Goal: Communication & Community: Answer question/provide support

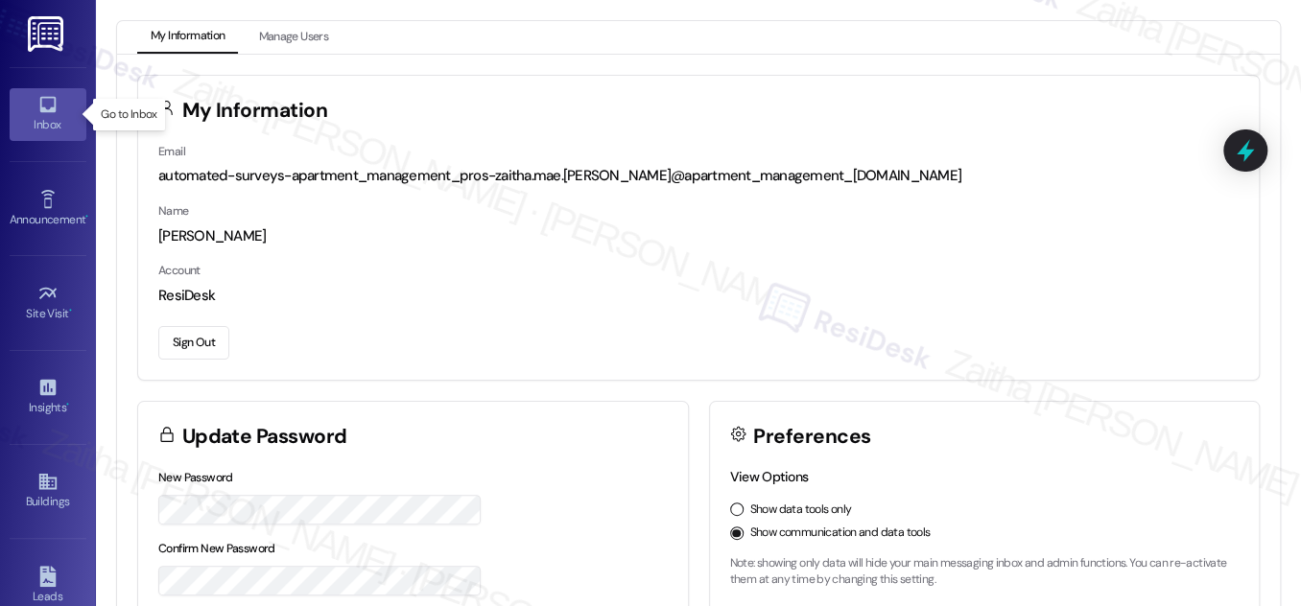
click at [52, 122] on div "Inbox" at bounding box center [48, 124] width 96 height 19
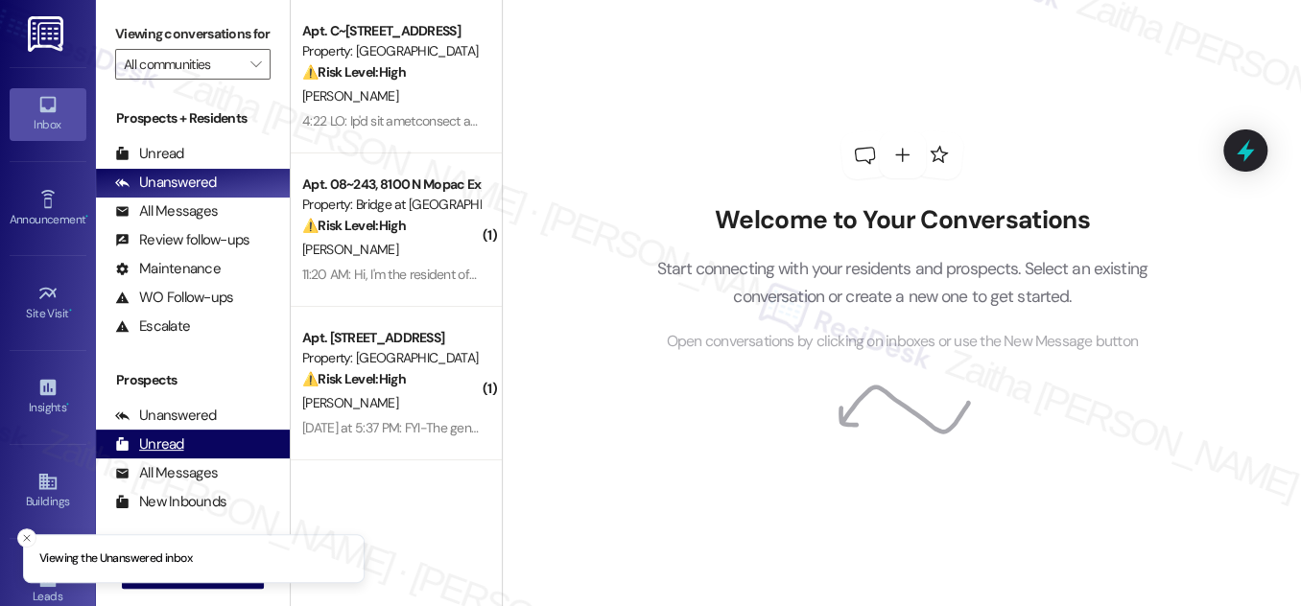
scroll to position [253, 0]
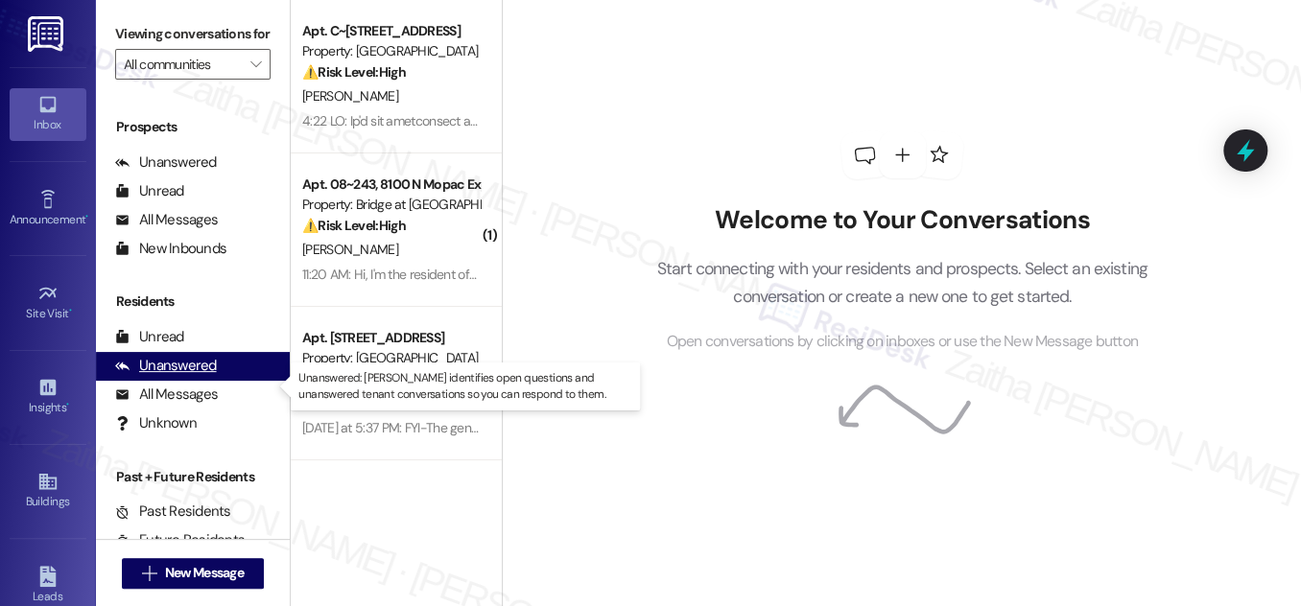
click at [189, 376] on div "Unanswered" at bounding box center [166, 366] width 102 height 20
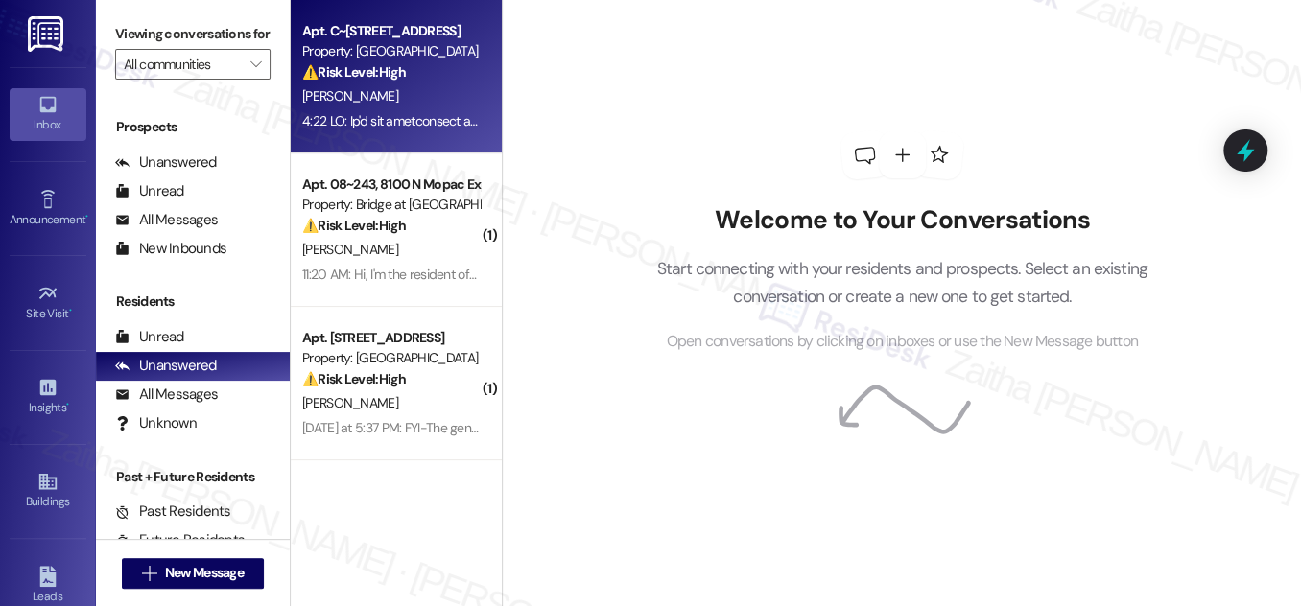
click at [439, 81] on div "⚠️ Risk Level: High The resident is alleging illegal activity (killing bees) an…" at bounding box center [390, 72] width 177 height 20
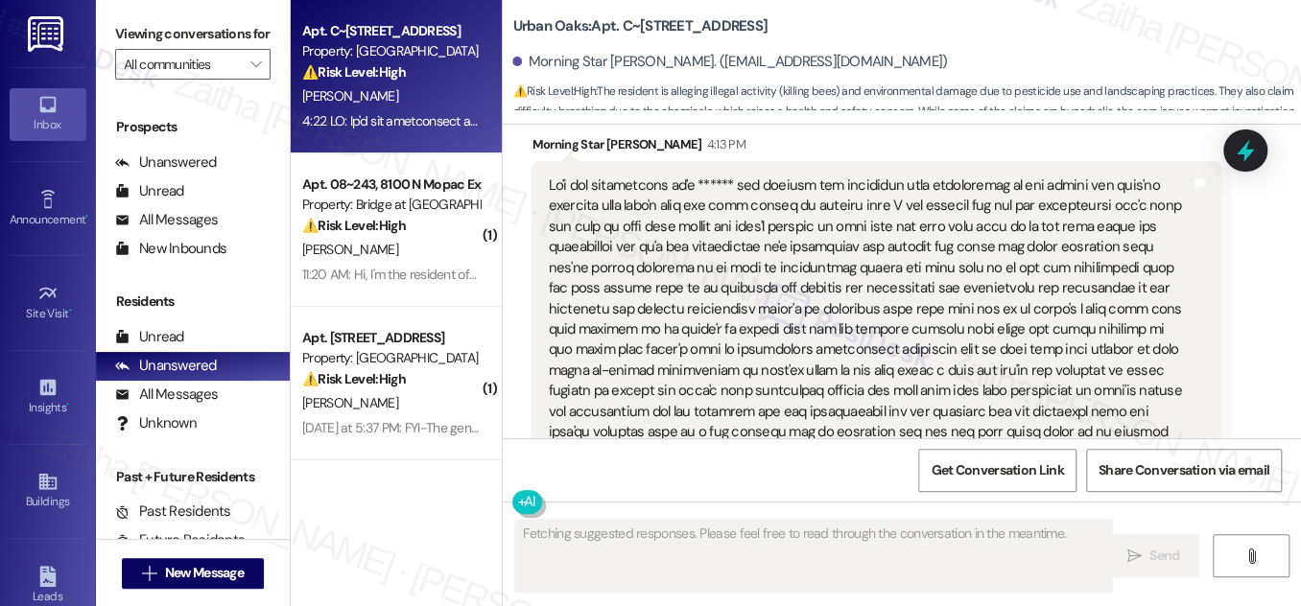
scroll to position [3583, 0]
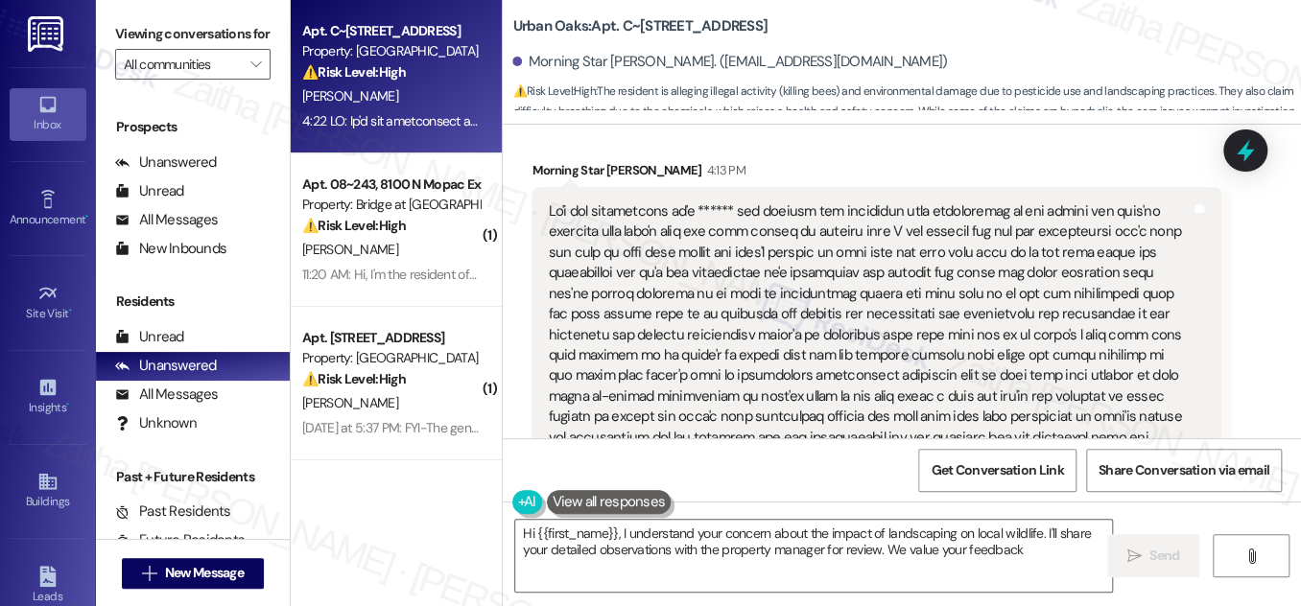
type textarea "Hi {{first_name}}, I understand your concern about the impact of landscaping on…"
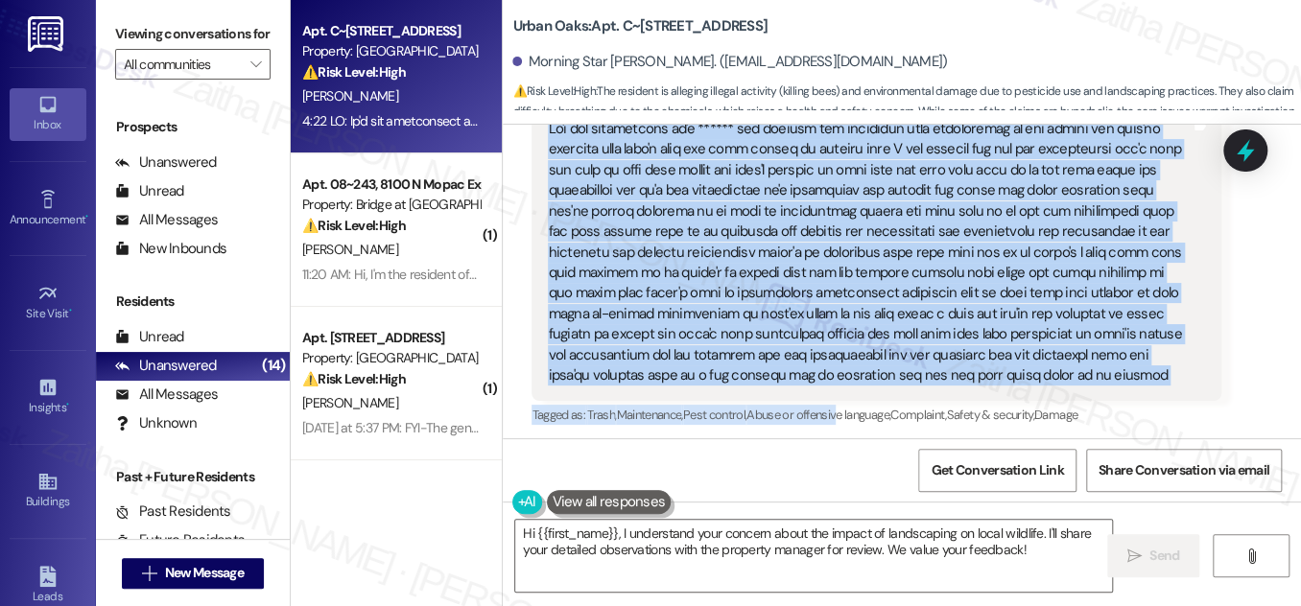
scroll to position [3670, 0]
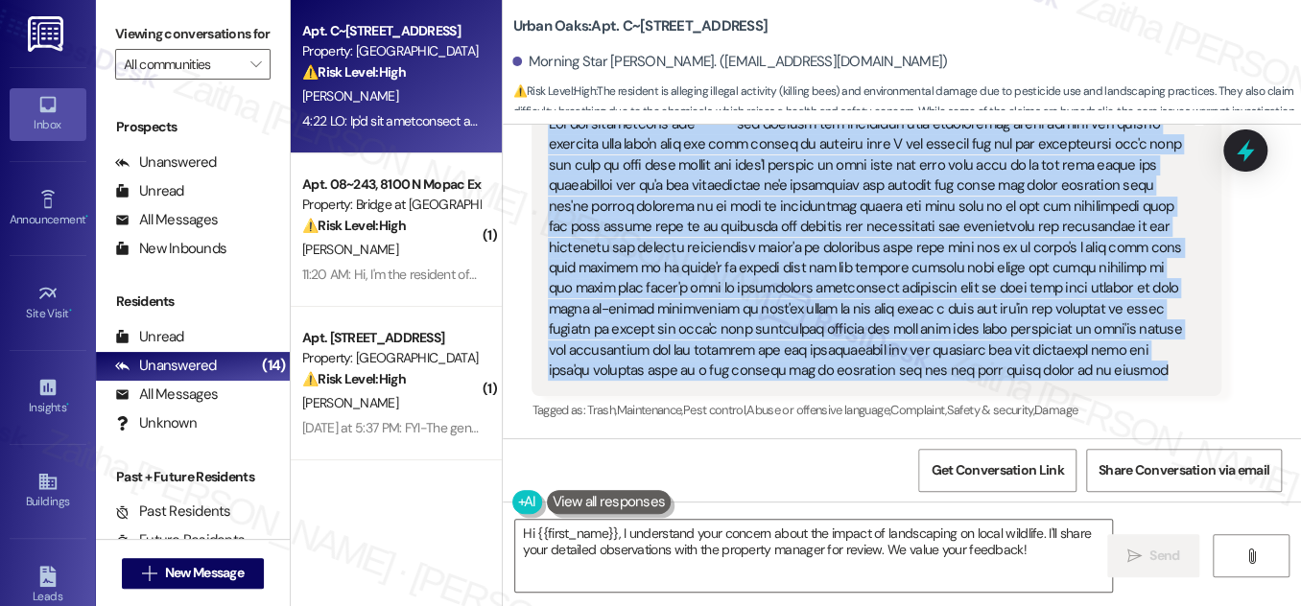
drag, startPoint x: 543, startPoint y: 209, endPoint x: 936, endPoint y: 372, distance: 425.8
click at [936, 372] on div at bounding box center [869, 247] width 646 height 267
copy div "It's not landscaping it's ****** and killing the lightning bugs butterflies in …"
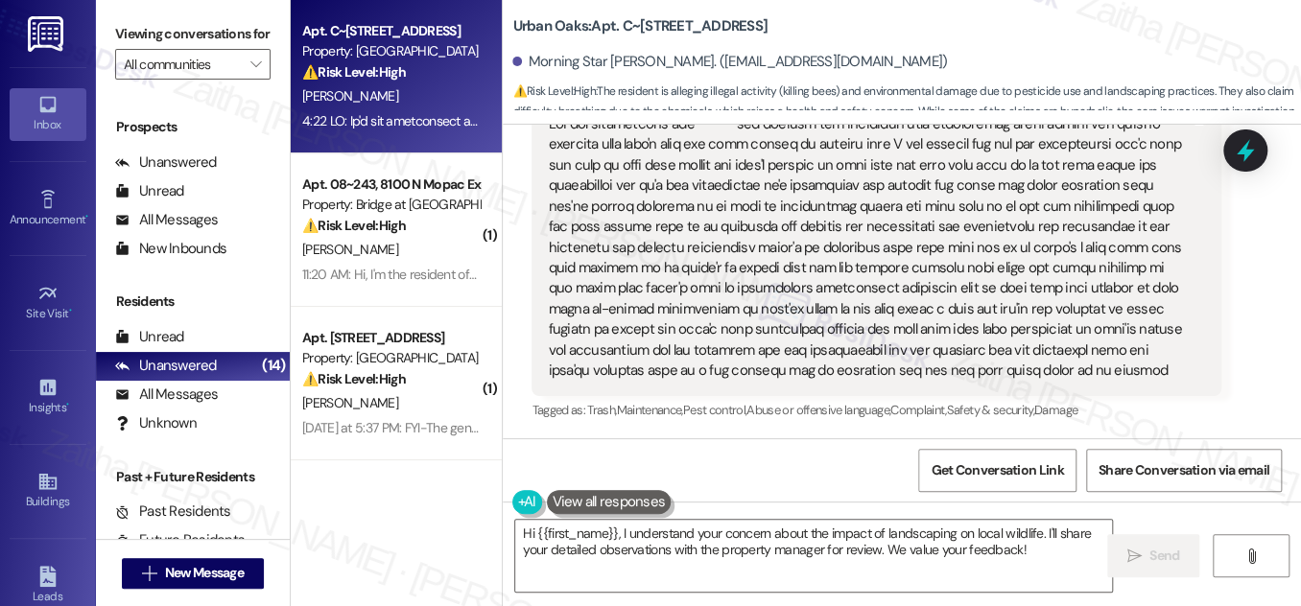
click at [1252, 264] on div "Received via SMS Morning Star [PERSON_NAME] 4:13 PM Tags and notes Tagged as: T…" at bounding box center [902, 234] width 798 height 409
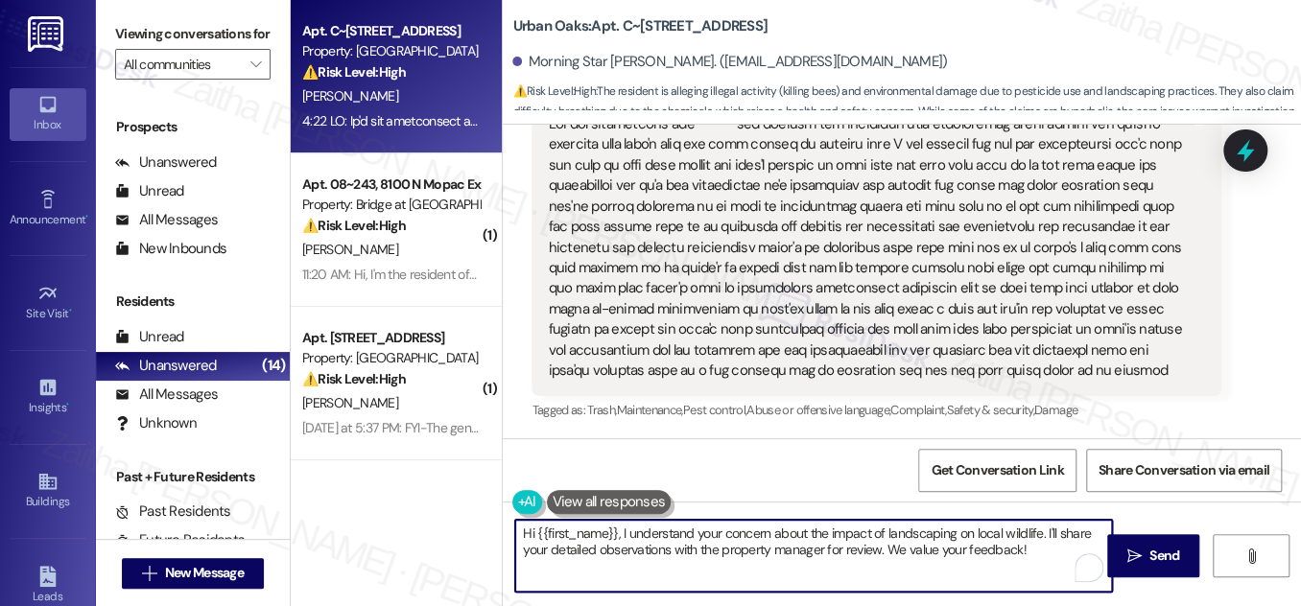
drag, startPoint x: 524, startPoint y: 531, endPoint x: 1024, endPoint y: 559, distance: 500.6
click at [1024, 559] on textarea "Hi {{first_name}}, I understand your concern about the impact of landscaping on…" at bounding box center [813, 556] width 597 height 72
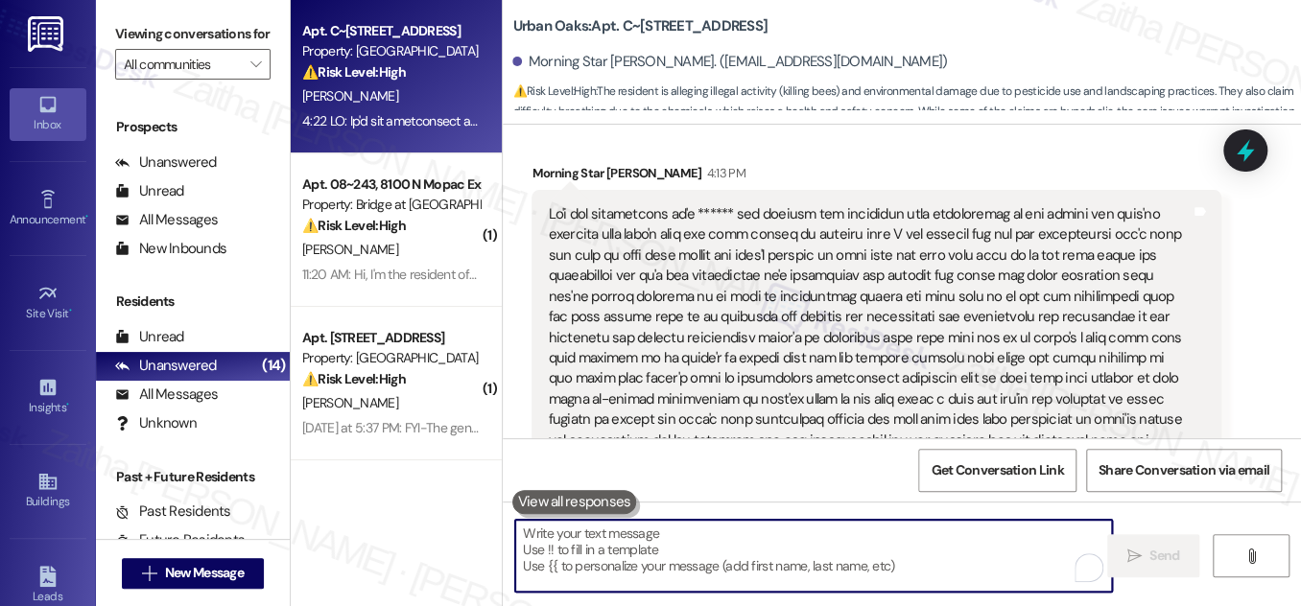
scroll to position [3584, 0]
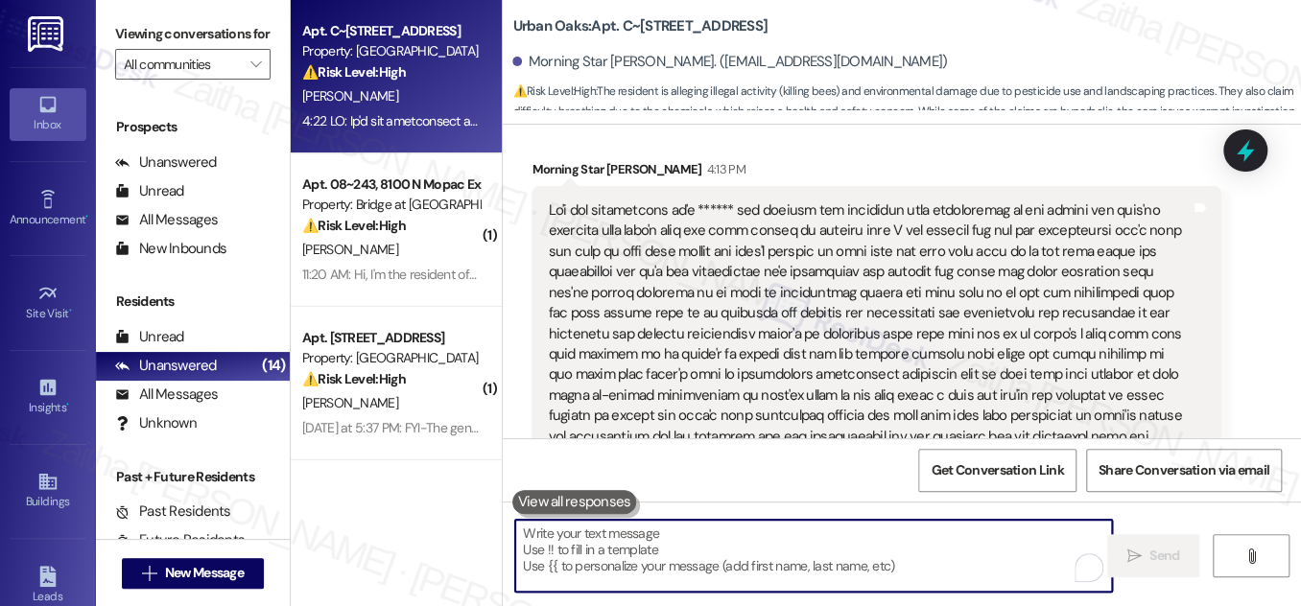
paste textarea "Thank you for sharing your concerns about the landscaping practices and their i…"
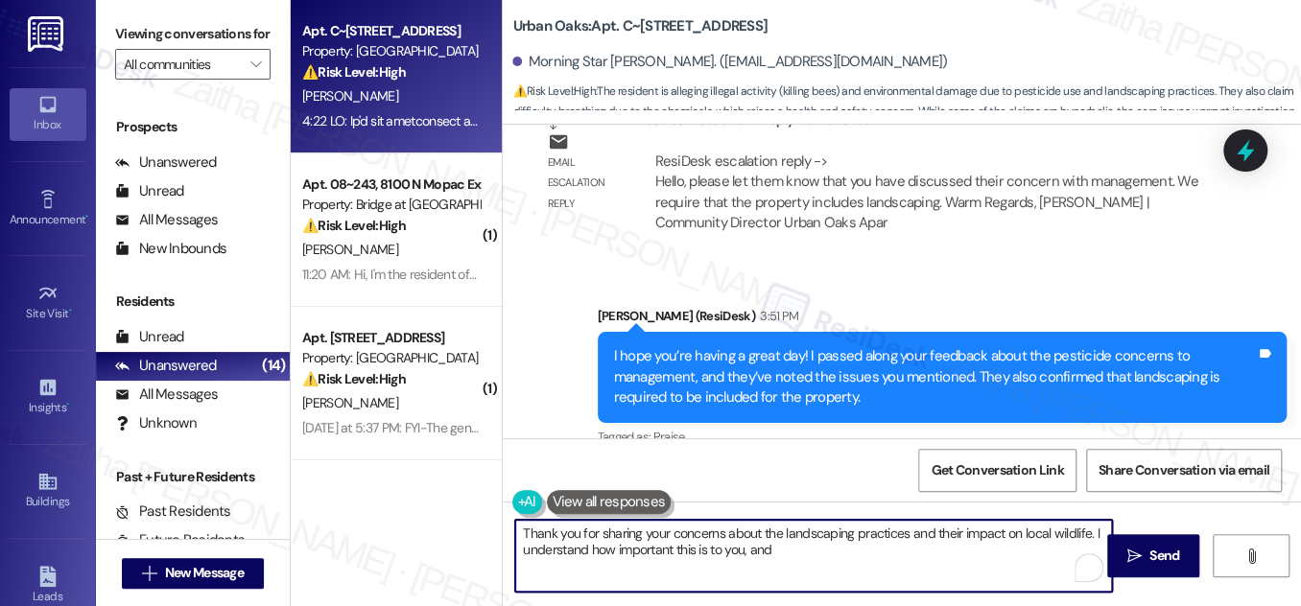
scroll to position [3322, 0]
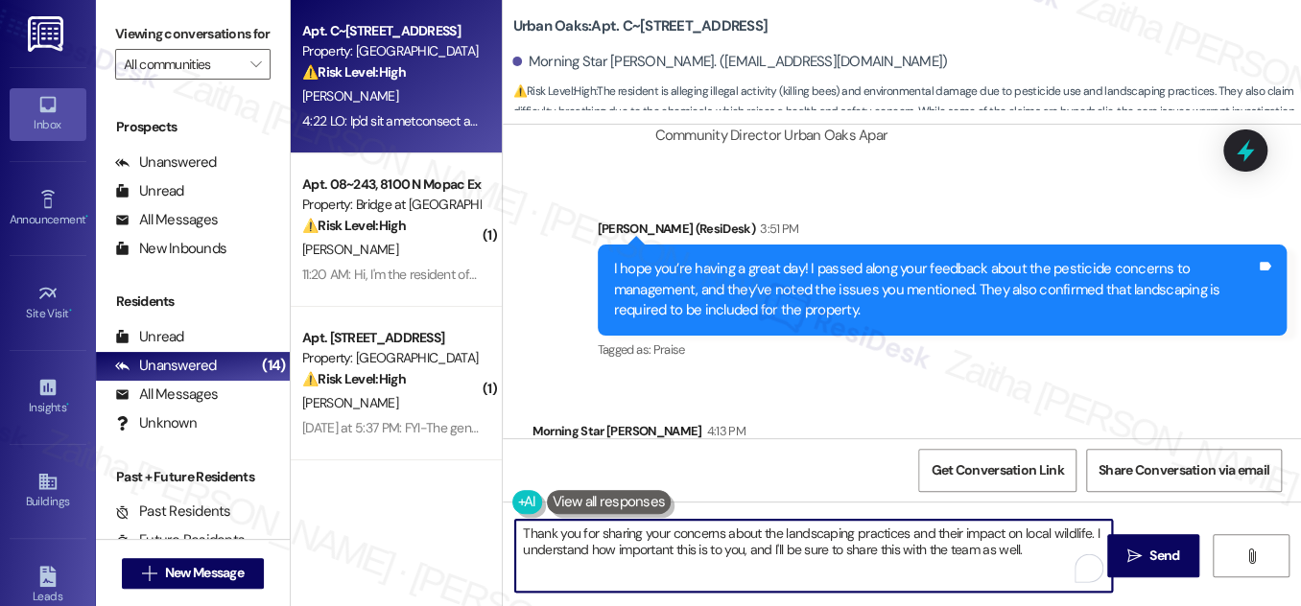
click at [1025, 545] on textarea "Thank you for sharing your concerns about the landscaping practices and their i…" at bounding box center [813, 556] width 597 height 72
drag, startPoint x: 1018, startPoint y: 548, endPoint x: 1020, endPoint y: 573, distance: 25.0
click at [1020, 573] on textarea "Thank you for sharing your concerns about the landscaping practices and their i…" at bounding box center [813, 556] width 597 height 72
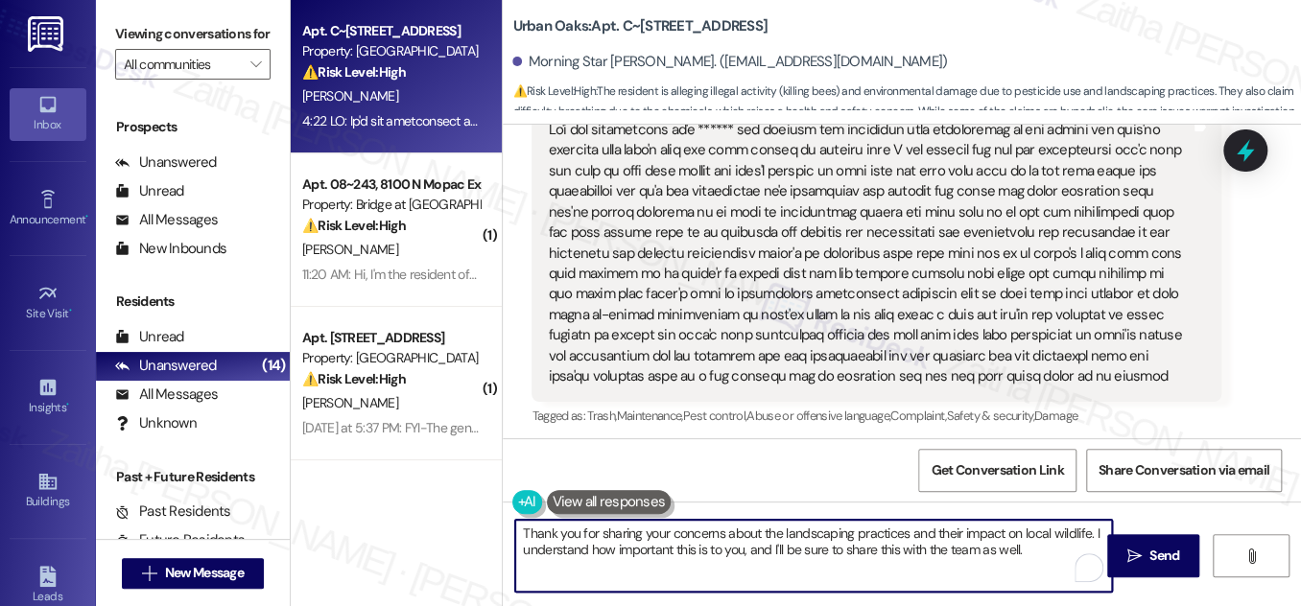
scroll to position [3670, 0]
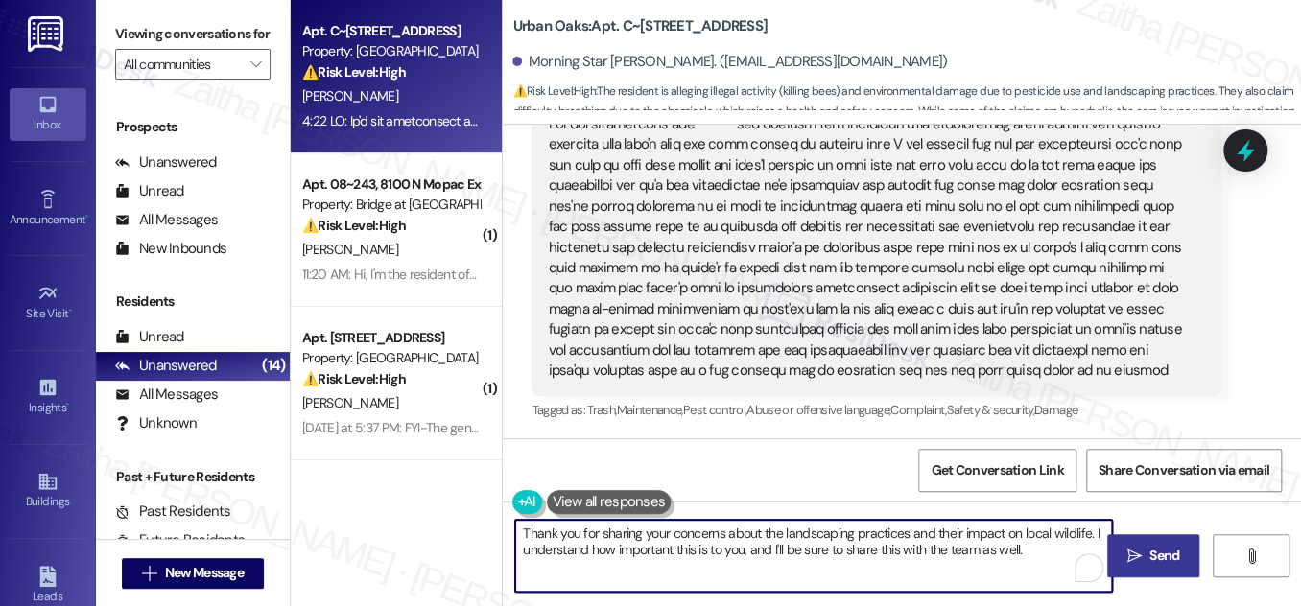
type textarea "Thank you for sharing your concerns about the landscaping practices and their i…"
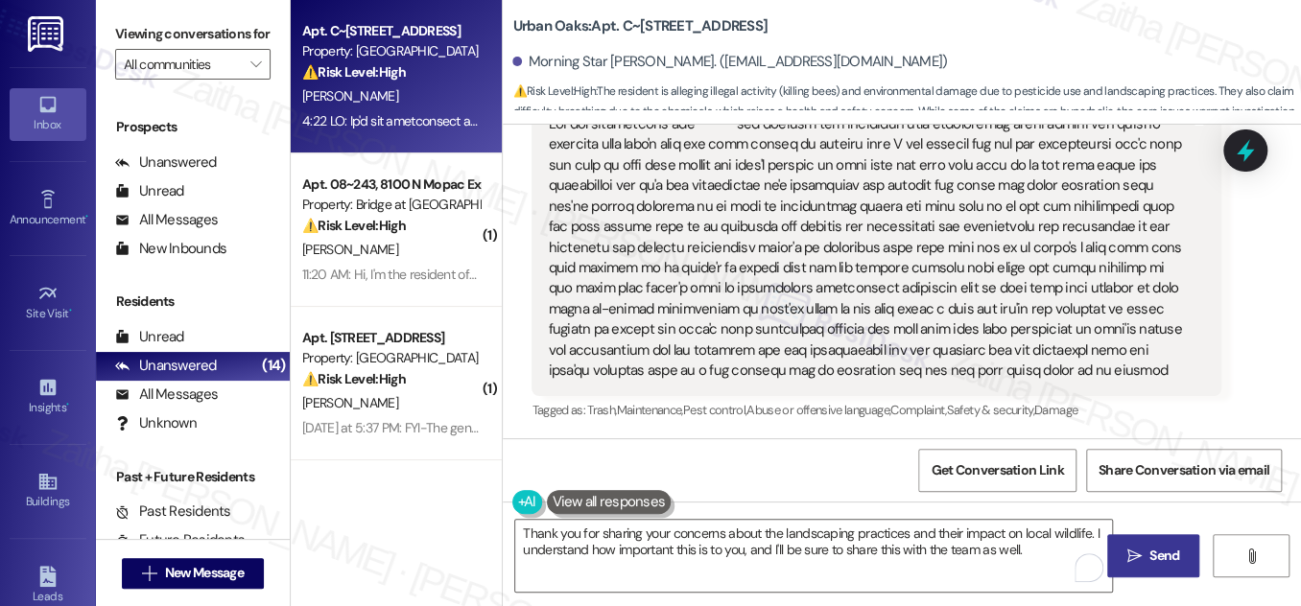
click at [1157, 549] on span "Send" at bounding box center [1164, 556] width 30 height 20
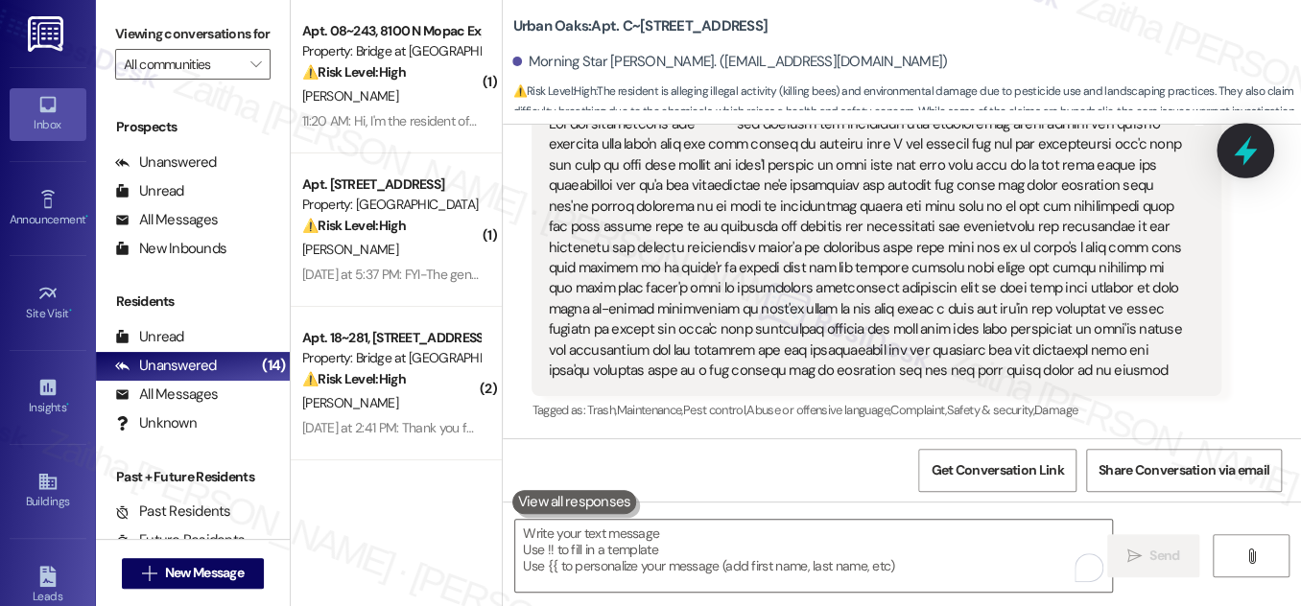
click at [1236, 165] on icon at bounding box center [1245, 150] width 33 height 33
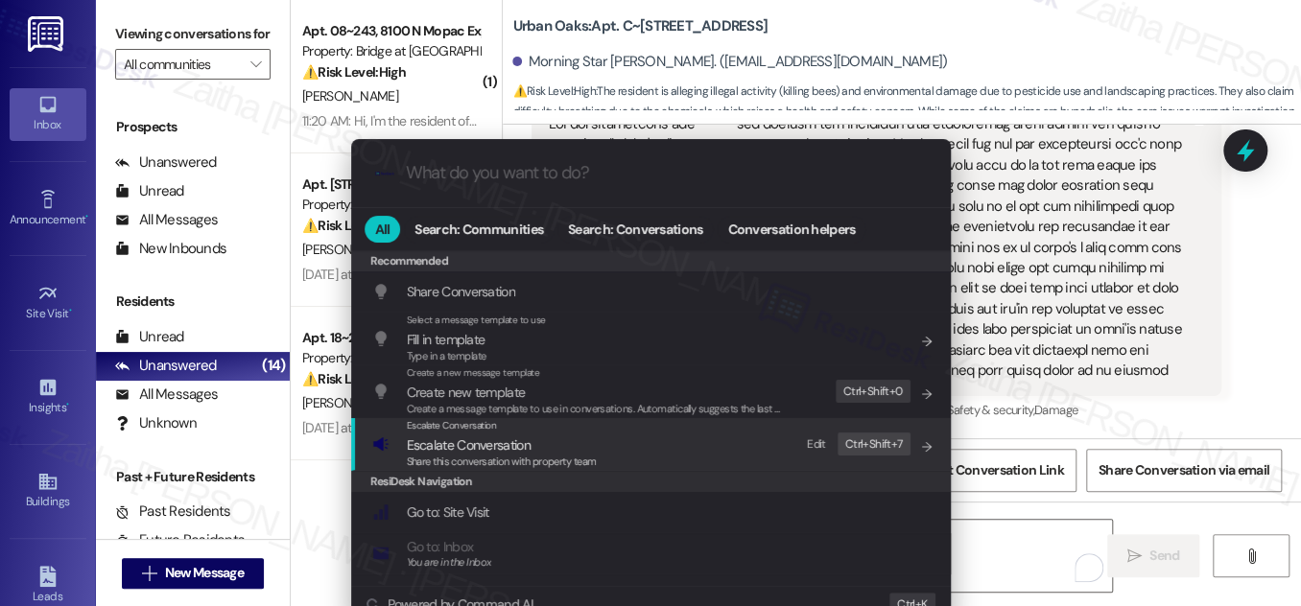
click at [483, 444] on span "Escalate Conversation" at bounding box center [469, 444] width 124 height 17
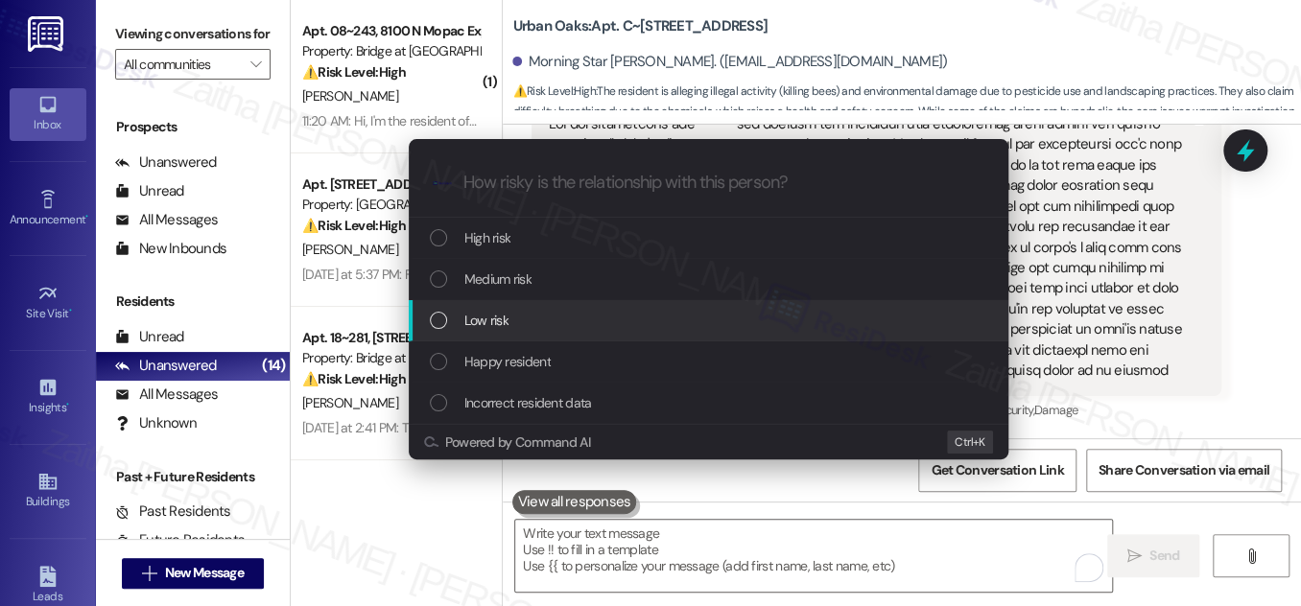
click at [537, 324] on div "Low risk" at bounding box center [710, 320] width 561 height 21
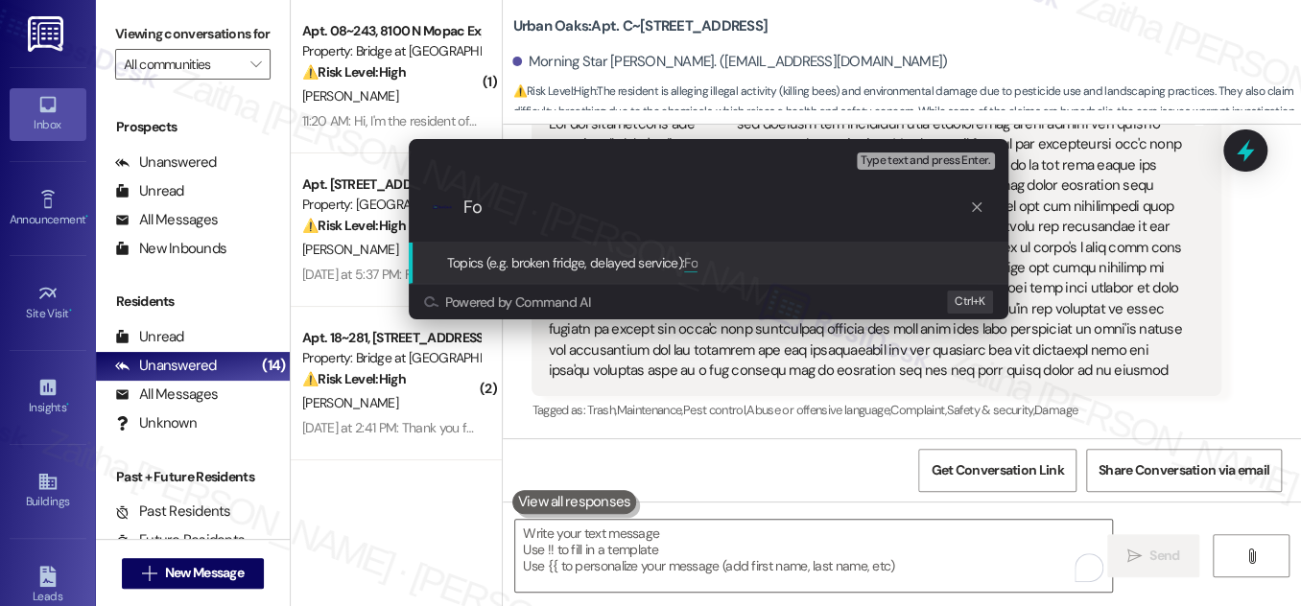
type input "F"
drag, startPoint x: 537, startPoint y: 206, endPoint x: 442, endPoint y: 207, distance: 95.0
click at [442, 207] on div ".cls-1{fill:#0a055f;}.cls-2{fill:#0cc4c4;} resideskLogoBlueOrange Follow up fee…" at bounding box center [709, 208] width 600 height 68
click at [504, 209] on input "Additonal Feedback:" at bounding box center [716, 208] width 506 height 20
click at [649, 206] on input "Additional Feedback:" at bounding box center [716, 208] width 506 height 20
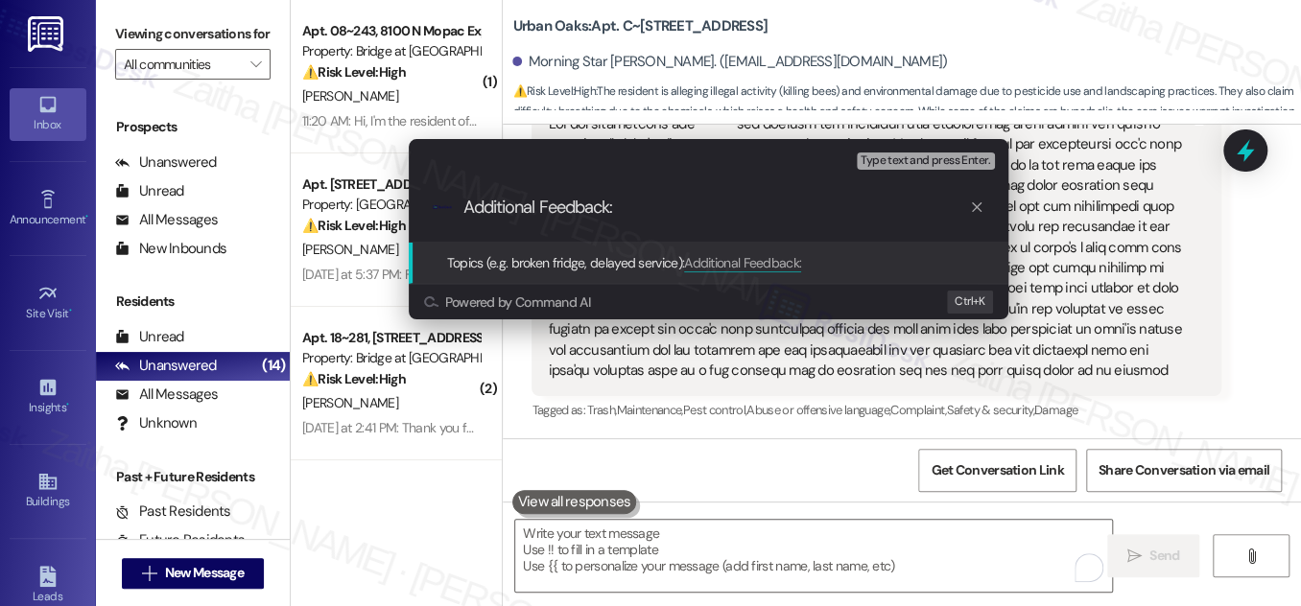
paste input "Concerns About Landscaping Practices and Impact on Wildlife"
drag, startPoint x: 638, startPoint y: 207, endPoint x: 514, endPoint y: 205, distance: 123.8
click at [514, 205] on input "Additional Feedback: Concerns About Landscaping Practices and Impact on Wildlife" at bounding box center [716, 208] width 506 height 20
type input "Additional Feedback: Landscaping Practices and Impact on Wildlife"
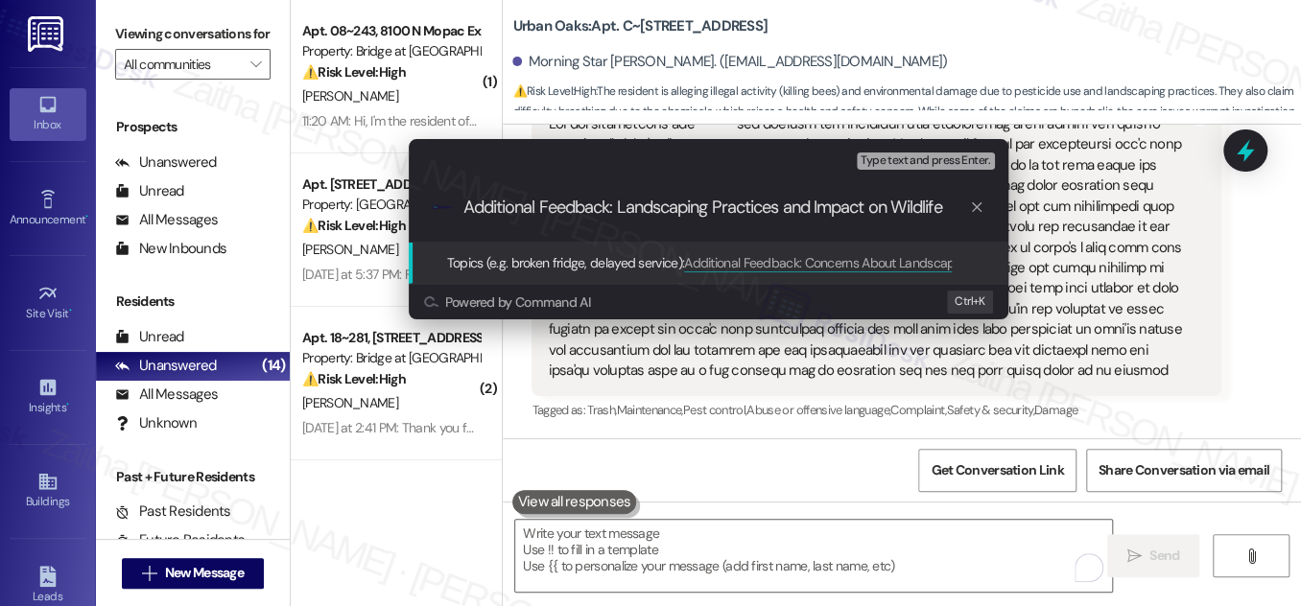
scroll to position [0, 0]
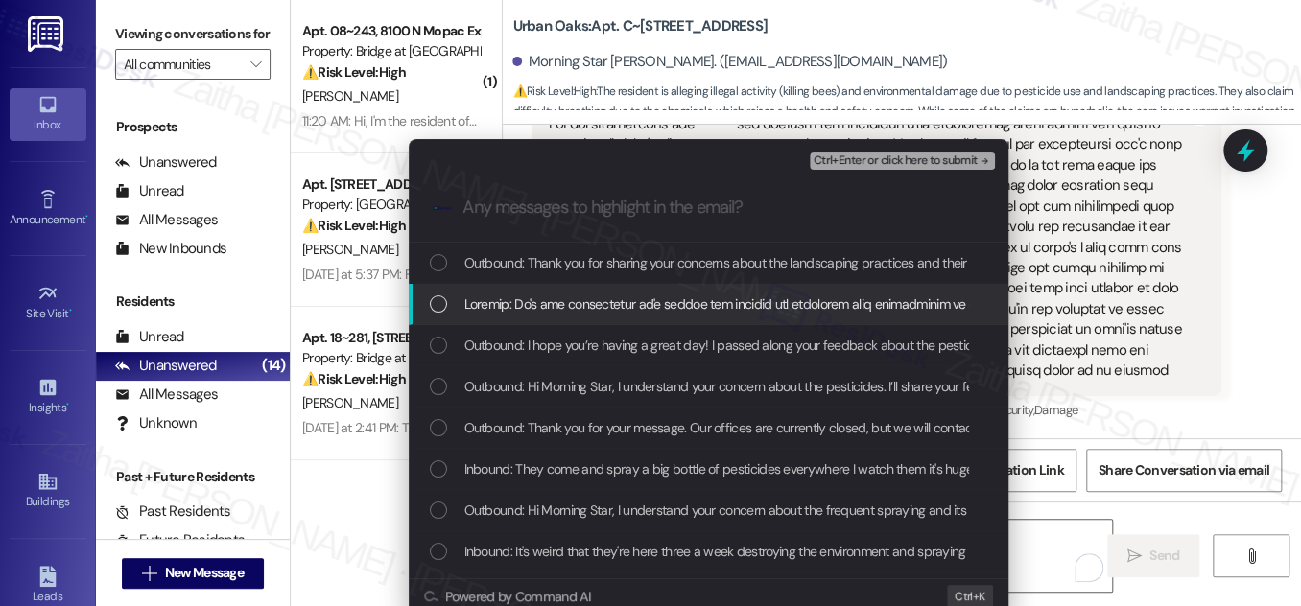
click at [436, 307] on div "List of options" at bounding box center [438, 303] width 17 height 17
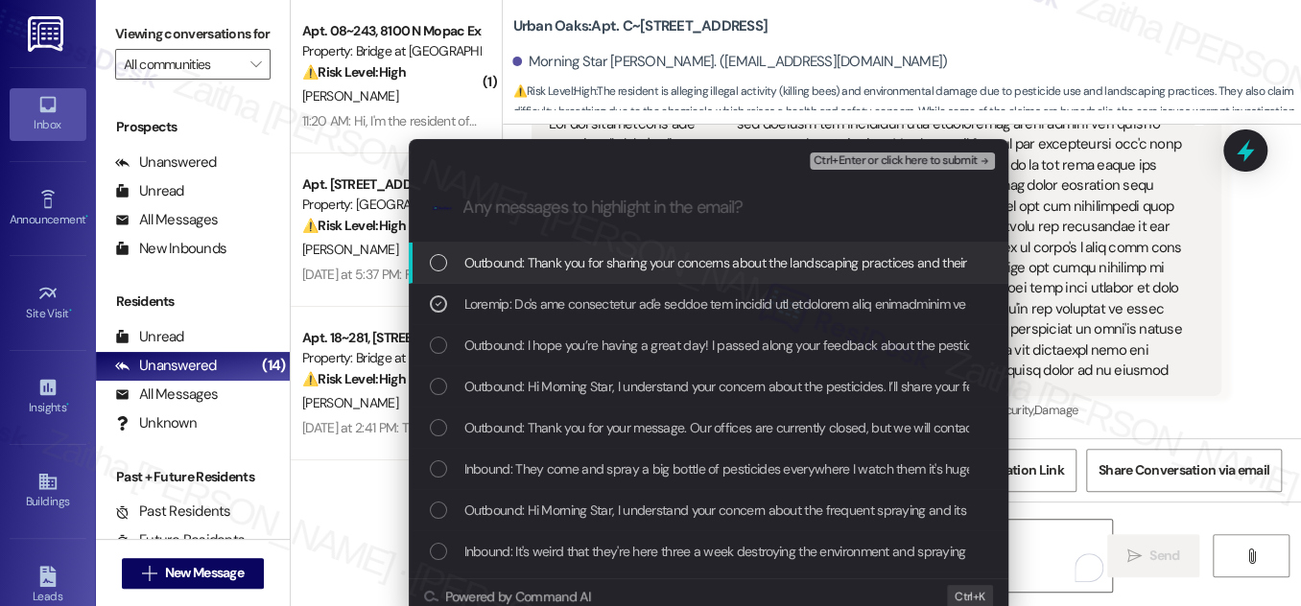
click at [858, 157] on span "Ctrl+Enter or click here to submit" at bounding box center [895, 160] width 164 height 13
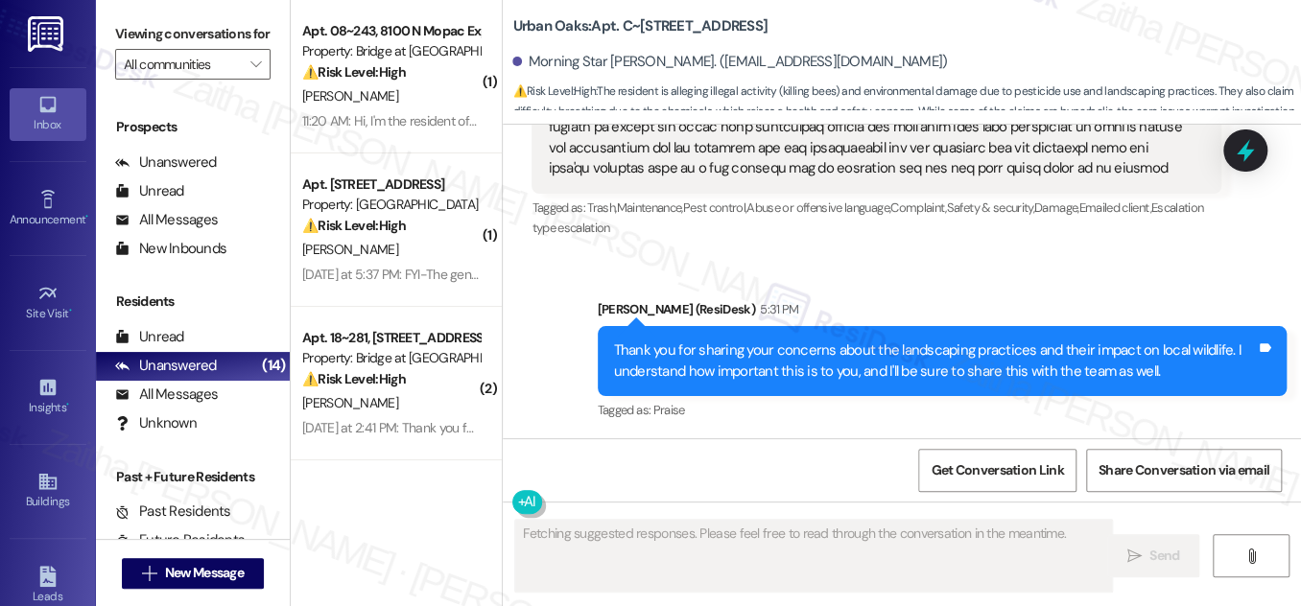
scroll to position [3874, 0]
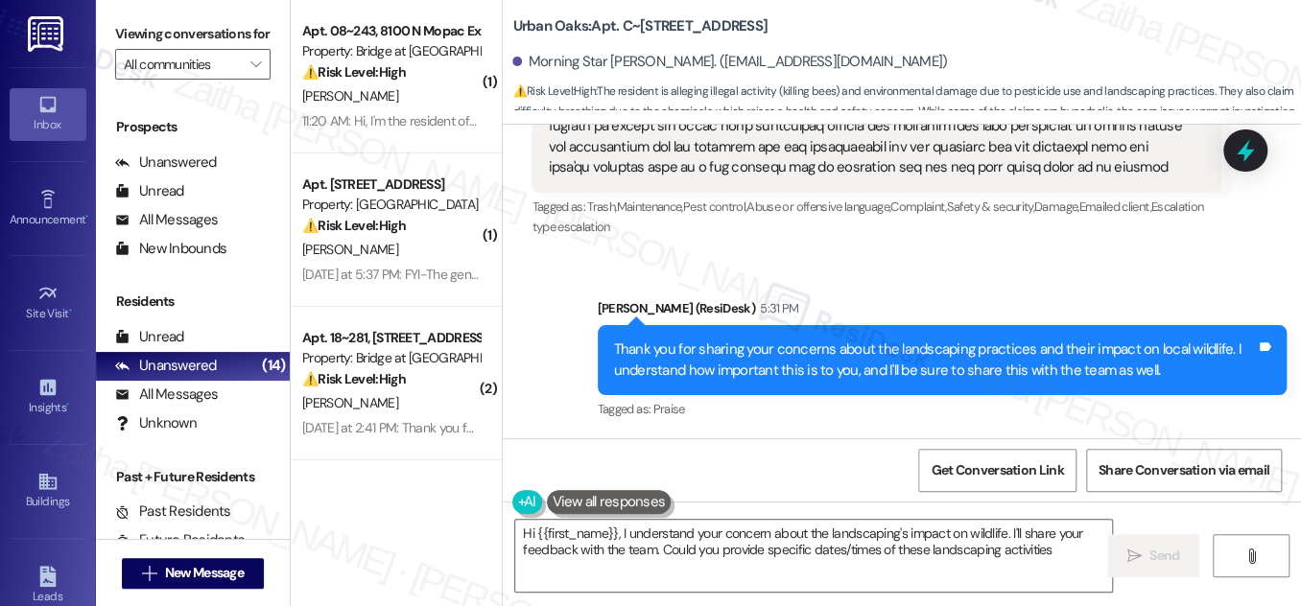
type textarea "Hi {{first_name}}, I understand your concern about the landscaping's impact on …"
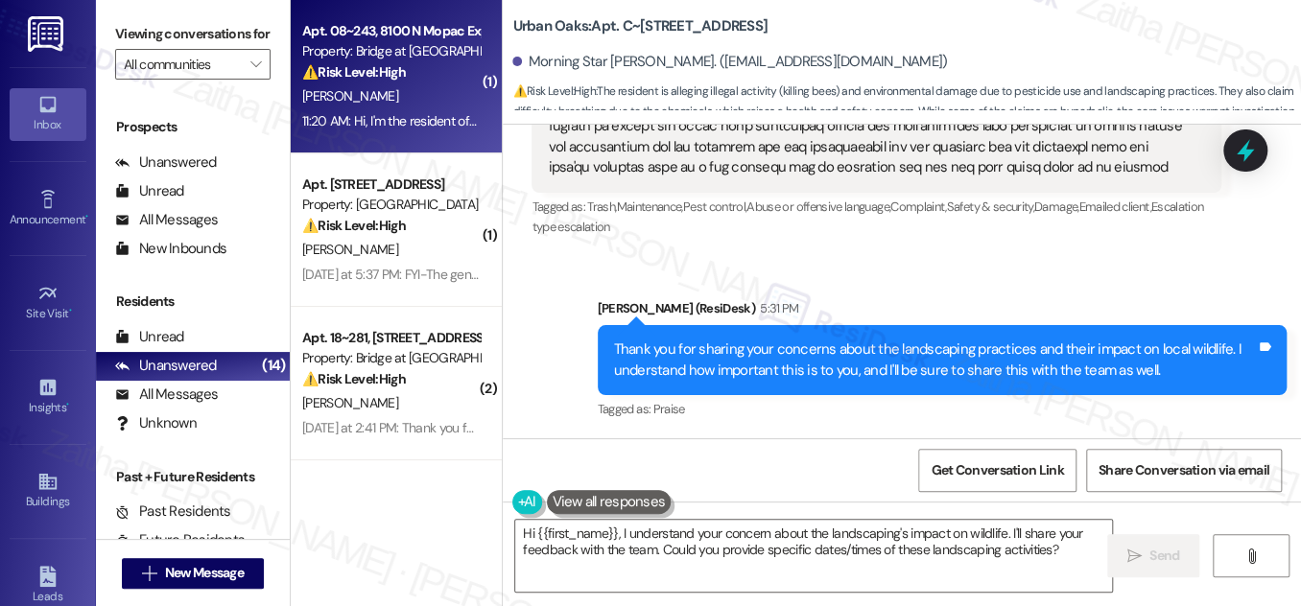
click at [430, 100] on div "[PERSON_NAME]" at bounding box center [390, 96] width 181 height 24
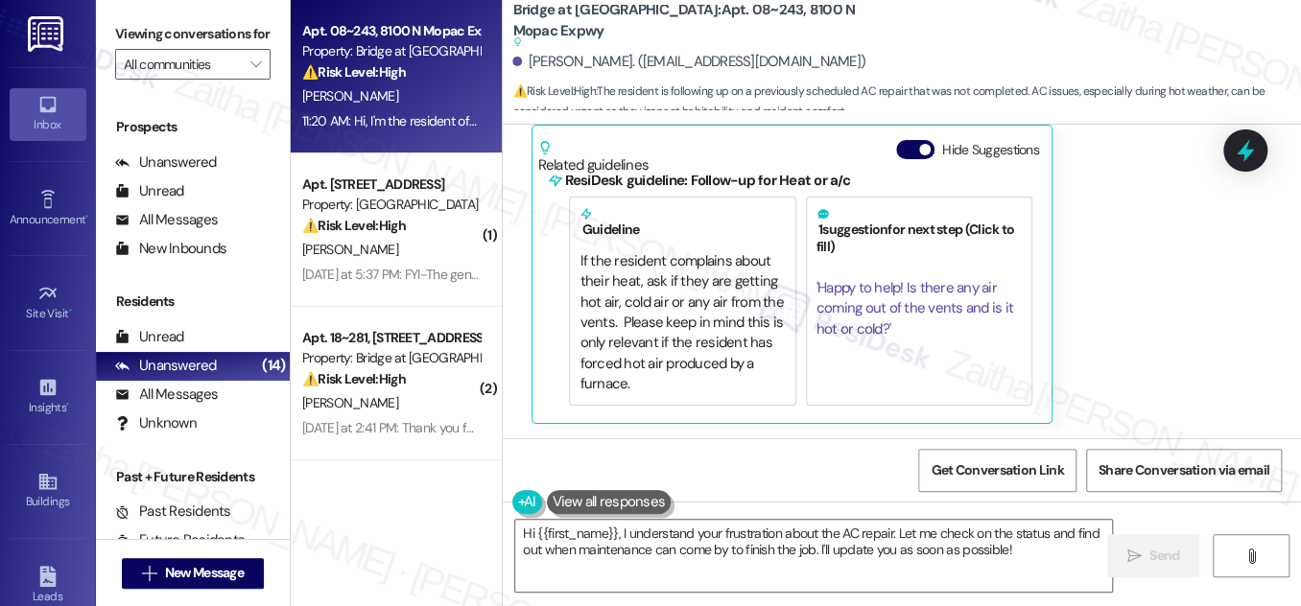
scroll to position [43, 0]
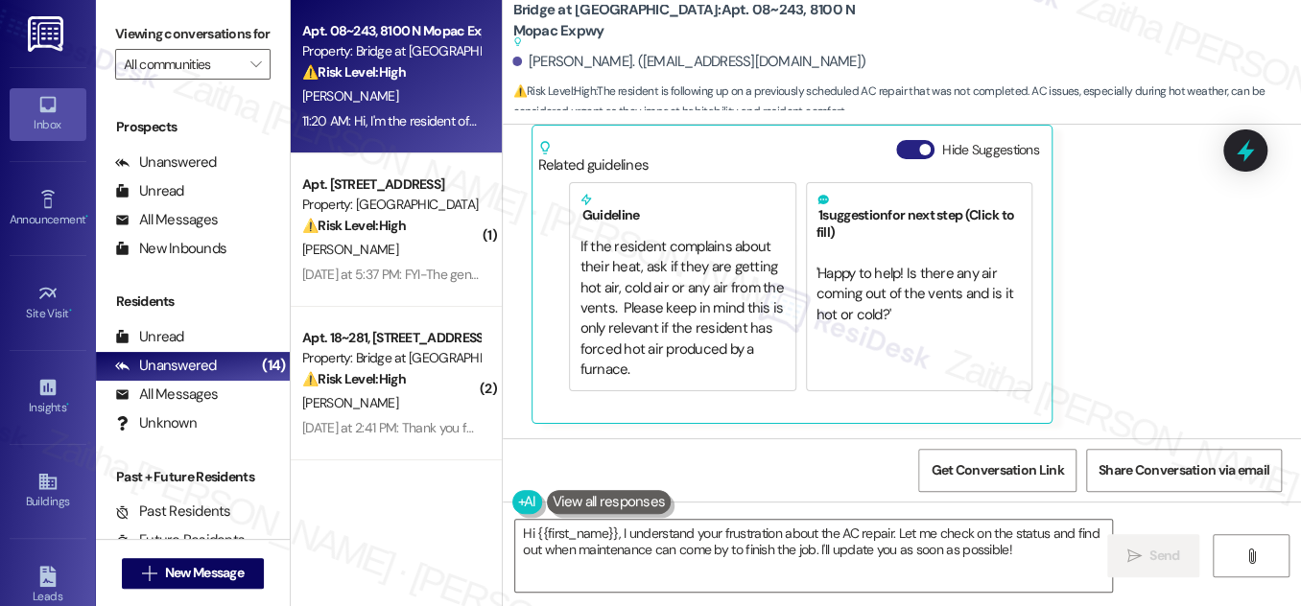
click at [904, 150] on button "Hide Suggestions" at bounding box center [915, 149] width 38 height 19
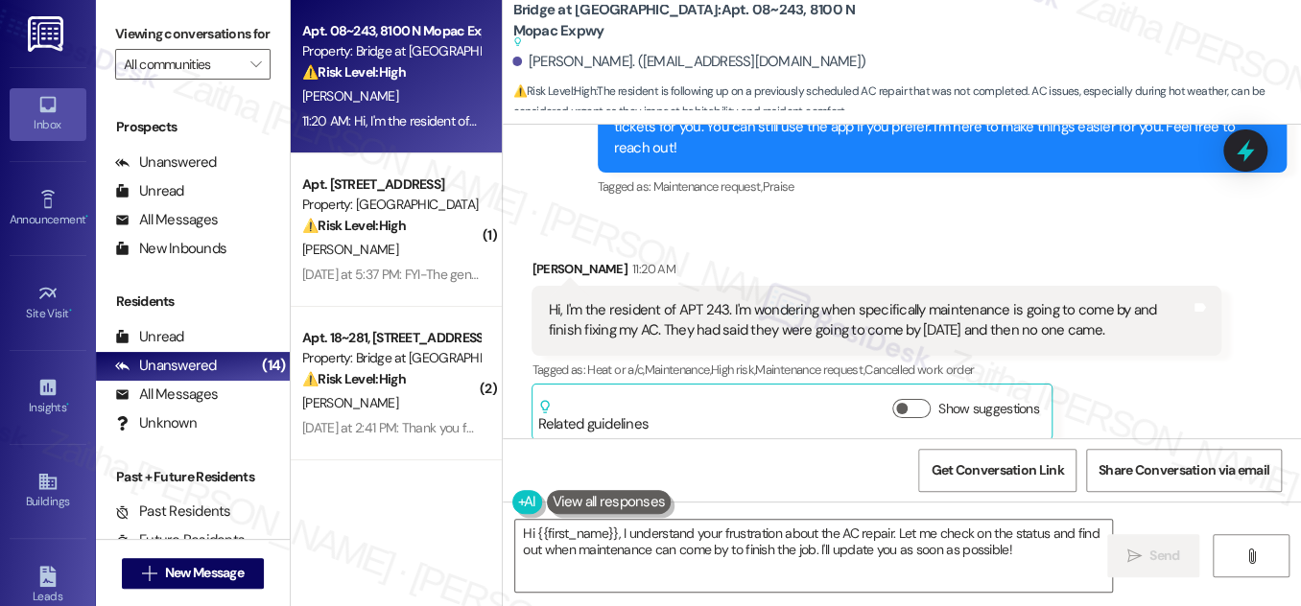
scroll to position [663, 0]
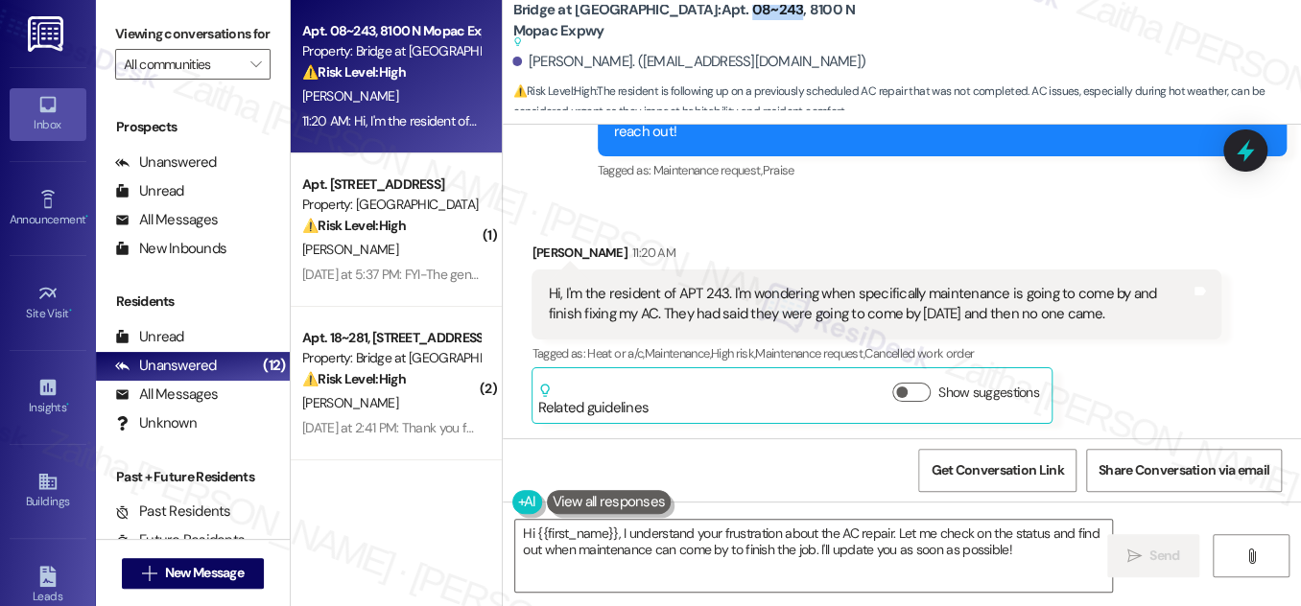
drag, startPoint x: 664, startPoint y: 19, endPoint x: 711, endPoint y: 16, distance: 47.1
click at [711, 16] on b "Bridge at [GEOGRAPHIC_DATA]: Apt. 08~243, 8100 N Mopac Expwy Suggested actions …" at bounding box center [704, 26] width 384 height 52
copy b "08~243"
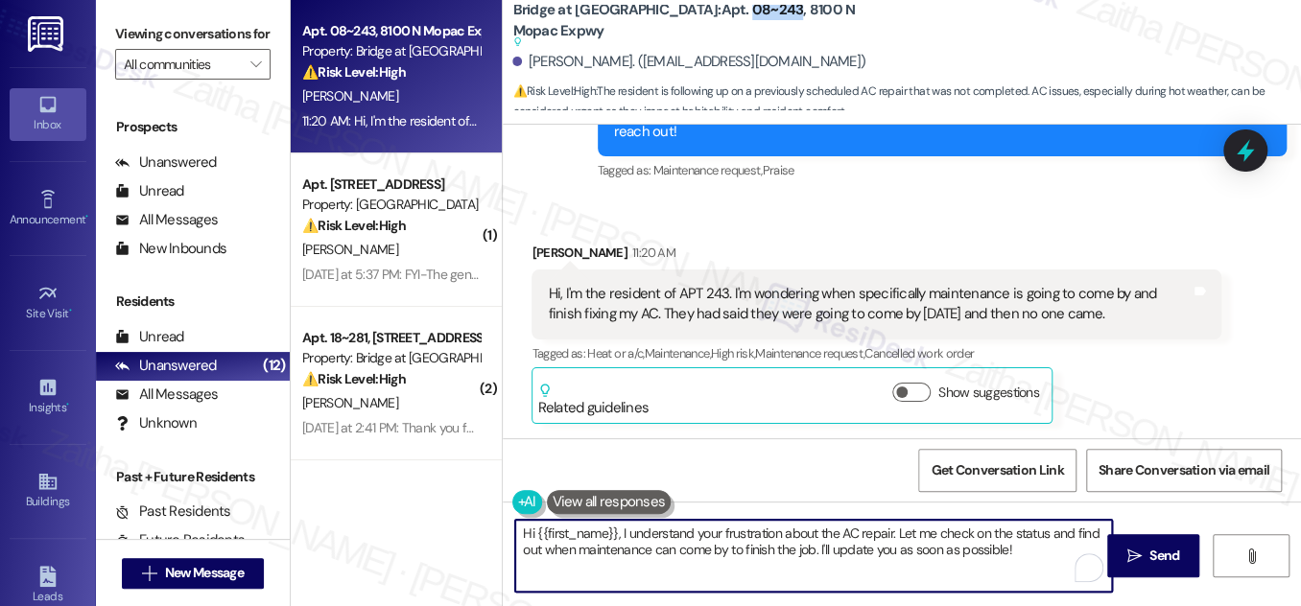
click at [619, 535] on textarea "Hi {{first_name}}, I understand your frustration about the AC repair. Let me ch…" at bounding box center [813, 556] width 597 height 72
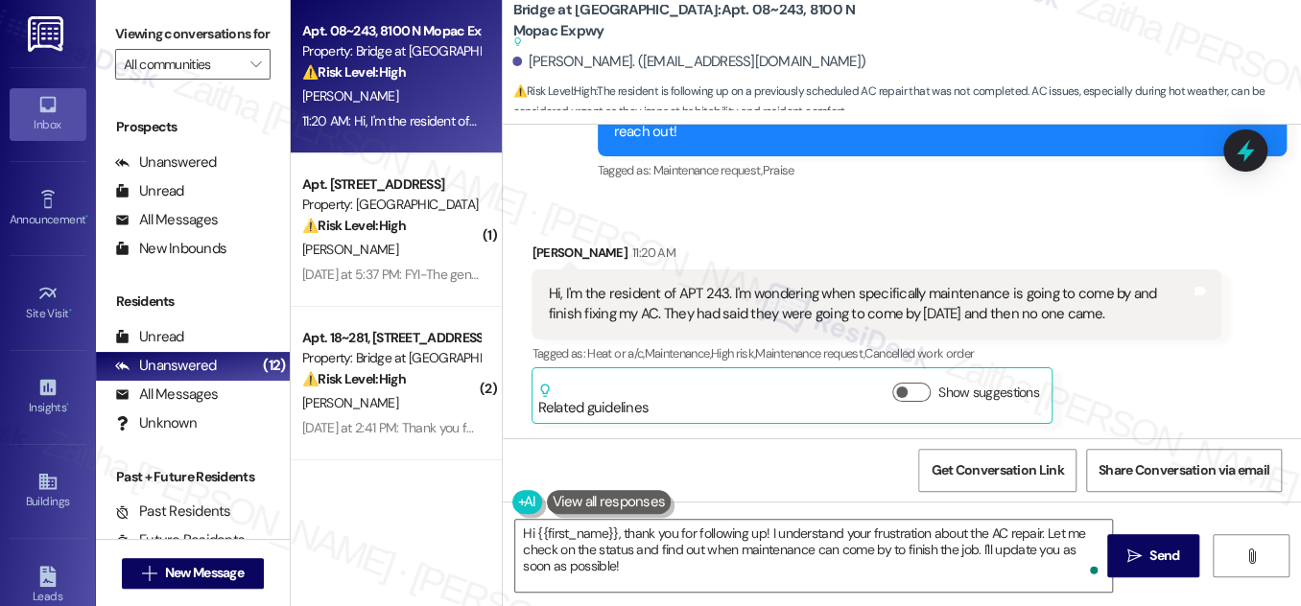
drag, startPoint x: 536, startPoint y: 296, endPoint x: 1143, endPoint y: 306, distance: 607.3
click at [1143, 306] on div "Hi, I'm the resident of APT 243. I'm wondering when specifically maintenance is…" at bounding box center [875, 305] width 689 height 70
copy div "Hi, I'm the resident of APT 243. I'm wondering when specifically maintenance is…"
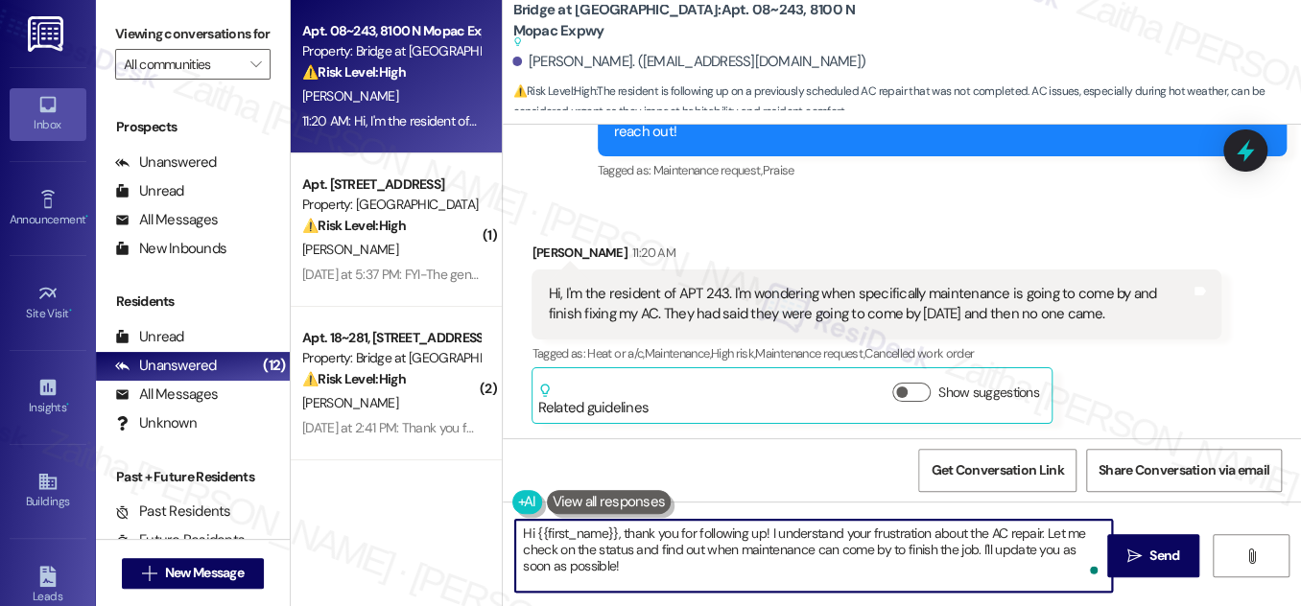
click at [784, 548] on textarea "Hi {{first_name}}, thank you for following up! I understand your frustration ab…" at bounding box center [813, 556] width 597 height 72
drag, startPoint x: 771, startPoint y: 530, endPoint x: 790, endPoint y: 573, distance: 46.4
click at [790, 573] on textarea "Hi {{first_name}}, thank you for following up! I understand your frustration ab…" at bounding box center [813, 556] width 597 height 72
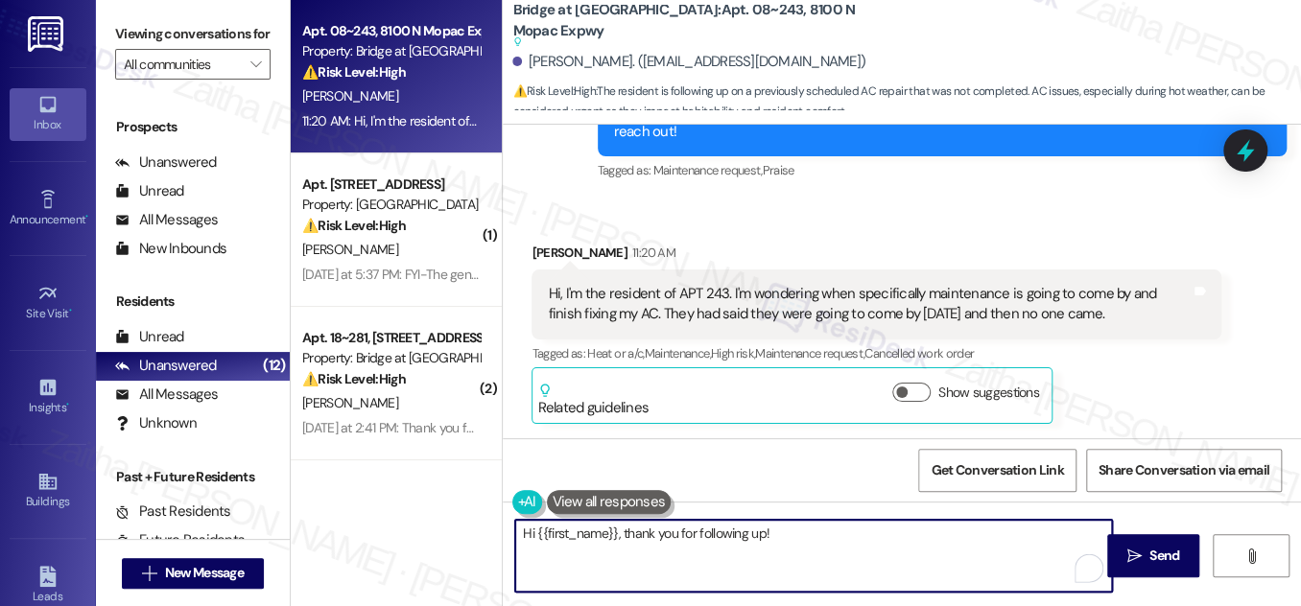
paste textarea "I’m sorry no one came by as planned [DATE]. I’ll follow up with the maintenance…"
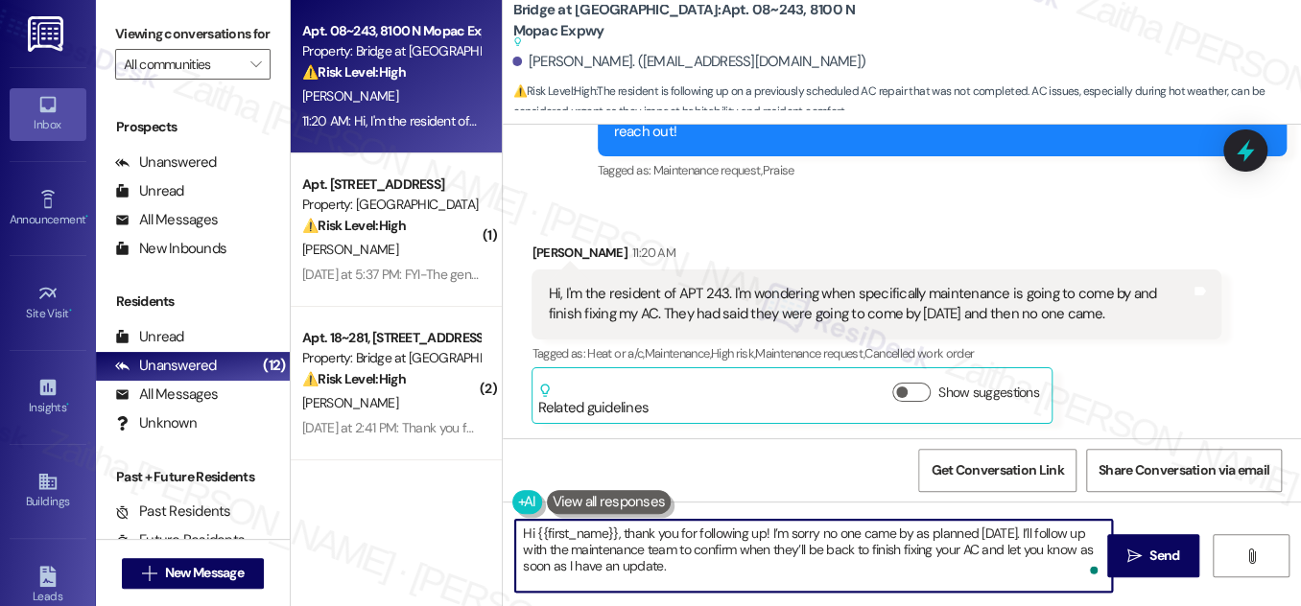
click at [603, 551] on textarea "Hi {{first_name}}, thank you for following up! I’m sorry no one came by as plan…" at bounding box center [813, 556] width 597 height 72
click at [603, 552] on textarea "Hi {{first_name}}, thank you for following up! I’m sorry no one came by as plan…" at bounding box center [813, 556] width 597 height 72
click at [628, 551] on textarea "Hi {{first_name}}, thank you for following up! I’m sorry no one came by as plan…" at bounding box center [813, 556] width 597 height 72
click at [622, 570] on textarea "Hi {{first_name}}, thank you for following up! I’m sorry no one came by as plan…" at bounding box center [813, 556] width 597 height 72
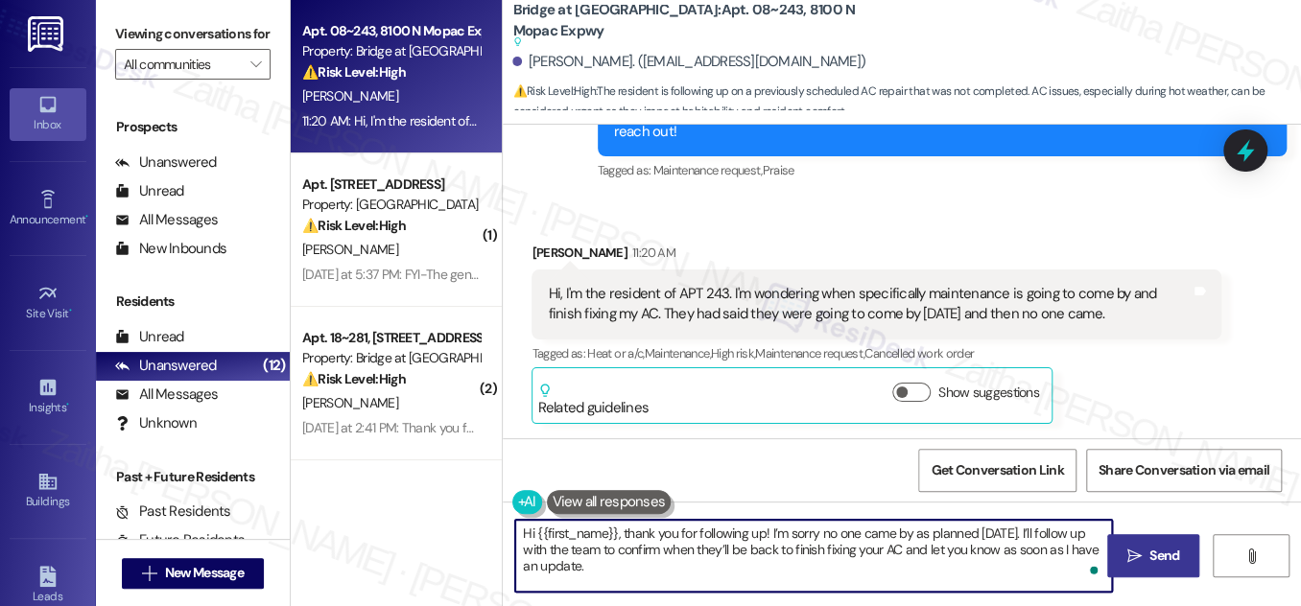
type textarea "Hi {{first_name}}, thank you for following up! I’m sorry no one came by as plan…"
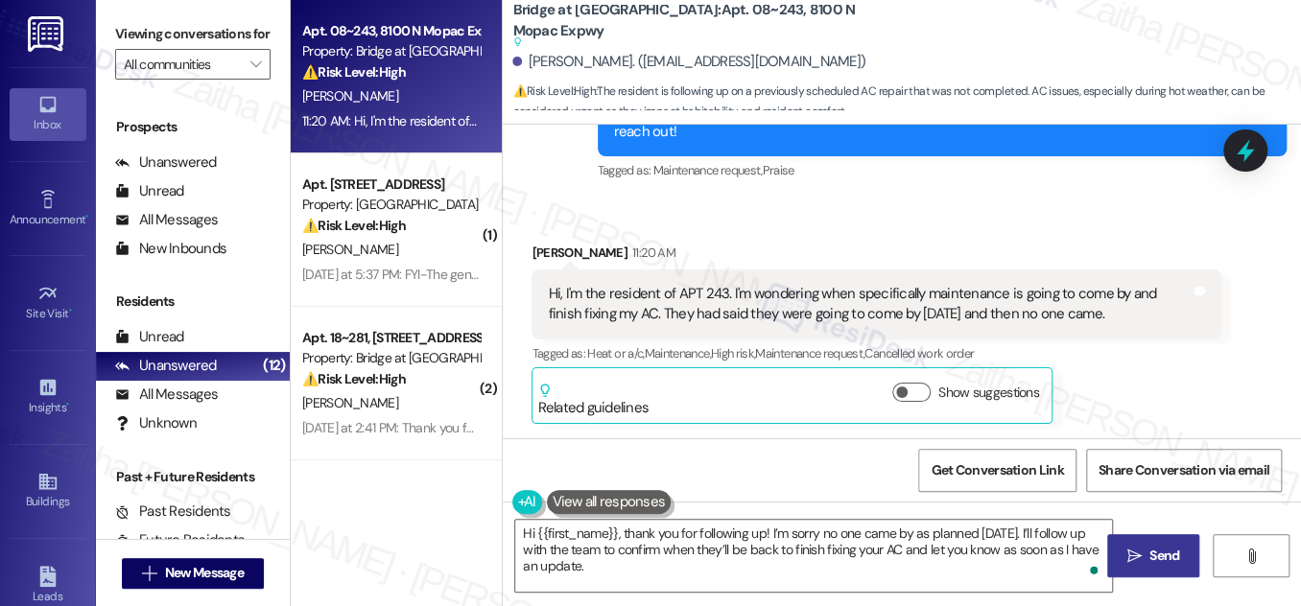
click at [1161, 552] on span "Send" at bounding box center [1164, 556] width 30 height 20
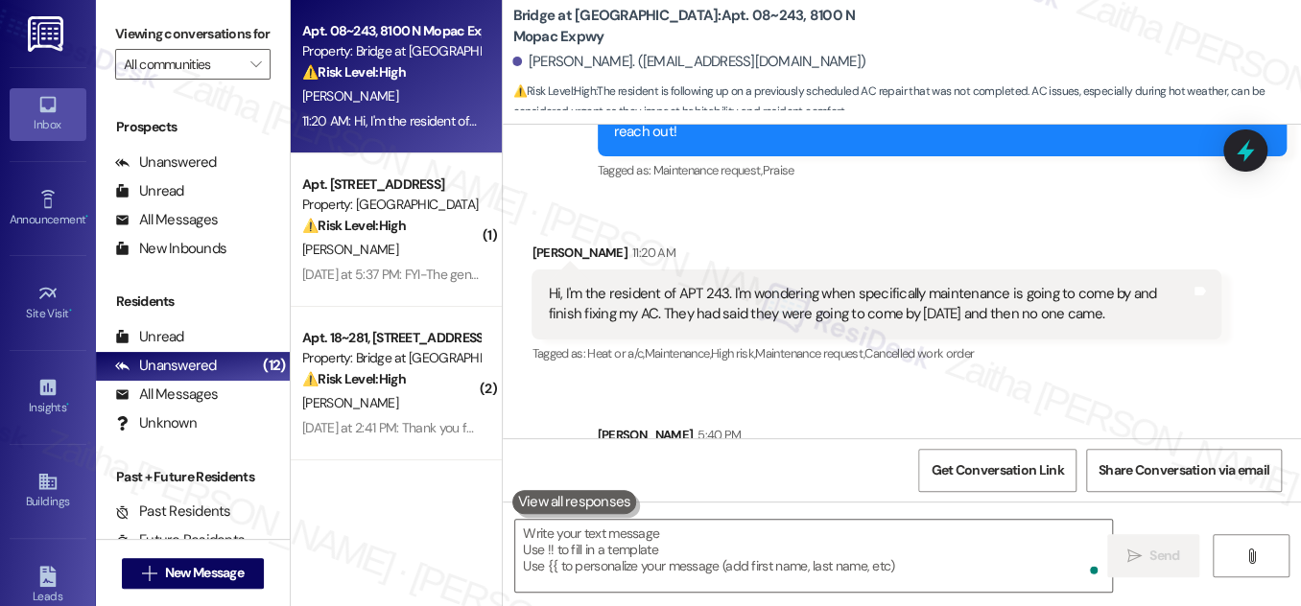
scroll to position [761, 0]
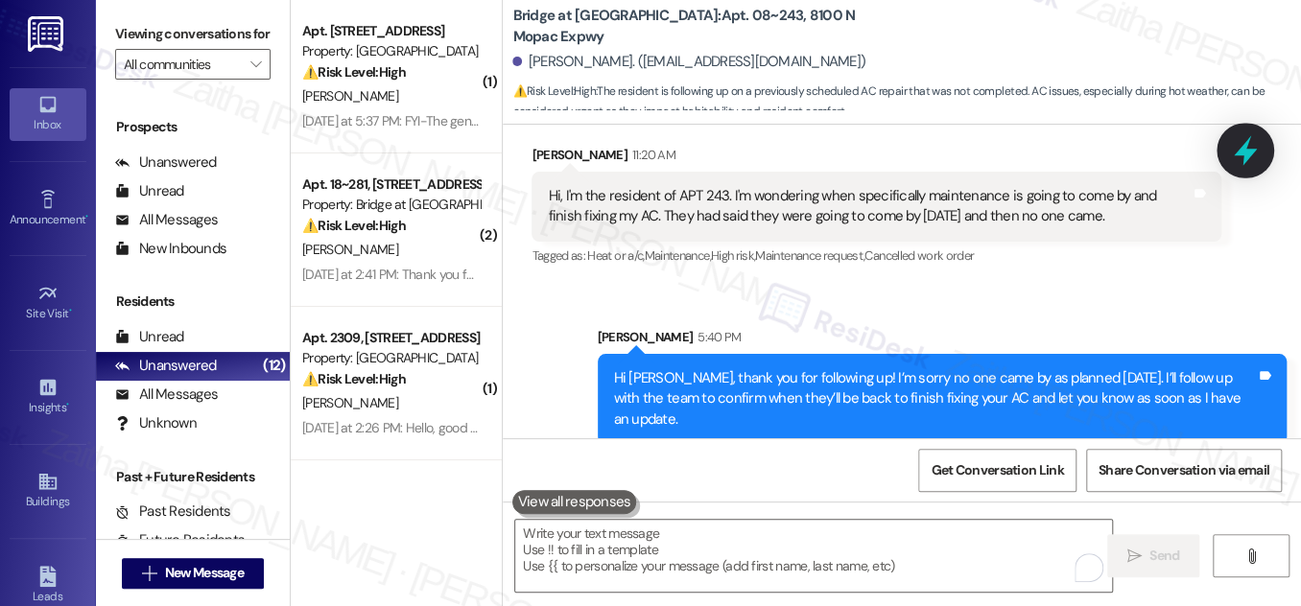
click at [1248, 152] on icon at bounding box center [1245, 151] width 23 height 30
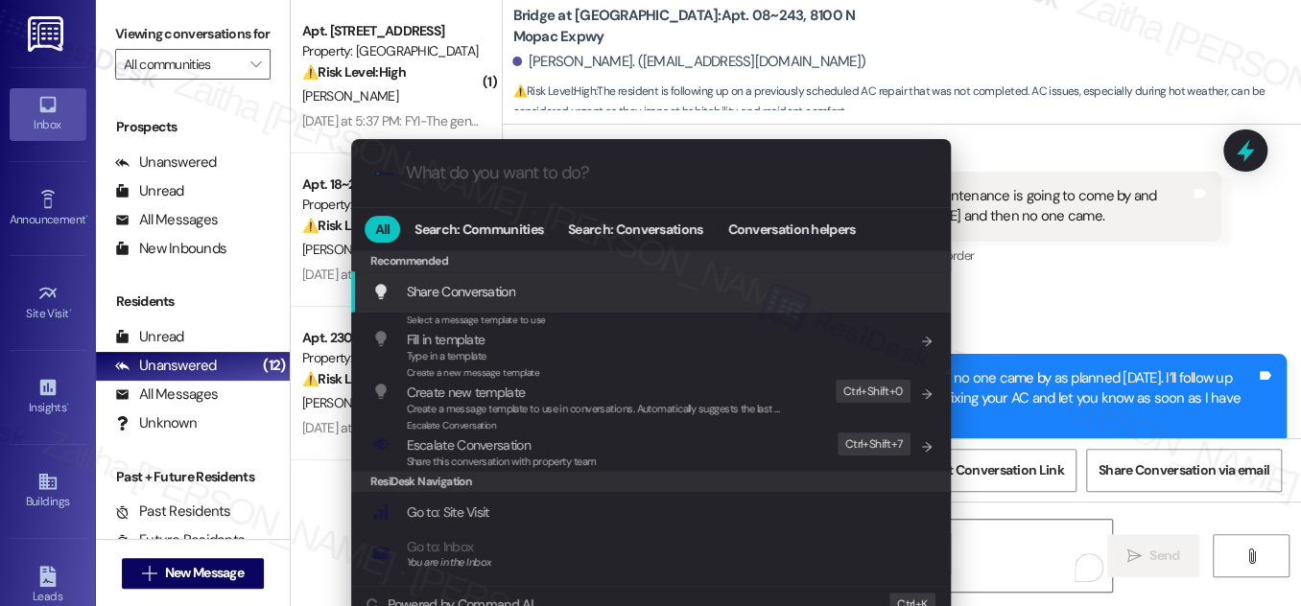
click at [1100, 278] on div ".cls-1{fill:#0a055f;}.cls-2{fill:#0cc4c4;} resideskLogoBlueOrange All Search: C…" at bounding box center [650, 303] width 1301 height 606
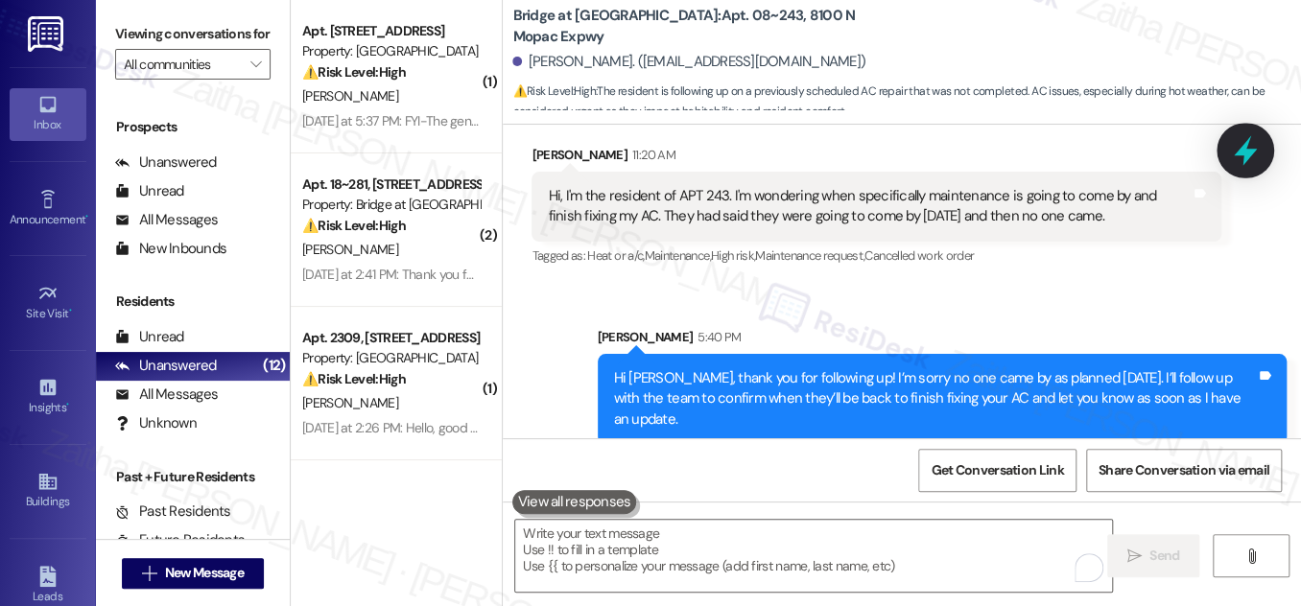
click at [1247, 158] on icon at bounding box center [1245, 151] width 23 height 30
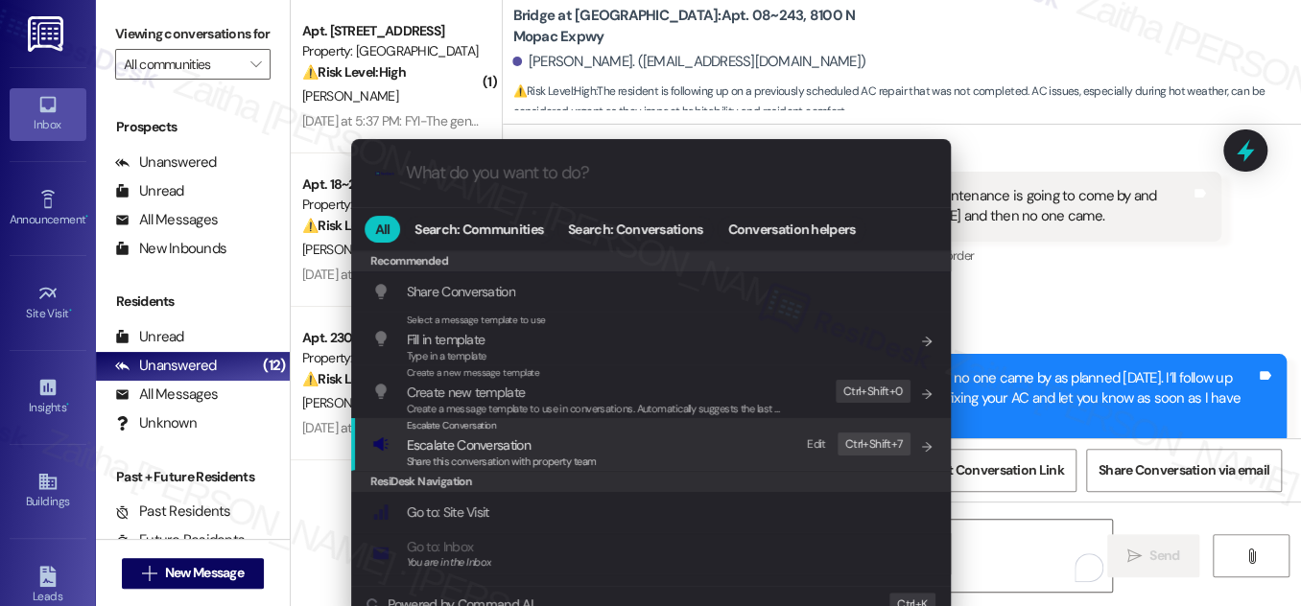
click at [485, 436] on span "Escalate Conversation" at bounding box center [469, 444] width 124 height 17
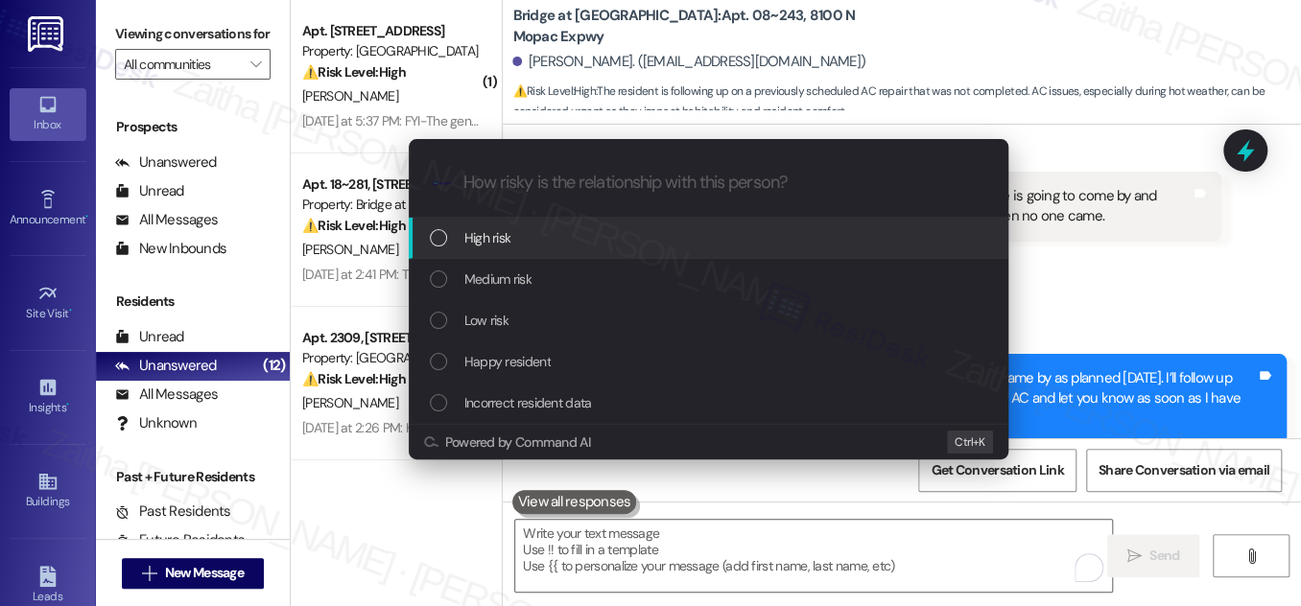
click at [539, 235] on div "High risk" at bounding box center [710, 237] width 561 height 21
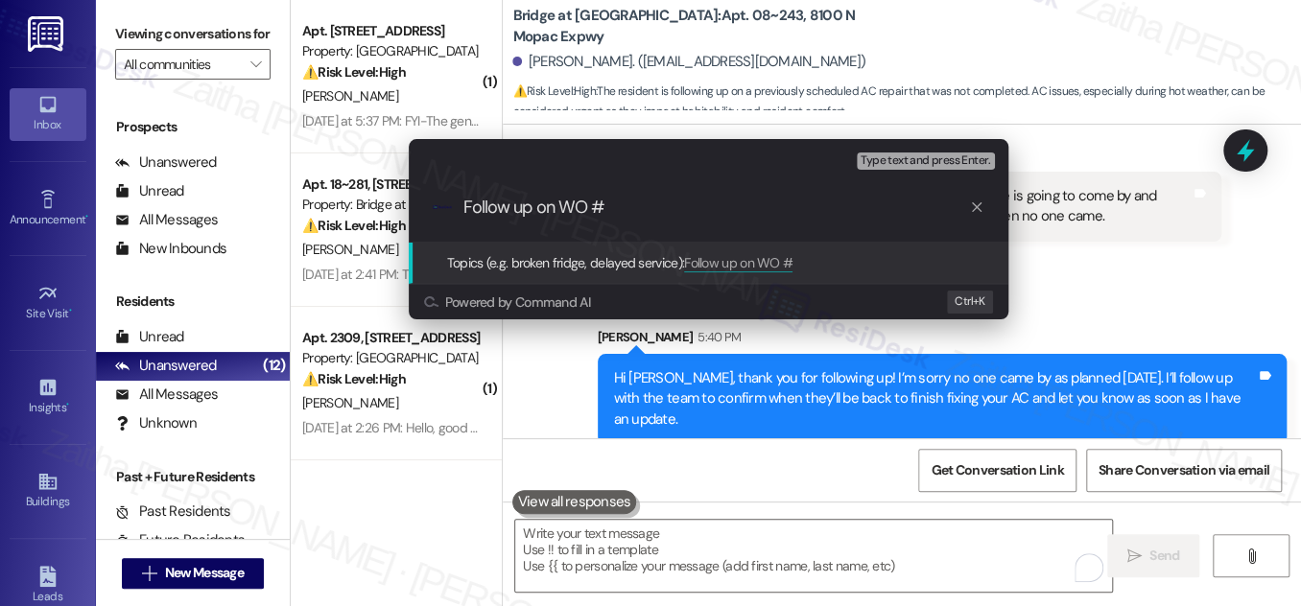
paste input "2383"
paste input "AC isn't working."
type input "Follow up on WO #2383 - AC isn't working"
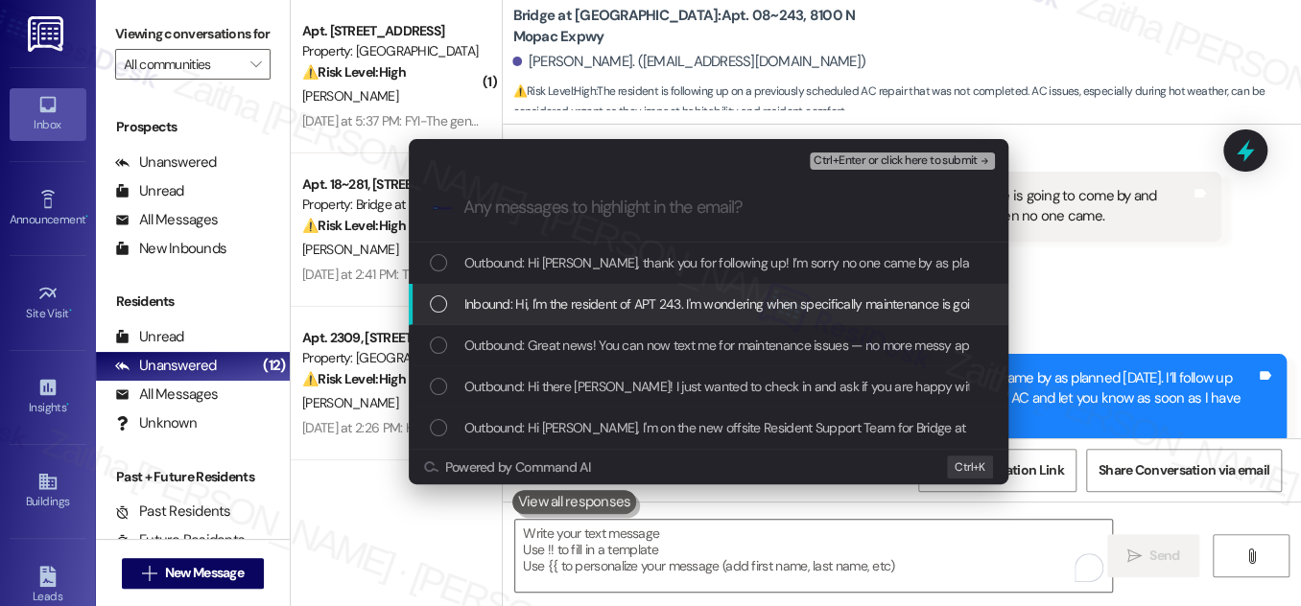
click at [434, 305] on div "List of options" at bounding box center [438, 303] width 17 height 17
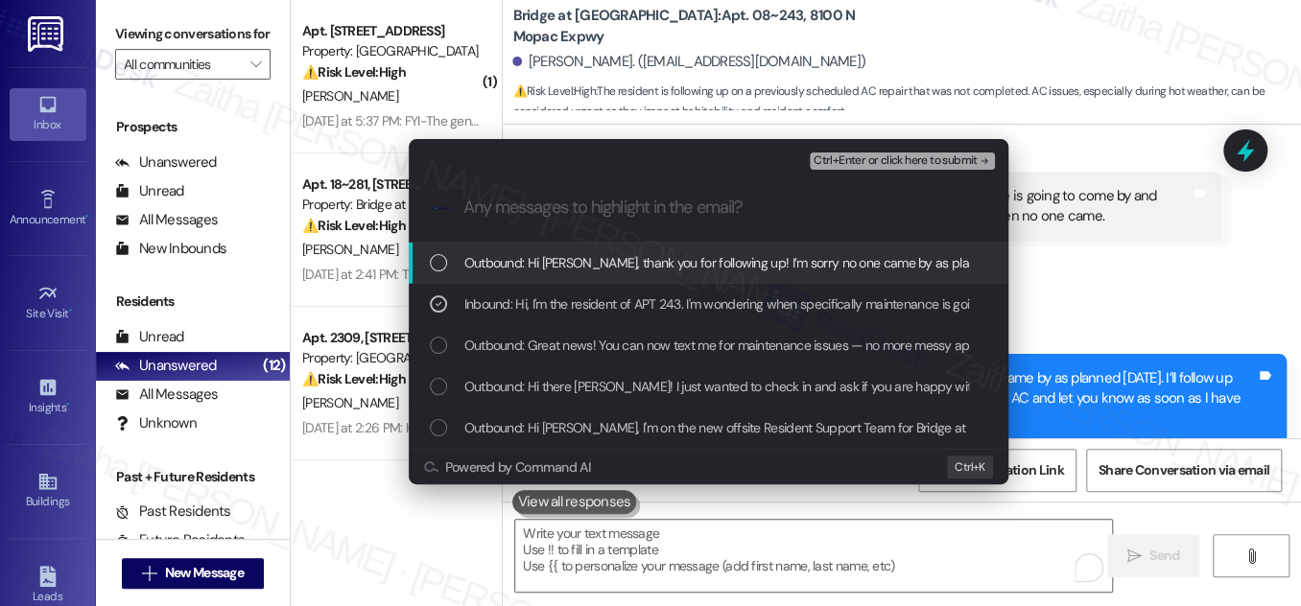
click at [894, 156] on span "Ctrl+Enter or click here to submit" at bounding box center [895, 160] width 164 height 13
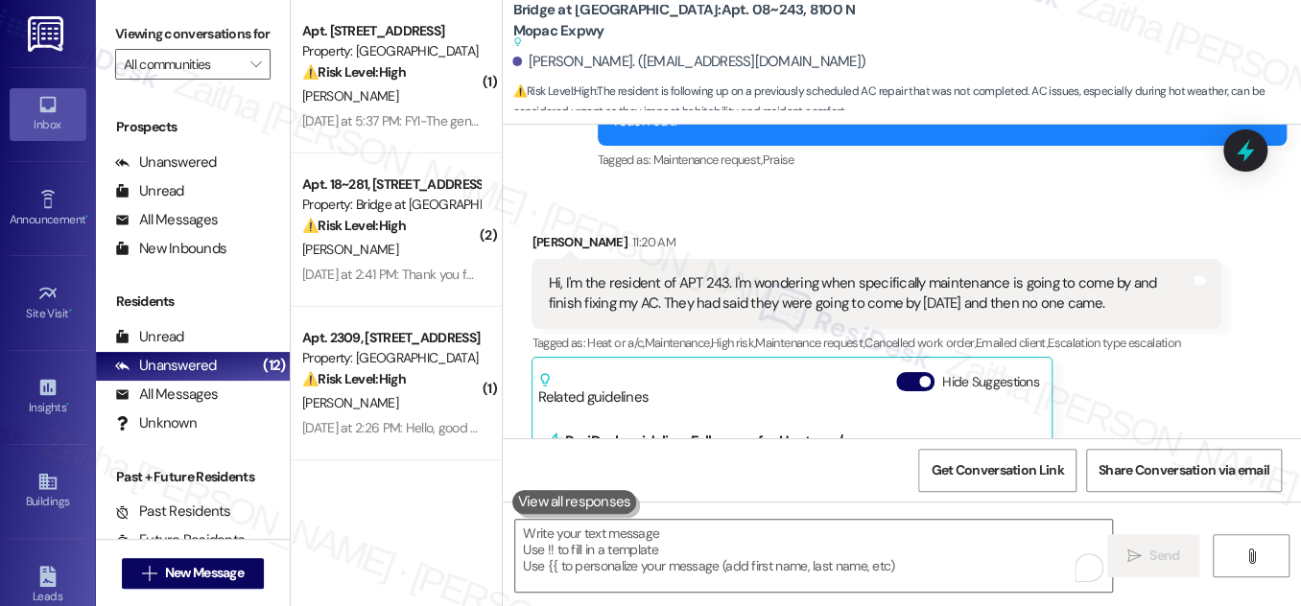
scroll to position [644, 0]
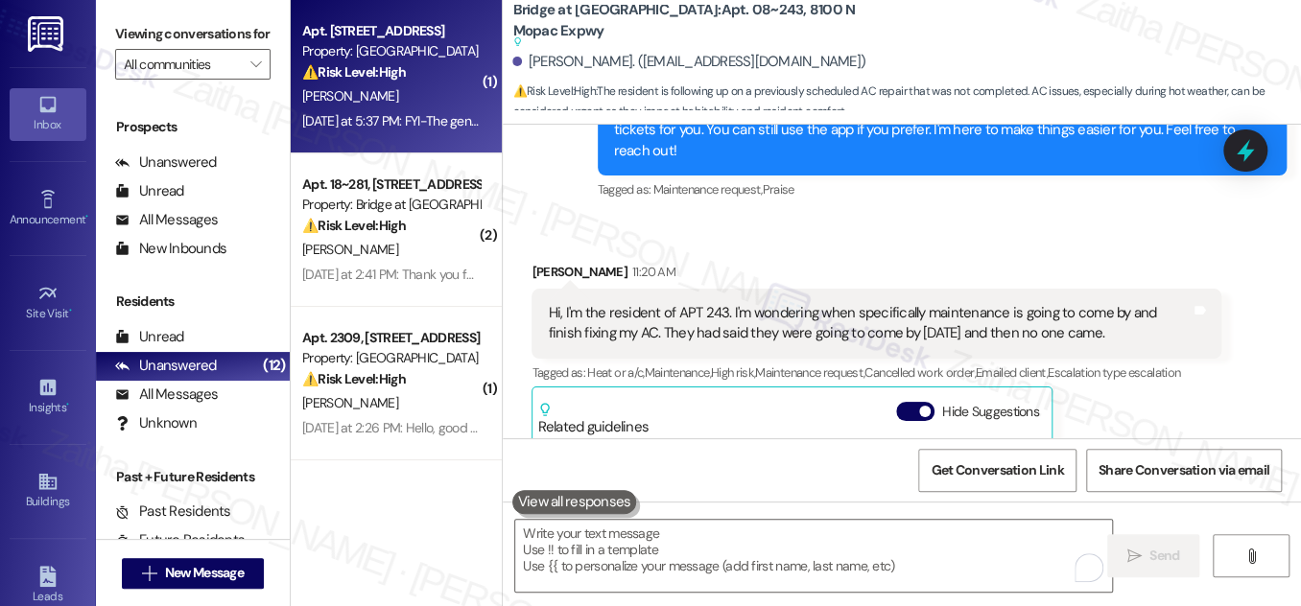
click at [424, 90] on div "[PERSON_NAME]" at bounding box center [390, 96] width 181 height 24
type textarea "Fetching suggested responses. Please feel free to read through the conversation…"
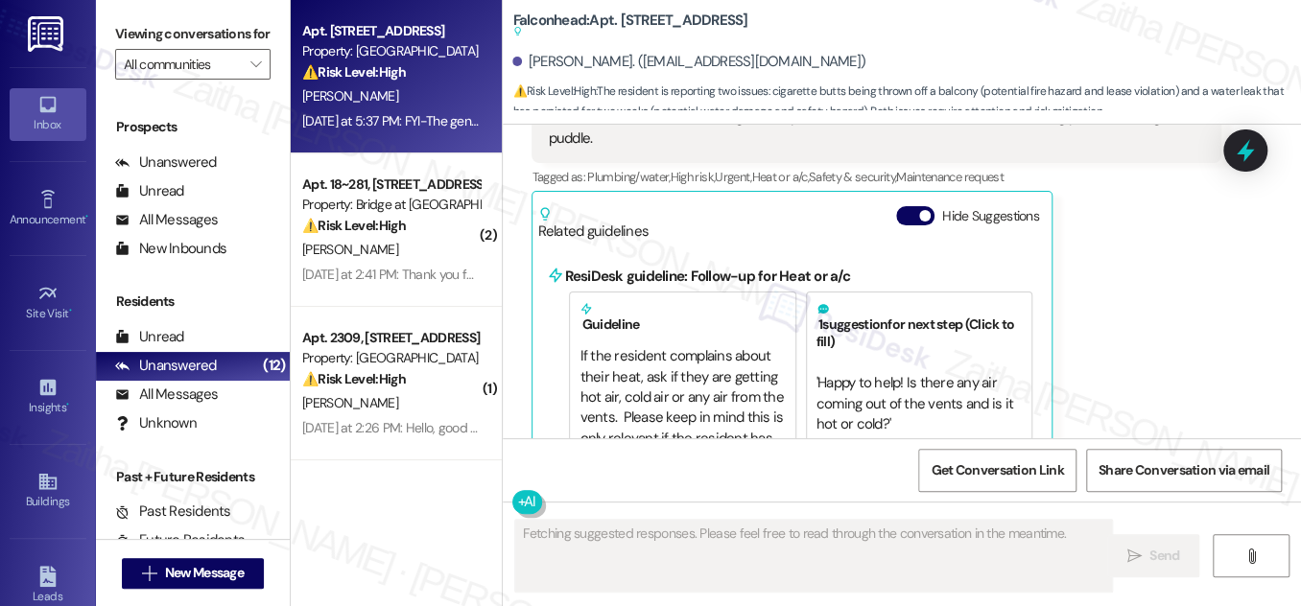
scroll to position [5218, 0]
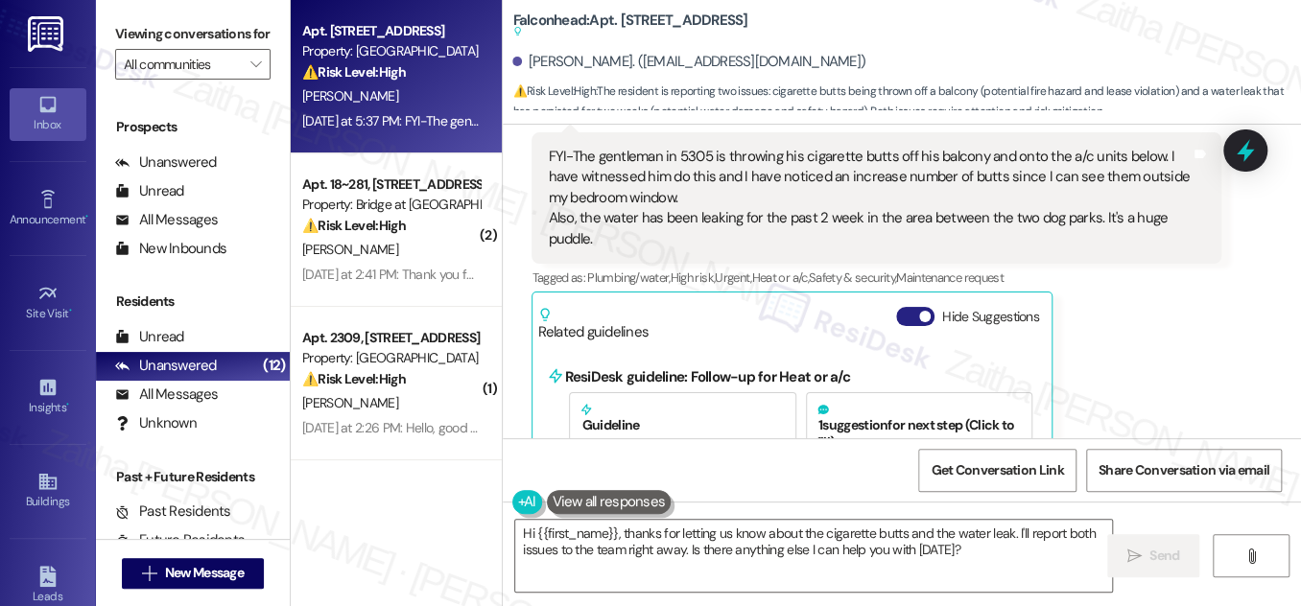
click at [903, 307] on button "Hide Suggestions" at bounding box center [915, 316] width 38 height 19
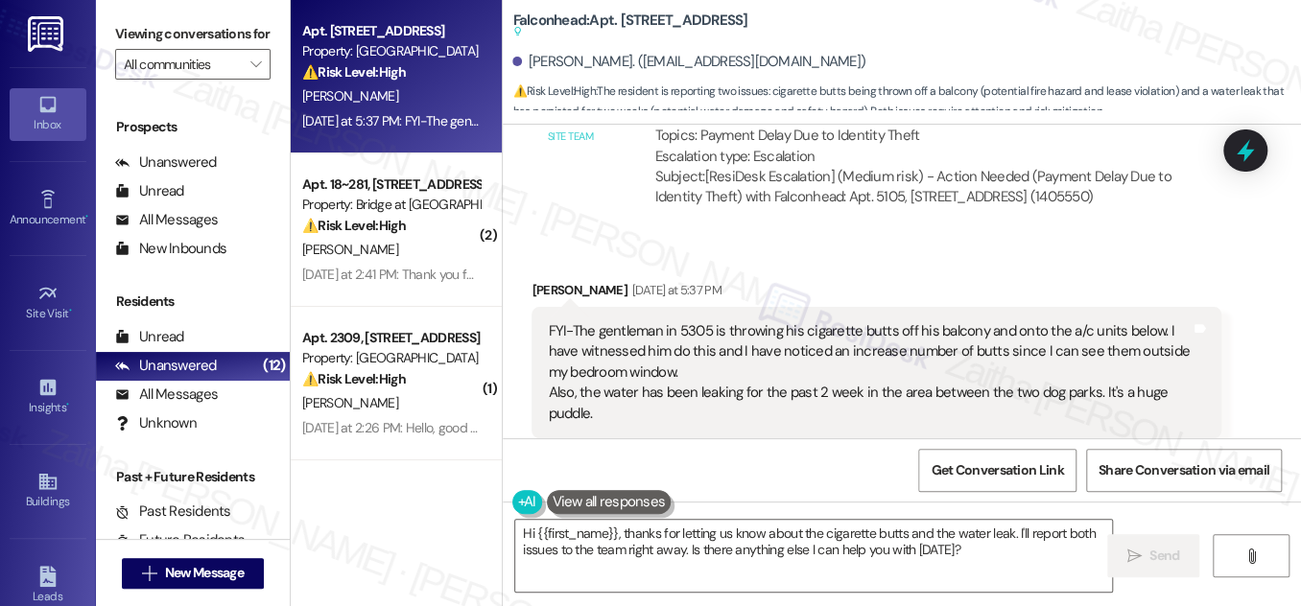
scroll to position [5131, 0]
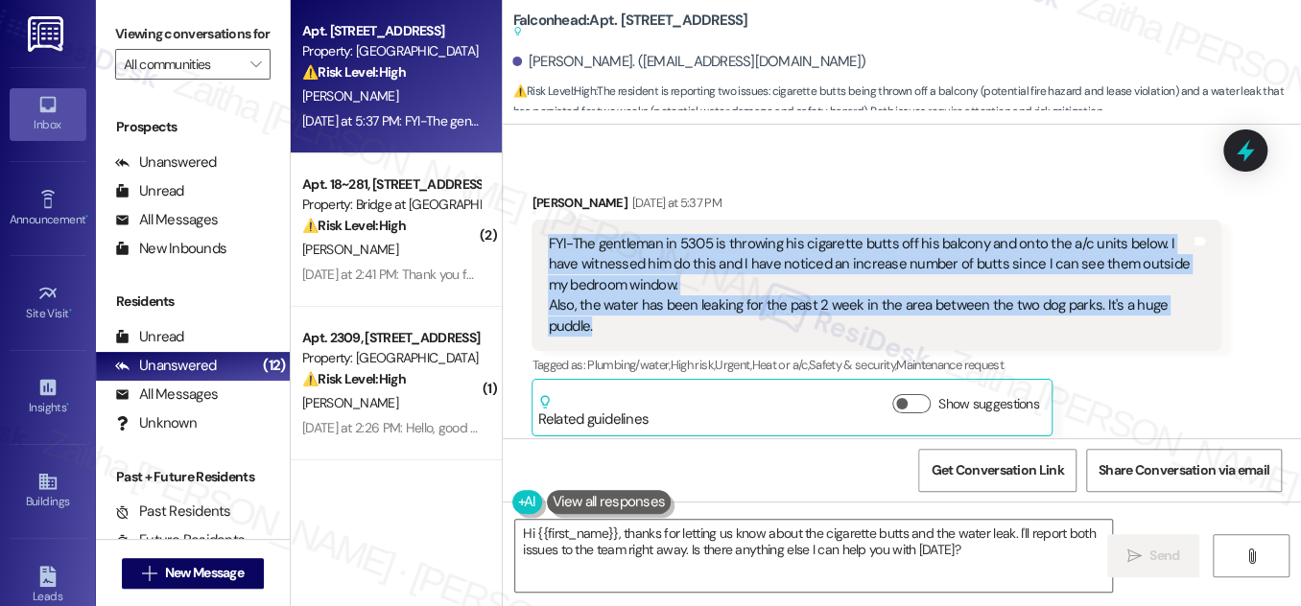
drag, startPoint x: 558, startPoint y: 196, endPoint x: 624, endPoint y: 257, distance: 90.3
click at [624, 257] on div "FYI-The gentleman in 5305 is throwing his cigarette butts off his balcony and o…" at bounding box center [875, 285] width 689 height 131
copy div "FYI-The gentleman in 5305 is throwing his cigarette butts off his balcony and o…"
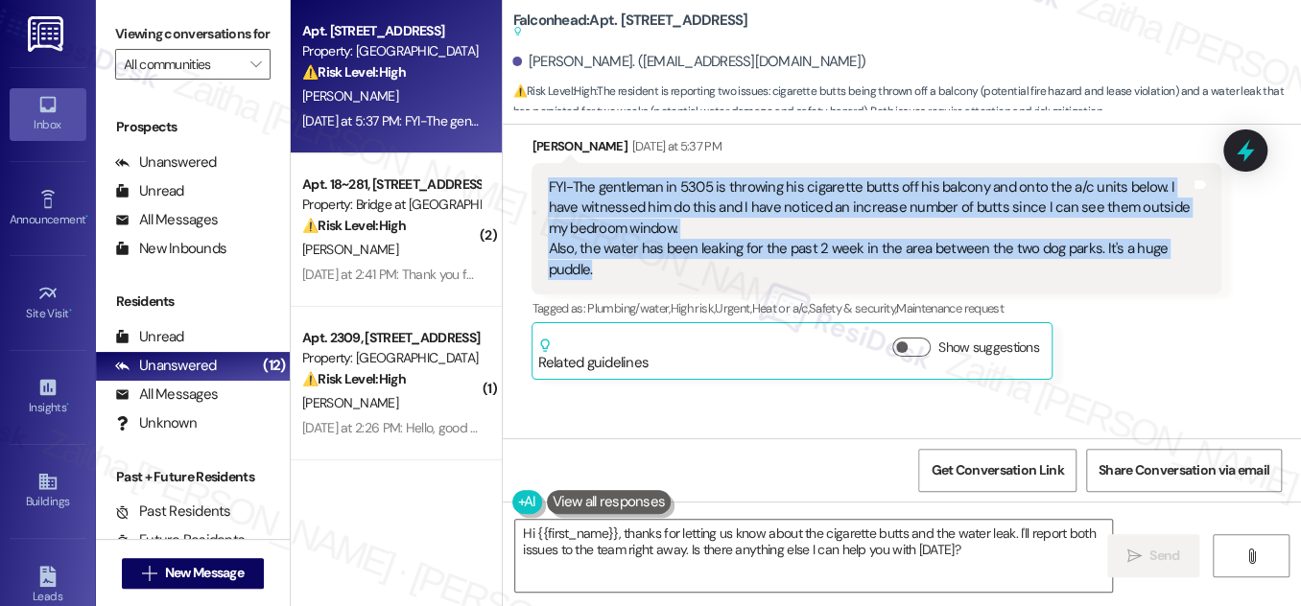
scroll to position [5257, 0]
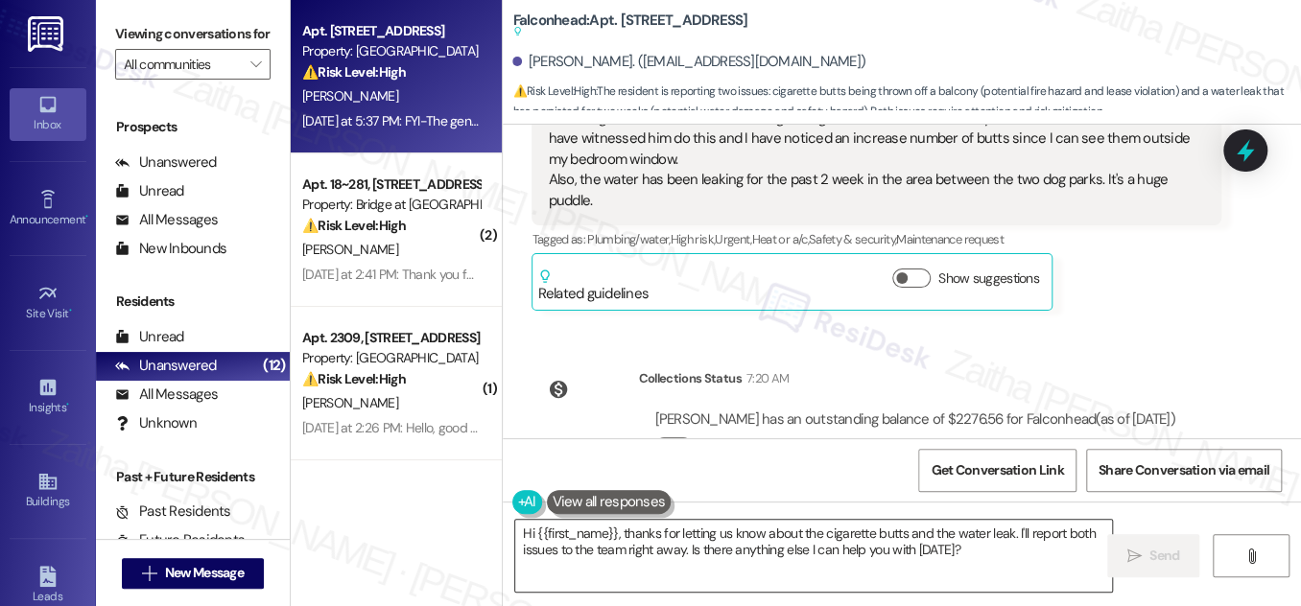
click at [686, 554] on textarea "Hi {{first_name}}, thanks for letting us know about the cigarette butts and the…" at bounding box center [813, 556] width 597 height 72
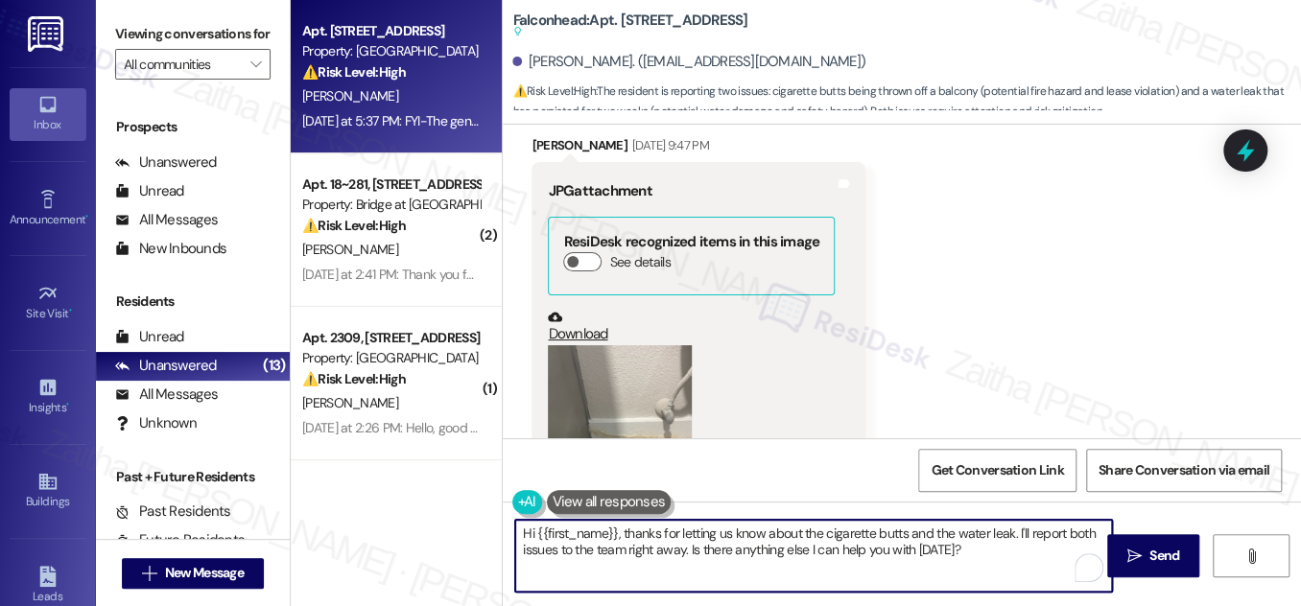
scroll to position [1768, 0]
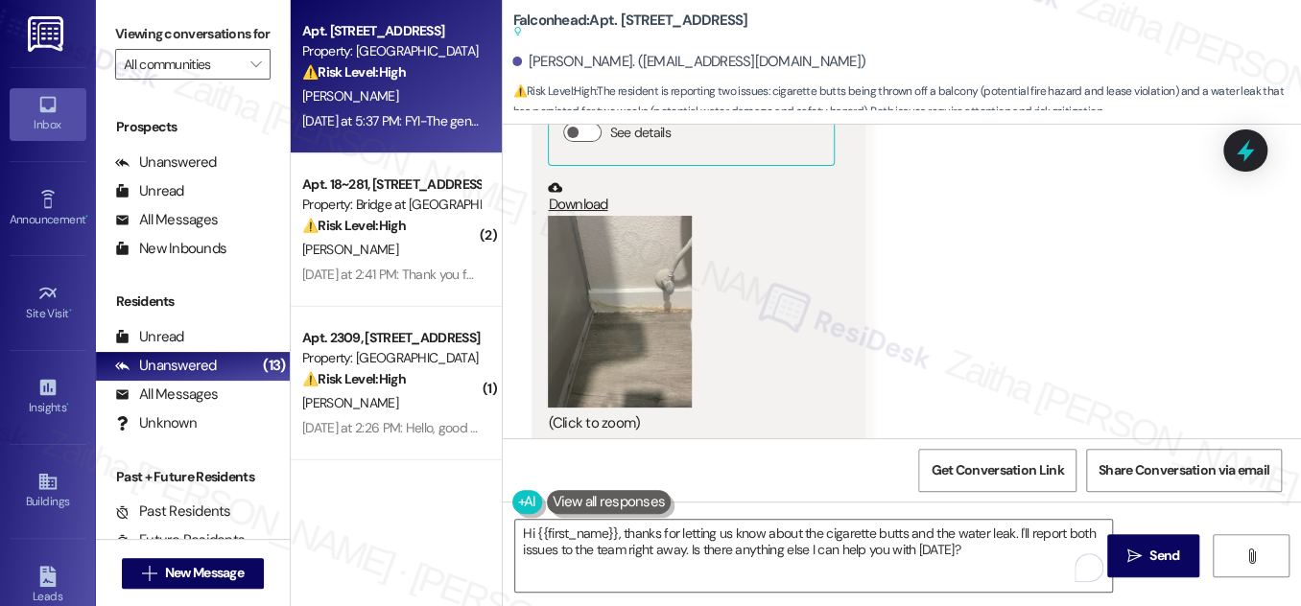
click at [548, 273] on button "Zoom image" at bounding box center [620, 312] width 144 height 192
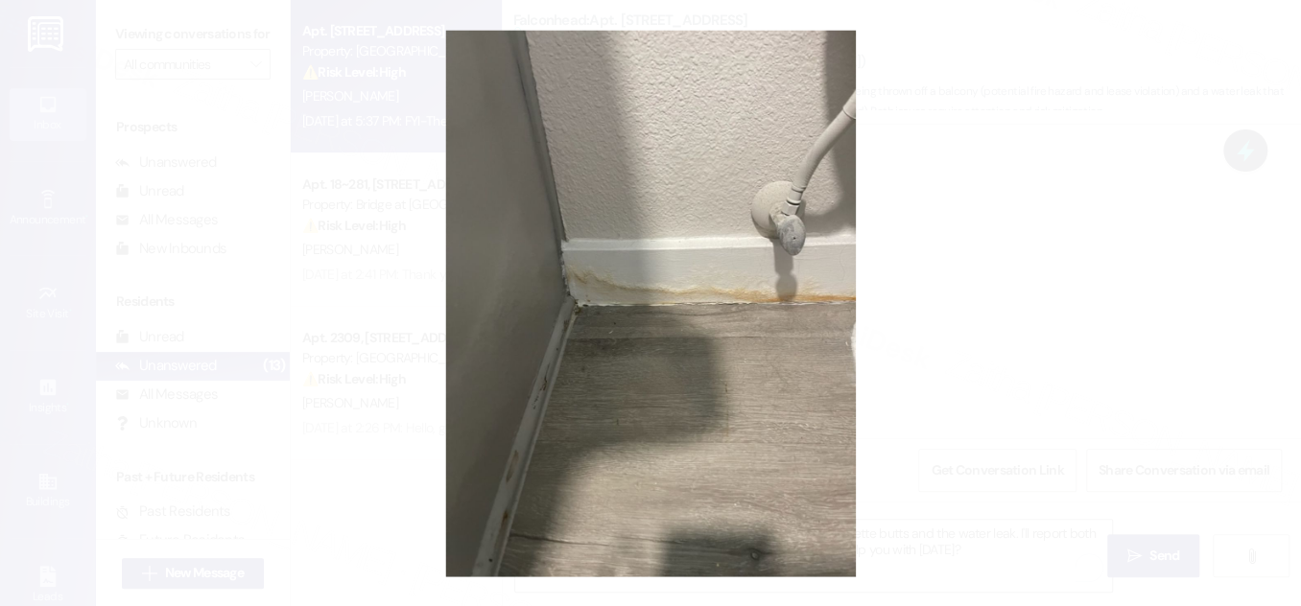
click at [973, 271] on button "Unzoom image" at bounding box center [650, 303] width 1301 height 606
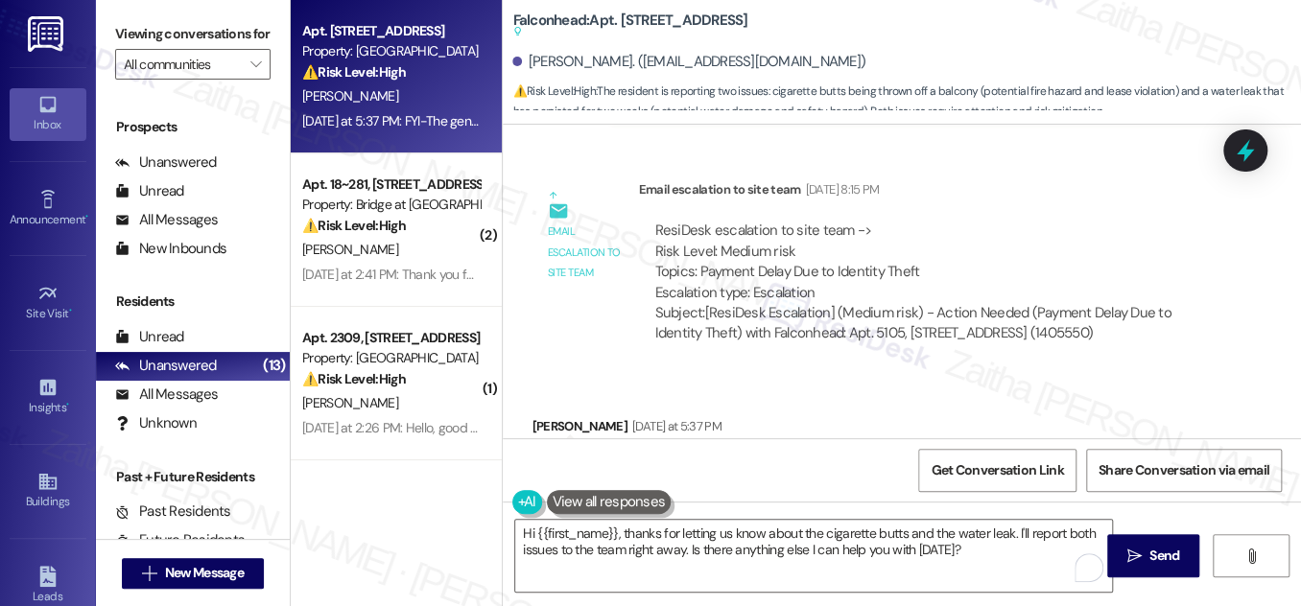
scroll to position [5170, 0]
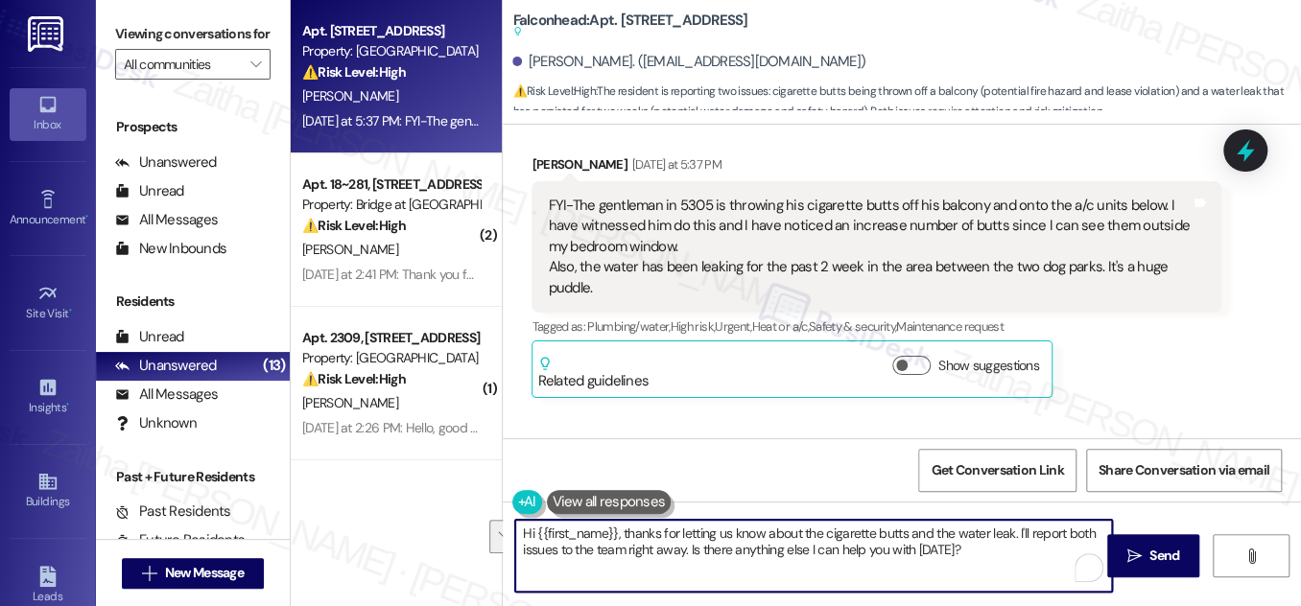
drag, startPoint x: 619, startPoint y: 530, endPoint x: 977, endPoint y: 549, distance: 358.3
click at [977, 549] on textarea "Hi {{first_name}}, thanks for letting us know about the cigarette butts and the…" at bounding box center [813, 556] width 597 height 72
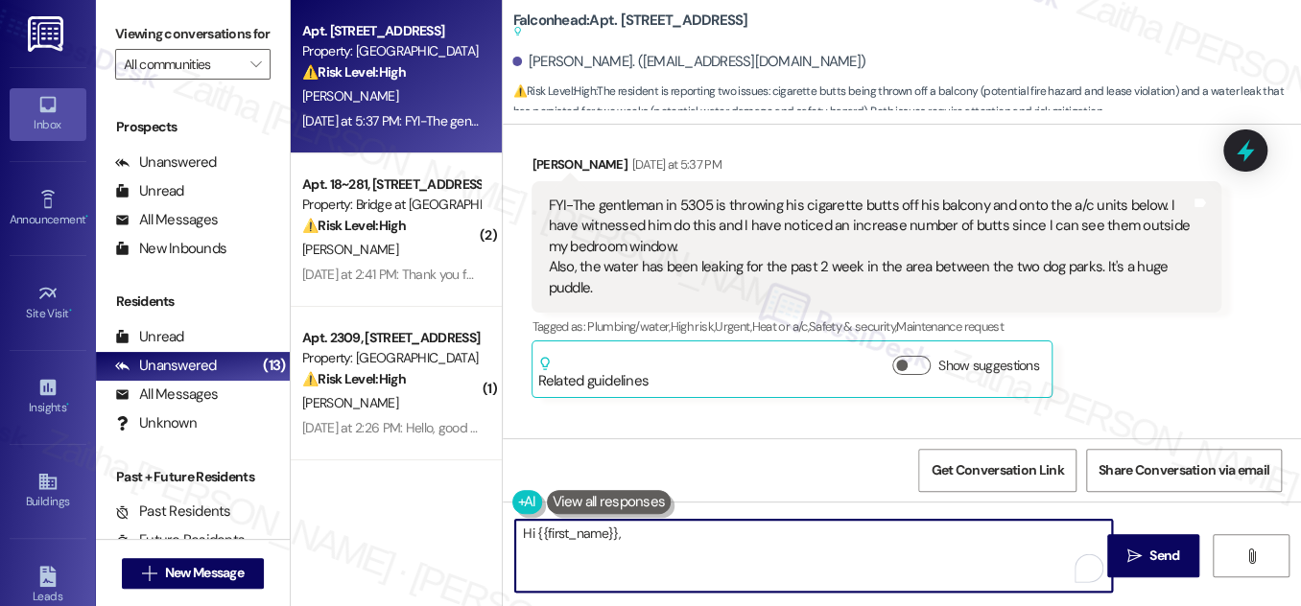
paste textarea "Thank you for letting me know. I’ll share your report about the cigarette butts…"
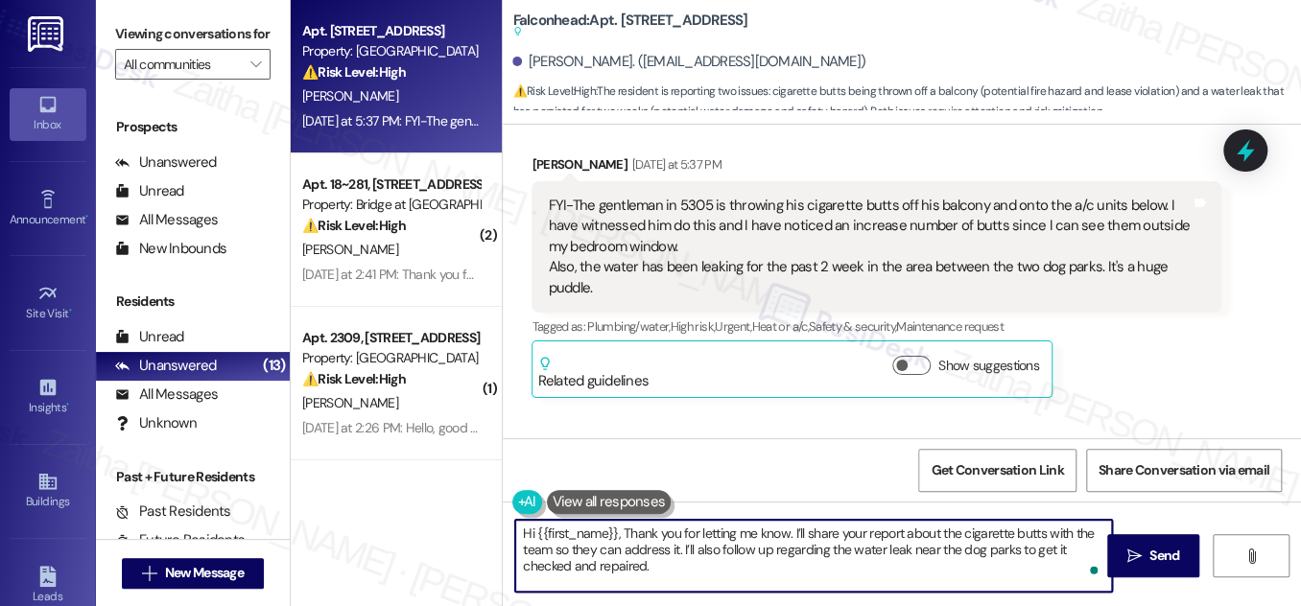
click at [624, 527] on textarea "Hi {{first_name}}, Thank you for letting me know. I’ll share your report about …" at bounding box center [813, 556] width 597 height 72
click at [686, 564] on textarea "Hi {{first_name}}, thank you for letting me know. I’ll share your report about …" at bounding box center [813, 556] width 597 height 72
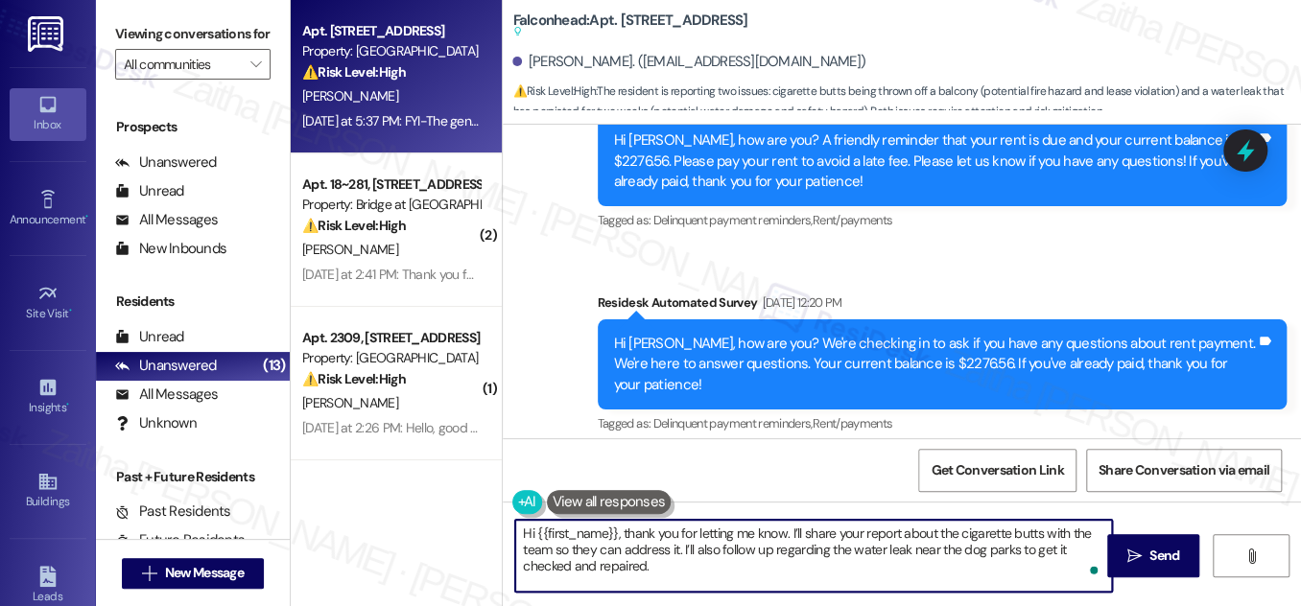
scroll to position [4298, 0]
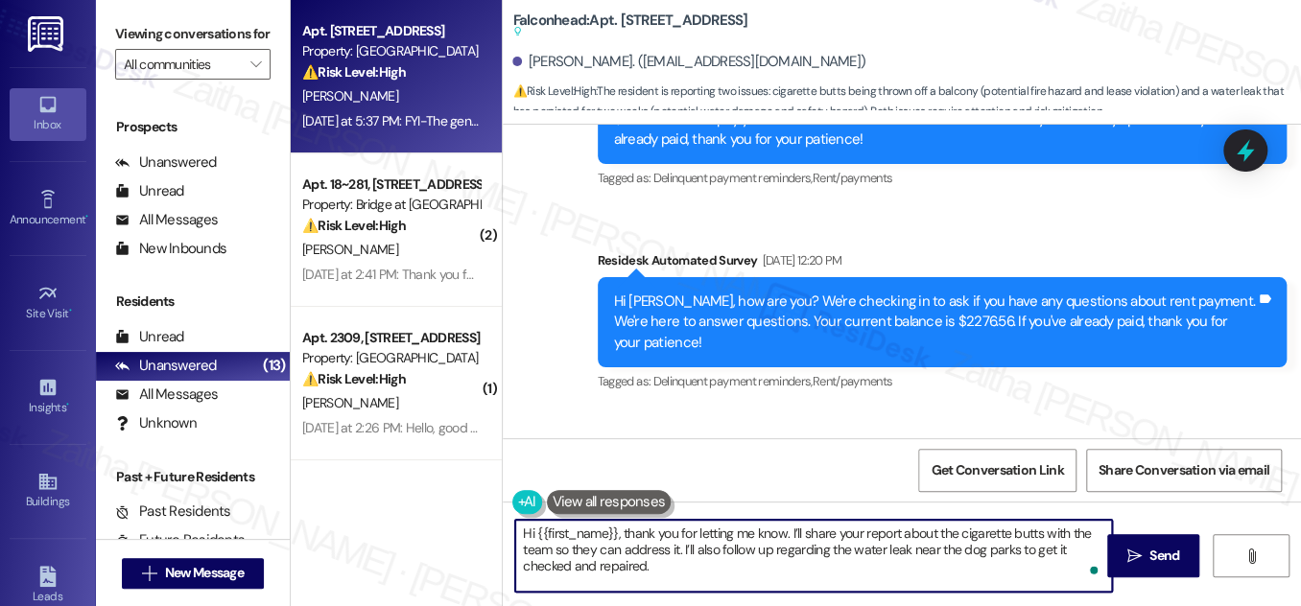
click at [680, 565] on textarea "Hi {{first_name}}, thank you for letting me know. I’ll share your report about …" at bounding box center [813, 556] width 597 height 72
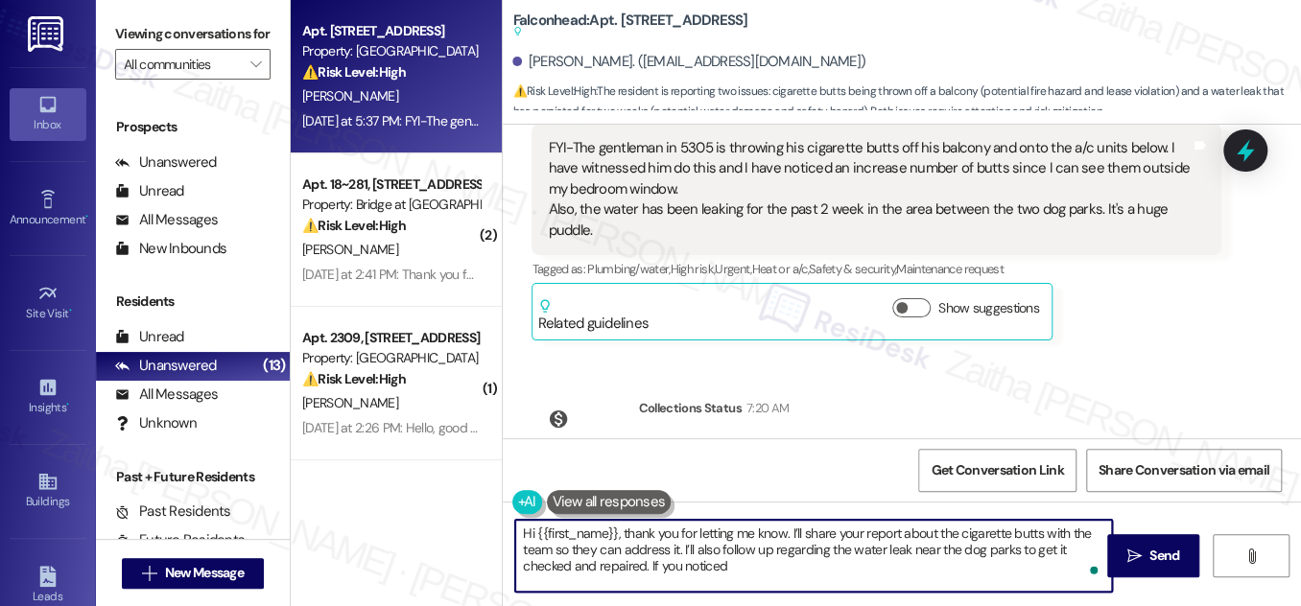
scroll to position [5257, 0]
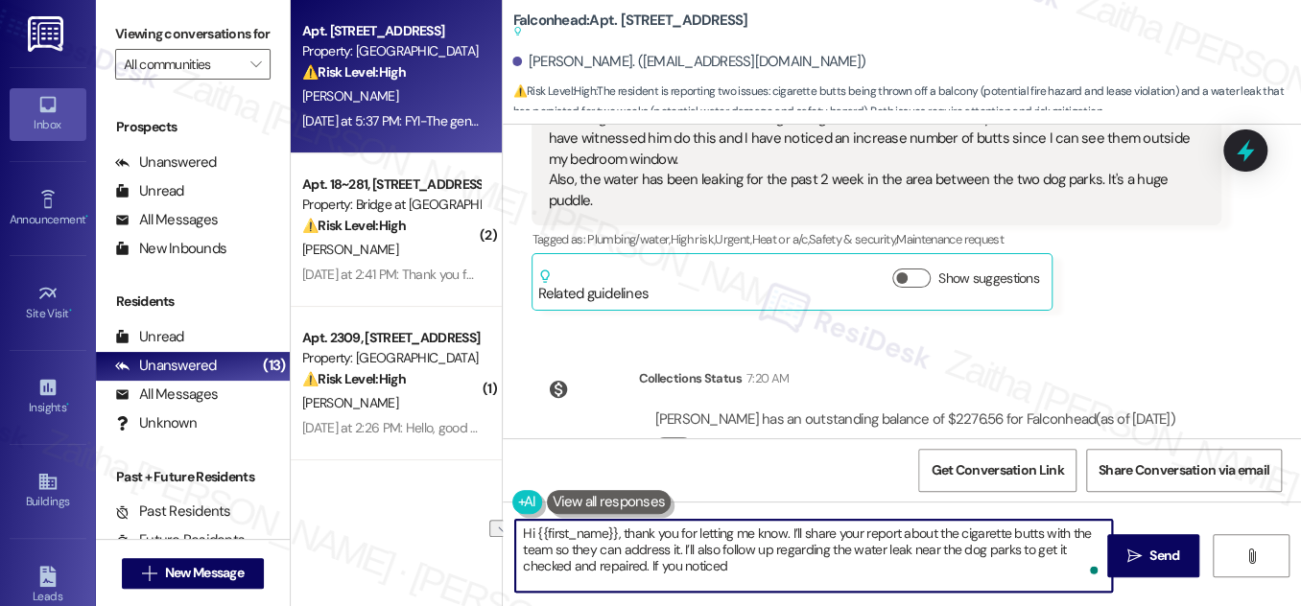
drag, startPoint x: 647, startPoint y: 564, endPoint x: 737, endPoint y: 562, distance: 90.2
click at [737, 562] on textarea "Hi {{first_name}}, thank you for letting me know. I’ll share your report about …" at bounding box center [813, 556] width 597 height 72
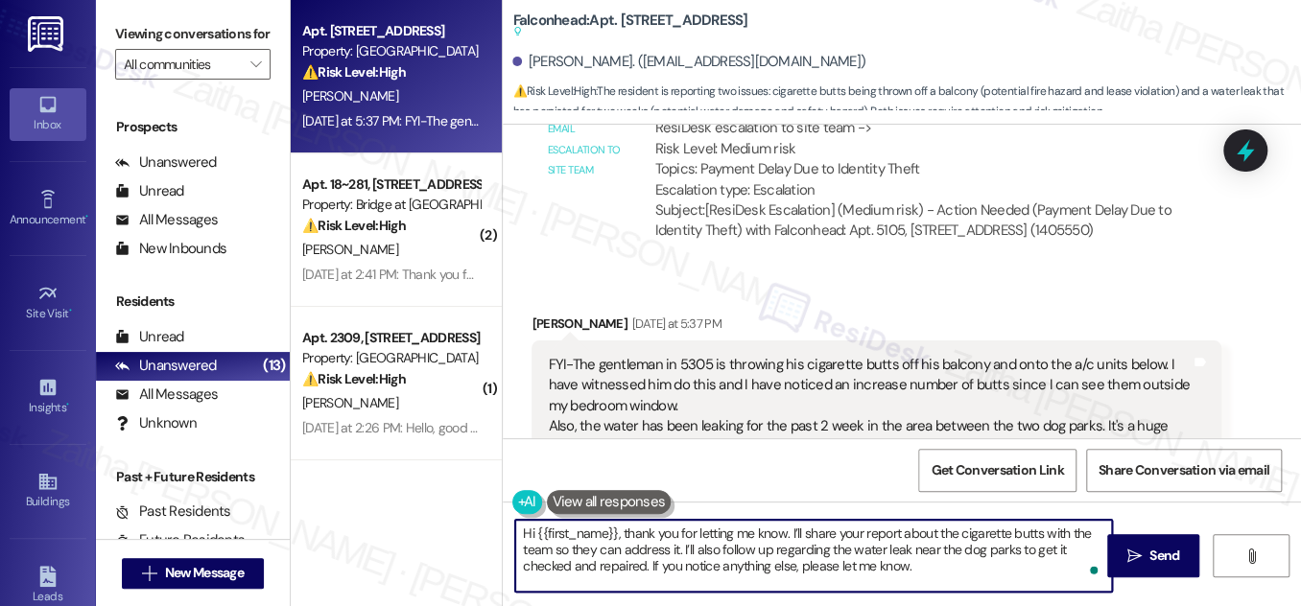
scroll to position [5170, 0]
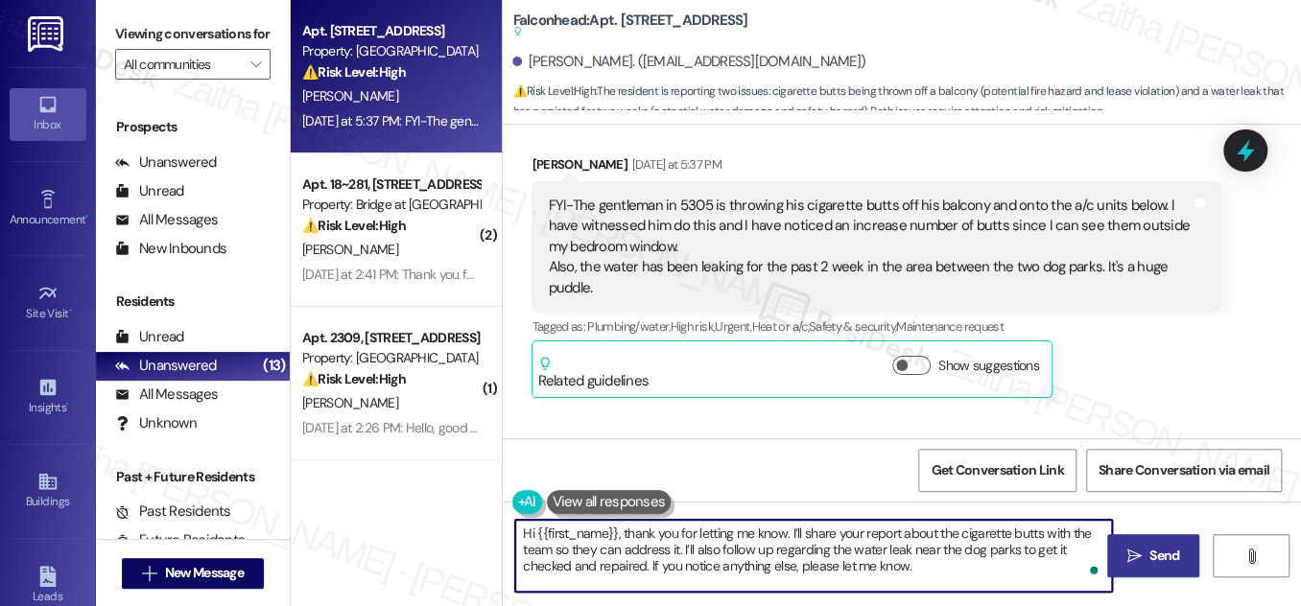
type textarea "Hi {{first_name}}, thank you for letting me know. I’ll share your report about …"
click at [1164, 559] on span "Send" at bounding box center [1164, 556] width 30 height 20
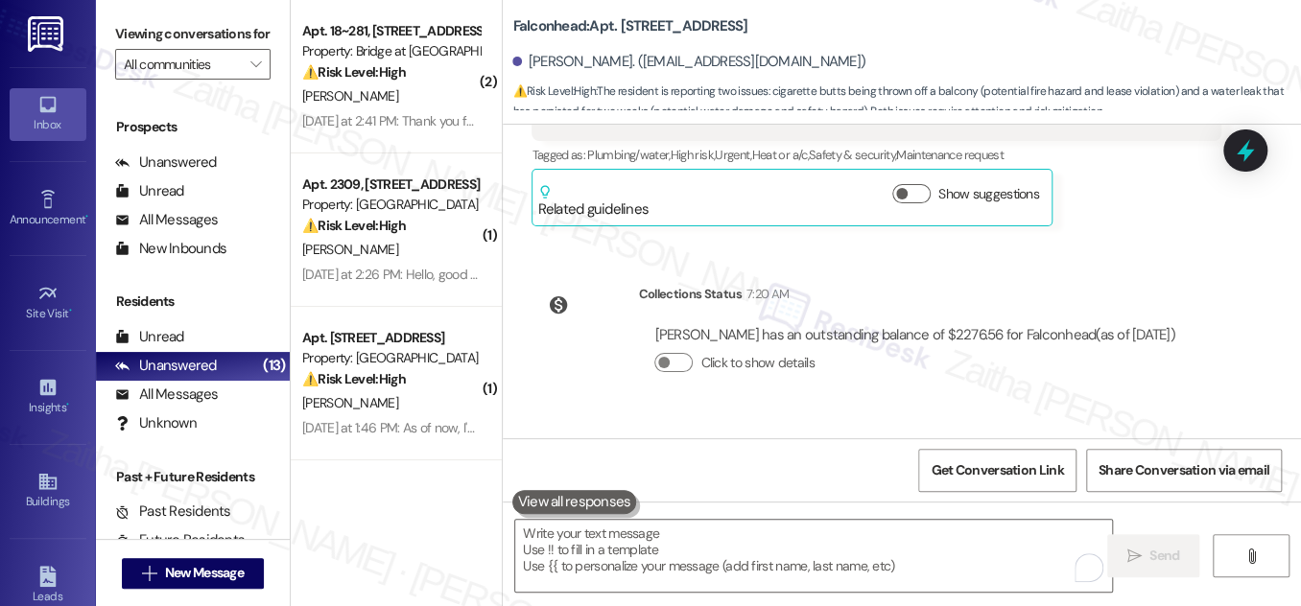
scroll to position [5431, 0]
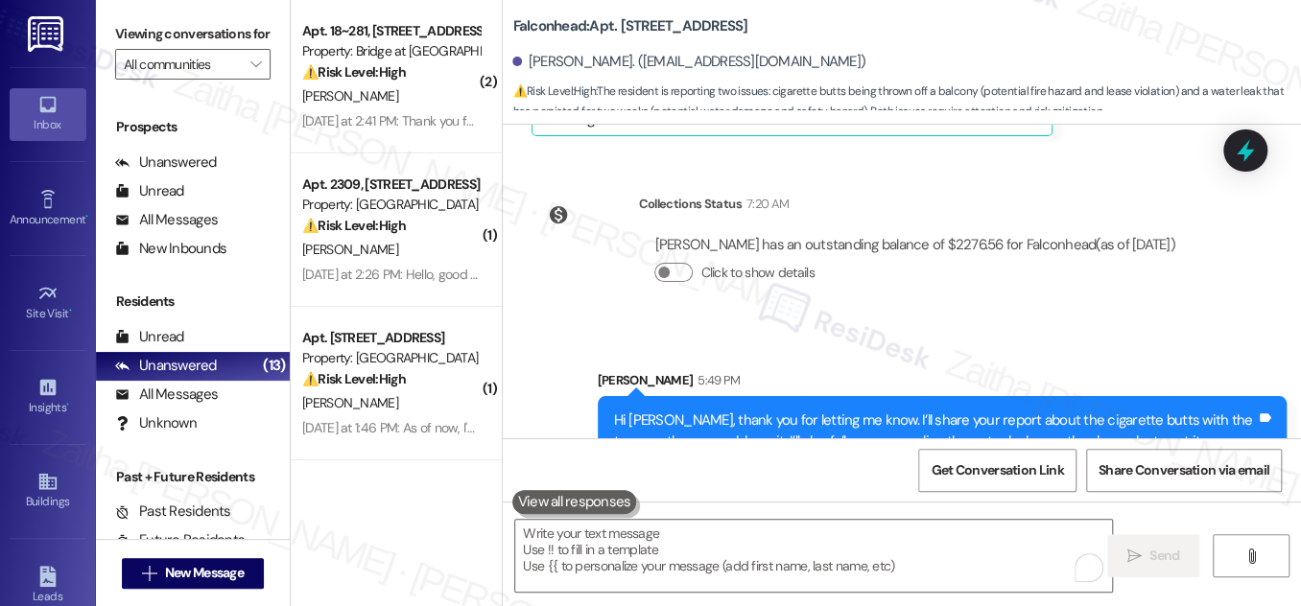
click at [1244, 138] on icon at bounding box center [1245, 150] width 25 height 25
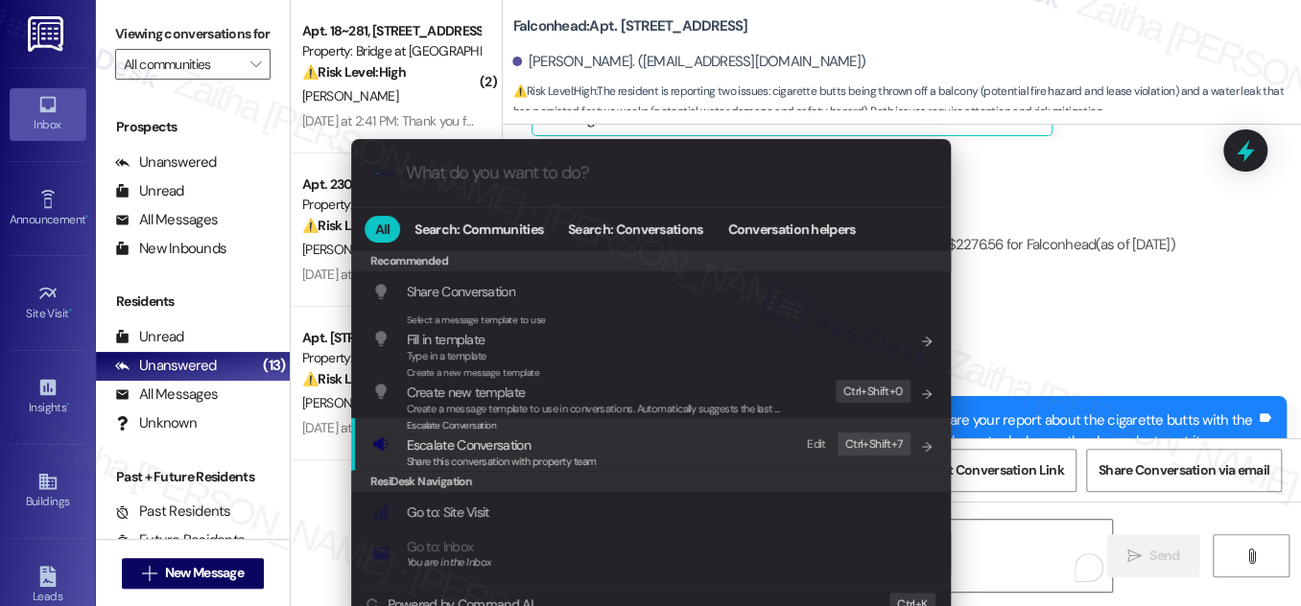
click at [470, 447] on span "Escalate Conversation" at bounding box center [469, 444] width 124 height 17
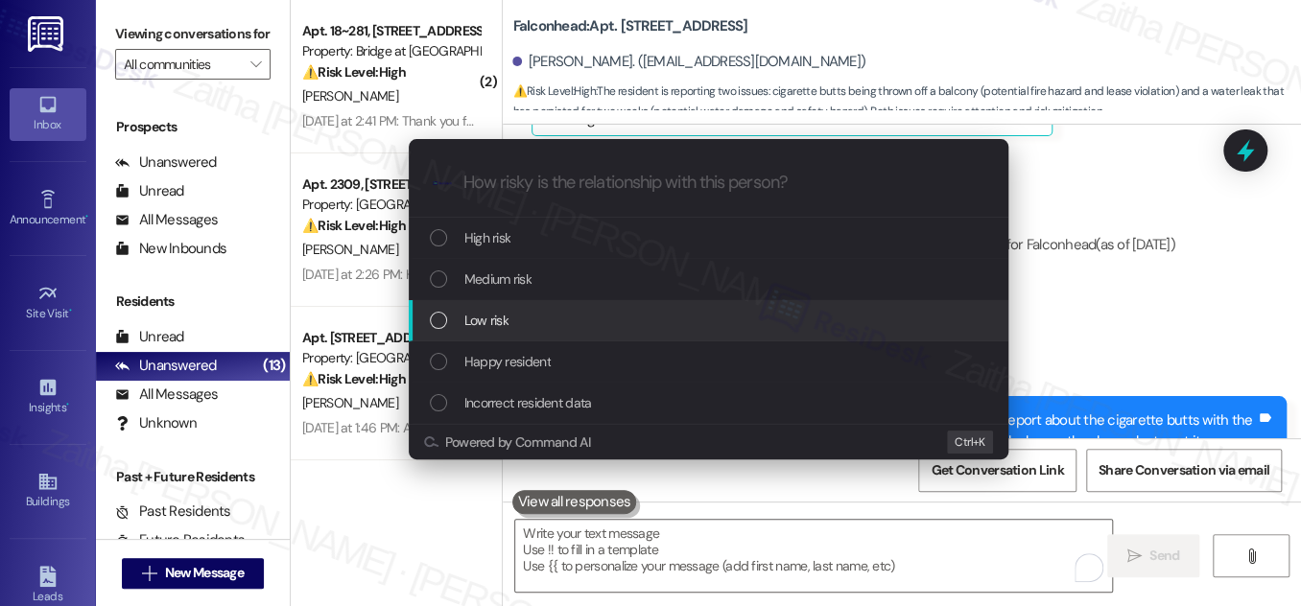
click at [554, 321] on div "Low risk" at bounding box center [710, 320] width 561 height 21
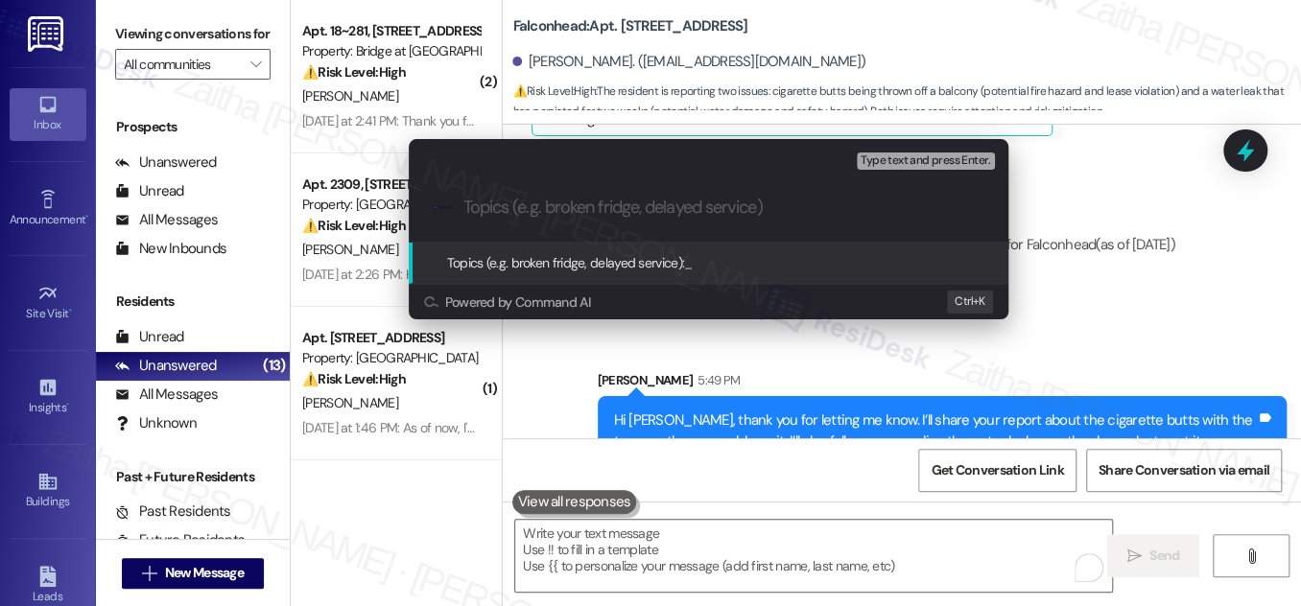
click at [1093, 298] on div "Escalate Conversation Low risk Topics (e.g. broken fridge, delayed service) Any…" at bounding box center [650, 303] width 1301 height 606
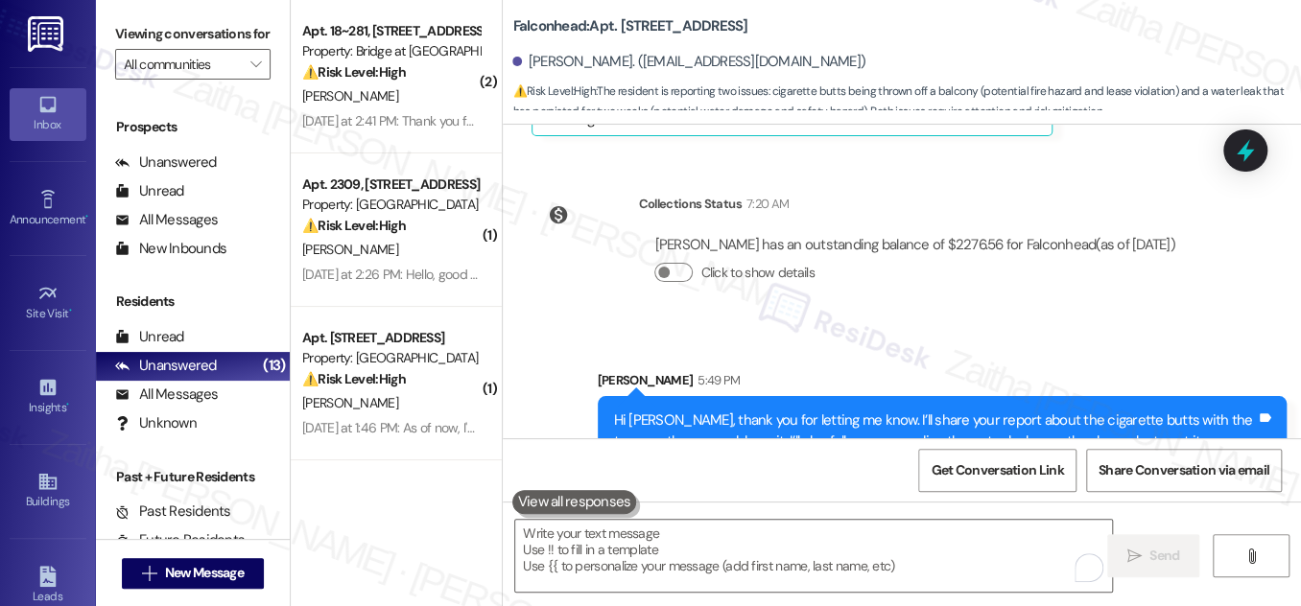
drag, startPoint x: 1253, startPoint y: 153, endPoint x: 1190, endPoint y: 193, distance: 74.2
click at [1252, 153] on icon at bounding box center [1245, 150] width 25 height 25
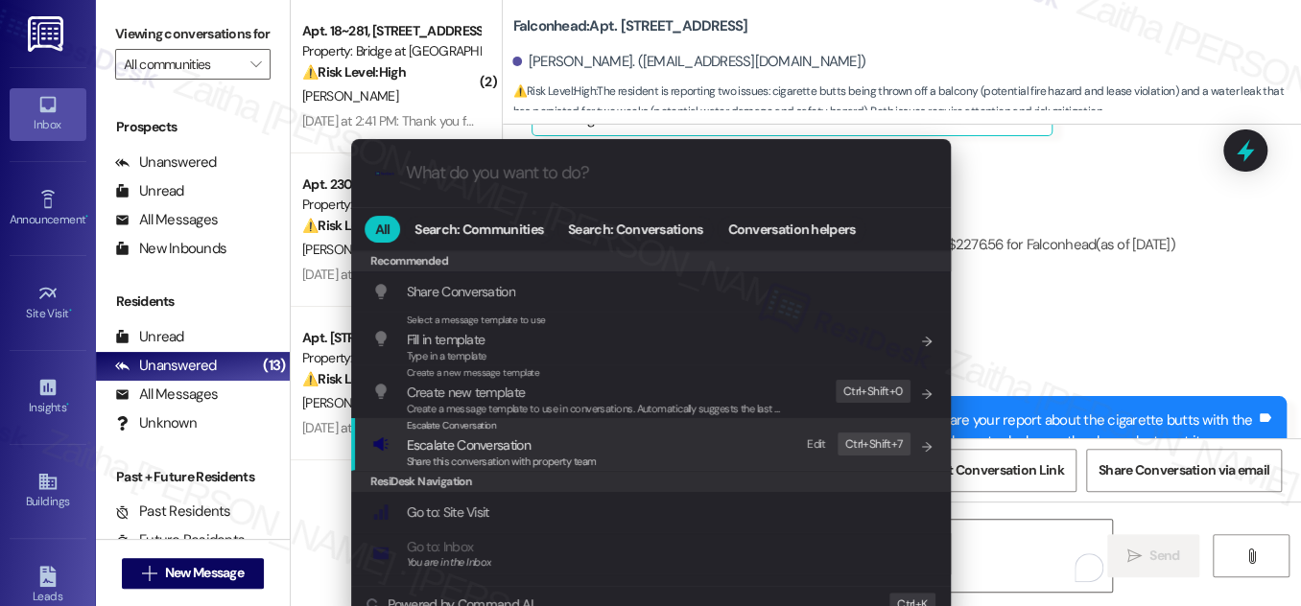
click at [422, 441] on span "Escalate Conversation" at bounding box center [469, 444] width 124 height 17
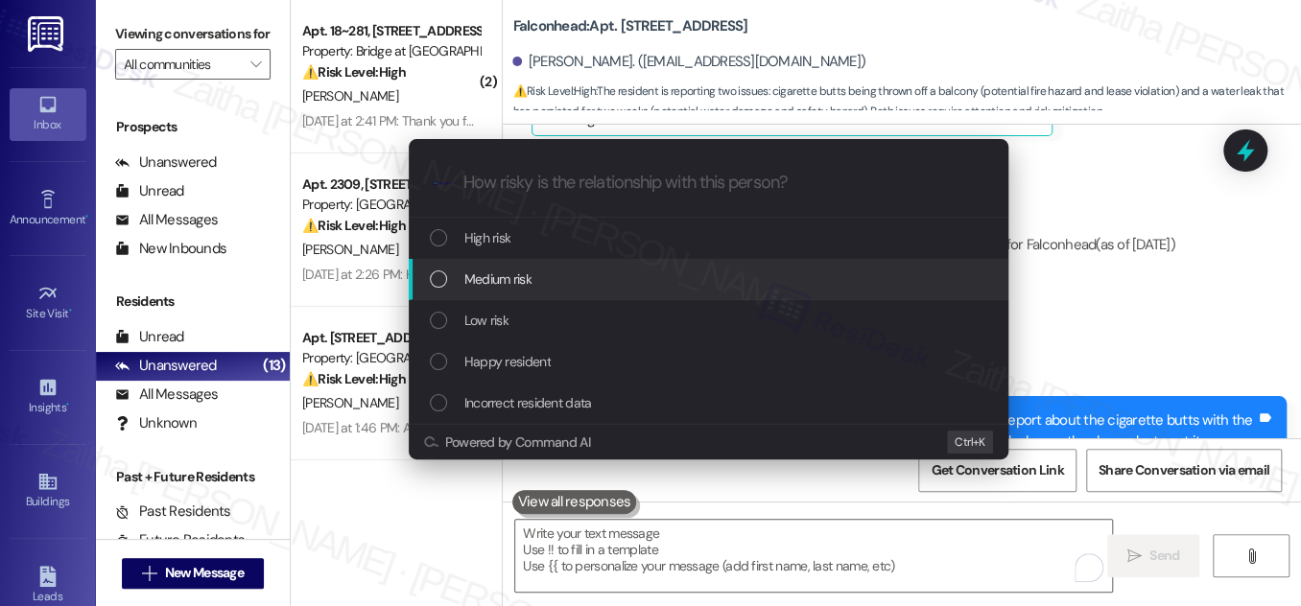
click at [554, 271] on div "Medium risk" at bounding box center [710, 279] width 561 height 21
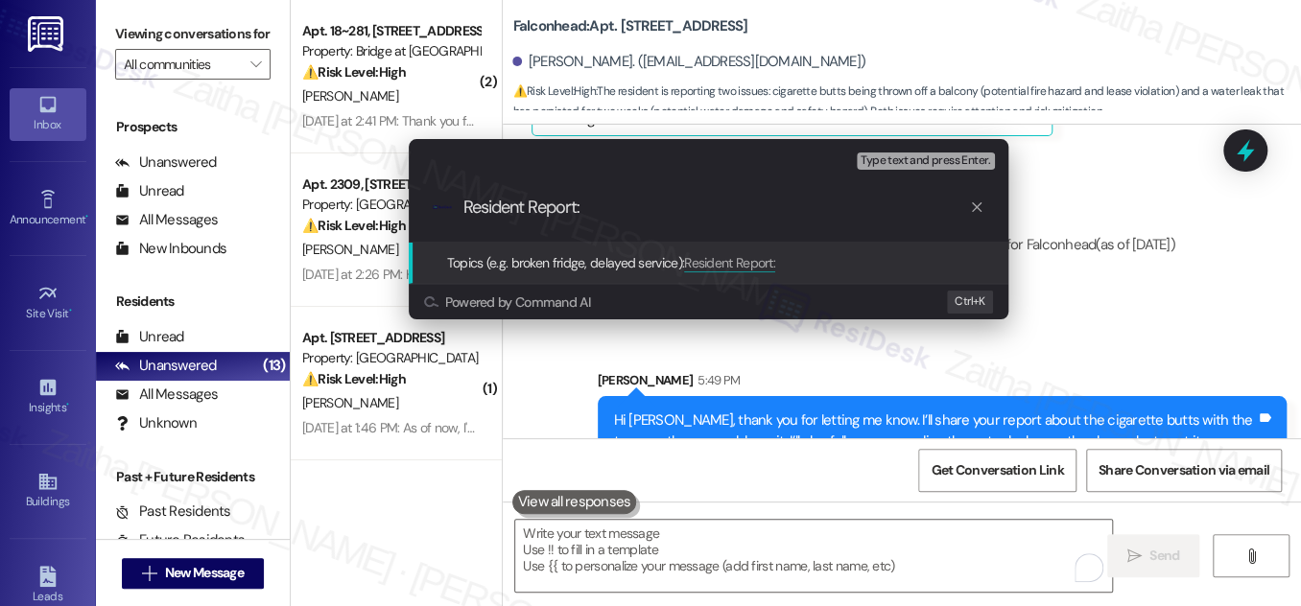
paste input "igarette Disposal from Balcony and Water Leak Near Dog Parks"
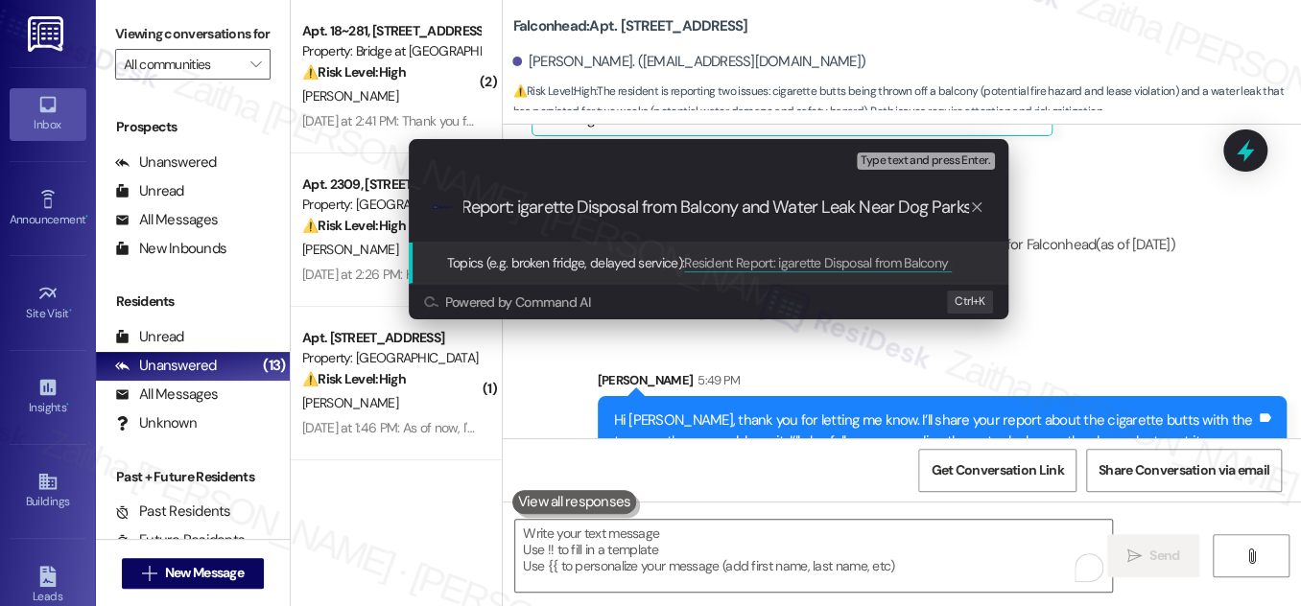
click at [520, 209] on input "Resident Report: igarette Disposal from Balcony and Water Leak Near Dog Parks" at bounding box center [716, 208] width 506 height 20
type input "Resident Report: Cigarette Disposal from Balcony and Water Leak Near Dog Parks"
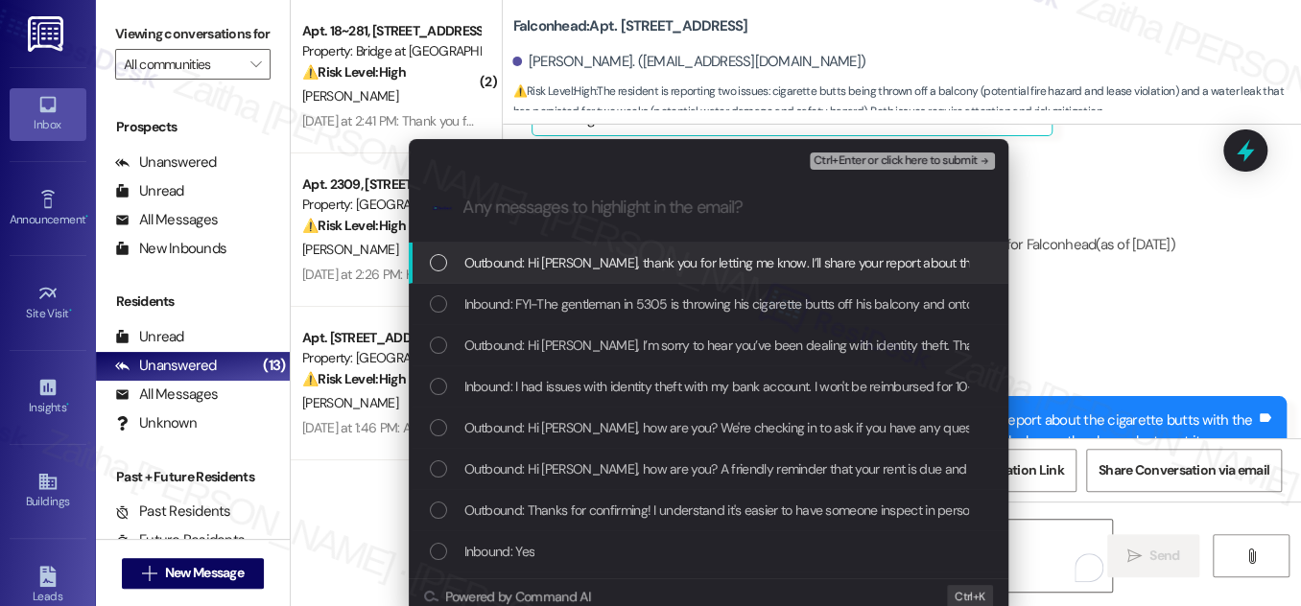
scroll to position [0, 0]
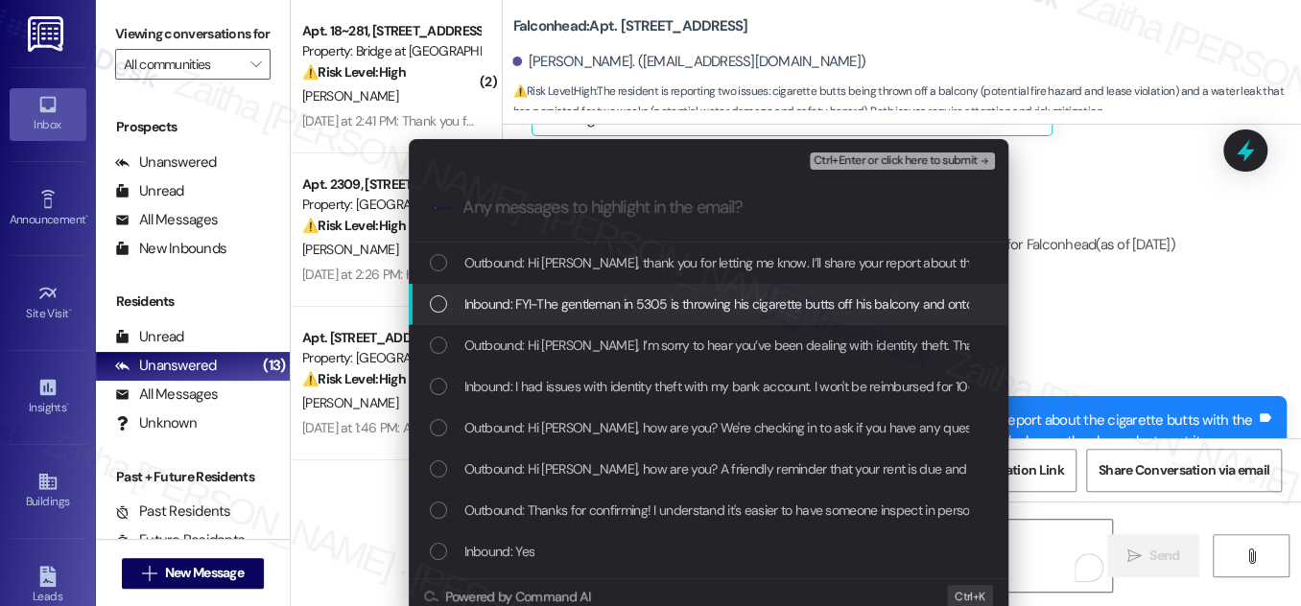
click at [445, 314] on div "Inbound: FYI-The gentleman in 5305 is throwing his cigarette butts off his balc…" at bounding box center [710, 304] width 561 height 21
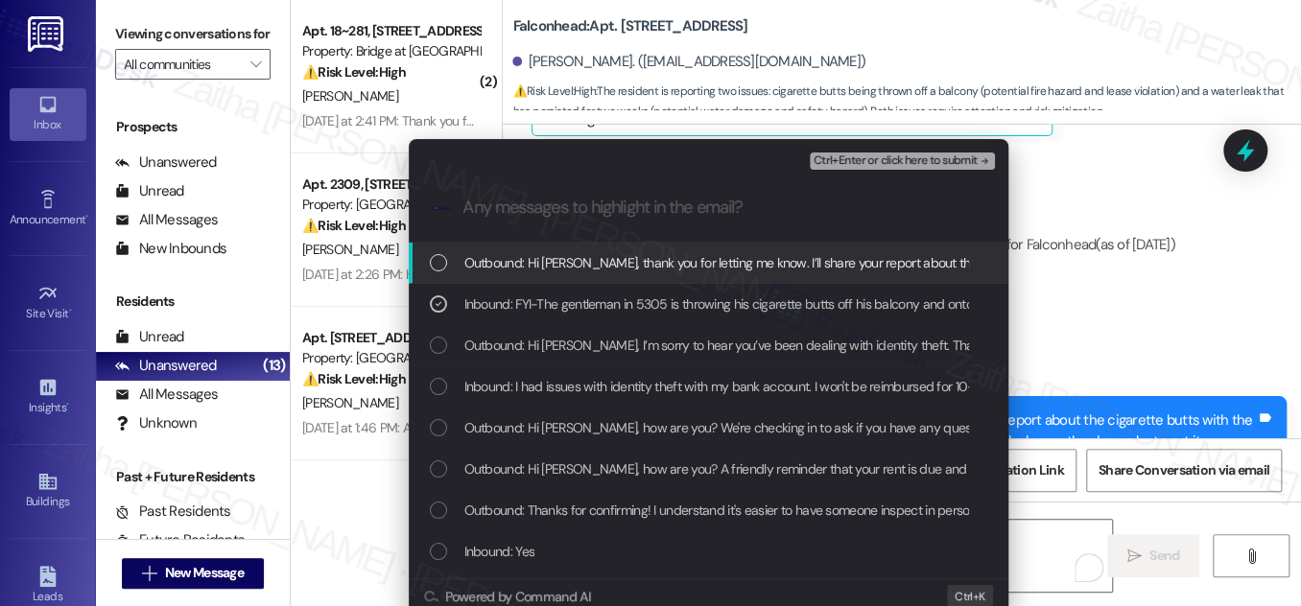
click at [895, 155] on span "Ctrl+Enter or click here to submit" at bounding box center [895, 160] width 164 height 13
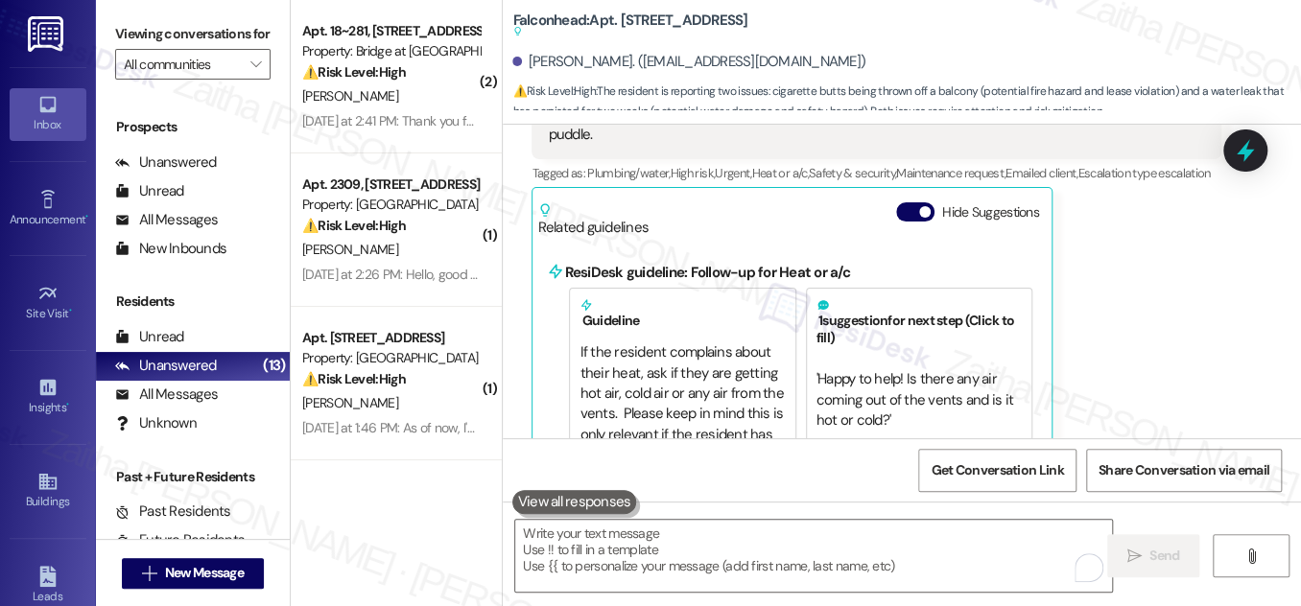
scroll to position [5042, 0]
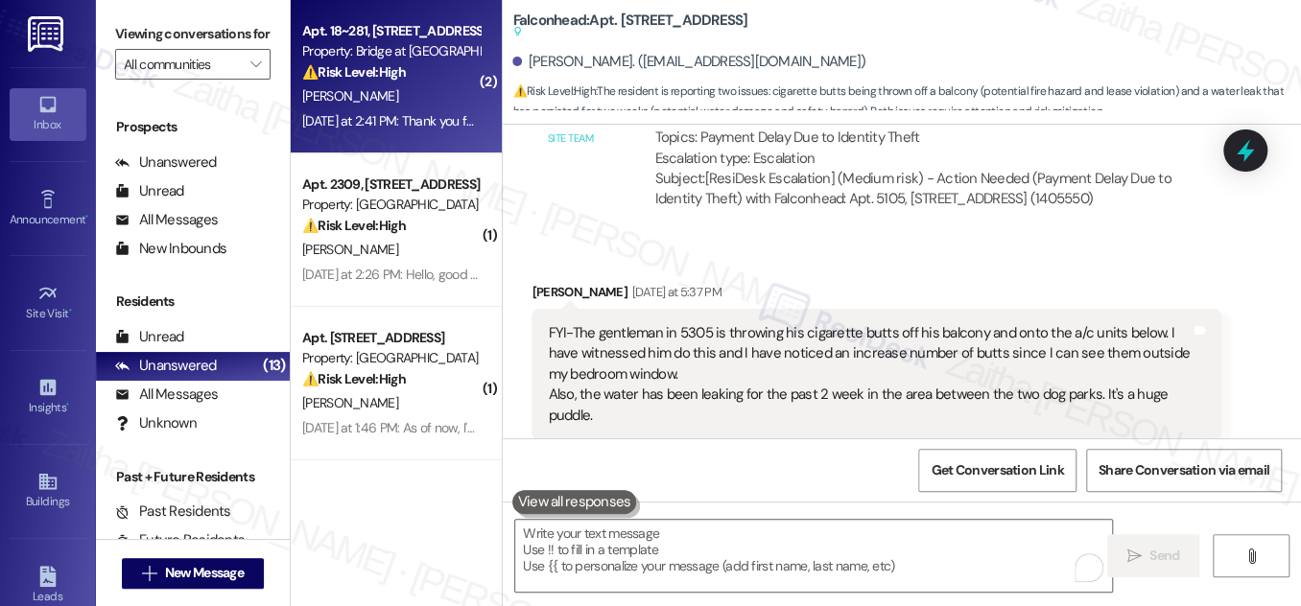
click at [401, 82] on div "⚠️ Risk Level: High The resident is reporting doubled charges for multiple fees…" at bounding box center [390, 72] width 177 height 20
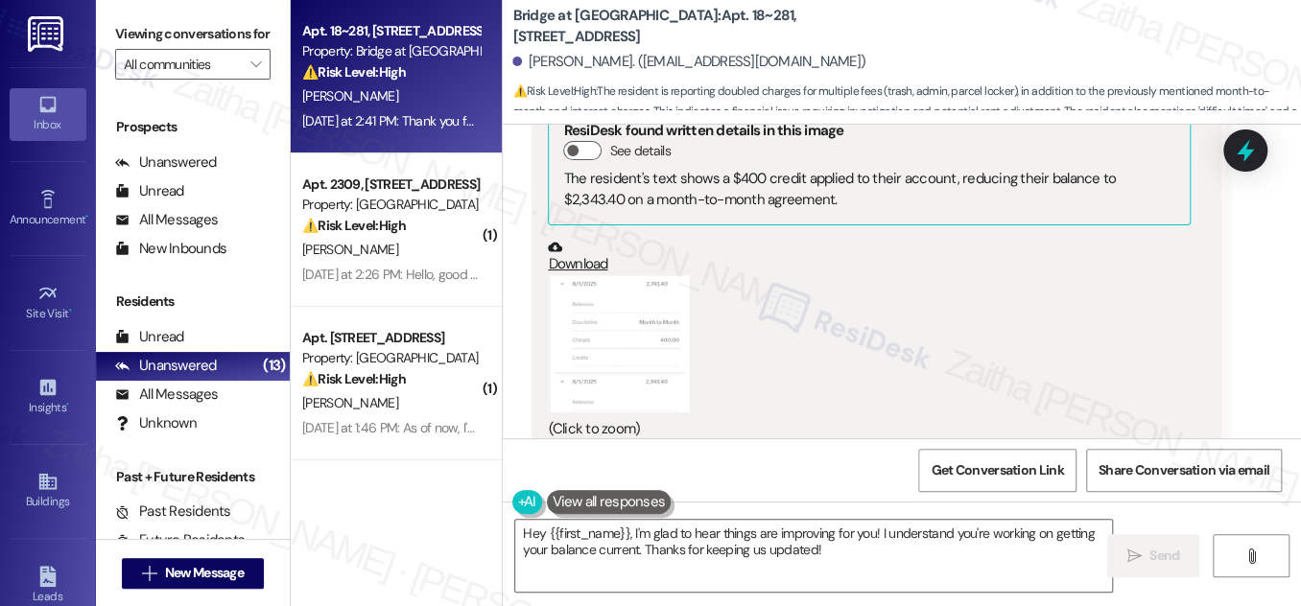
scroll to position [3572, 0]
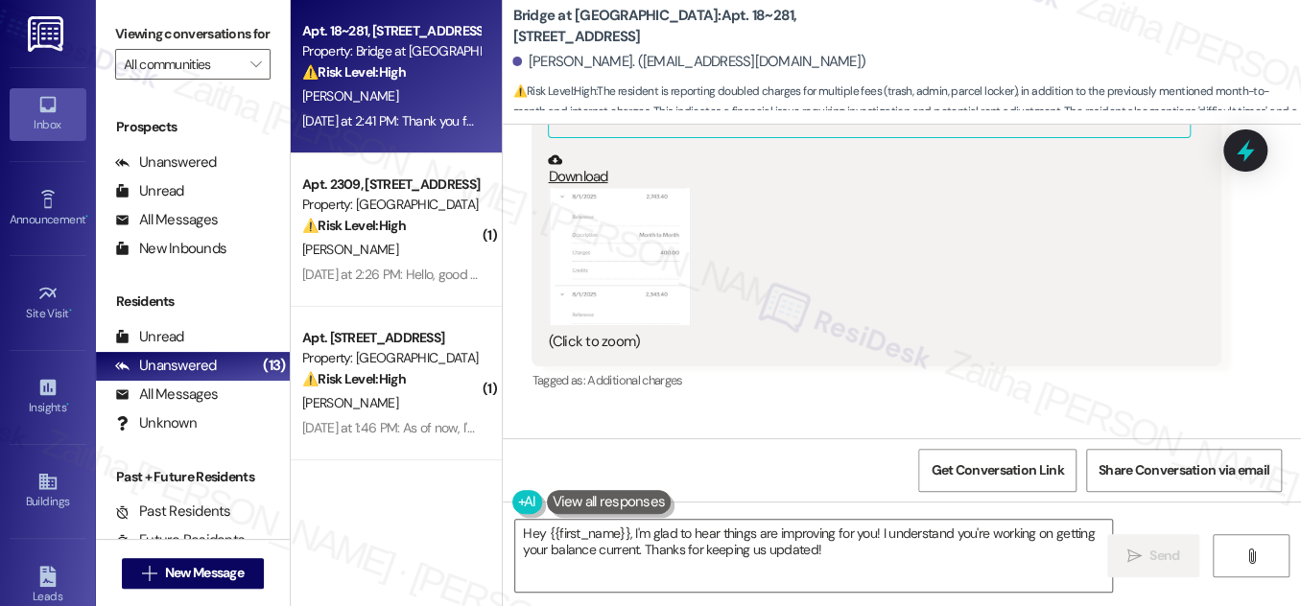
click at [619, 208] on button "Zoom image" at bounding box center [620, 257] width 144 height 138
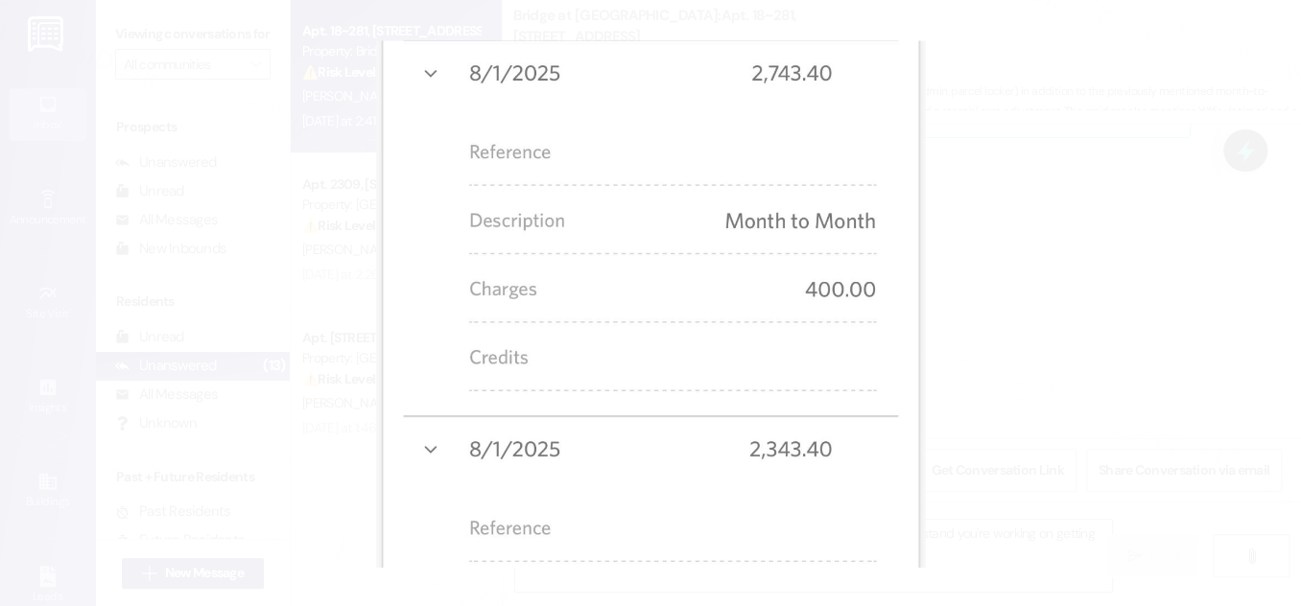
click at [1044, 253] on button "Unzoom image" at bounding box center [650, 303] width 1301 height 606
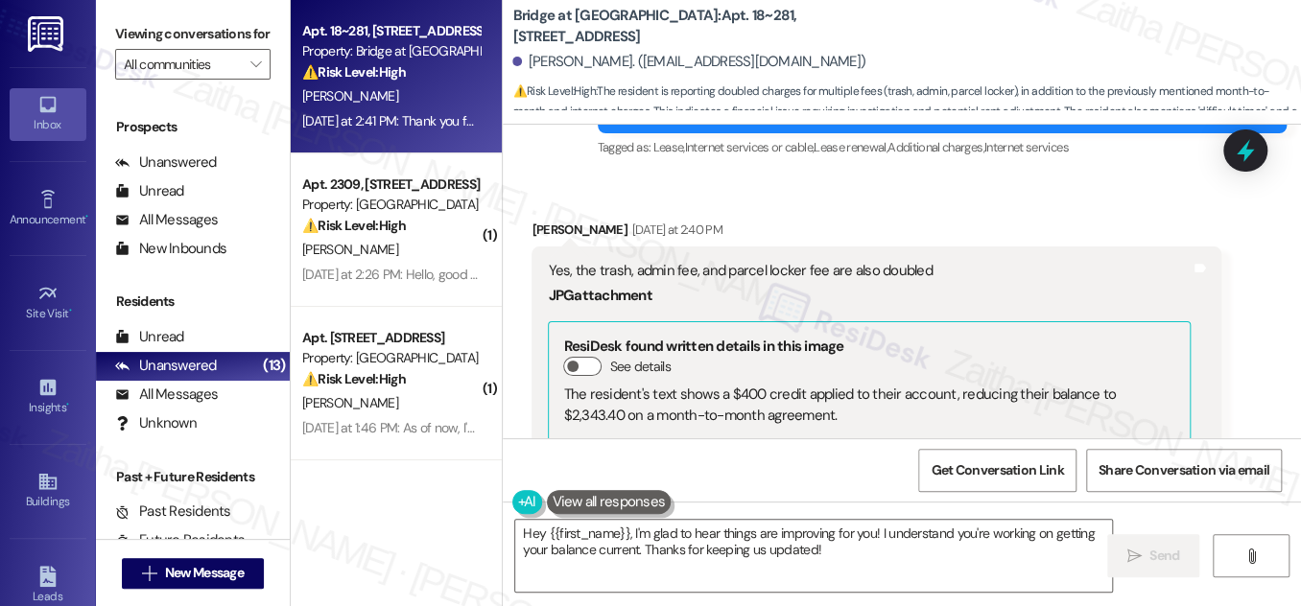
scroll to position [3485, 0]
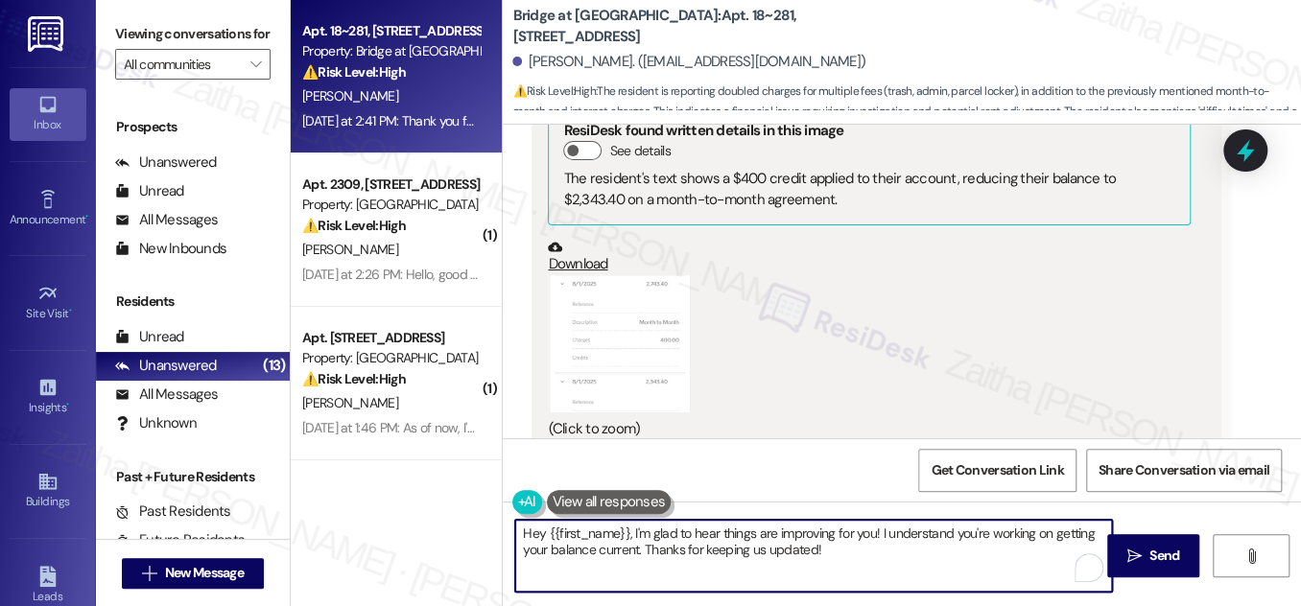
click at [542, 532] on textarea "Hey {{first_name}}, I'm glad to hear things are improving for you! I understand…" at bounding box center [813, 556] width 597 height 72
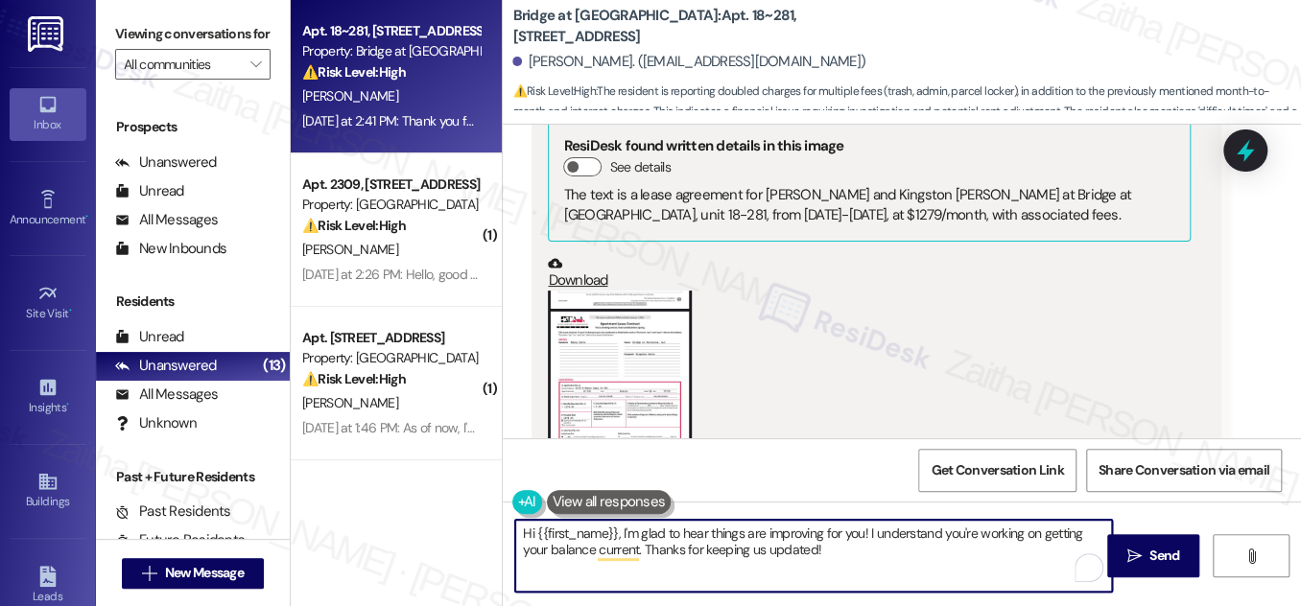
scroll to position [2613, 0]
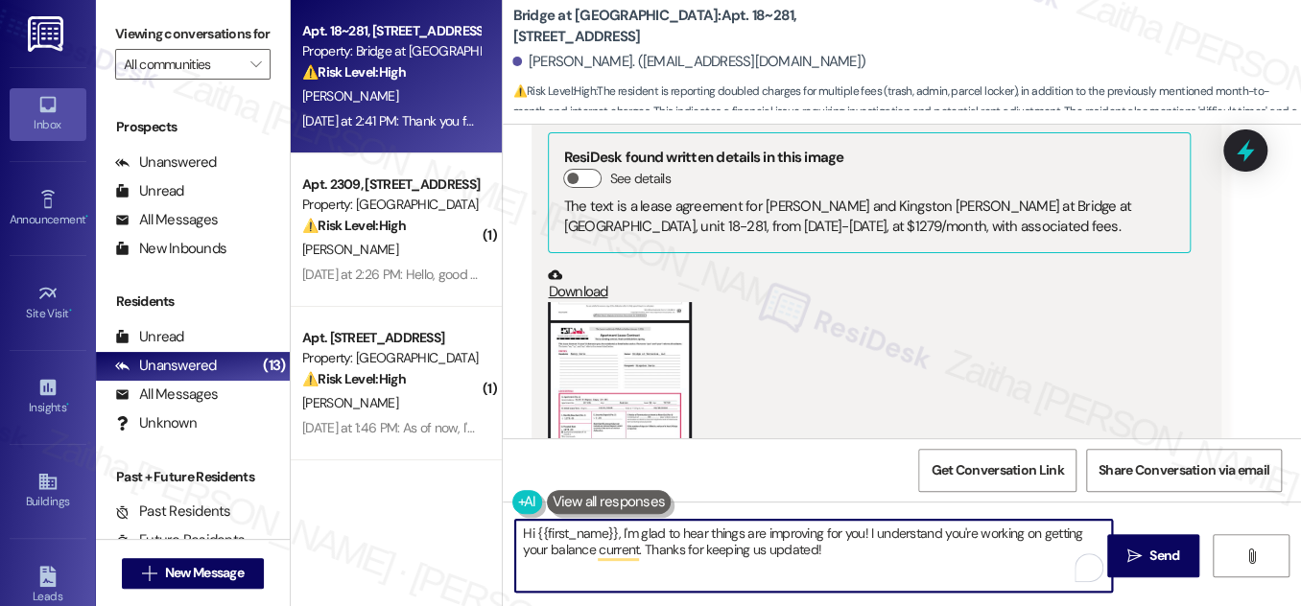
type textarea "Hi {{first_name}}, I'm glad to hear things are improving for you! I understand …"
click at [644, 354] on button "Zoom image" at bounding box center [620, 427] width 144 height 251
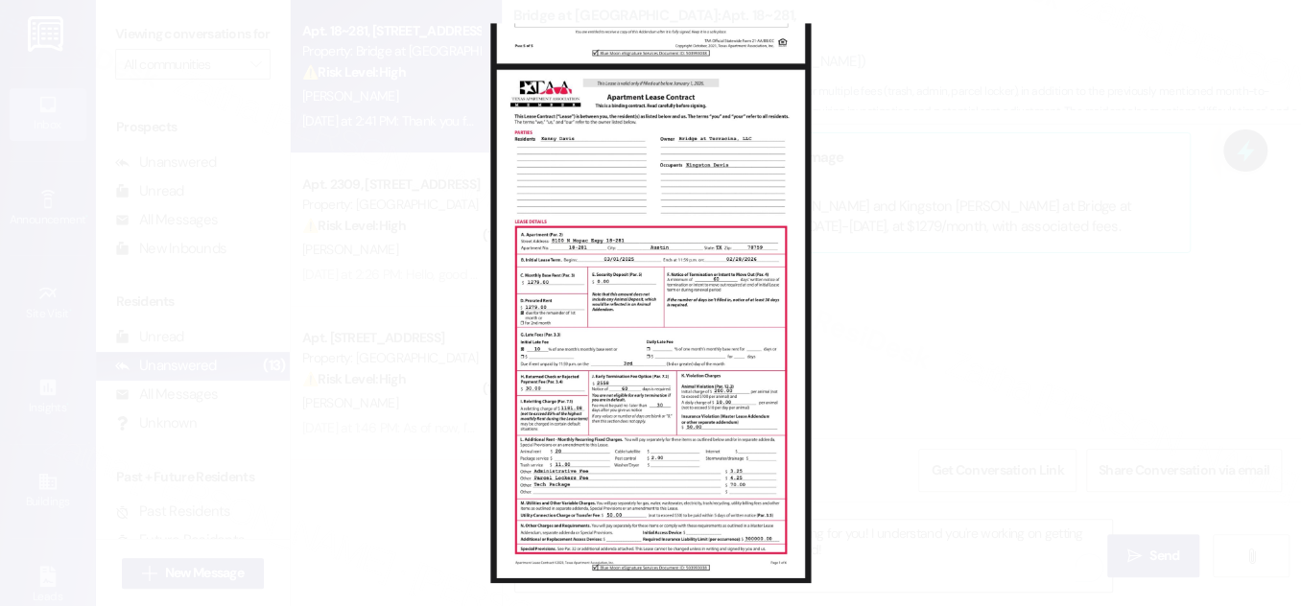
click at [961, 276] on button "Unzoom image" at bounding box center [650, 303] width 1301 height 606
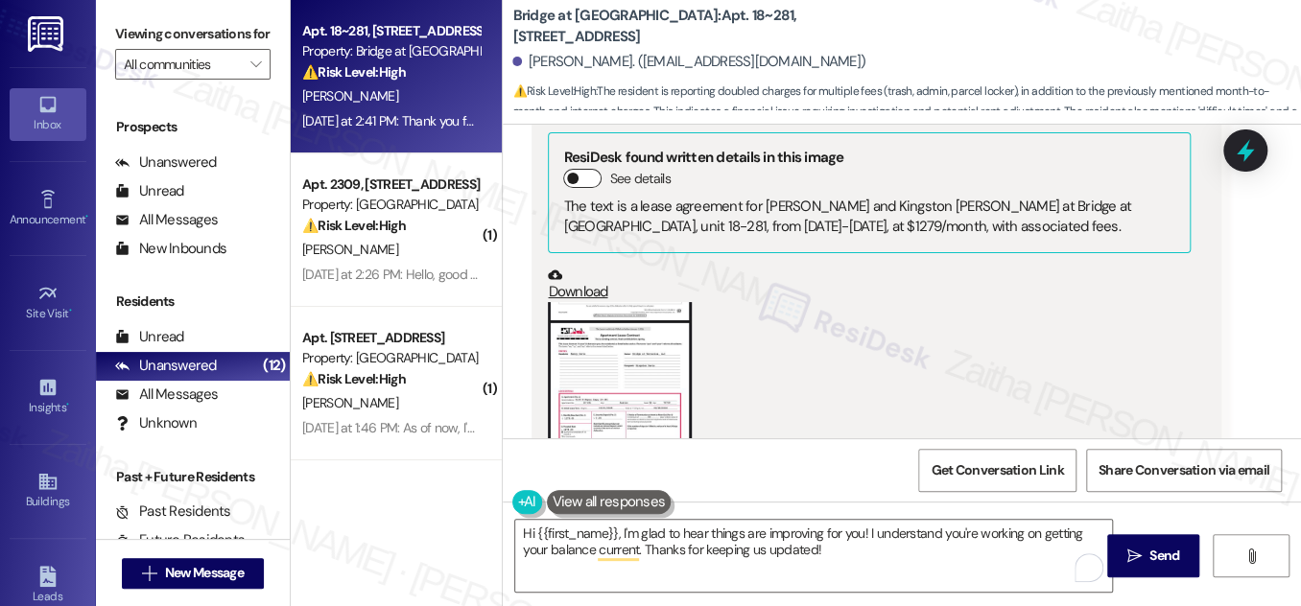
click at [590, 169] on button "See details" at bounding box center [582, 178] width 38 height 19
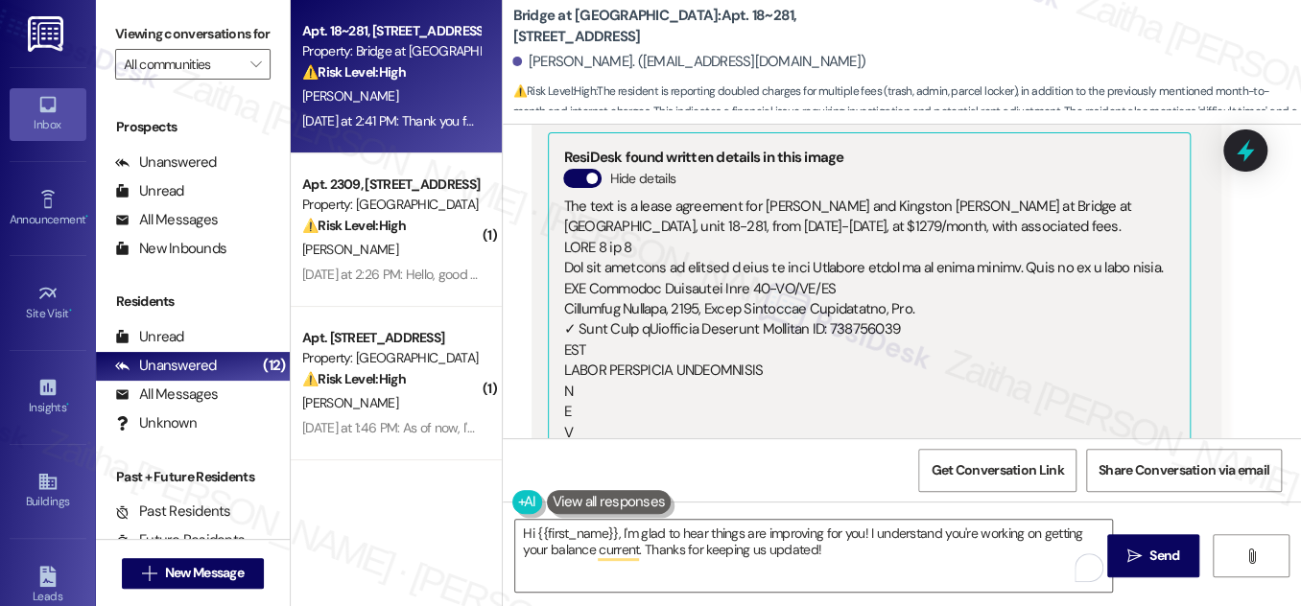
drag, startPoint x: 573, startPoint y: 139, endPoint x: 634, endPoint y: 180, distance: 74.0
click at [573, 169] on button "Hide details" at bounding box center [582, 178] width 38 height 19
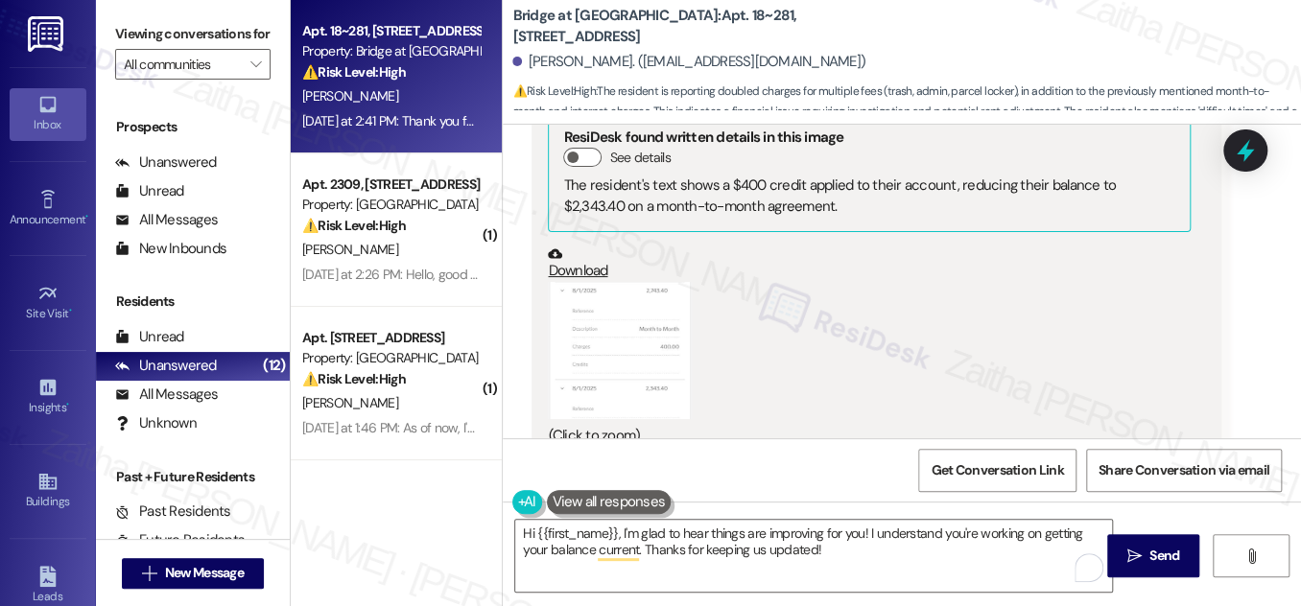
scroll to position [3485, 0]
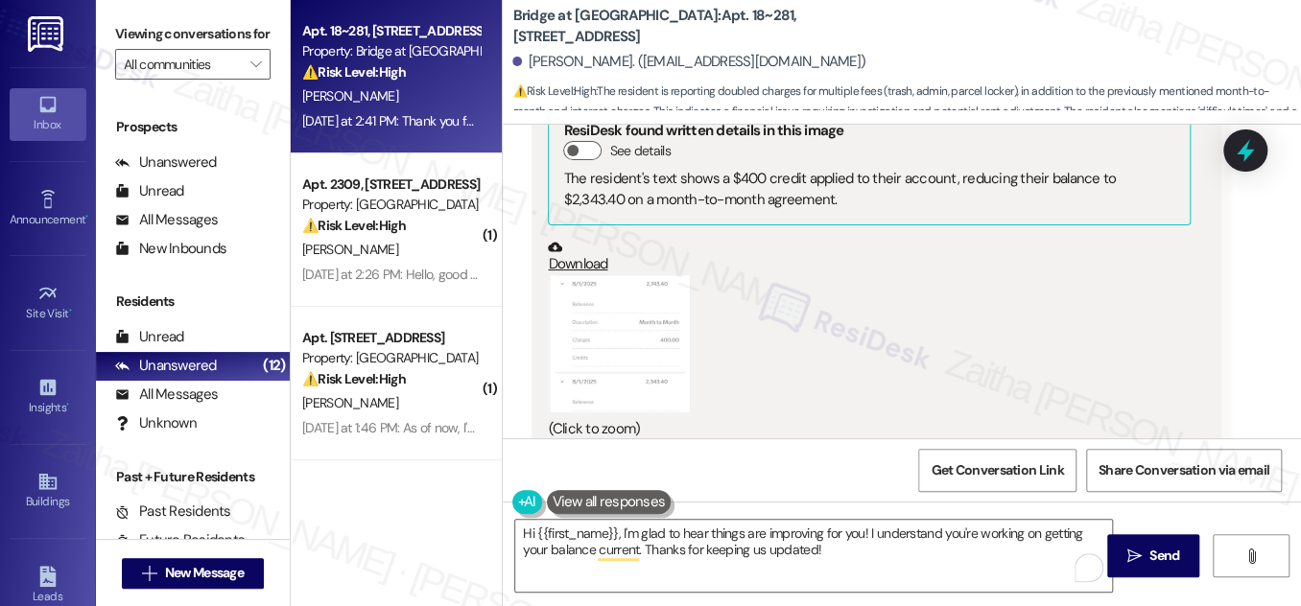
click at [639, 296] on button "Zoom image" at bounding box center [620, 344] width 144 height 138
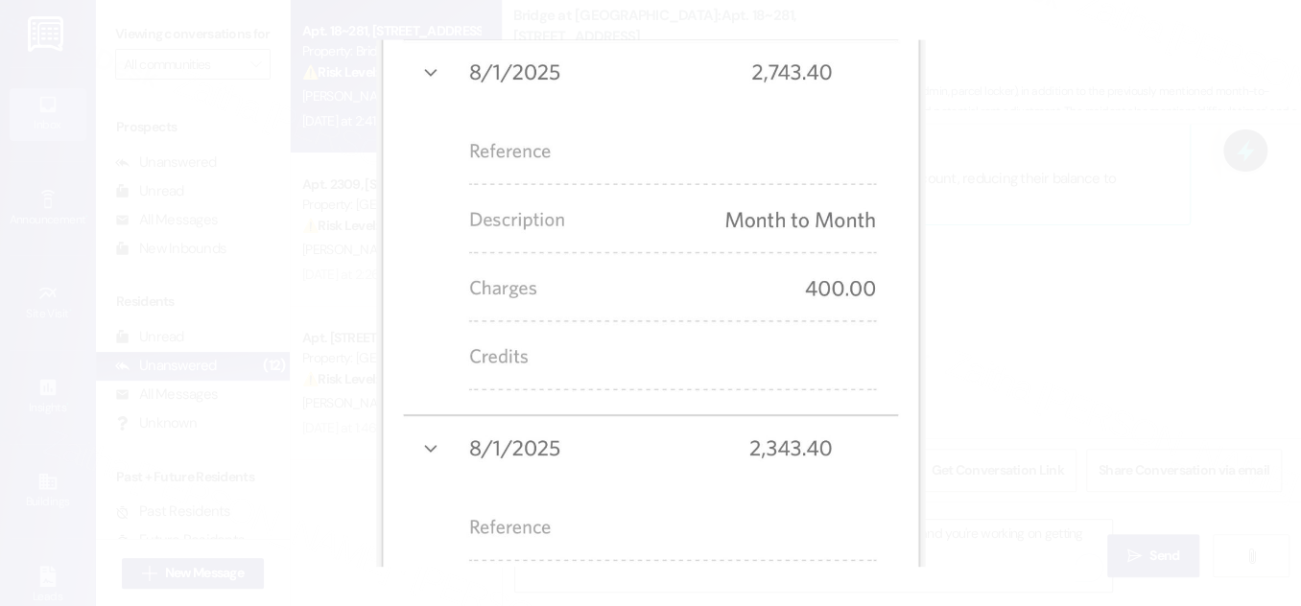
click at [1065, 215] on button "Unzoom image" at bounding box center [650, 303] width 1301 height 606
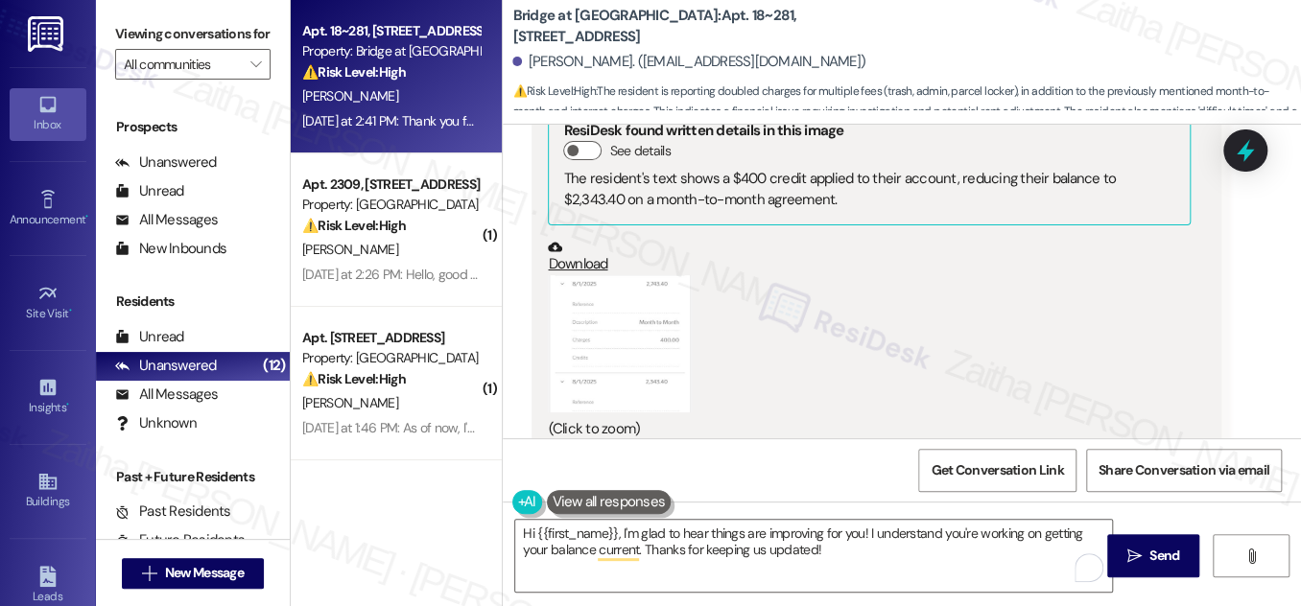
click at [647, 294] on button "Zoom image" at bounding box center [620, 344] width 144 height 138
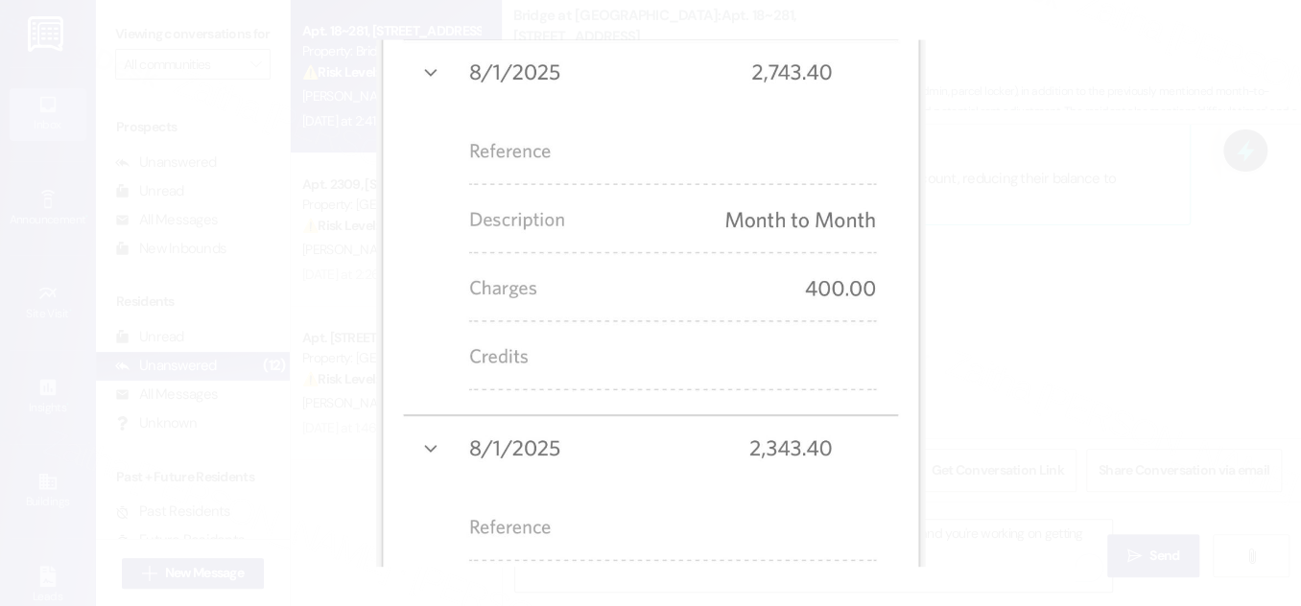
click at [1075, 326] on button "Unzoom image" at bounding box center [650, 303] width 1301 height 606
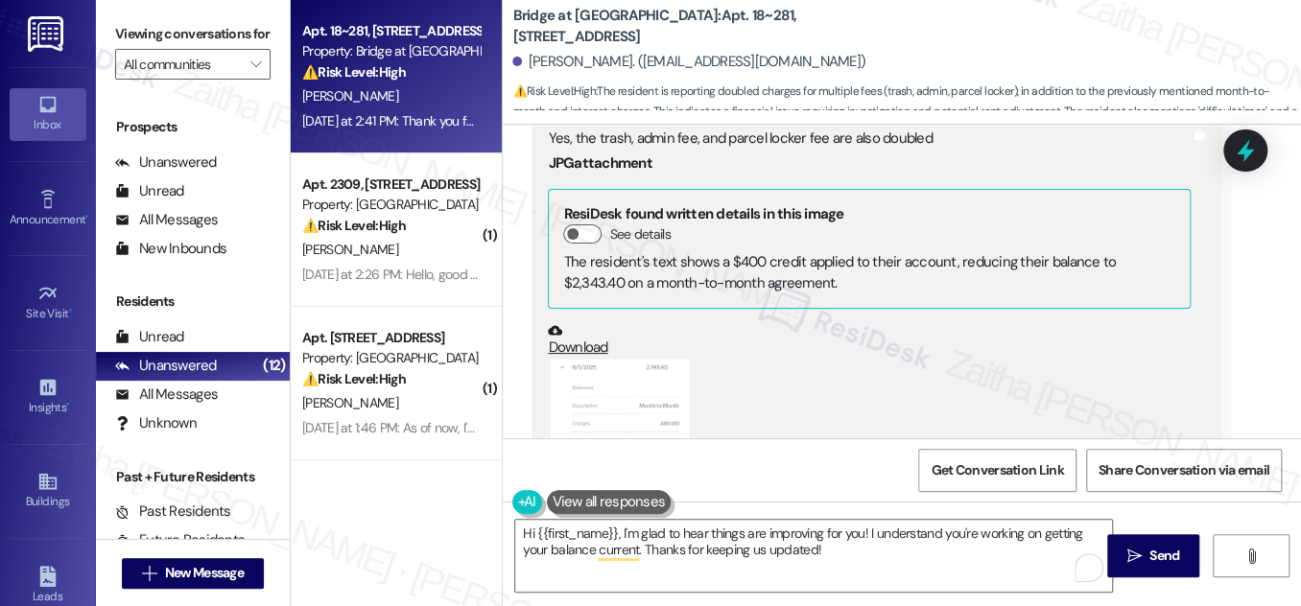
scroll to position [3398, 0]
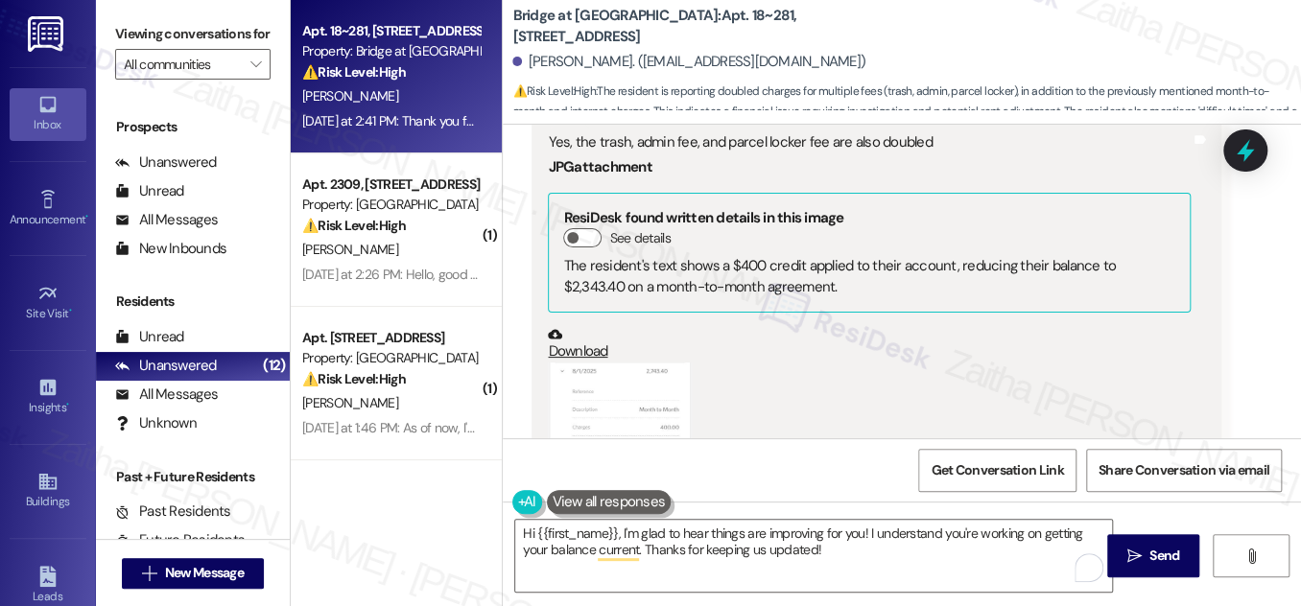
click at [631, 363] on button "Zoom image" at bounding box center [620, 432] width 144 height 138
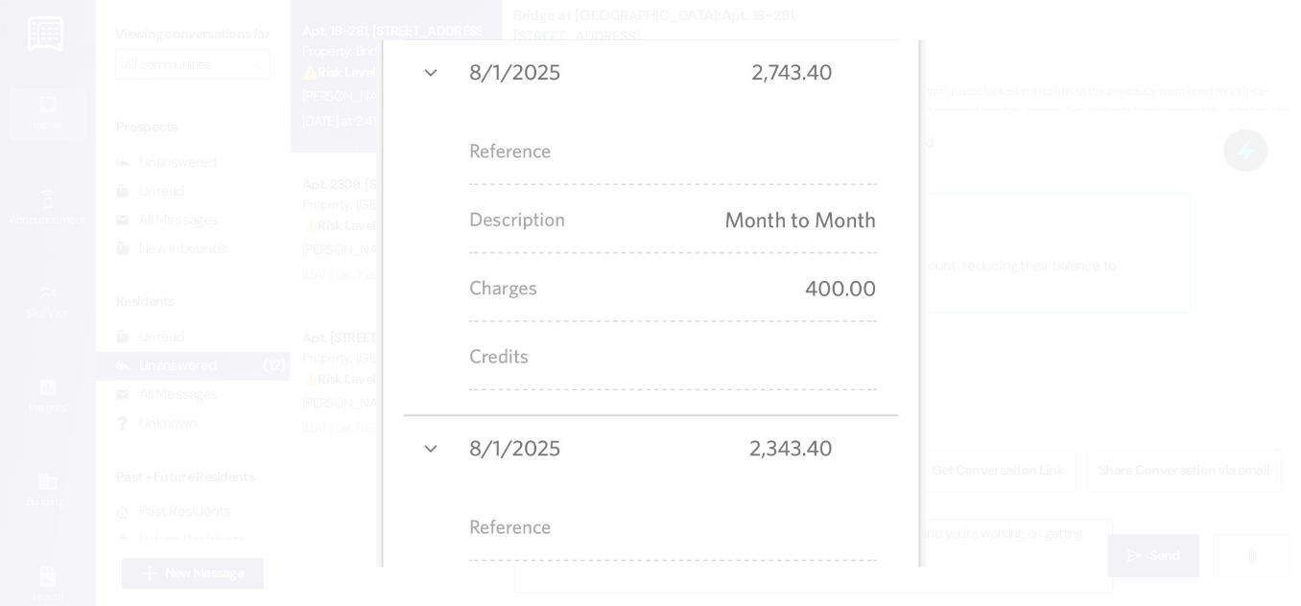
click at [1101, 266] on button "Unzoom image" at bounding box center [650, 303] width 1301 height 606
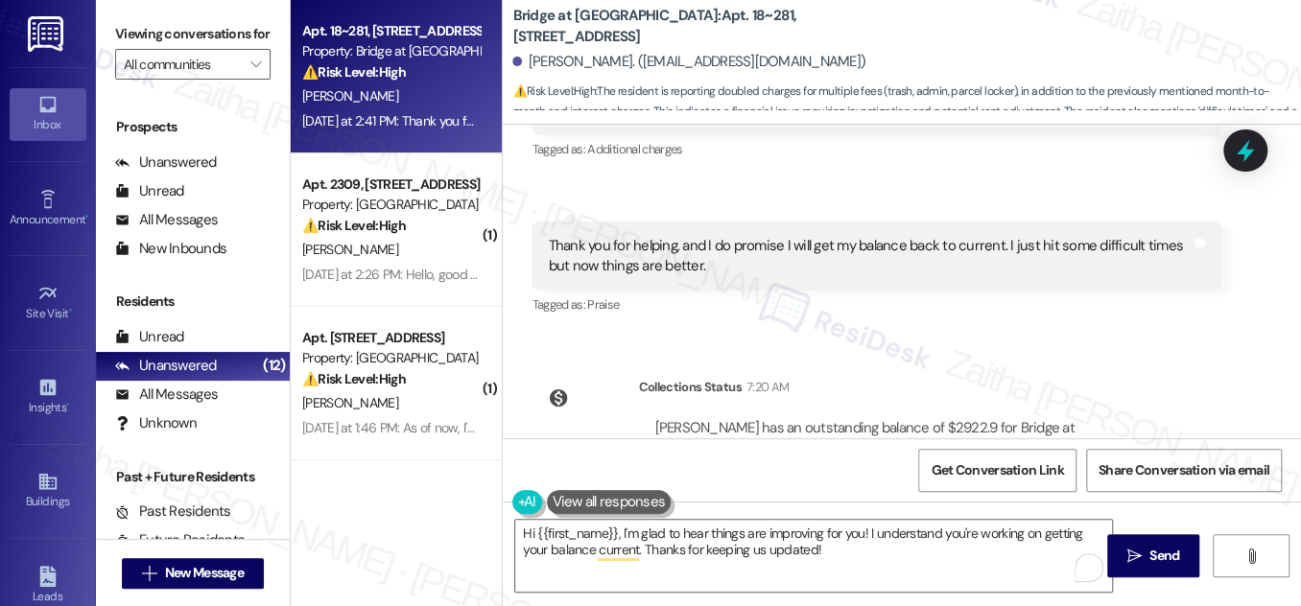
scroll to position [3834, 0]
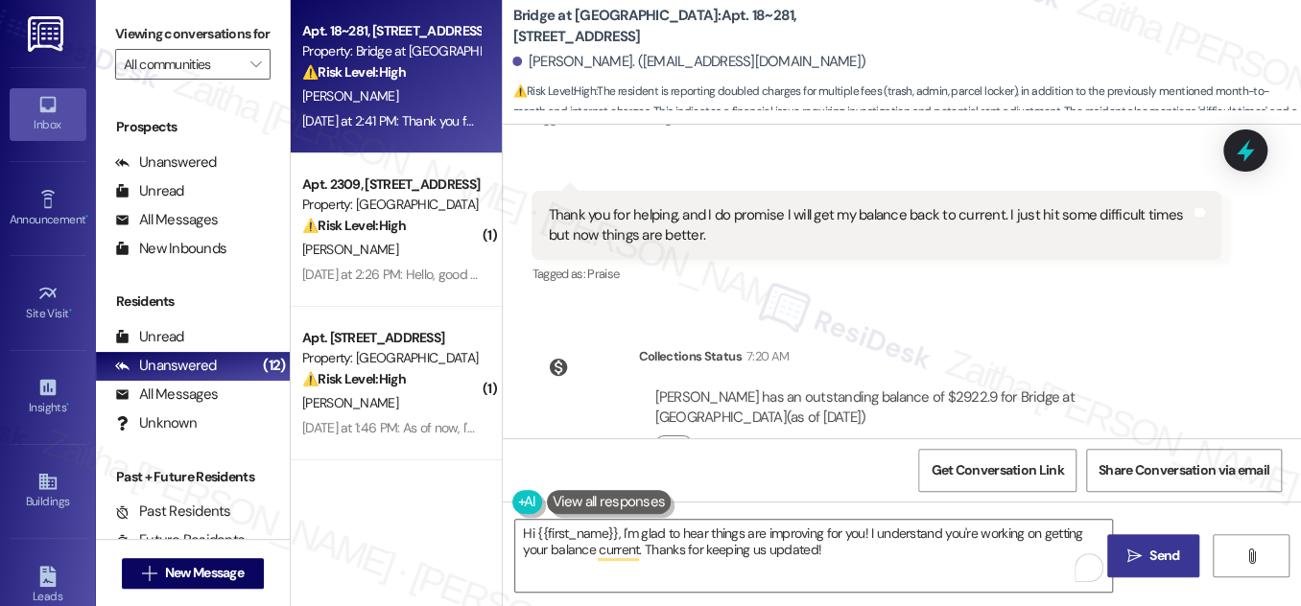
click at [1164, 561] on span "Send" at bounding box center [1164, 556] width 30 height 20
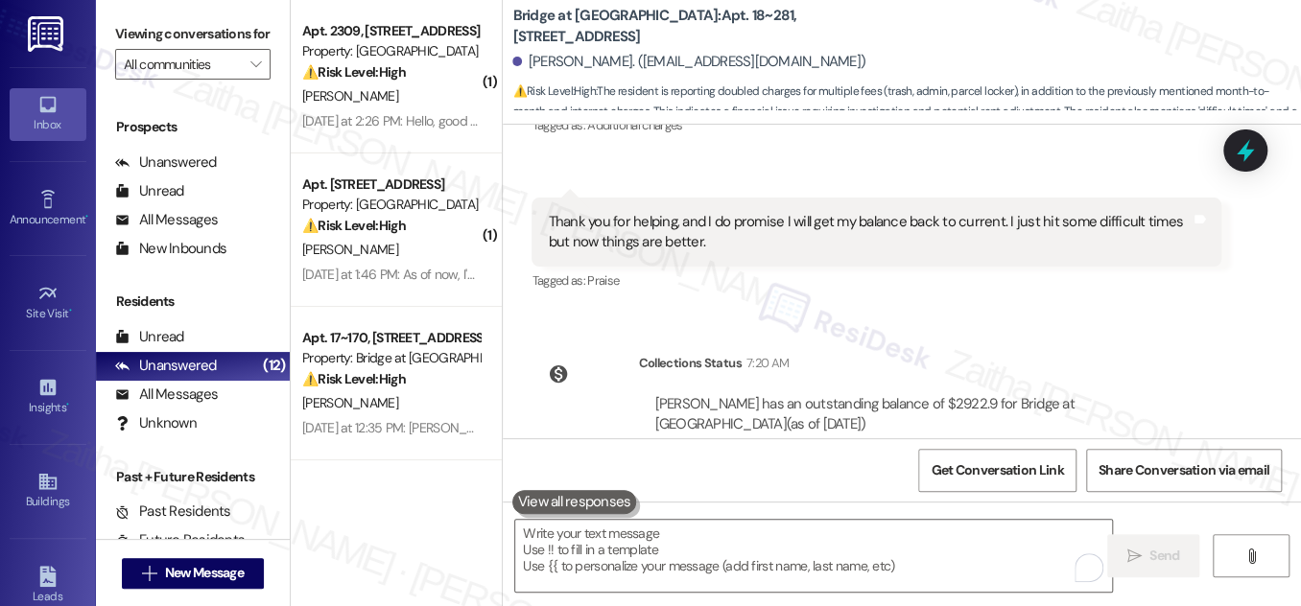
scroll to position [3640, 0]
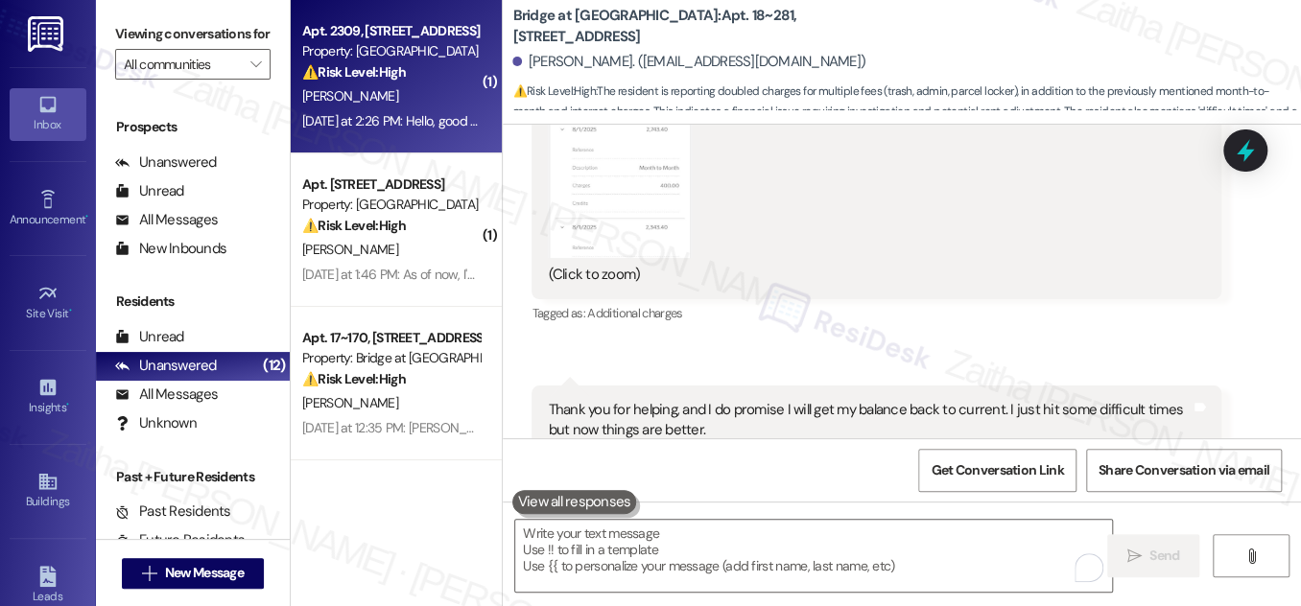
click at [388, 91] on div "[PERSON_NAME]" at bounding box center [390, 96] width 181 height 24
type textarea "Fetching suggested responses. Please feel free to read through the conversation…"
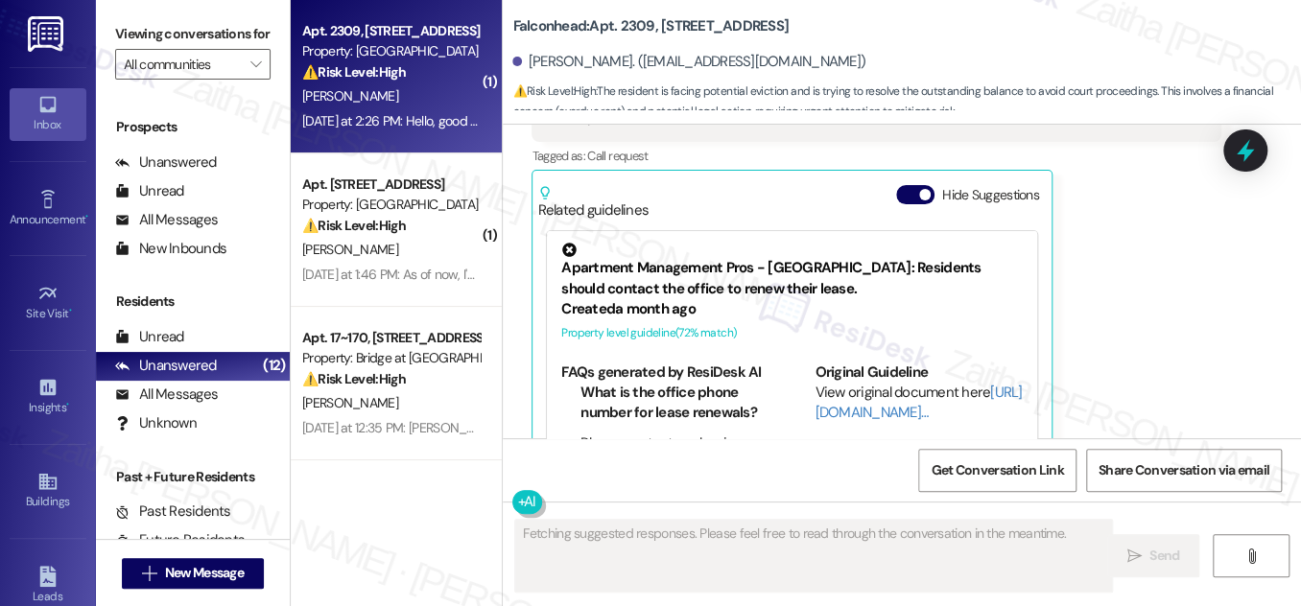
scroll to position [2755, 0]
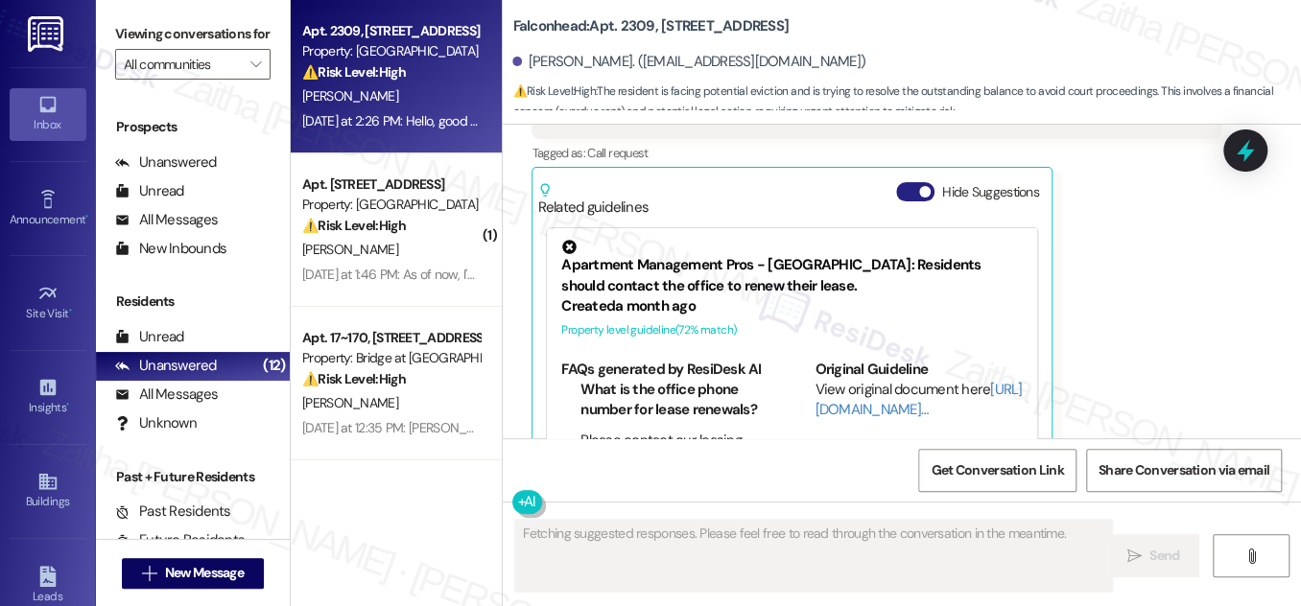
click at [900, 182] on button "Hide Suggestions" at bounding box center [915, 191] width 38 height 19
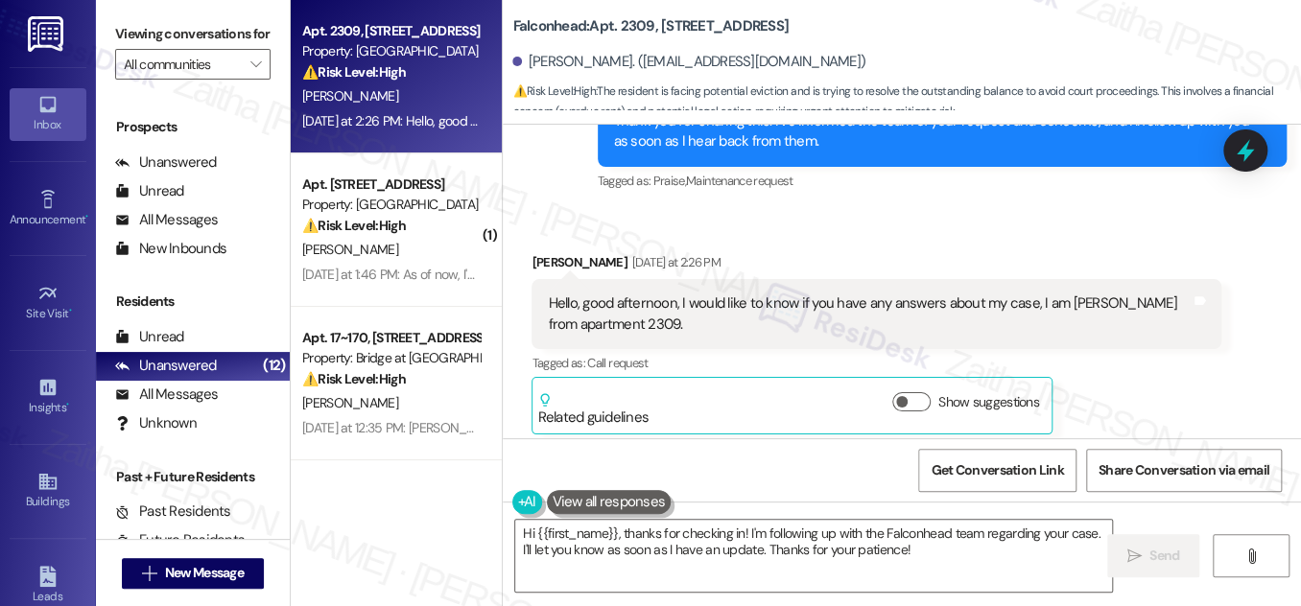
scroll to position [2515, 0]
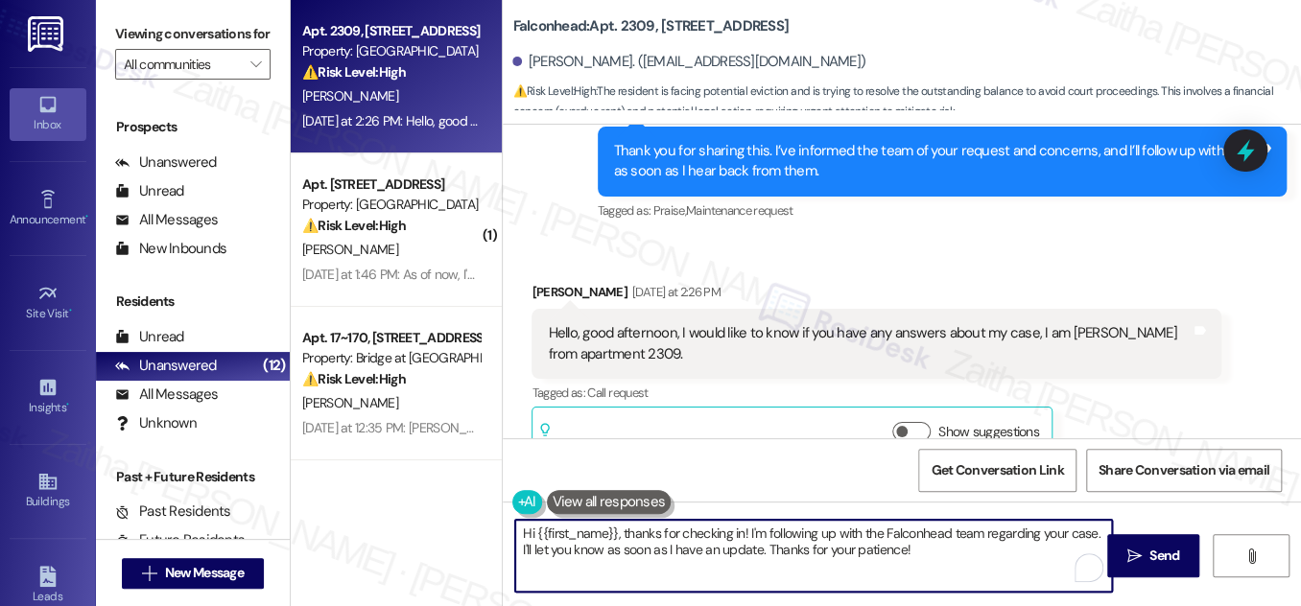
click at [901, 529] on textarea "Hi {{first_name}}, thanks for checking in! I'm following up with the Falconhead…" at bounding box center [813, 556] width 597 height 72
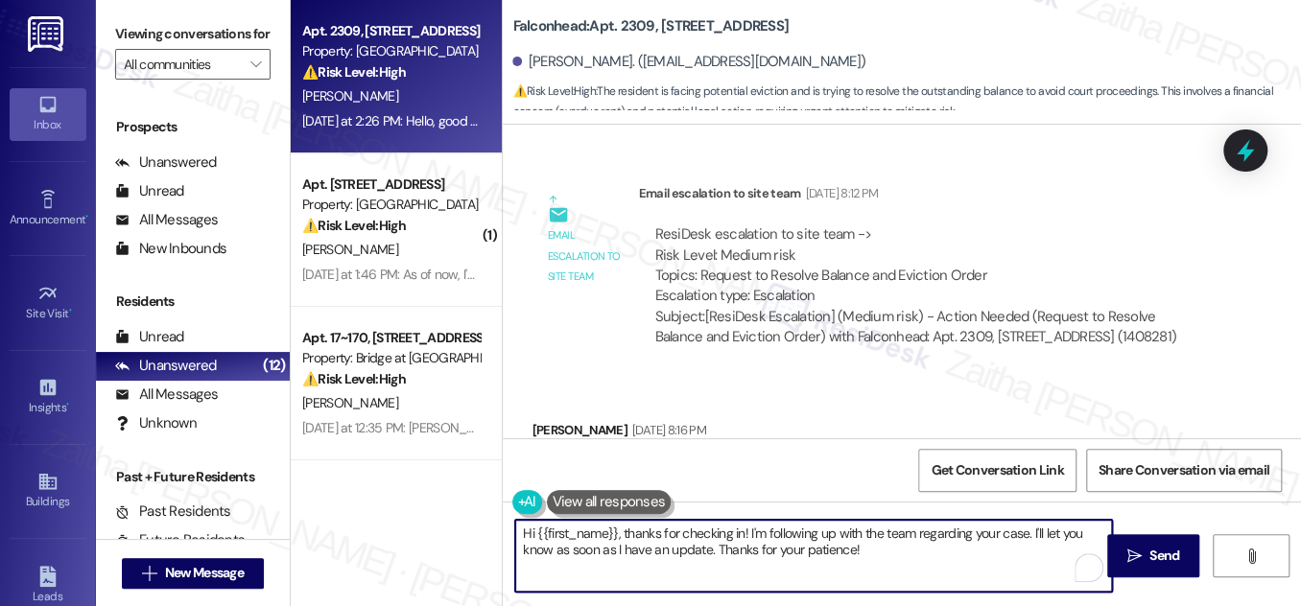
scroll to position [1556, 0]
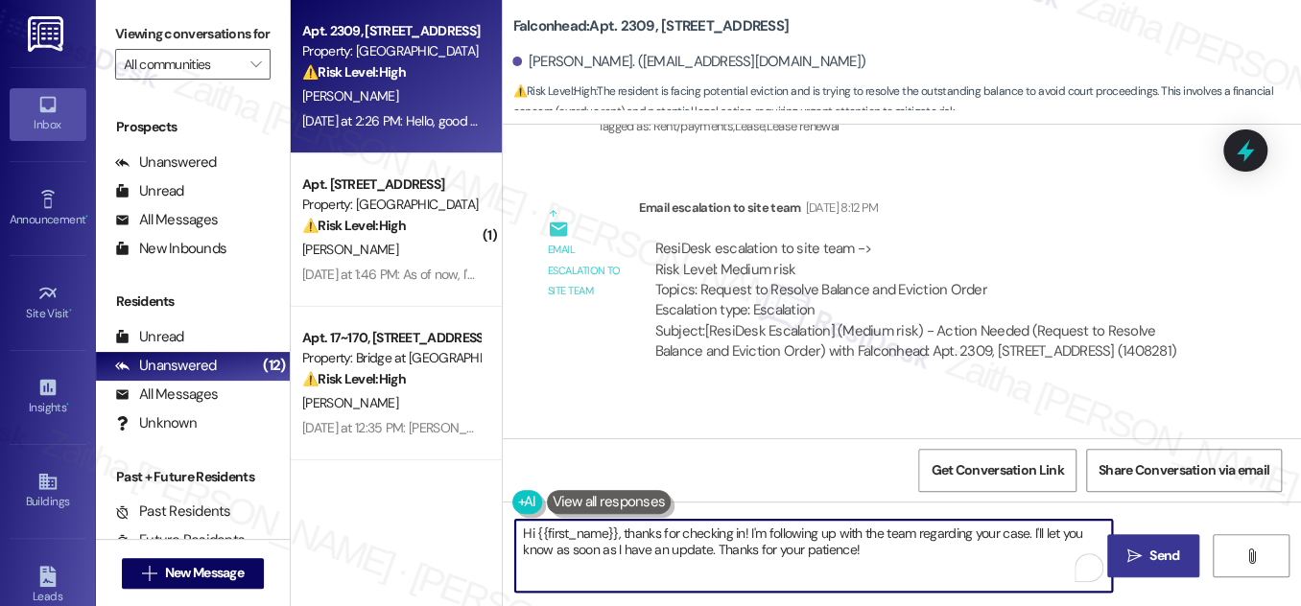
type textarea "Hi {{first_name}}, thanks for checking in! I'm following up with the team regar…"
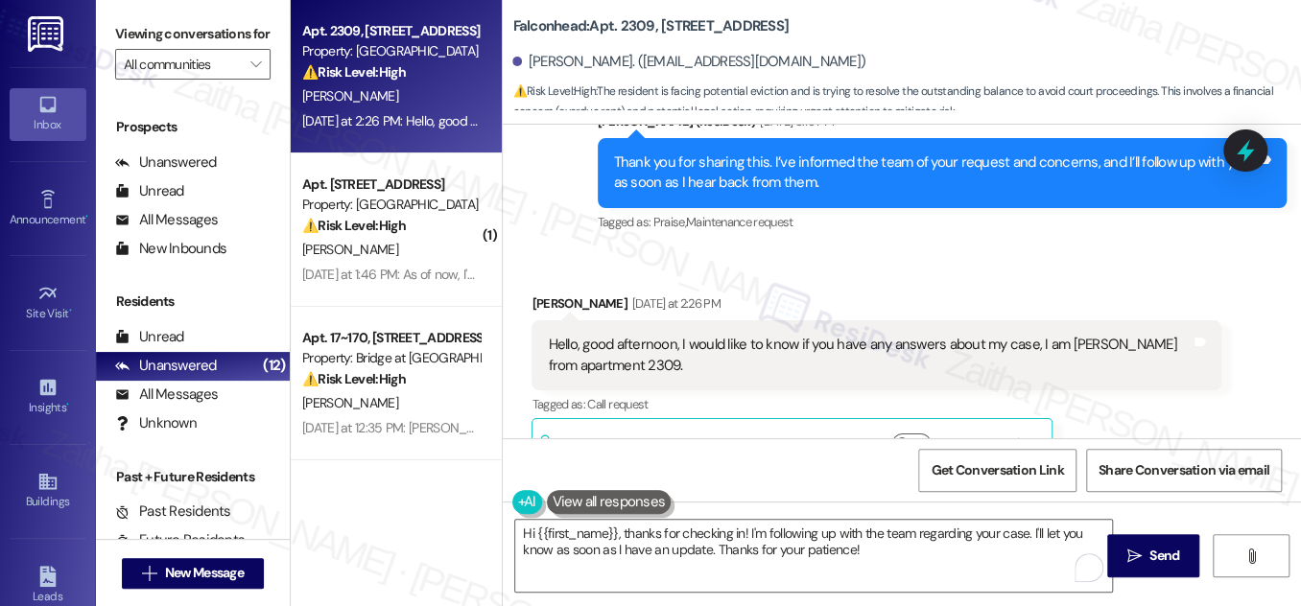
scroll to position [2515, 0]
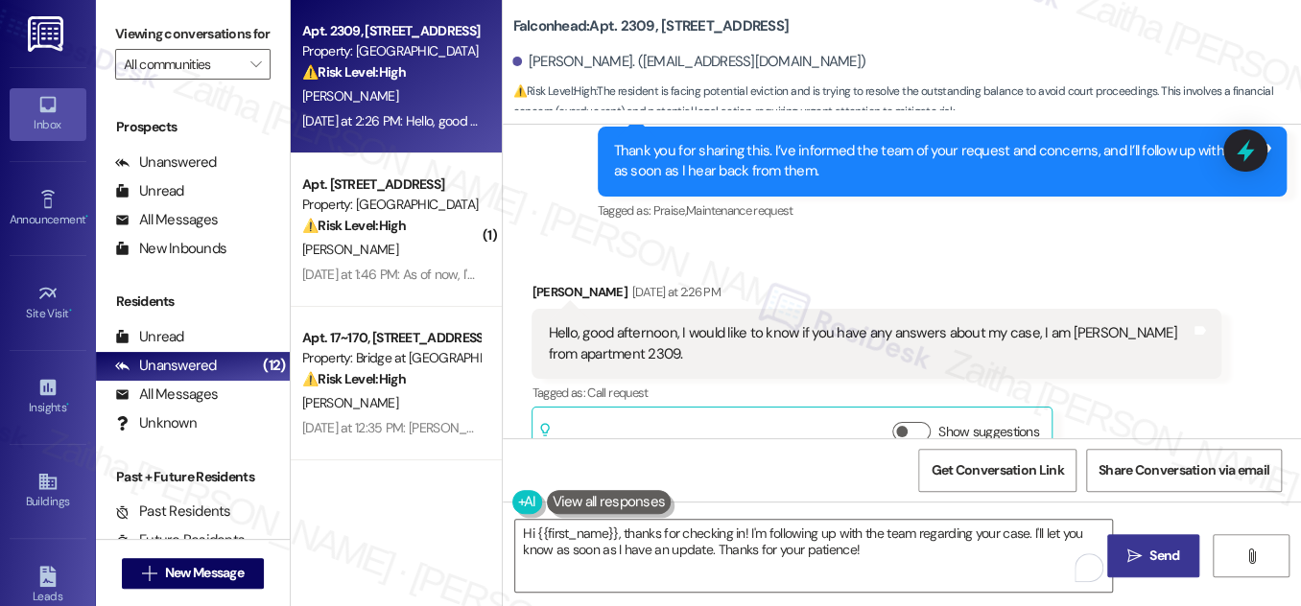
click at [1164, 551] on span "Send" at bounding box center [1164, 556] width 30 height 20
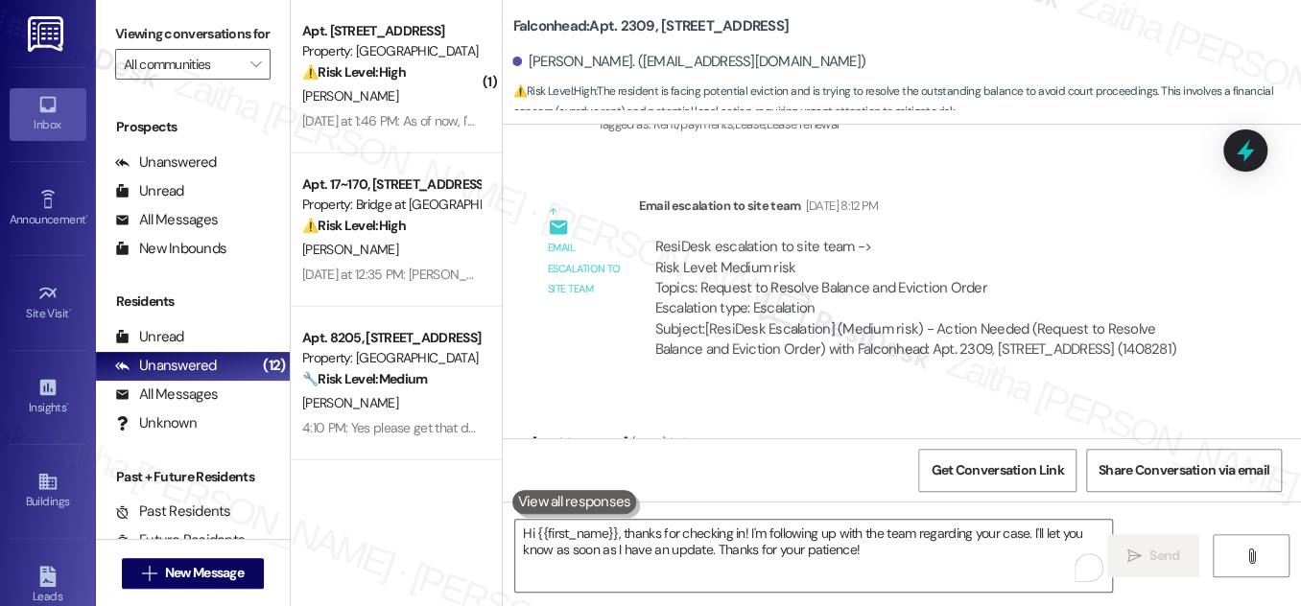
scroll to position [1555, 0]
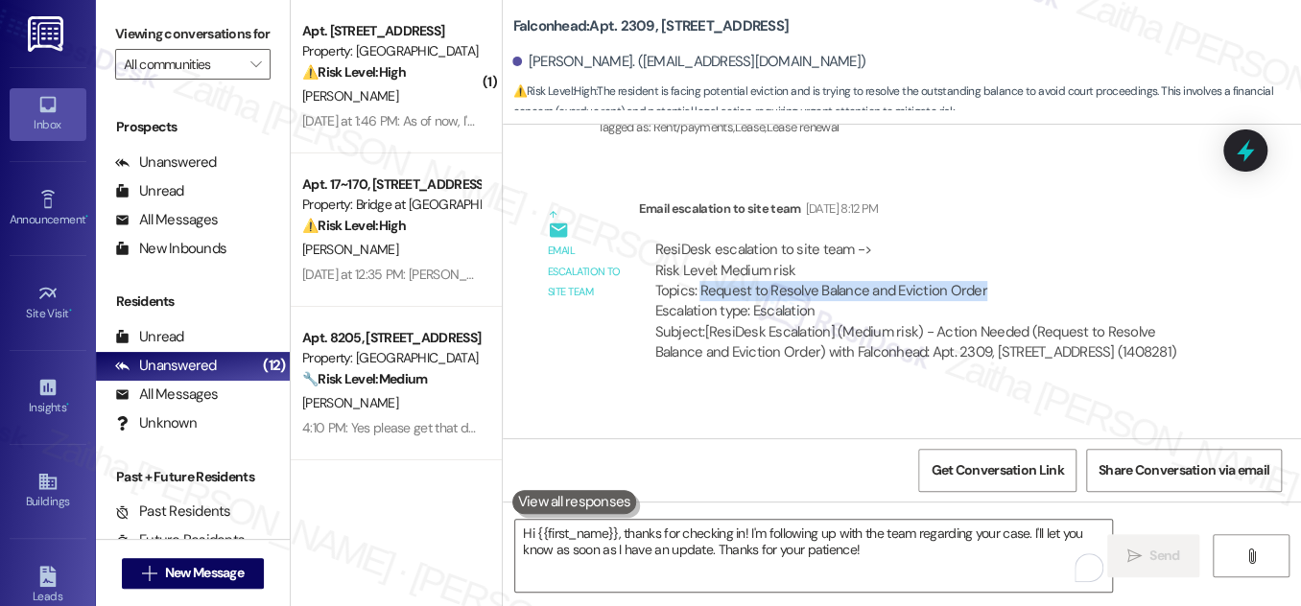
drag, startPoint x: 695, startPoint y: 246, endPoint x: 988, endPoint y: 249, distance: 292.6
click at [988, 249] on div "ResiDesk escalation to site team -> Risk Level: Medium risk Topics: Request to …" at bounding box center [929, 281] width 550 height 82
copy div "Request to Resolve Balance and Eviction Order"
click at [1240, 153] on icon at bounding box center [1245, 150] width 17 height 23
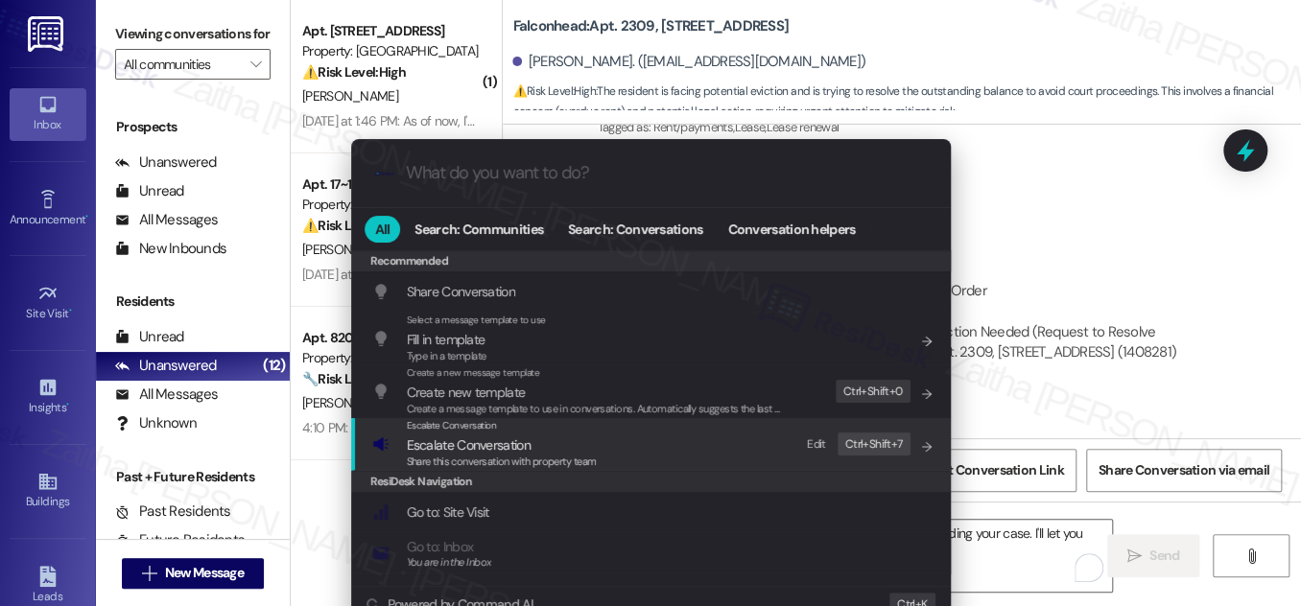
click at [462, 447] on span "Escalate Conversation" at bounding box center [469, 444] width 124 height 17
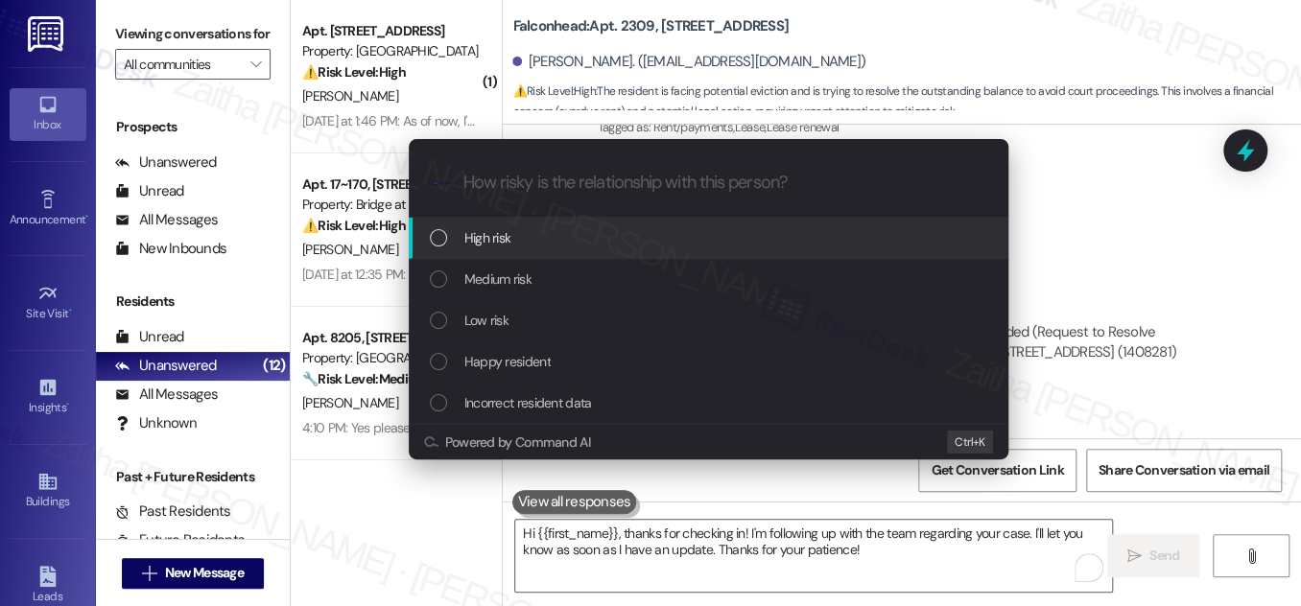
click at [557, 234] on div "High risk" at bounding box center [710, 237] width 561 height 21
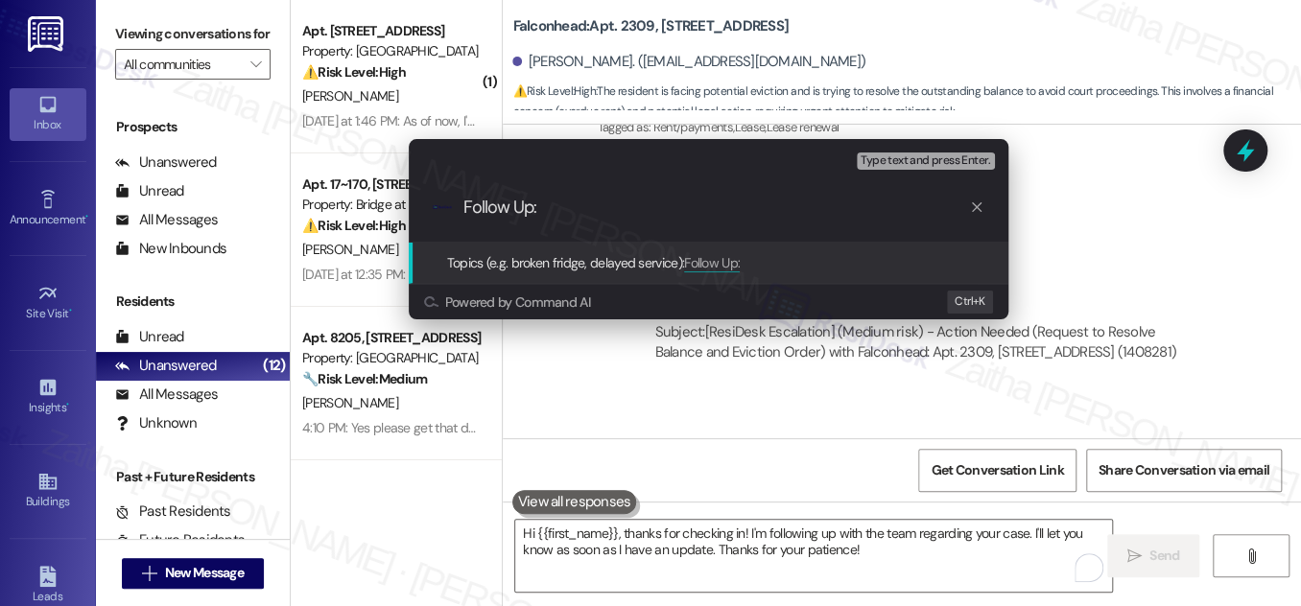
paste input "Request to Resolve Balance and Eviction Order"
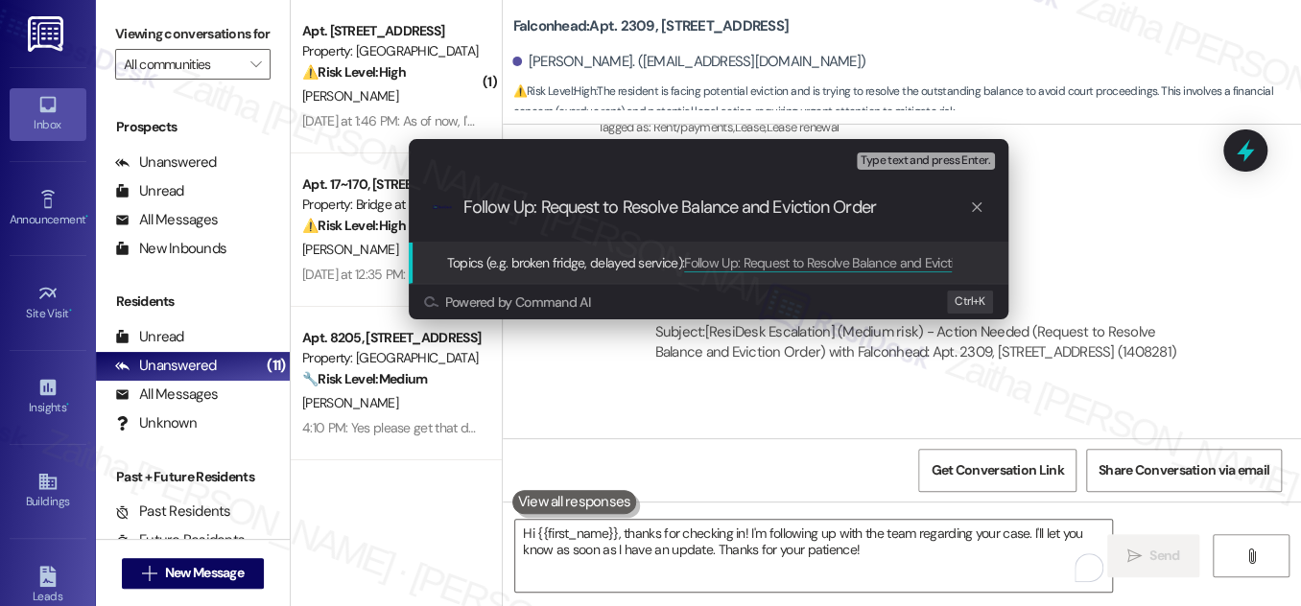
type input "Follow Up: Request to Resolve Balance and Eviction Order"
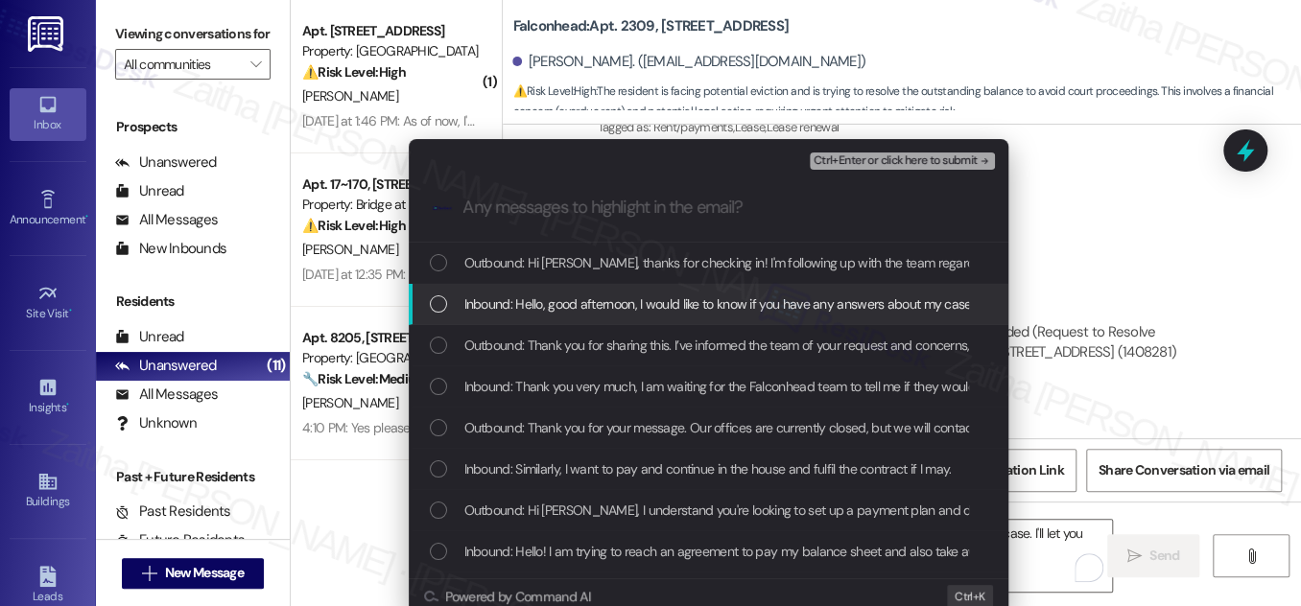
click at [437, 306] on div "List of options" at bounding box center [438, 303] width 17 height 17
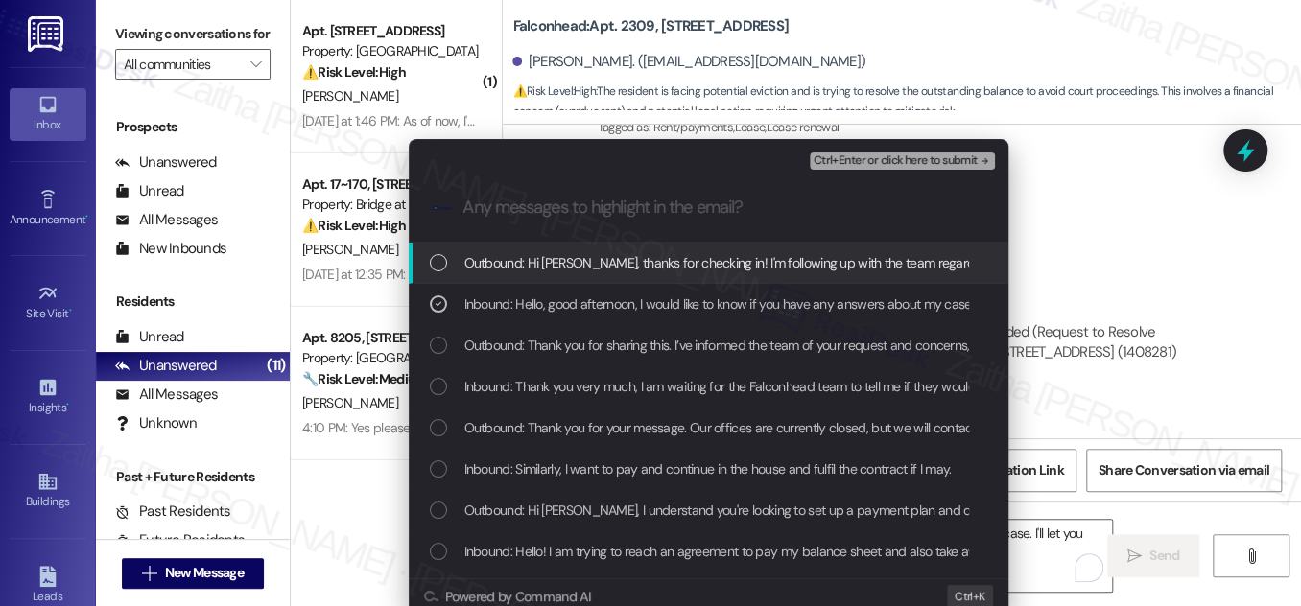
click at [906, 160] on span "Ctrl+Enter or click here to submit" at bounding box center [895, 160] width 164 height 13
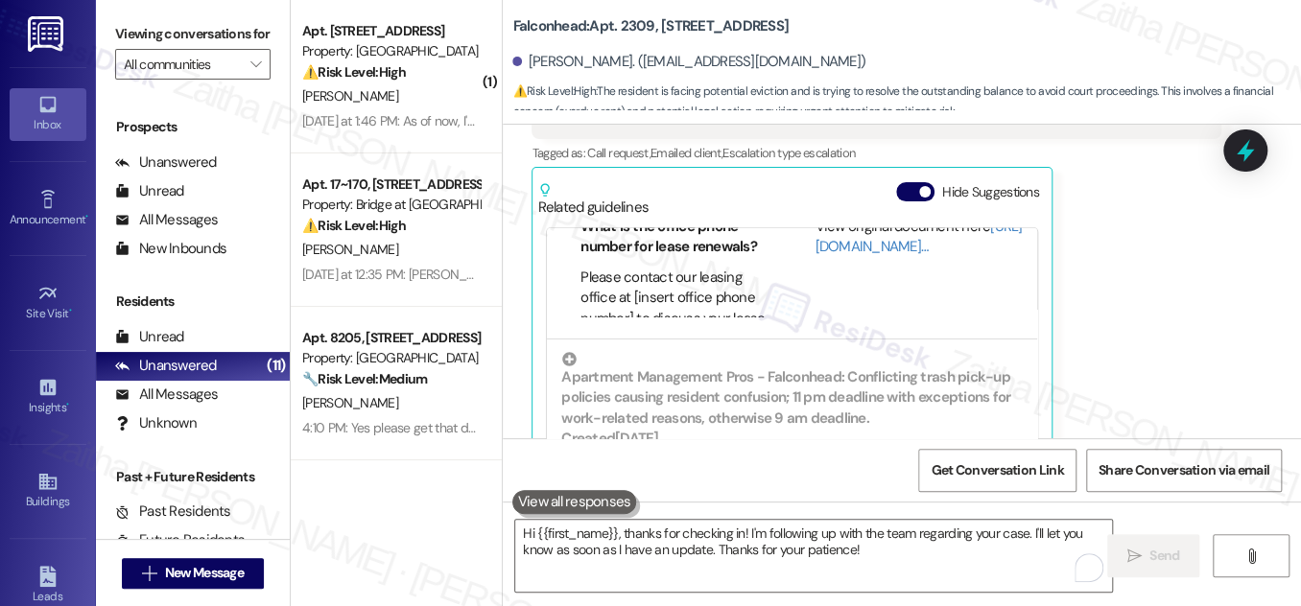
scroll to position [174, 0]
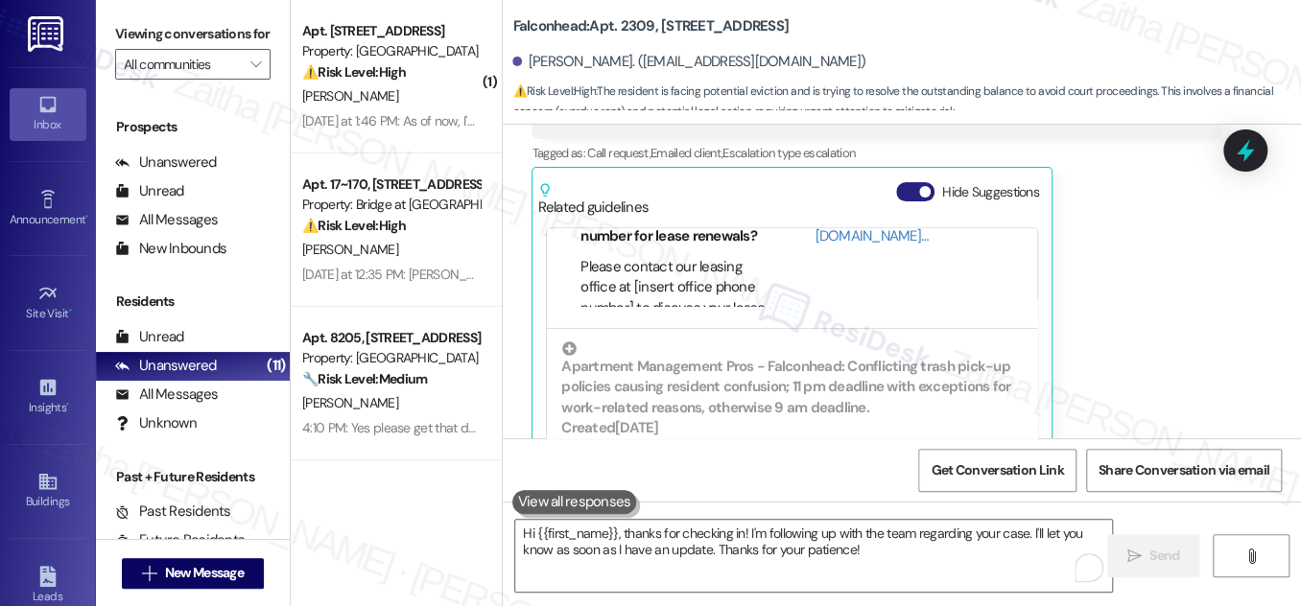
click at [900, 182] on button "Hide Suggestions" at bounding box center [915, 191] width 38 height 19
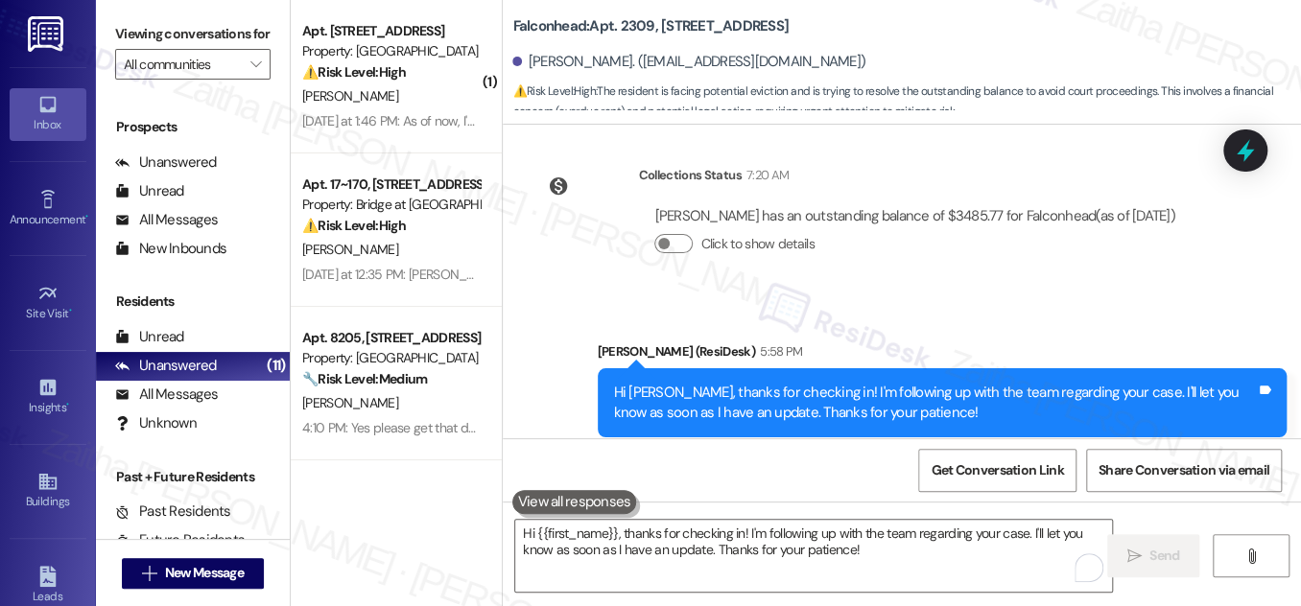
scroll to position [2611, 0]
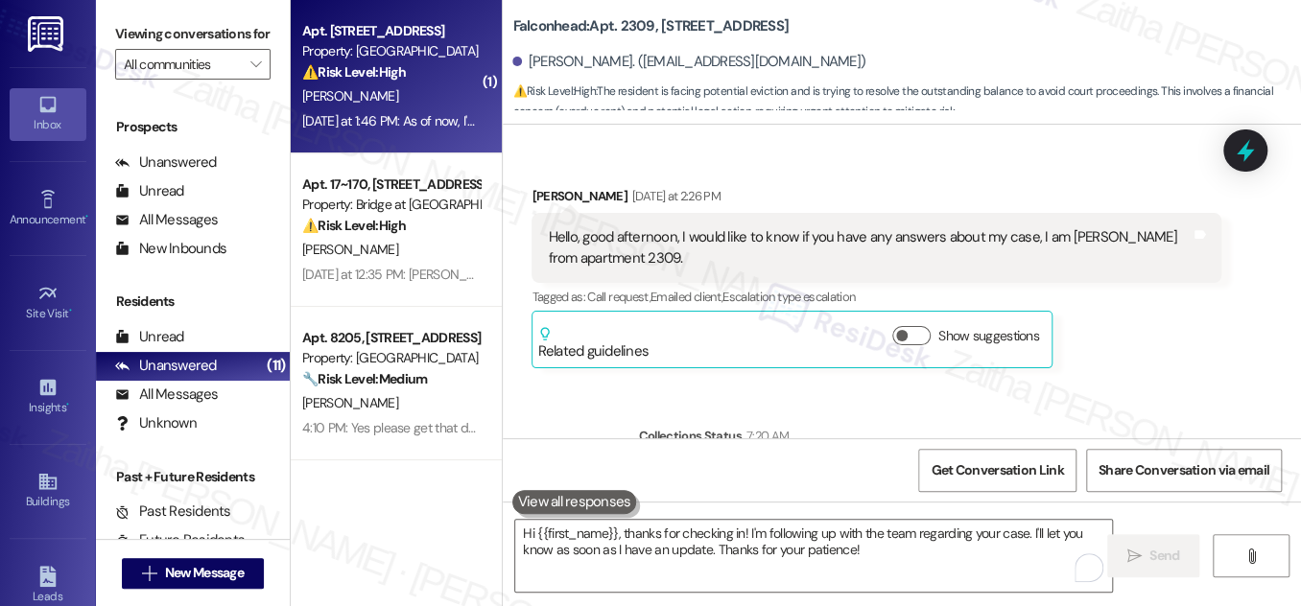
click at [415, 93] on div "[PERSON_NAME]" at bounding box center [390, 96] width 181 height 24
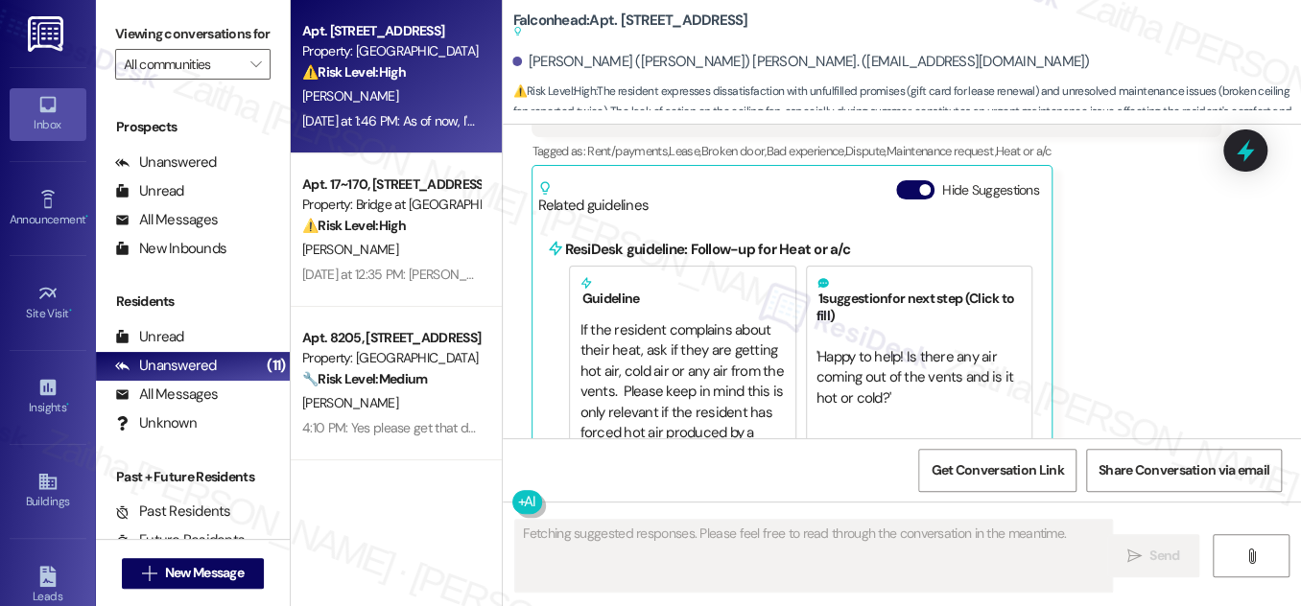
scroll to position [9380, 0]
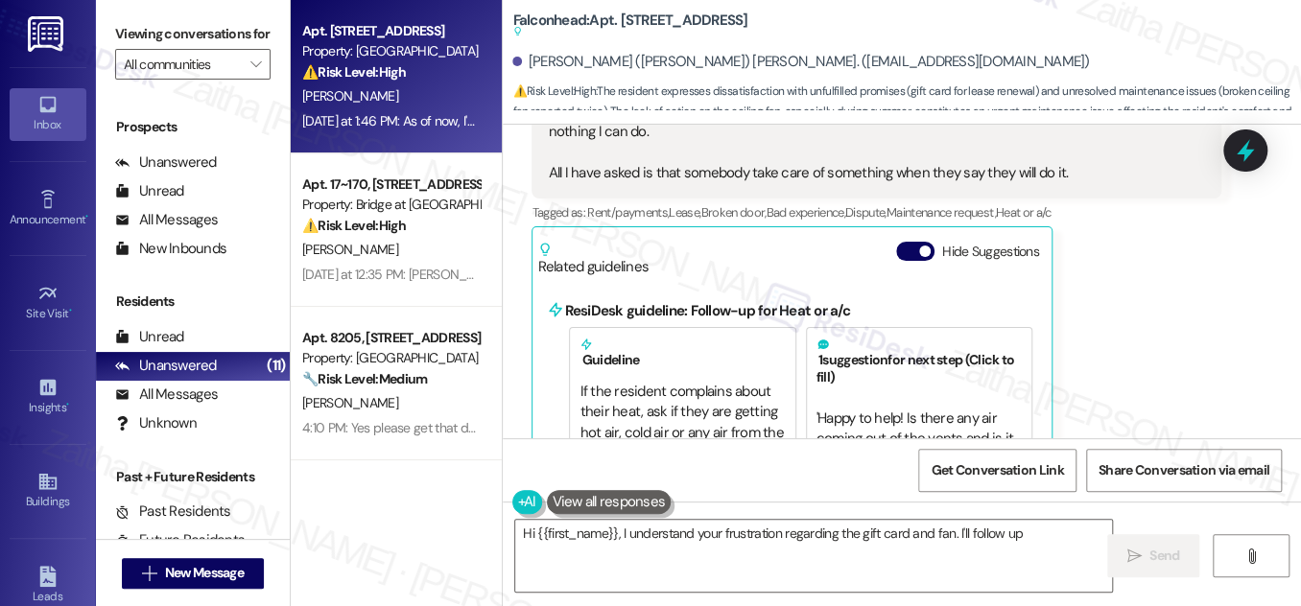
click at [896, 242] on div "Hide Suggestions" at bounding box center [971, 252] width 151 height 20
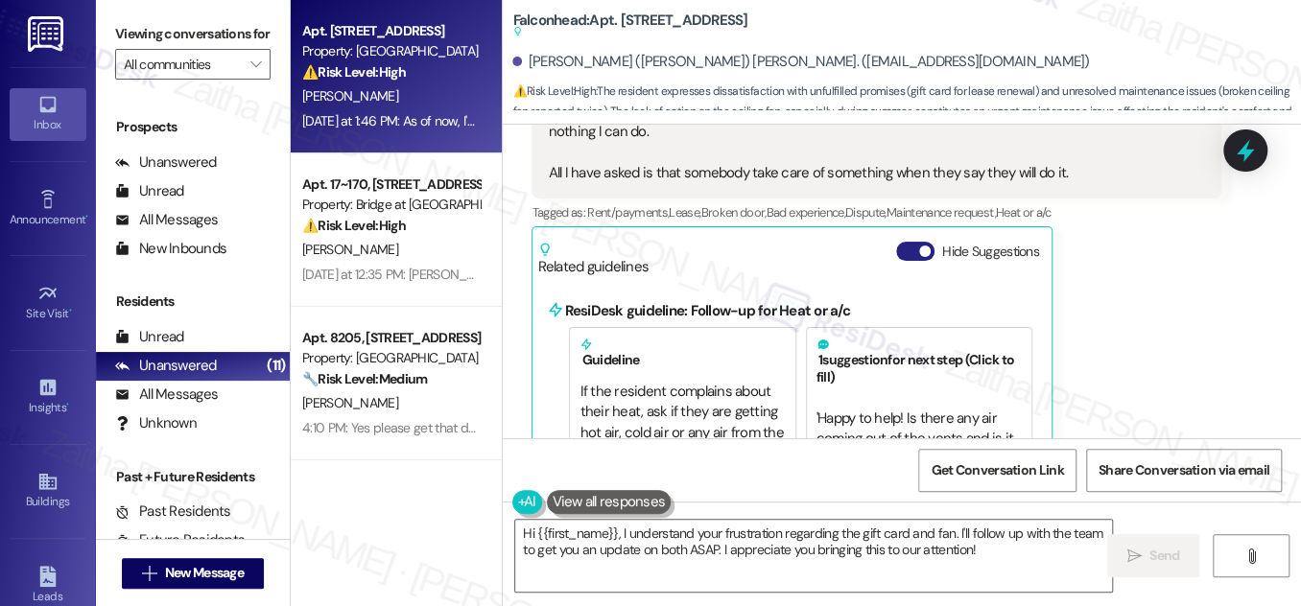
click at [899, 242] on button "Hide Suggestions" at bounding box center [915, 251] width 38 height 19
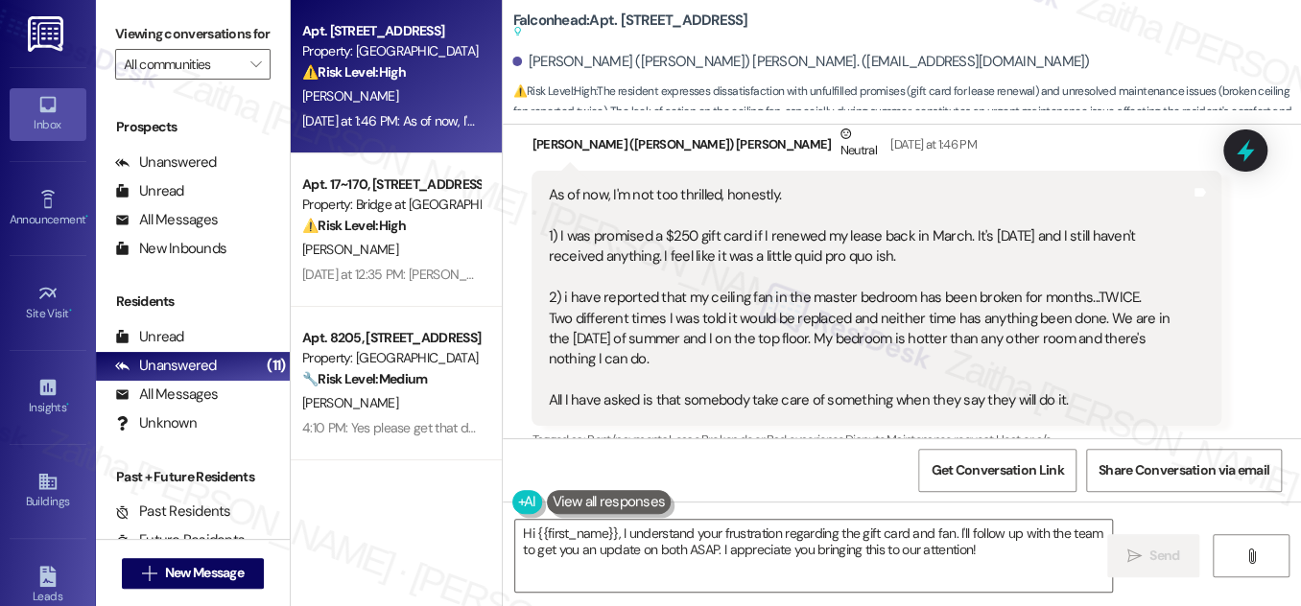
scroll to position [9157, 0]
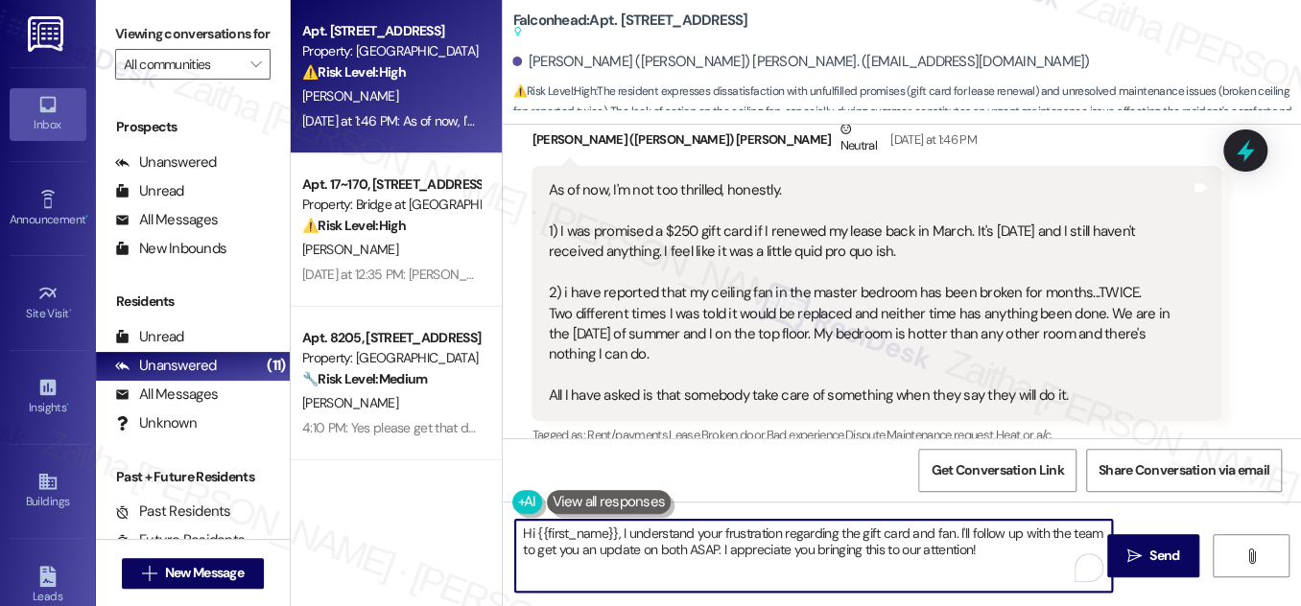
click at [618, 530] on textarea "Hi {{first_name}}, I understand your frustration regarding the gift card and fa…" at bounding box center [813, 556] width 597 height 72
click at [527, 532] on textarea "Hi {{first_name}}, I understand your frustration regarding the gift card and fa…" at bounding box center [813, 556] width 597 height 72
click at [523, 529] on textarea "{{first_name}}, I understand your frustration regarding the gift card and fan. …" at bounding box center [813, 556] width 597 height 72
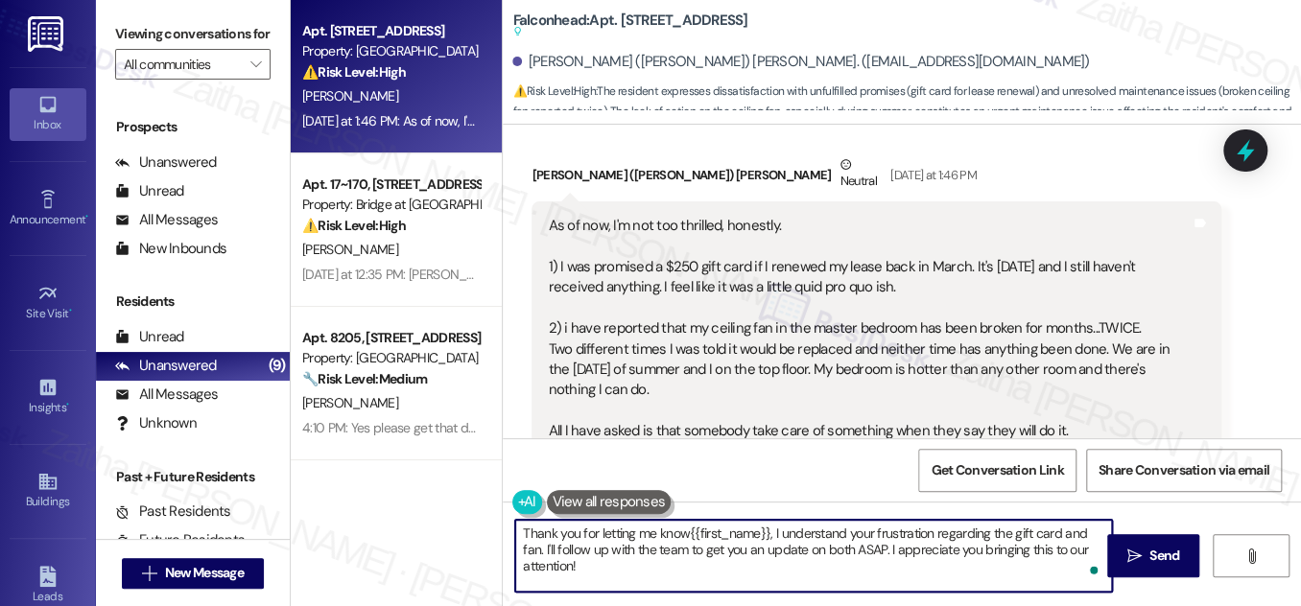
scroll to position [9070, 0]
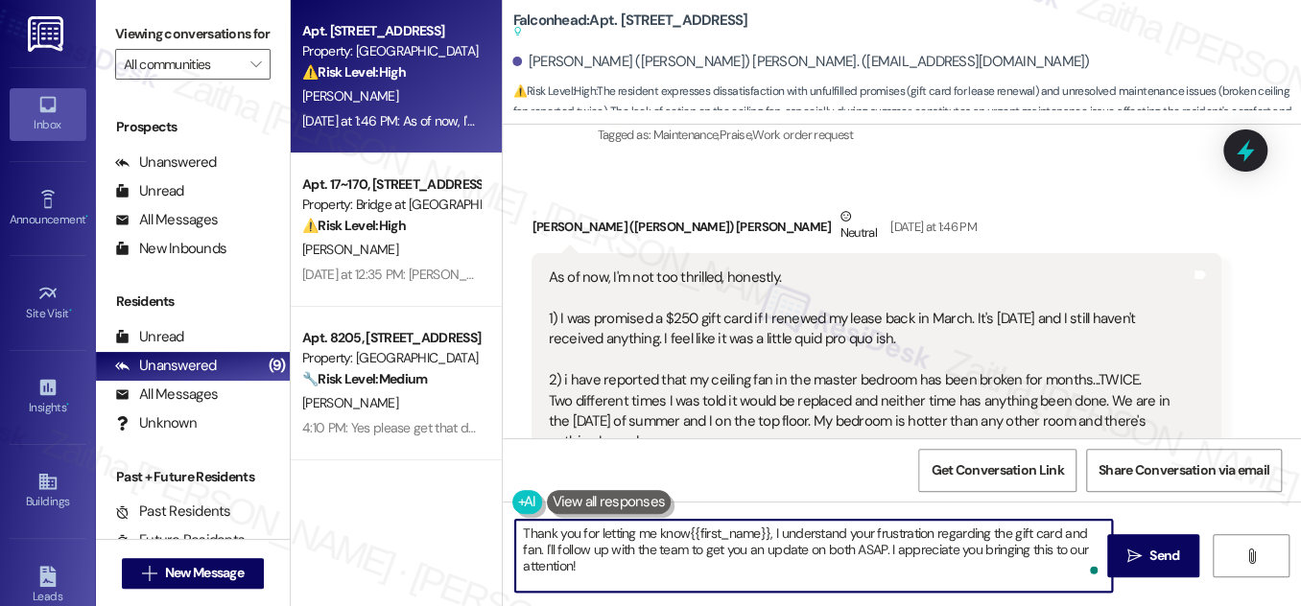
click at [767, 533] on textarea "Thank you for letting me know{{first_name}}, I understand your frustration rega…" at bounding box center [813, 556] width 597 height 72
drag, startPoint x: 828, startPoint y: 548, endPoint x: 841, endPoint y: 562, distance: 19.7
click at [841, 562] on textarea "Thank you for letting me know{{first_name}}. I understand your frustration rega…" at bounding box center [813, 556] width 597 height 72
paste textarea "Fan stuck on high and light doesn’t turn on."
type textarea "Thank you for letting me know{{first_name}}. I understand your frustration rega…"
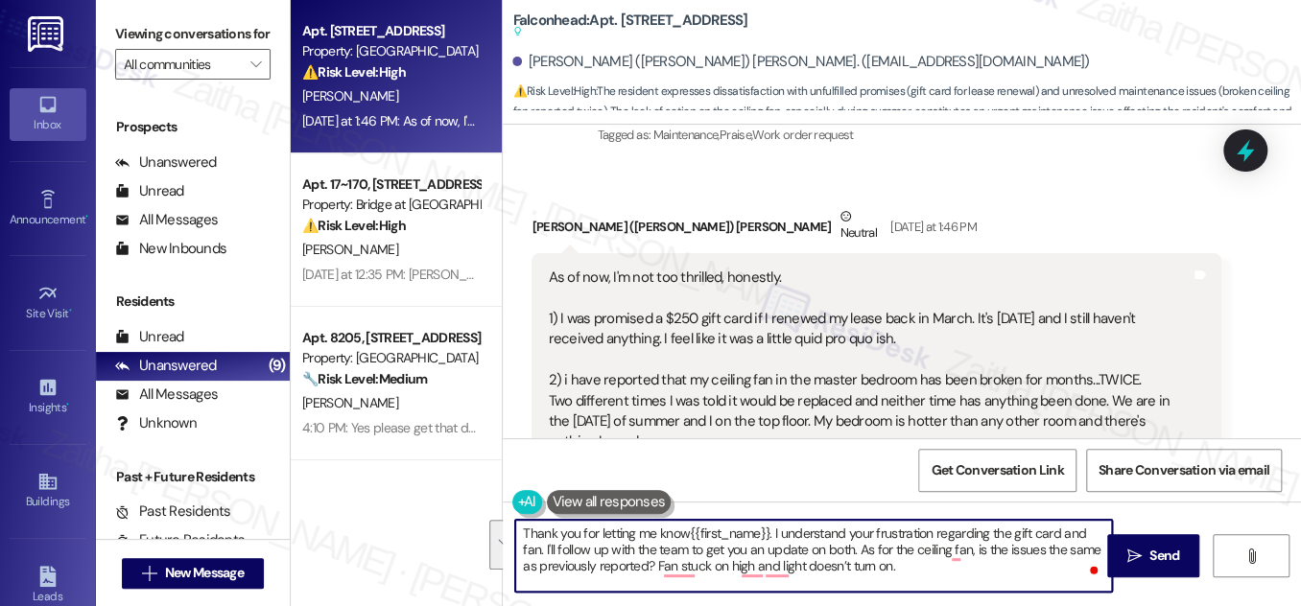
drag, startPoint x: 516, startPoint y: 526, endPoint x: 895, endPoint y: 567, distance: 381.2
click at [895, 567] on textarea "Thank you for letting me know{{first_name}}. I understand your frustration rega…" at bounding box center [813, 556] width 597 height 72
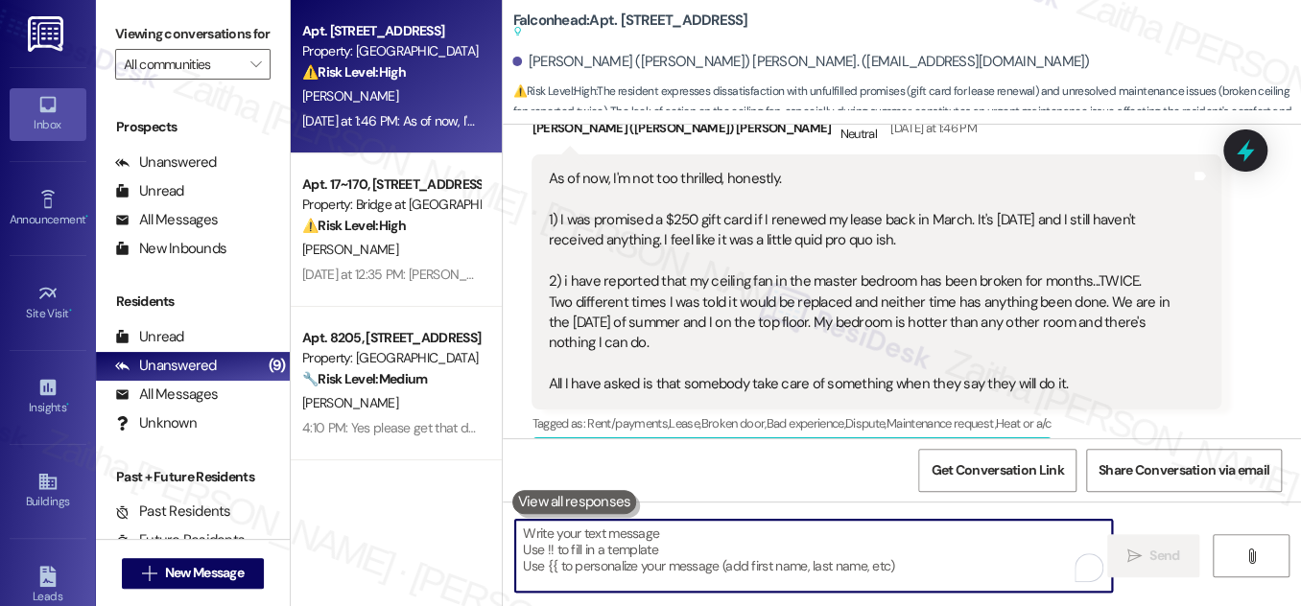
scroll to position [9157, 0]
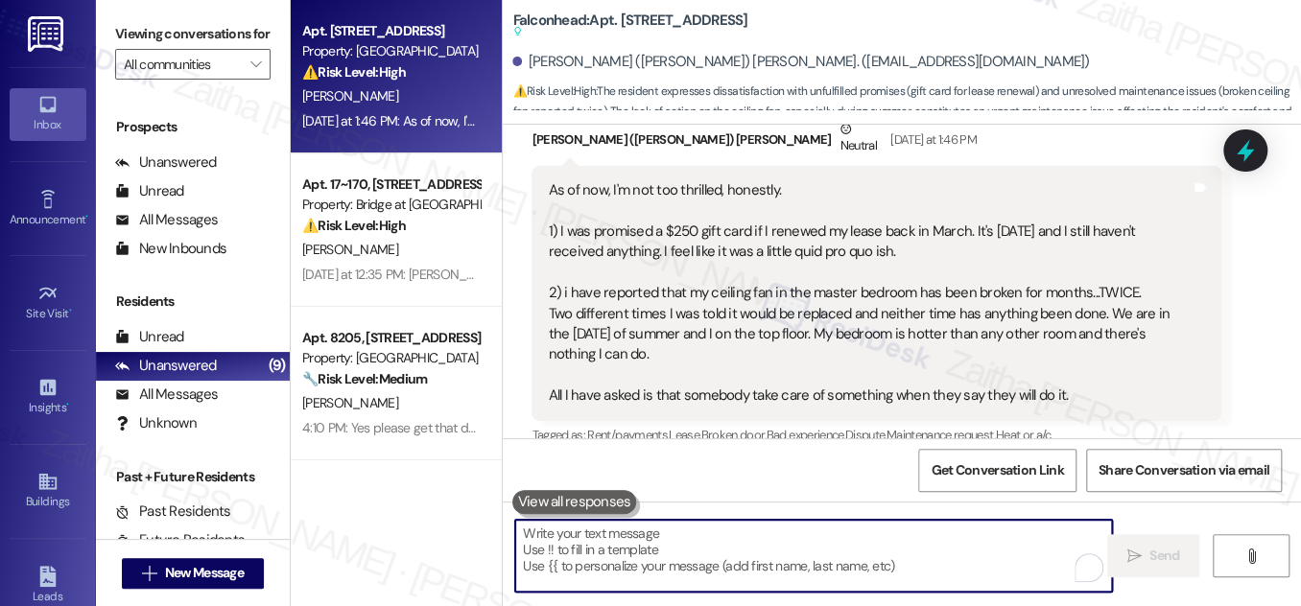
click at [682, 539] on textarea "To enrich screen reader interactions, please activate Accessibility in Grammarl…" at bounding box center [813, 556] width 597 height 72
paste textarea "Thank you for letting me know, {{first_name}}. I understand your frustration re…"
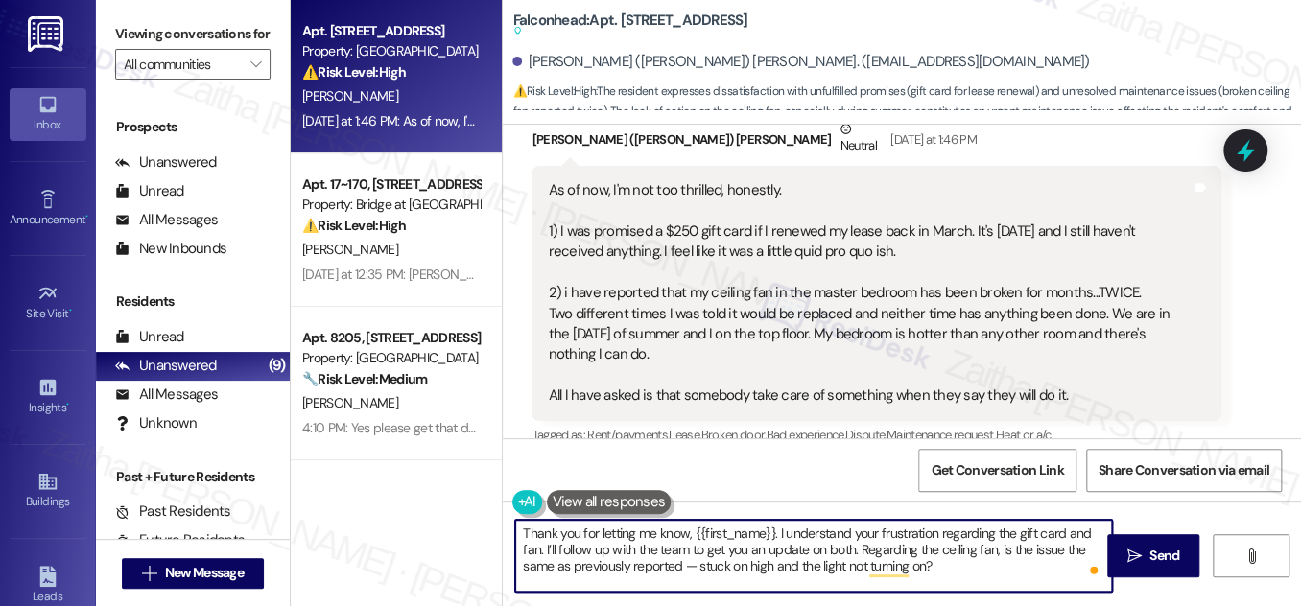
click at [691, 564] on textarea "Thank you for letting me know, {{first_name}}. I understand your frustration re…" at bounding box center [813, 556] width 597 height 72
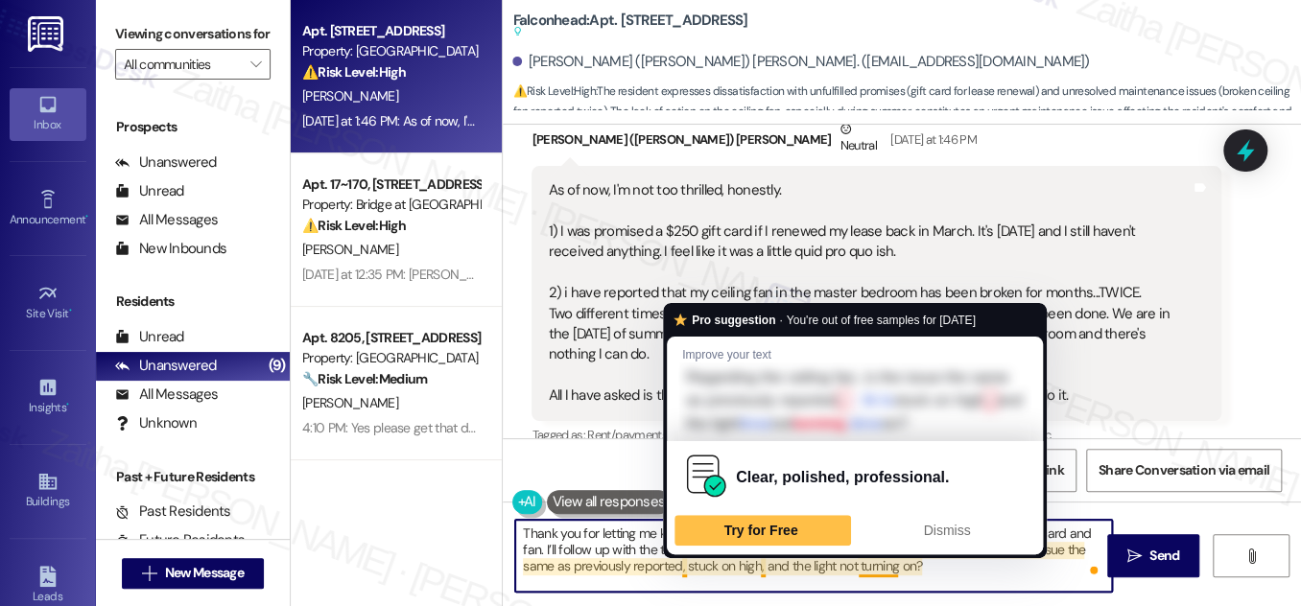
click at [681, 564] on textarea "Thank you for letting me know, {{first_name}}. I understand your frustration re…" at bounding box center [813, 556] width 597 height 72
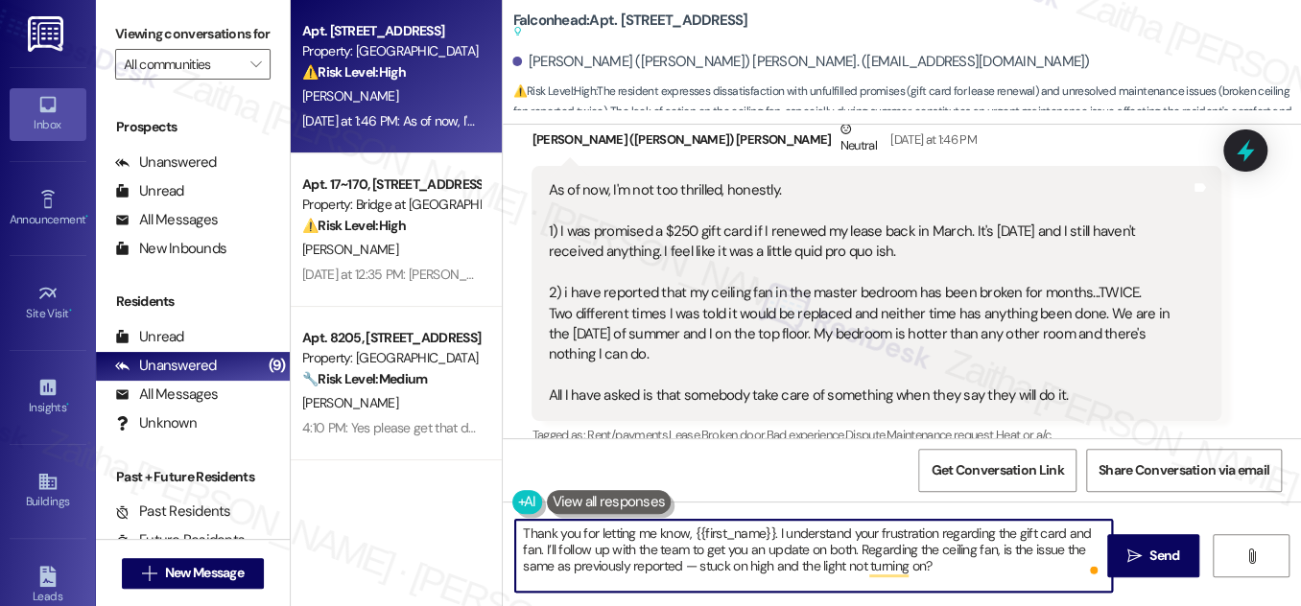
click at [945, 559] on textarea "Thank you for letting me know, {{first_name}}. I understand your frustration re…" at bounding box center [813, 556] width 597 height 72
type textarea "Thank you for letting me know, {{first_name}}. I understand your frustration re…"
click at [1143, 549] on span " Send" at bounding box center [1153, 556] width 60 height 20
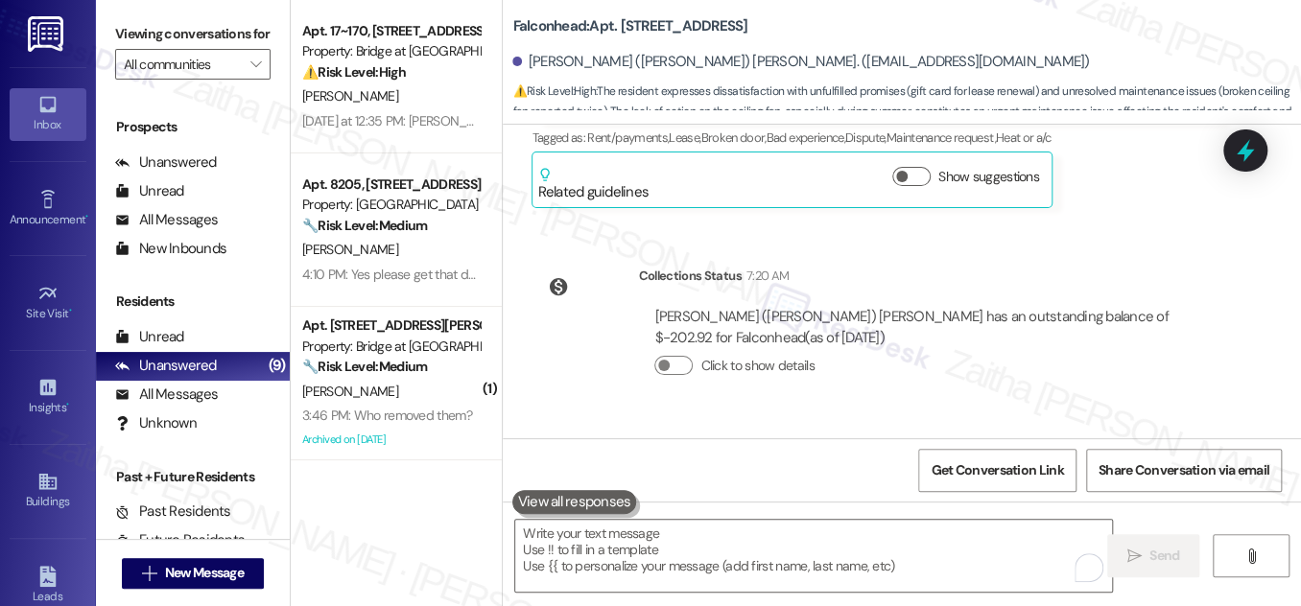
scroll to position [9505, 0]
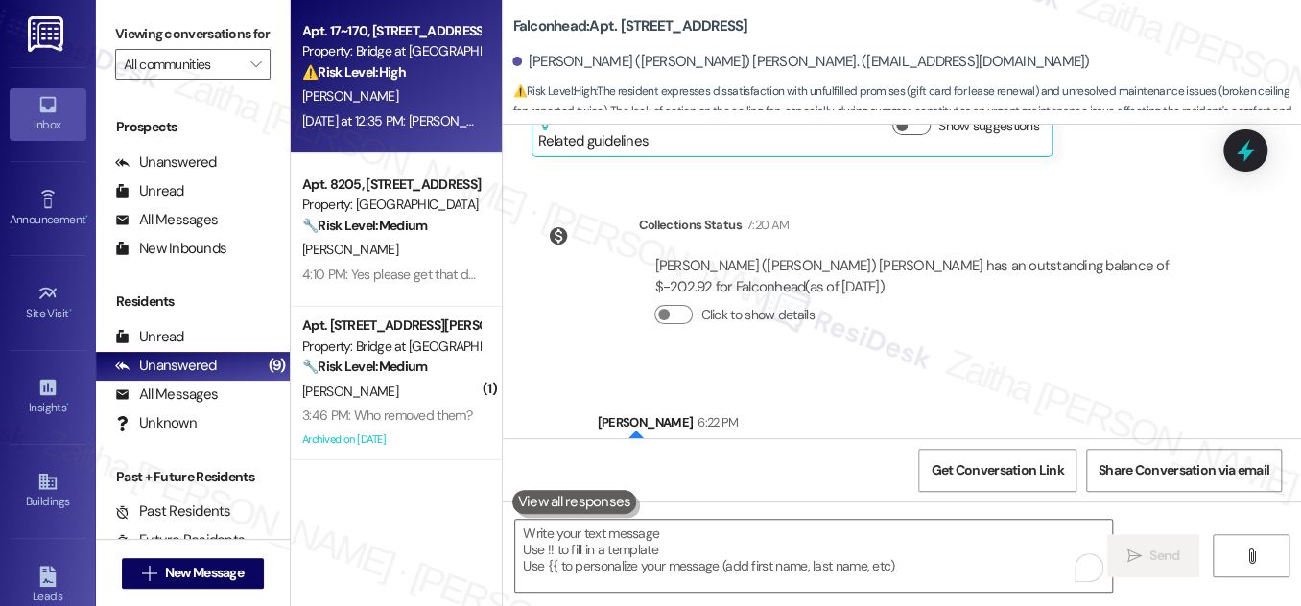
click at [450, 99] on div "[PERSON_NAME]" at bounding box center [390, 96] width 181 height 24
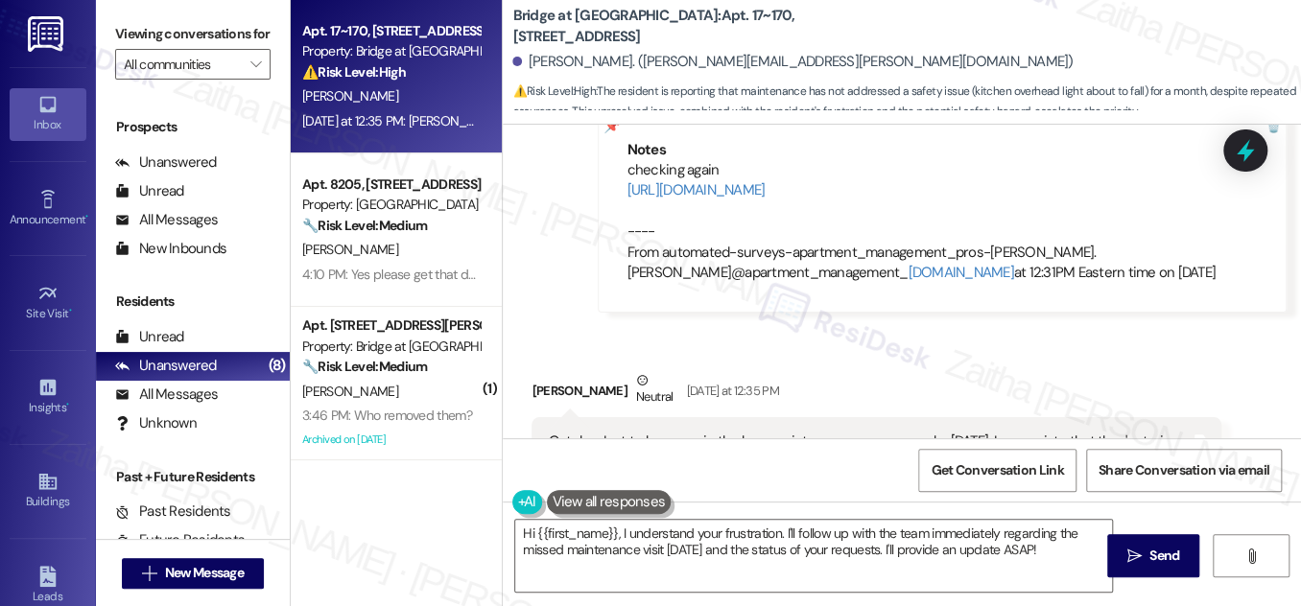
scroll to position [10193, 0]
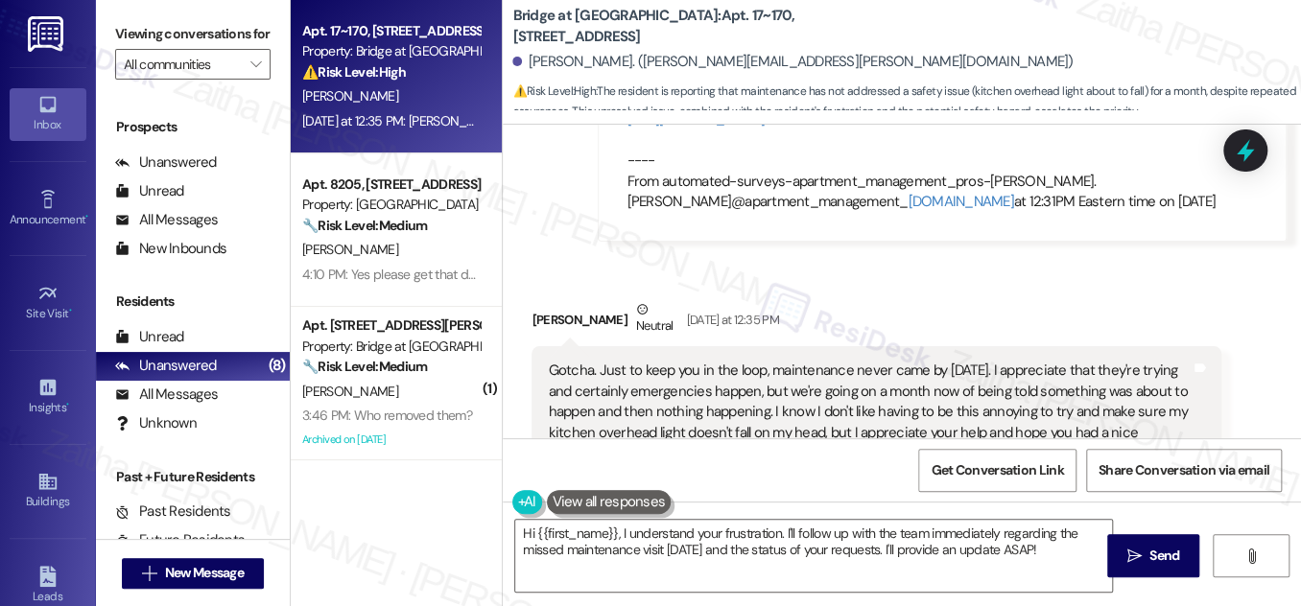
drag, startPoint x: 543, startPoint y: 283, endPoint x: 619, endPoint y: 373, distance: 117.8
click at [619, 373] on div "Gotcha. Just to keep you in the loop, maintenance never came by on Friday. I ap…" at bounding box center [869, 412] width 646 height 103
copy div "Gotcha. Just to keep you in the loop, maintenance never came by on Friday. I ap…"
click at [991, 256] on div "Received via SMS Jocelyn Becker Neutral Yesterday at 12:35 PM Gotcha. Just to k…" at bounding box center [902, 388] width 798 height 264
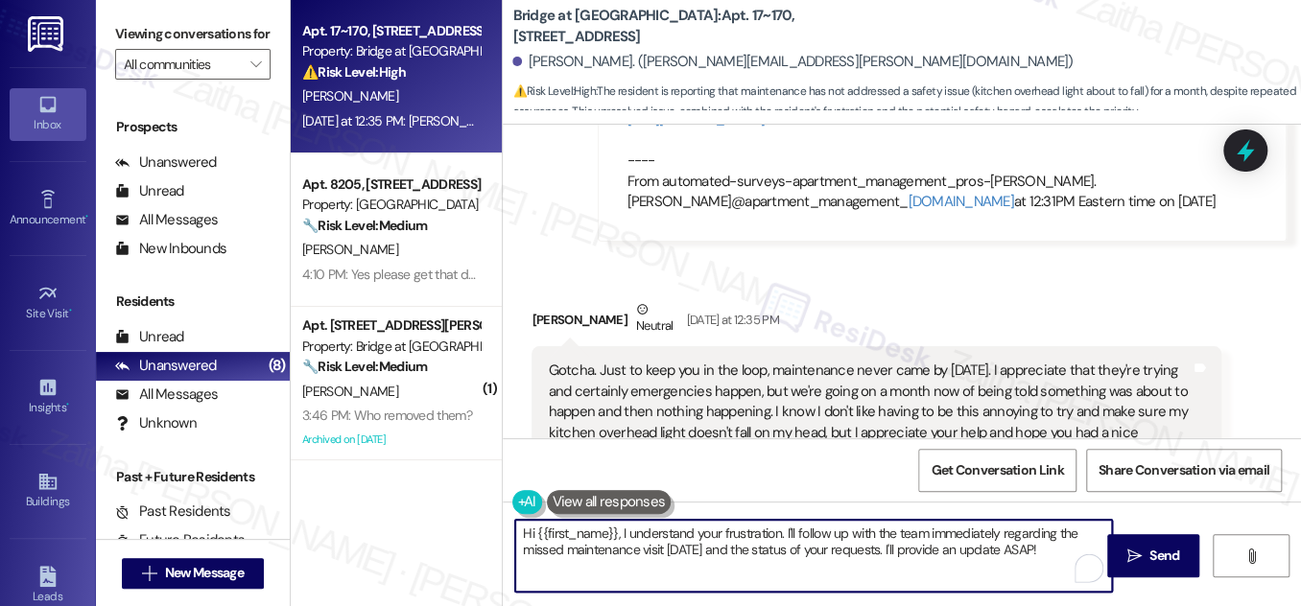
drag, startPoint x: 783, startPoint y: 531, endPoint x: 1057, endPoint y: 548, distance: 274.8
click at [1057, 548] on textarea "Hi {{first_name}}, I understand your frustration. I'll follow up with the team …" at bounding box center [813, 556] width 597 height 72
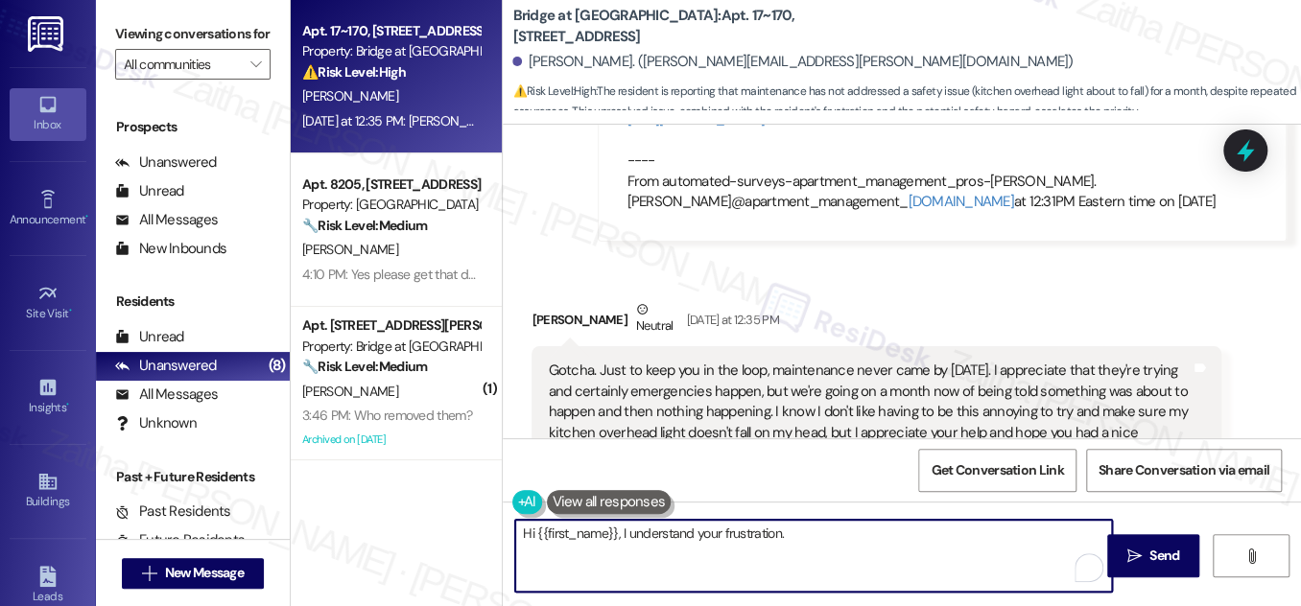
paste textarea "I’m really sorry this still hasn’t been resolved."
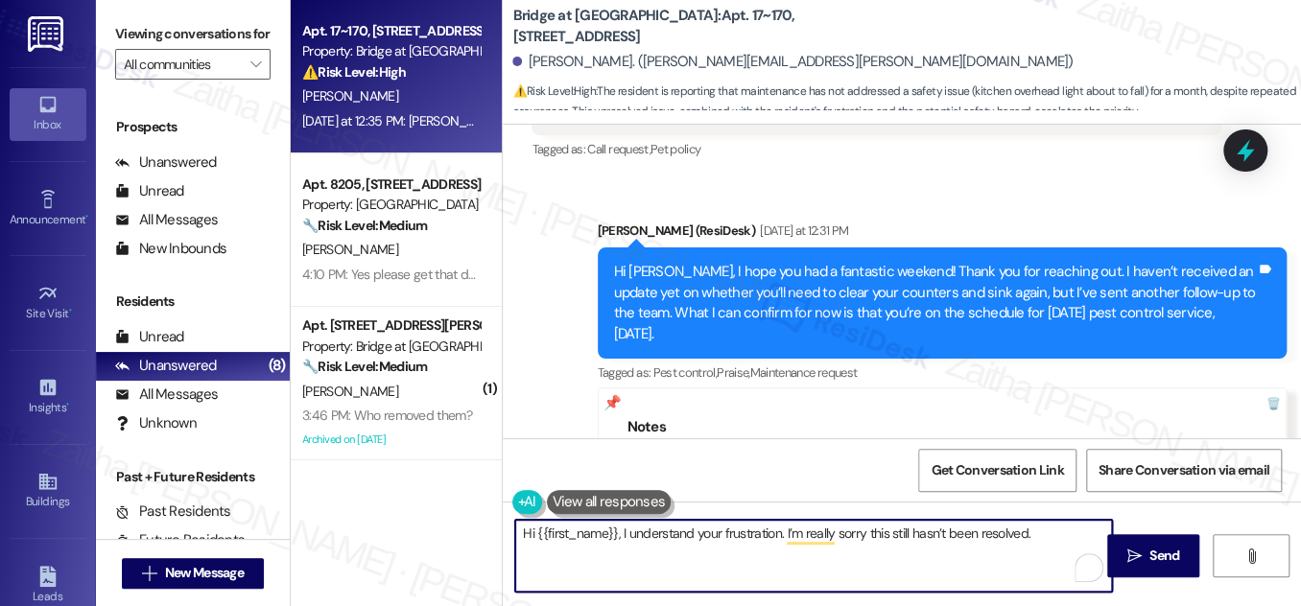
scroll to position [9932, 0]
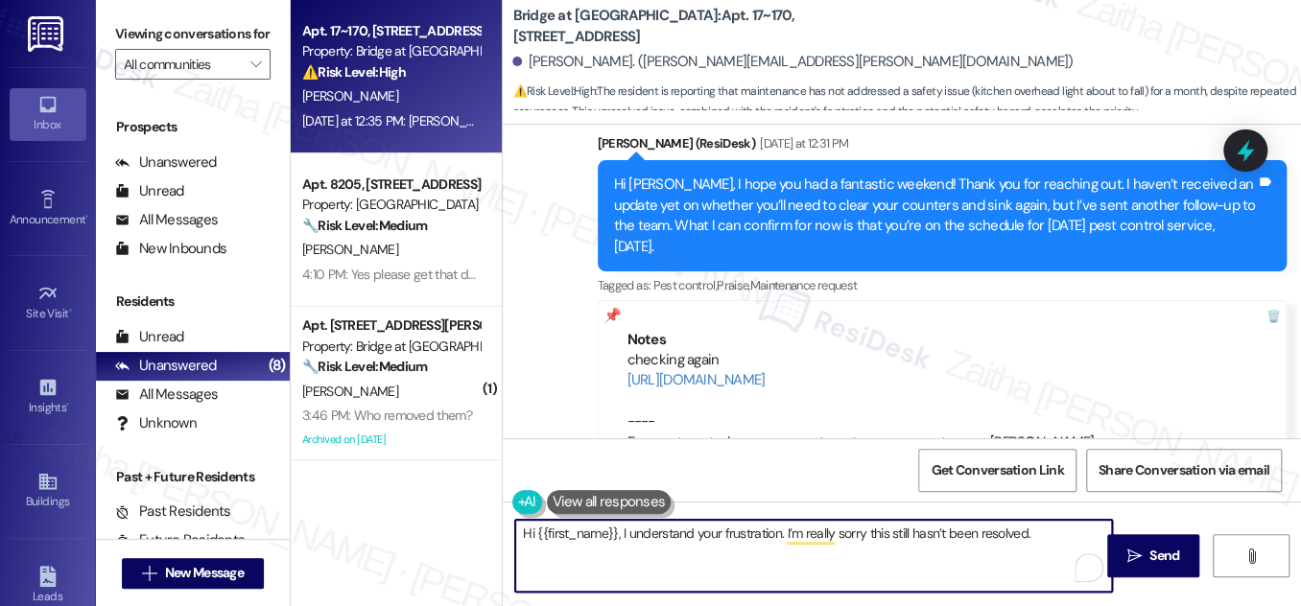
paste textarea "Has the team been by today at all? If not, I’ll reach out to confirm when they …"
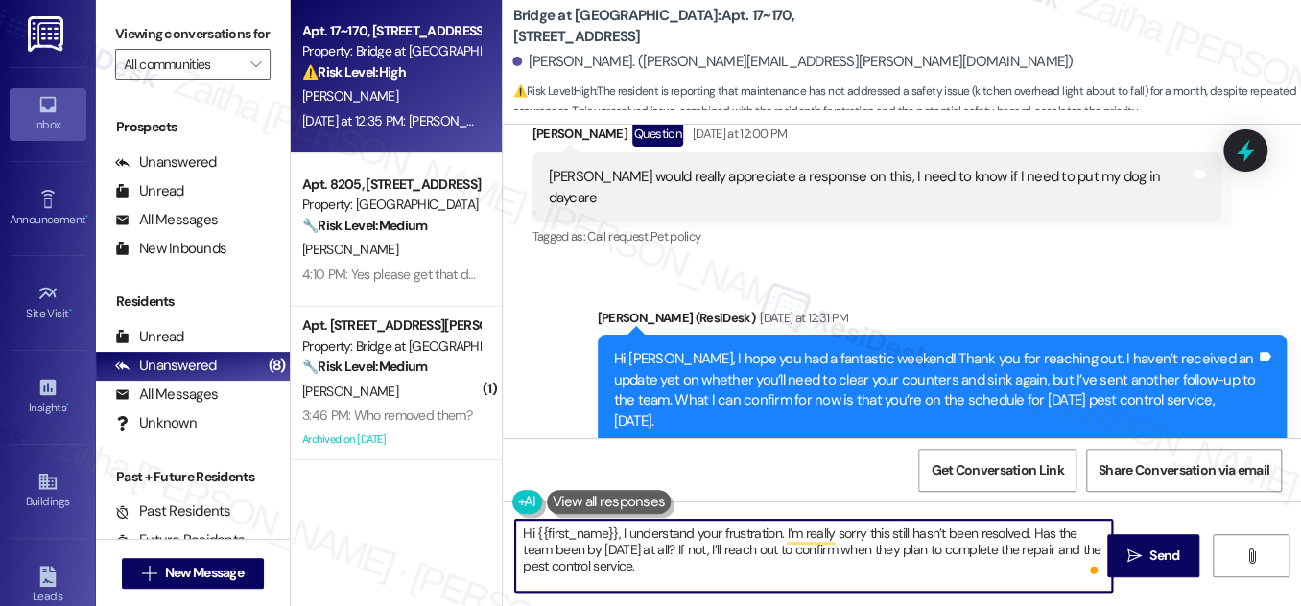
scroll to position [10193, 0]
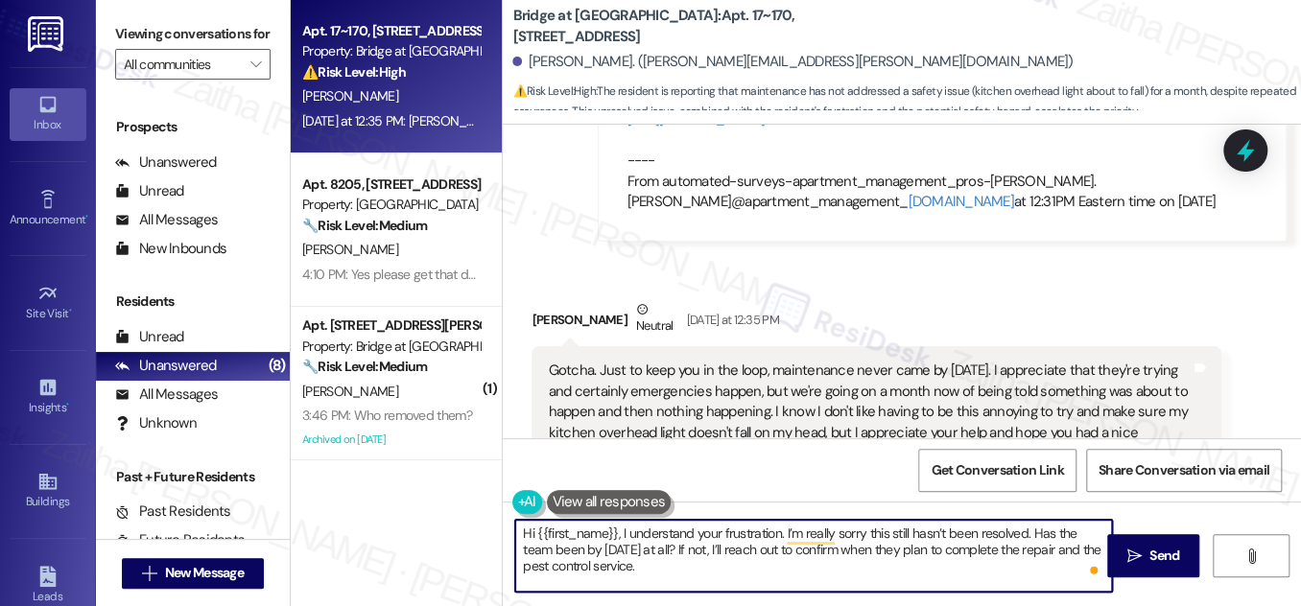
click at [1030, 535] on textarea "Hi {{first_name}}, I understand your frustration. I’m really sorry this still h…" at bounding box center [813, 556] width 597 height 72
type textarea "Hi {{first_name}}, I understand your frustration. I’m really sorry this still h…"
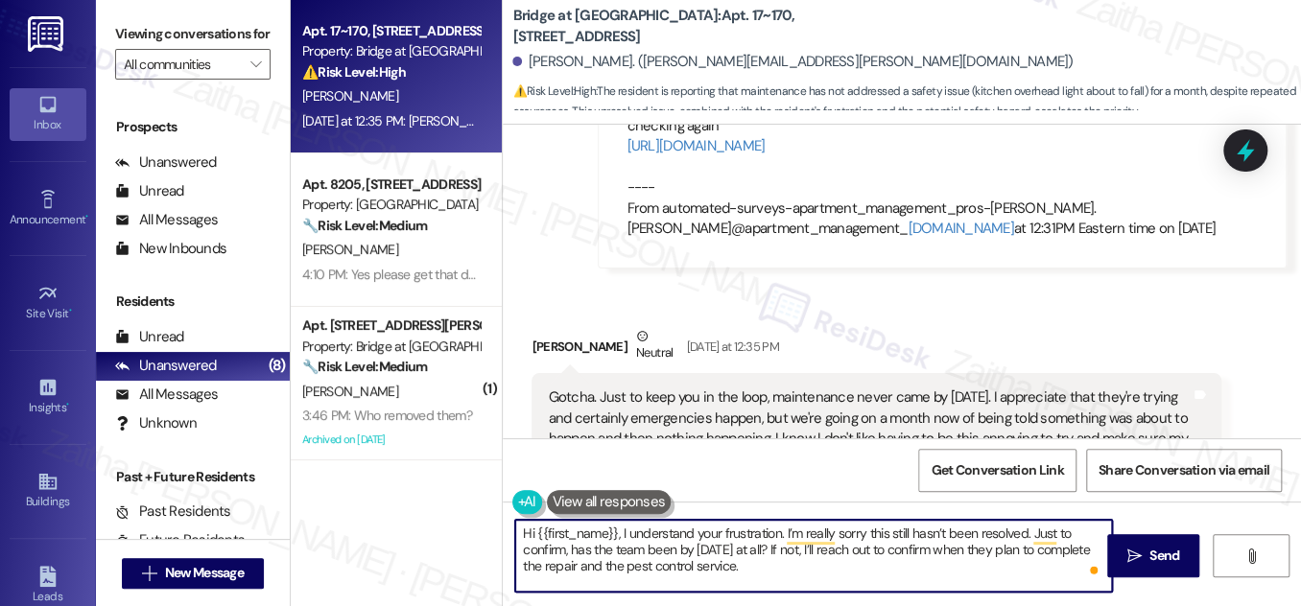
scroll to position [10193, 0]
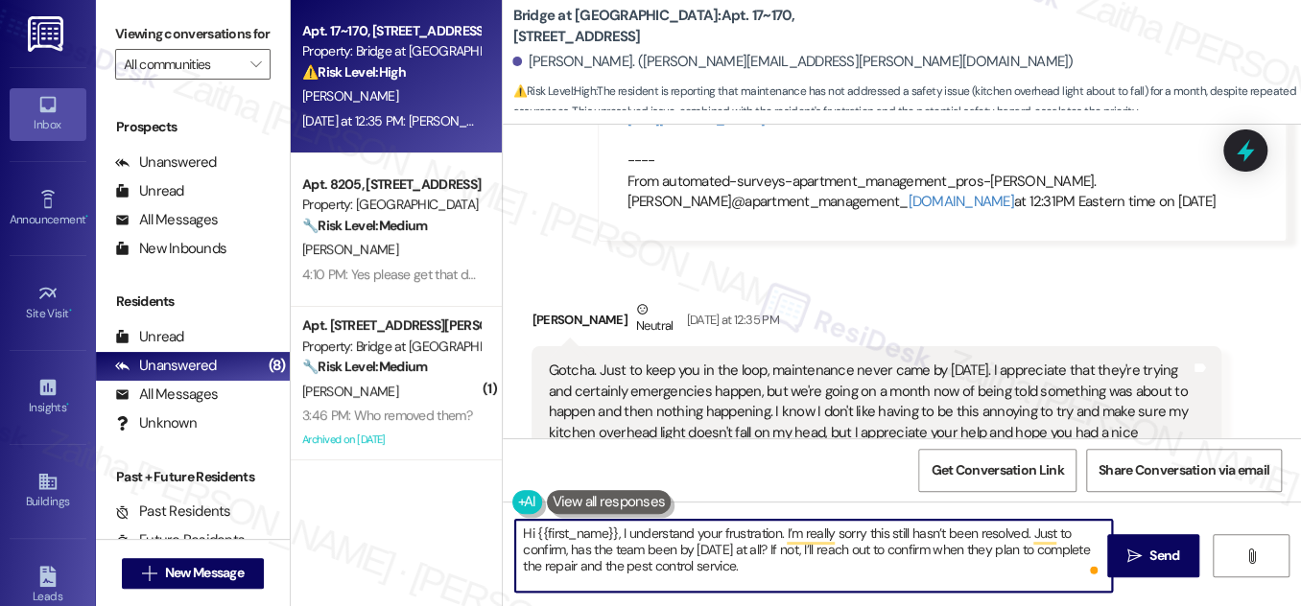
click at [730, 572] on textarea "Hi {{first_name}}, I understand your frustration. I’m really sorry this still h…" at bounding box center [813, 556] width 597 height 72
type textarea "Hi {{first_name}}, I understand your frustration. I’m really sorry this still h…"
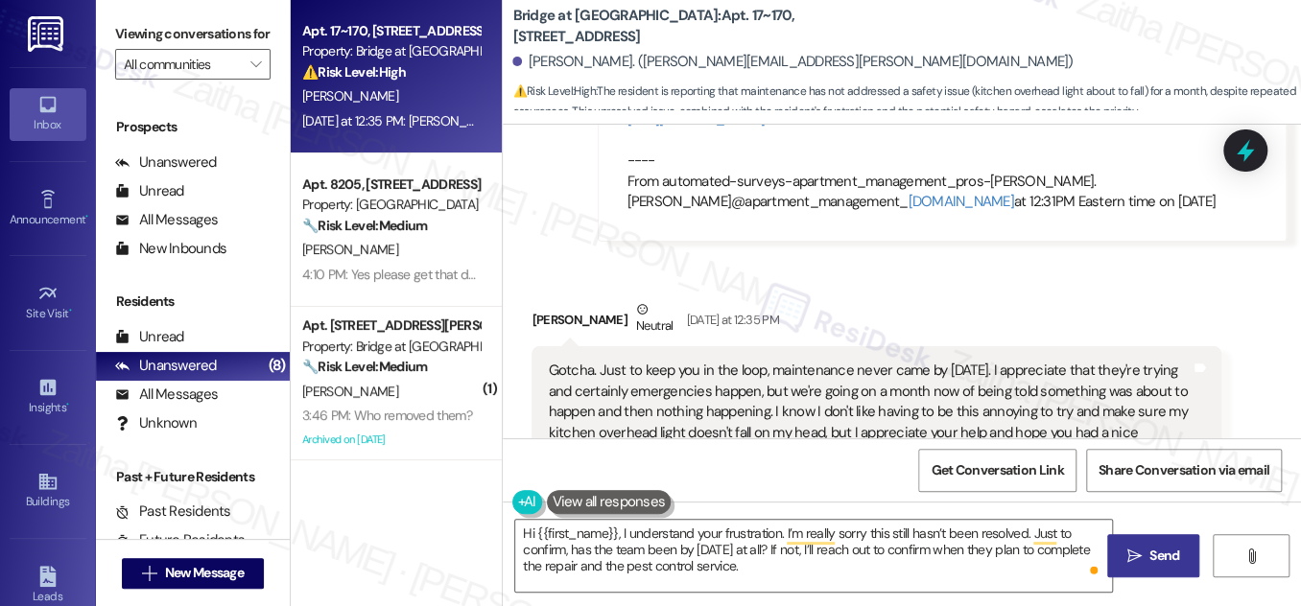
click at [1141, 544] on button " Send" at bounding box center [1153, 555] width 93 height 43
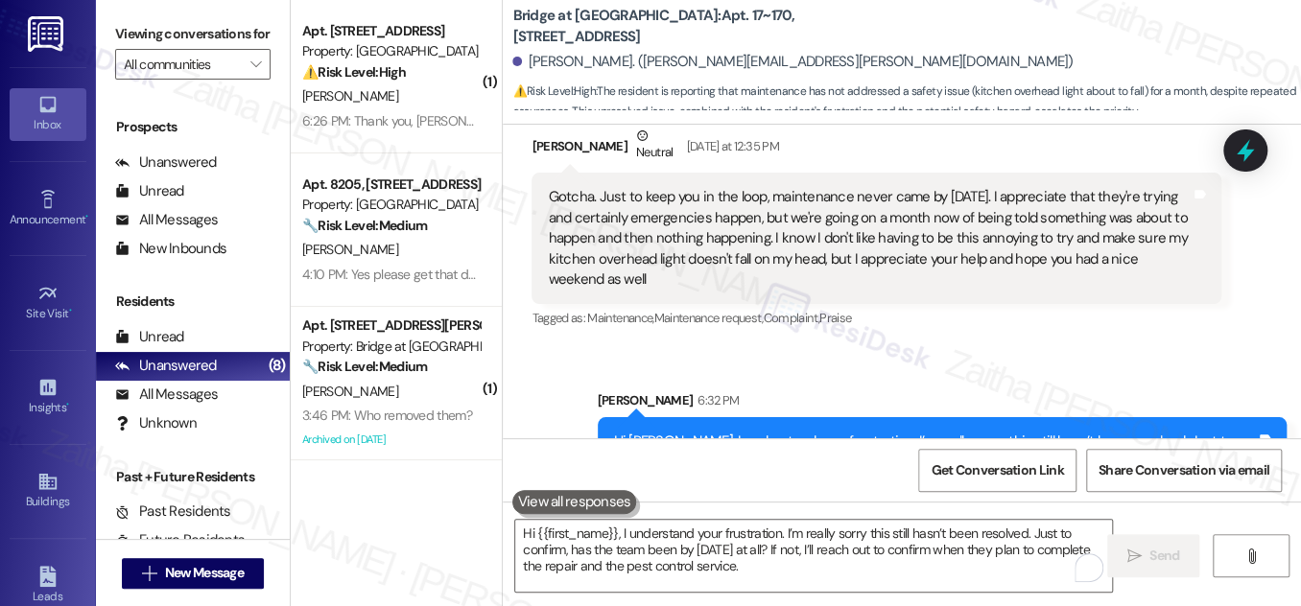
scroll to position [10369, 0]
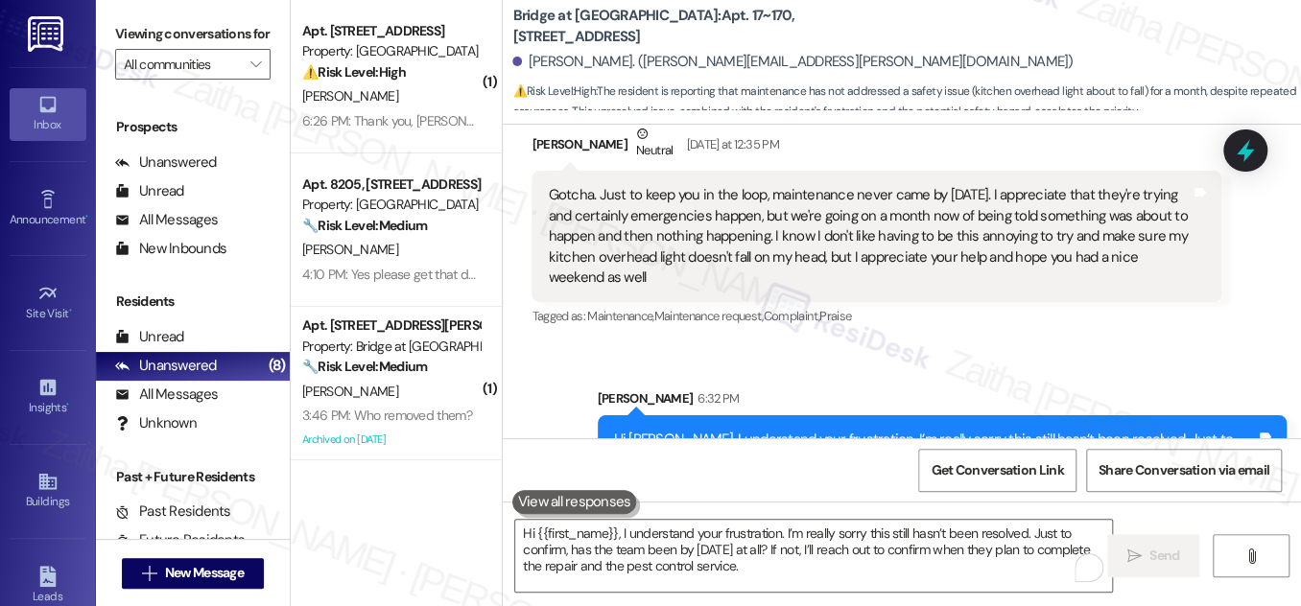
drag, startPoint x: 935, startPoint y: 247, endPoint x: 890, endPoint y: 278, distance: 54.5
click at [890, 345] on div "Sent via SMS Sarah 6:32 PM Hi Jocelyn, I understand your frustration. I’m reall…" at bounding box center [902, 432] width 798 height 175
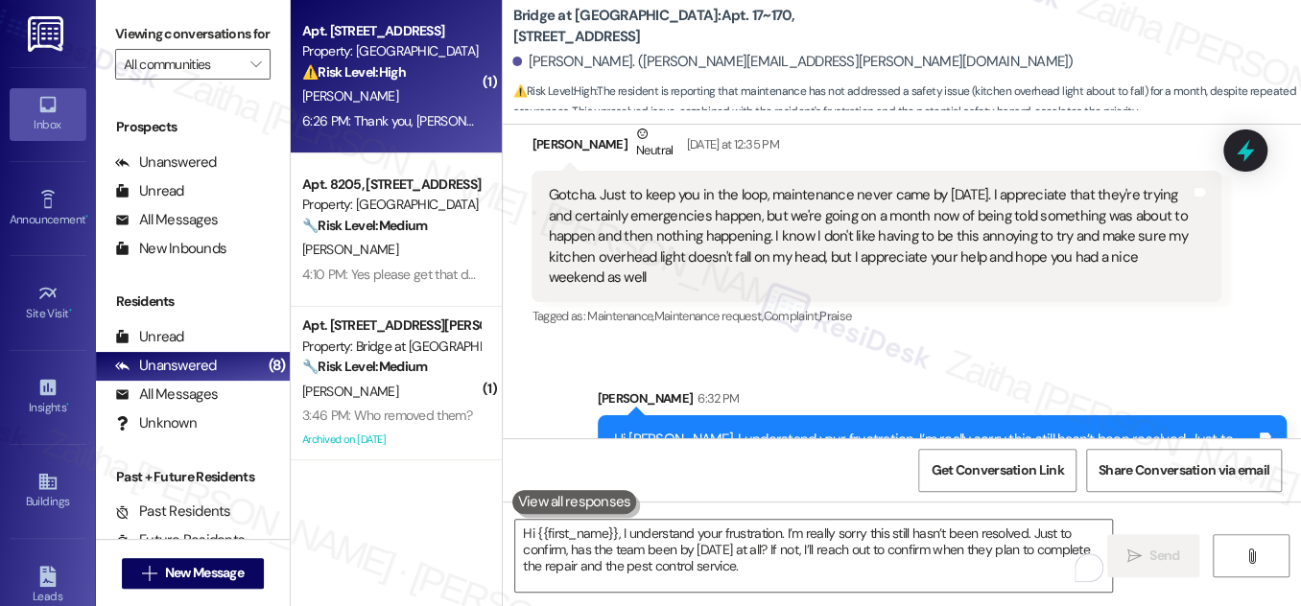
drag, startPoint x: 890, startPoint y: 278, endPoint x: 400, endPoint y: 82, distance: 528.2
click at [400, 82] on div "⚠️ Risk Level: High The resident is reporting two issues: a long-unfulfilled le…" at bounding box center [390, 72] width 177 height 20
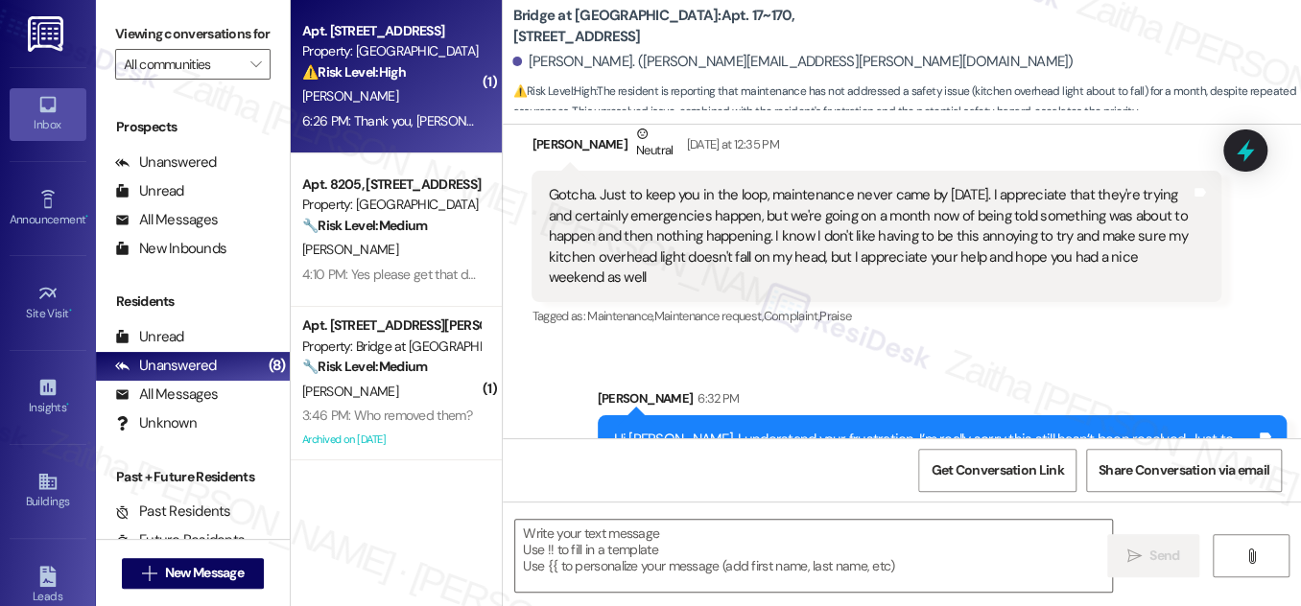
type textarea "Fetching suggested responses. Please feel free to read through the conversation…"
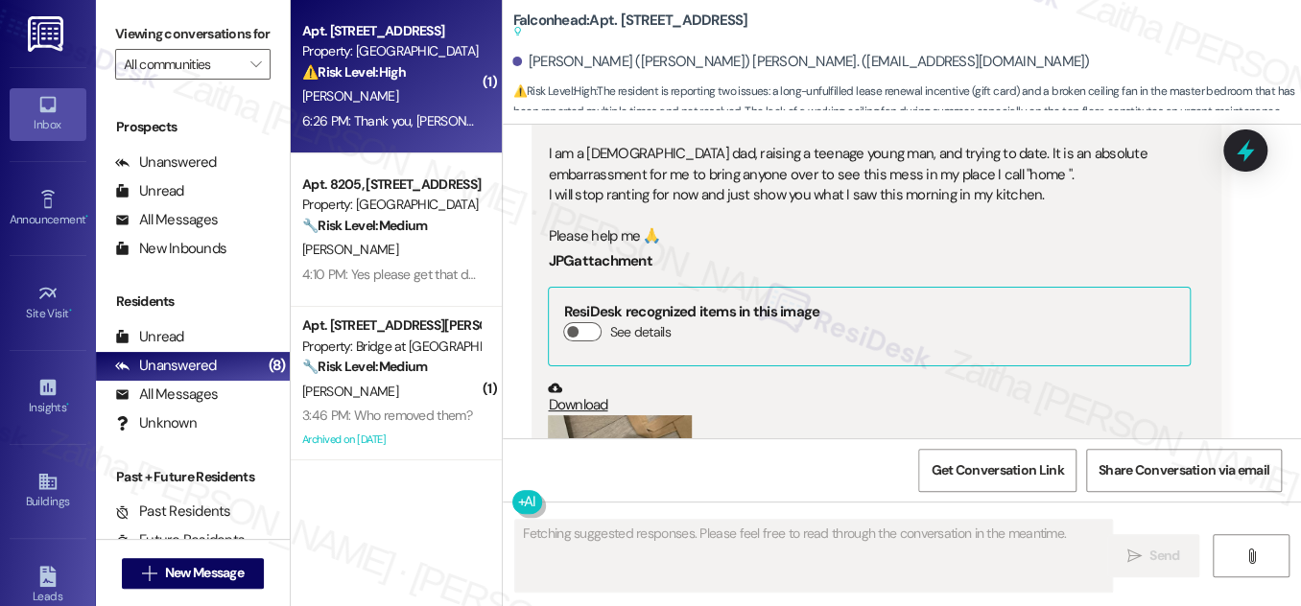
scroll to position [10139, 0]
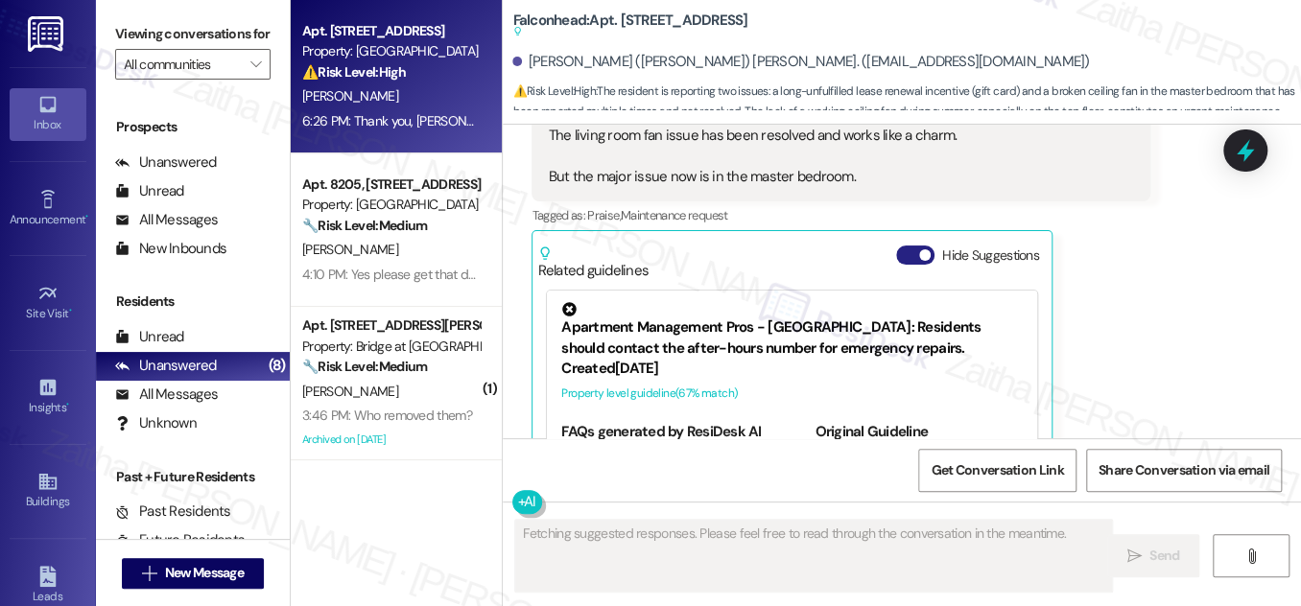
click at [901, 246] on button "Hide Suggestions" at bounding box center [915, 255] width 38 height 19
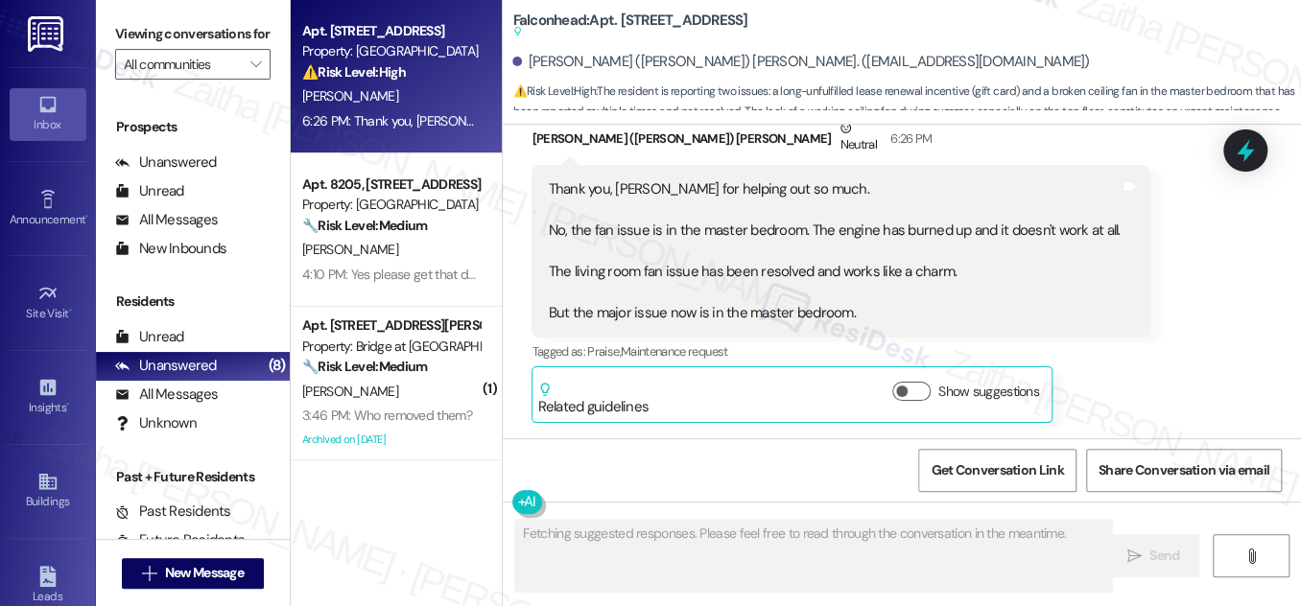
scroll to position [9897, 0]
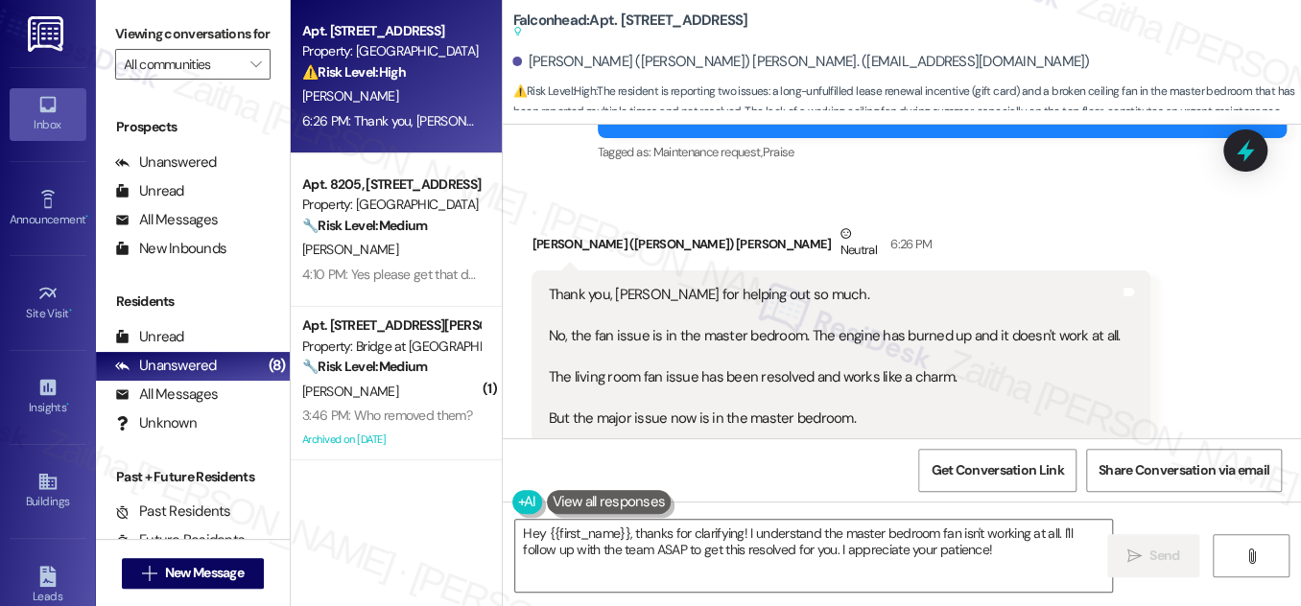
drag, startPoint x: 1015, startPoint y: 298, endPoint x: 1154, endPoint y: 284, distance: 139.8
click at [1154, 284] on div "Received via SMS Jerry (Chris) Brackhahn Neutral 6:26 PM Thank you, Samantha fo…" at bounding box center [902, 361] width 798 height 363
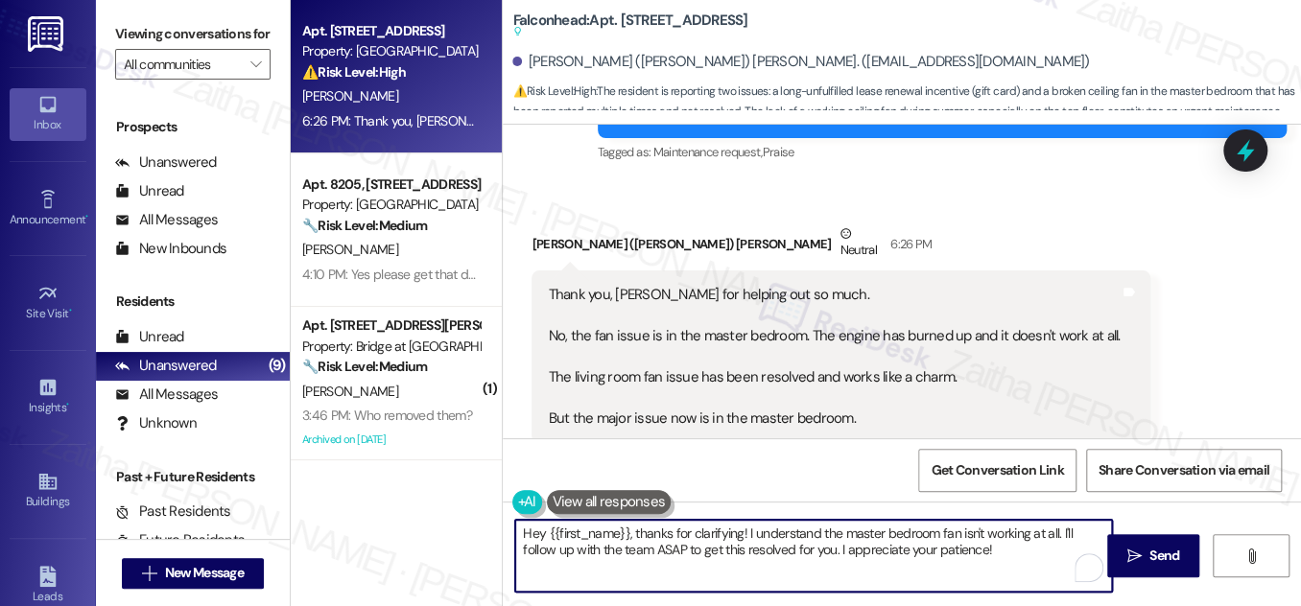
drag, startPoint x: 634, startPoint y: 530, endPoint x: 511, endPoint y: 531, distance: 122.8
click at [515, 531] on textarea "Hey {{first_name}}, thanks for clarifying! I understand the master bedroom fan …" at bounding box center [813, 556] width 597 height 72
drag, startPoint x: 634, startPoint y: 531, endPoint x: 944, endPoint y: 533, distance: 309.9
click at [944, 533] on textarea "Thanks for clarifying! I understand the master bedroom fan isn't working at all…" at bounding box center [813, 556] width 597 height 72
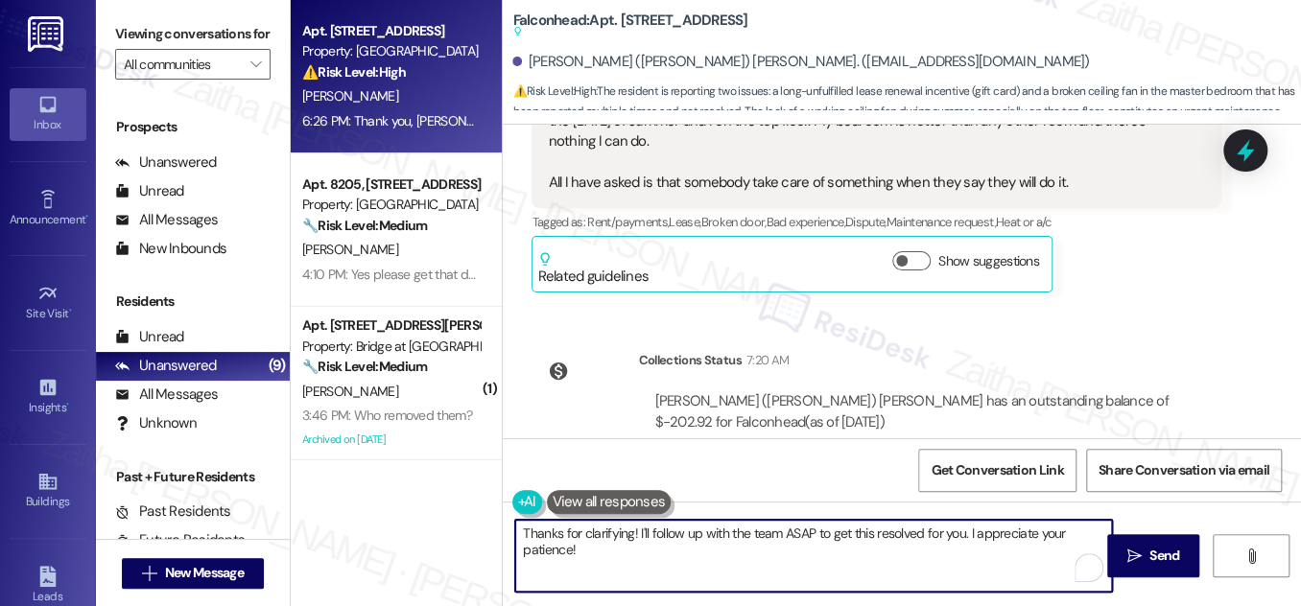
scroll to position [9373, 0]
drag, startPoint x: 780, startPoint y: 529, endPoint x: 961, endPoint y: 534, distance: 181.4
click at [961, 534] on textarea "Thanks for clarifying! I'll follow up with the team ASAP to get this resolved f…" at bounding box center [813, 556] width 597 height 72
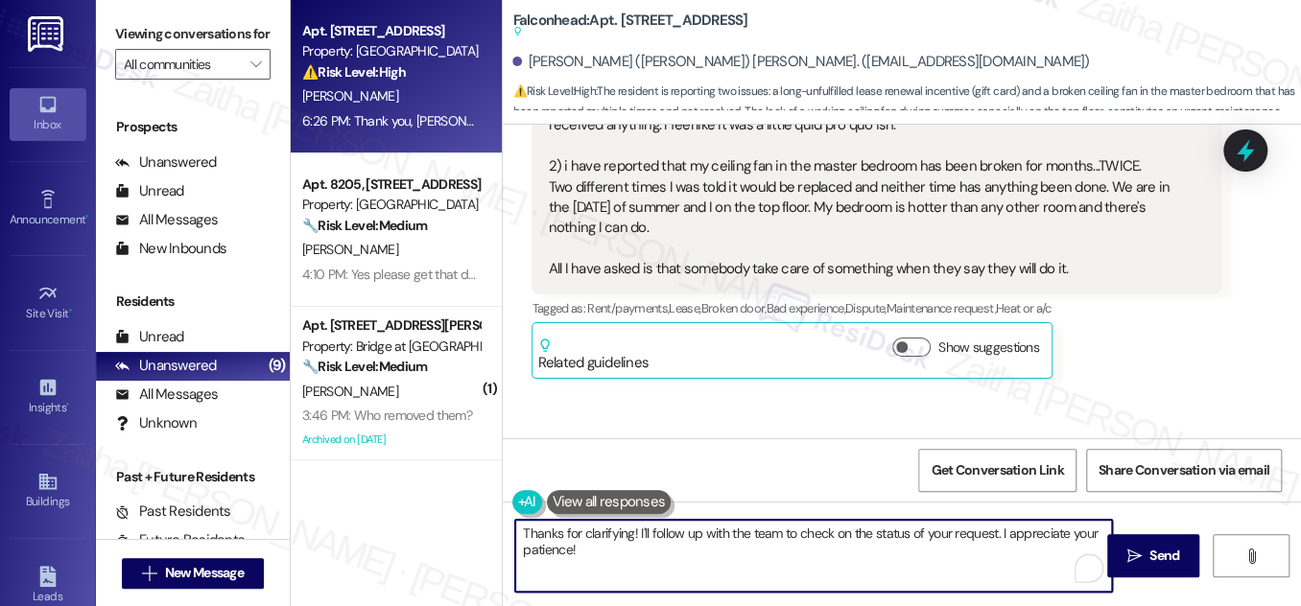
scroll to position [9199, 0]
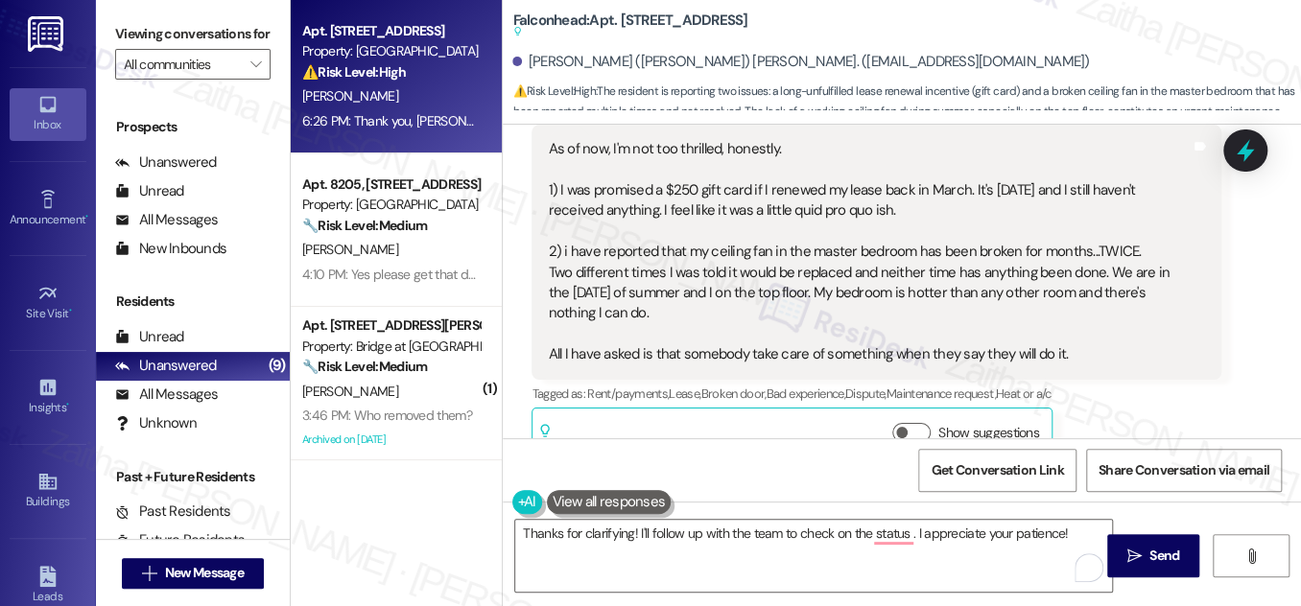
drag, startPoint x: 559, startPoint y: 144, endPoint x: 592, endPoint y: 206, distance: 70.4
click at [592, 206] on div "As of now, I'm not too thrilled, honestly. 1) I was promised a $250 gift card i…" at bounding box center [869, 252] width 642 height 226
copy div "i have reported that my ceiling fan in the master bedroom has been broken for m…"
click at [1203, 355] on div "Jerry (Chris) Brackhahn Neutral Yesterday at 1:46 PM As of now, I'm not too thr…" at bounding box center [875, 271] width 689 height 387
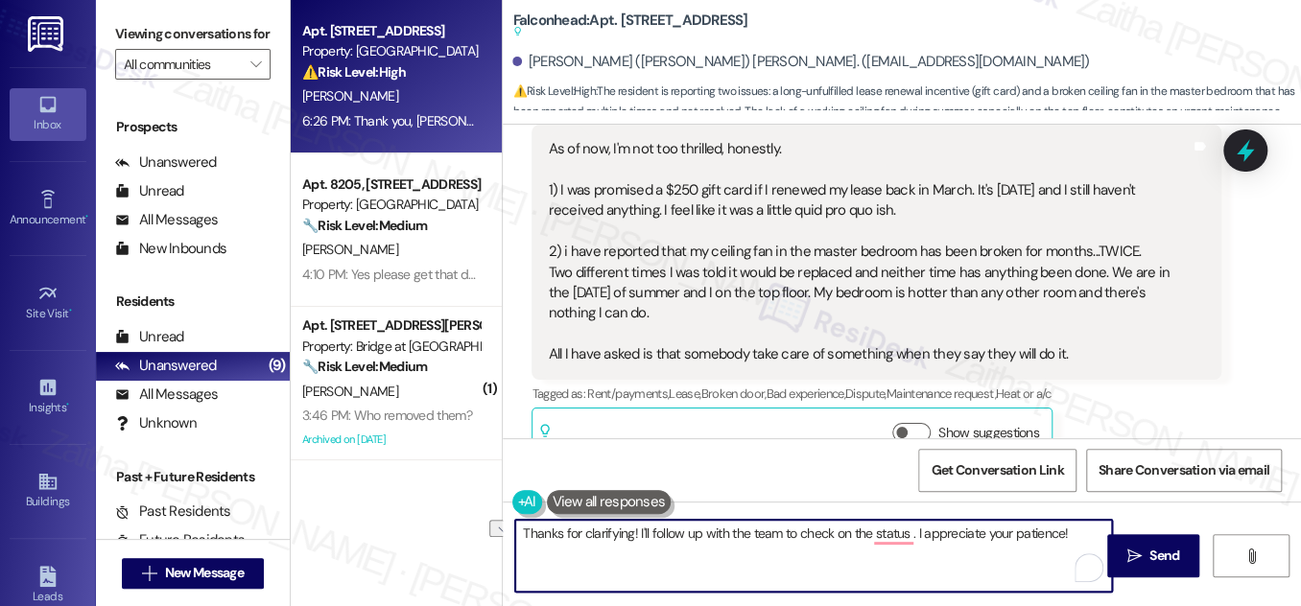
drag, startPoint x: 633, startPoint y: 530, endPoint x: 1086, endPoint y: 531, distance: 452.8
click at [1081, 533] on textarea "Thanks for clarifying! I'll follow up with the team to check on the status . I …" at bounding box center [813, 556] width 597 height 72
paste textarea "I’ll follow up with the team to get a definite update and timeline for the repl…"
click at [836, 532] on textarea "Thanks for clarifying! I’ll follow up with the team to get a definite update an…" at bounding box center [813, 556] width 597 height 72
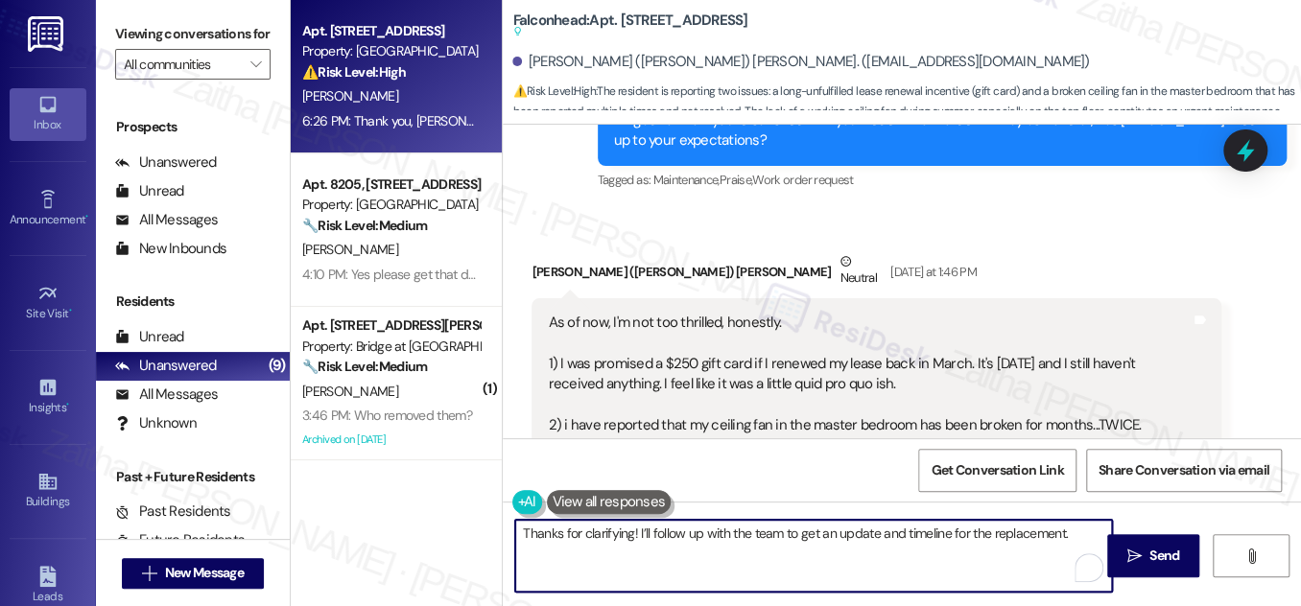
scroll to position [9025, 0]
click at [1068, 533] on textarea "Thanks for clarifying! I’ll follow up with the team to get an update and timeli…" at bounding box center [813, 556] width 597 height 72
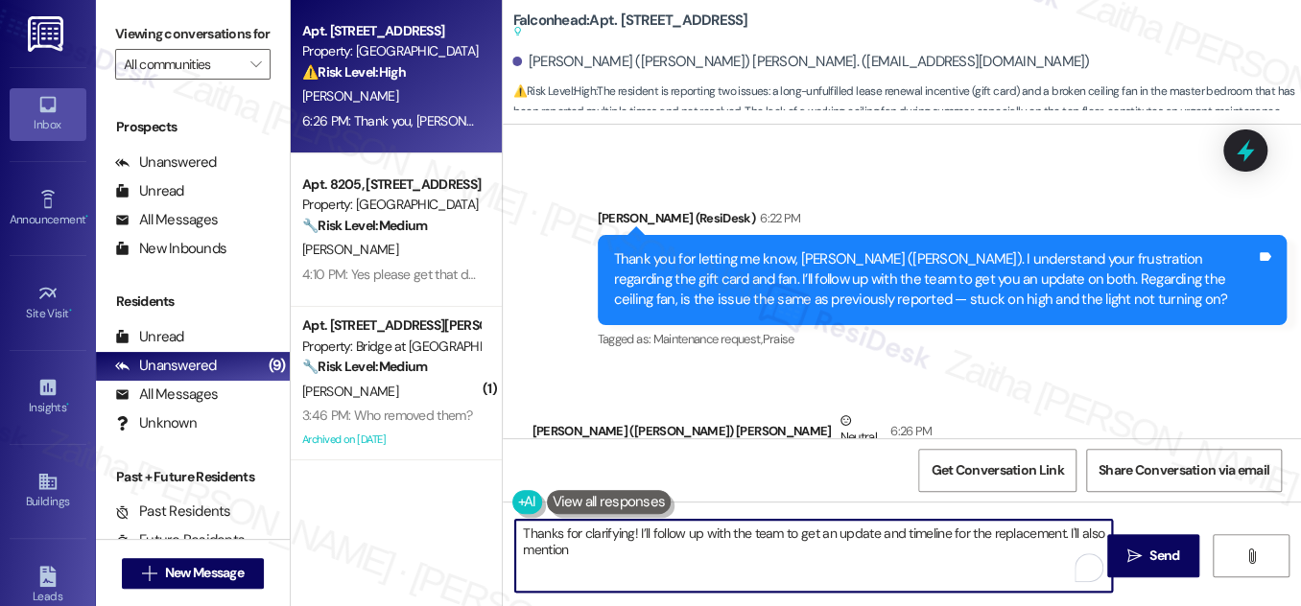
scroll to position [9635, 0]
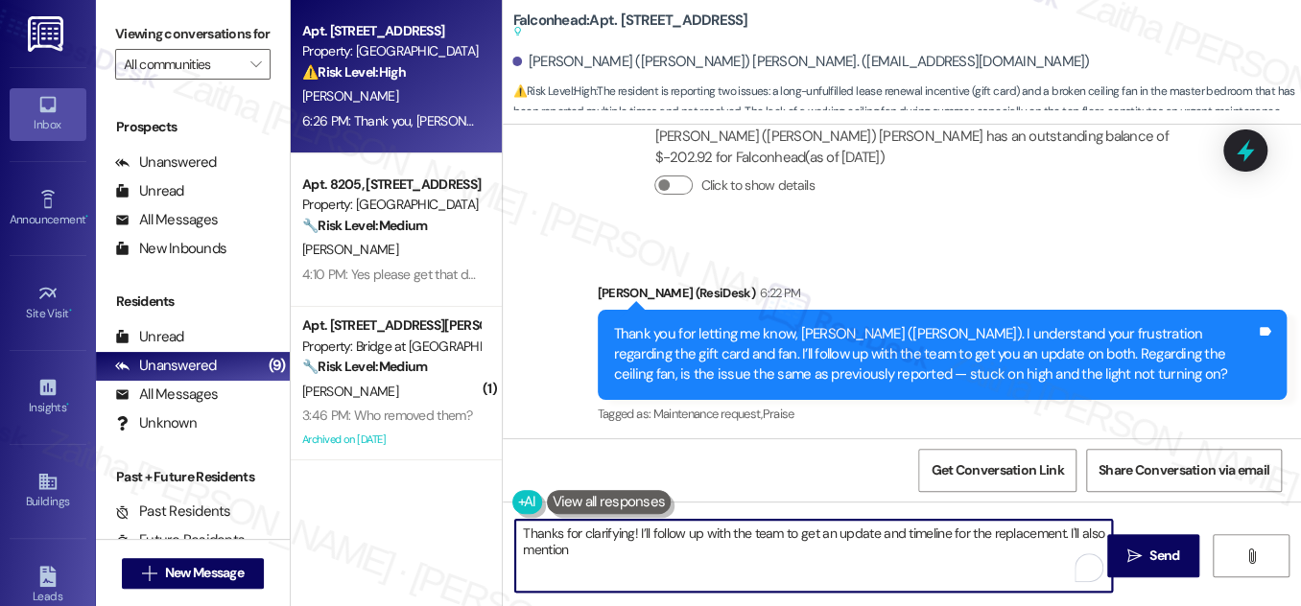
click at [531, 547] on textarea "Thanks for clarifying! I’ll follow up with the team to get an update and timeli…" at bounding box center [813, 556] width 597 height 72
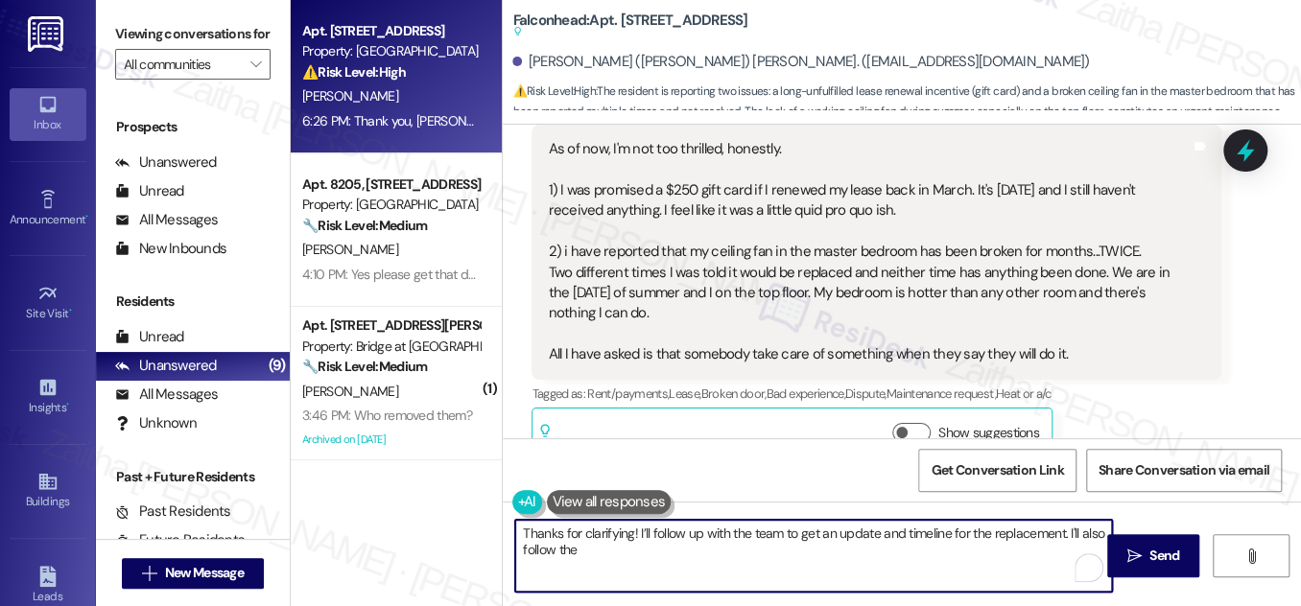
scroll to position [9025, 0]
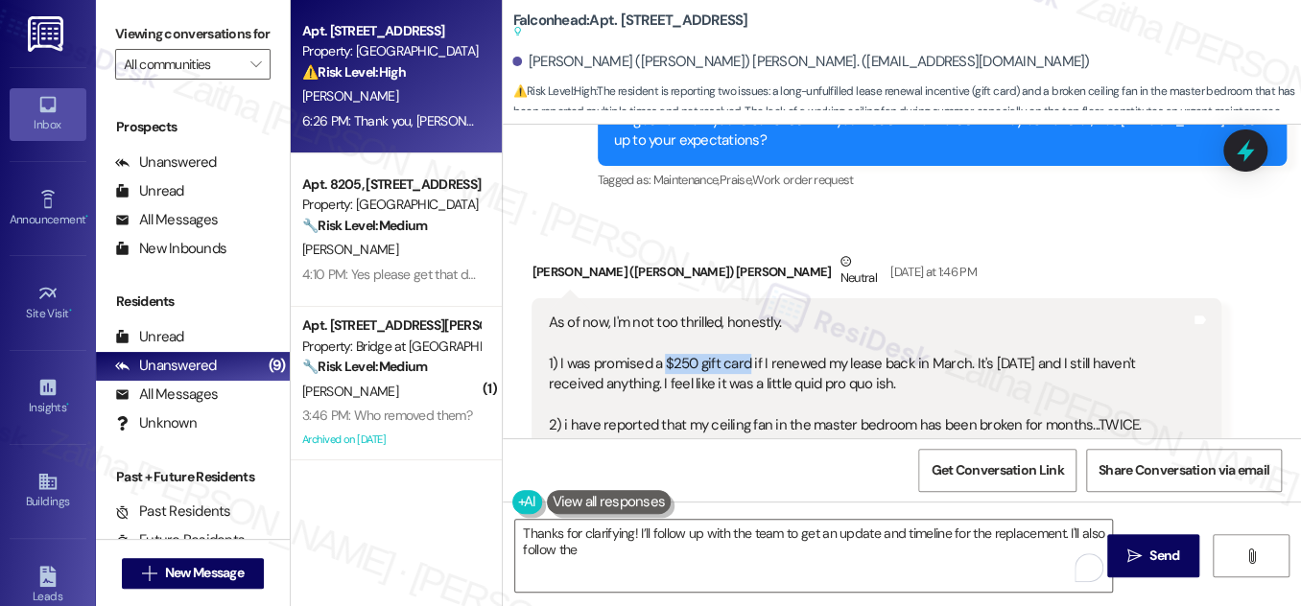
drag, startPoint x: 662, startPoint y: 255, endPoint x: 741, endPoint y: 252, distance: 78.7
click at [741, 313] on div "As of now, I'm not too thrilled, honestly. 1) I was promised a $250 gift card i…" at bounding box center [869, 426] width 642 height 226
copy div "$250 gift card"
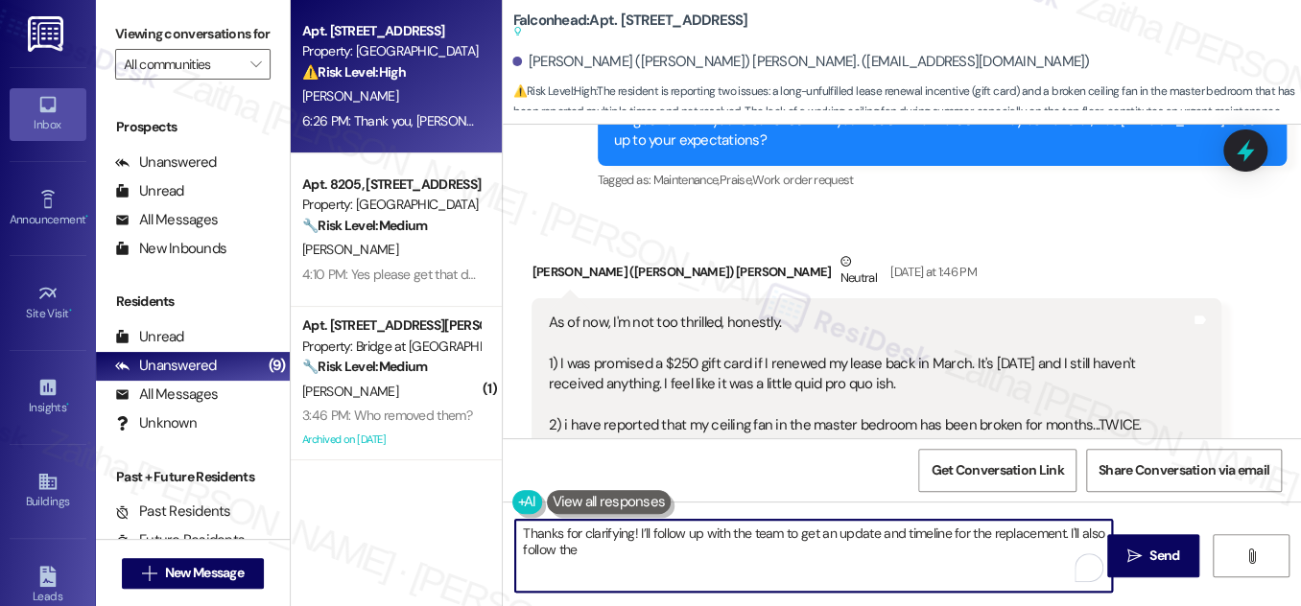
click at [604, 549] on textarea "Thanks for clarifying! I’ll follow up with the team to get an update and timeli…" at bounding box center [813, 556] width 597 height 72
paste textarea "$250 gift card"
type textarea "Thanks for clarifying! I’ll follow up with the team to get an update and timeli…"
drag, startPoint x: 681, startPoint y: 561, endPoint x: 478, endPoint y: 520, distance: 207.5
click at [478, 520] on div "Apt. 12201, 3400 Ranch Rd 620 S Property: Falconhead ⚠️ Risk Level: High The re…" at bounding box center [796, 303] width 1010 height 606
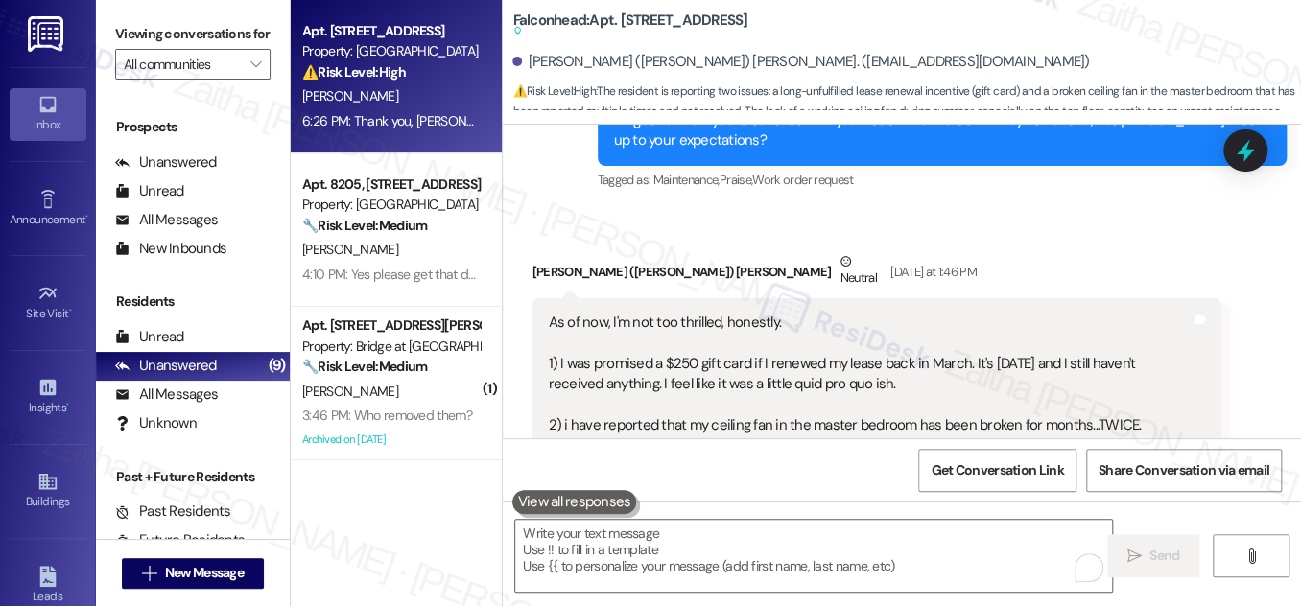
click at [1243, 155] on icon at bounding box center [1245, 150] width 25 height 25
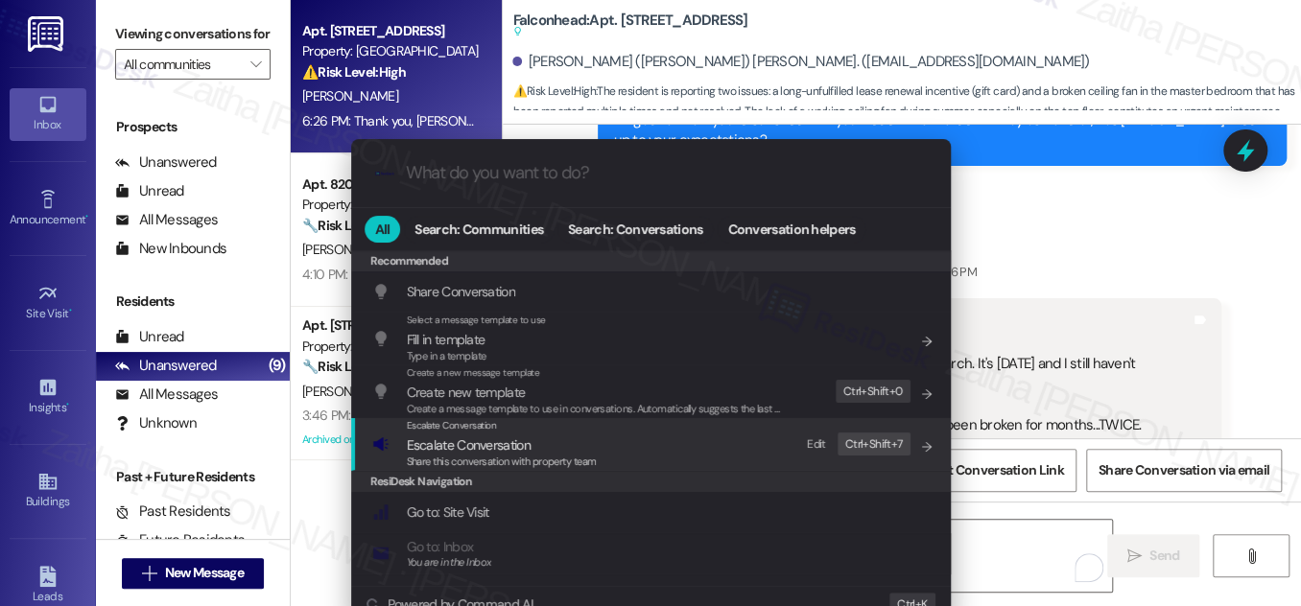
click at [485, 449] on span "Escalate Conversation" at bounding box center [469, 444] width 124 height 17
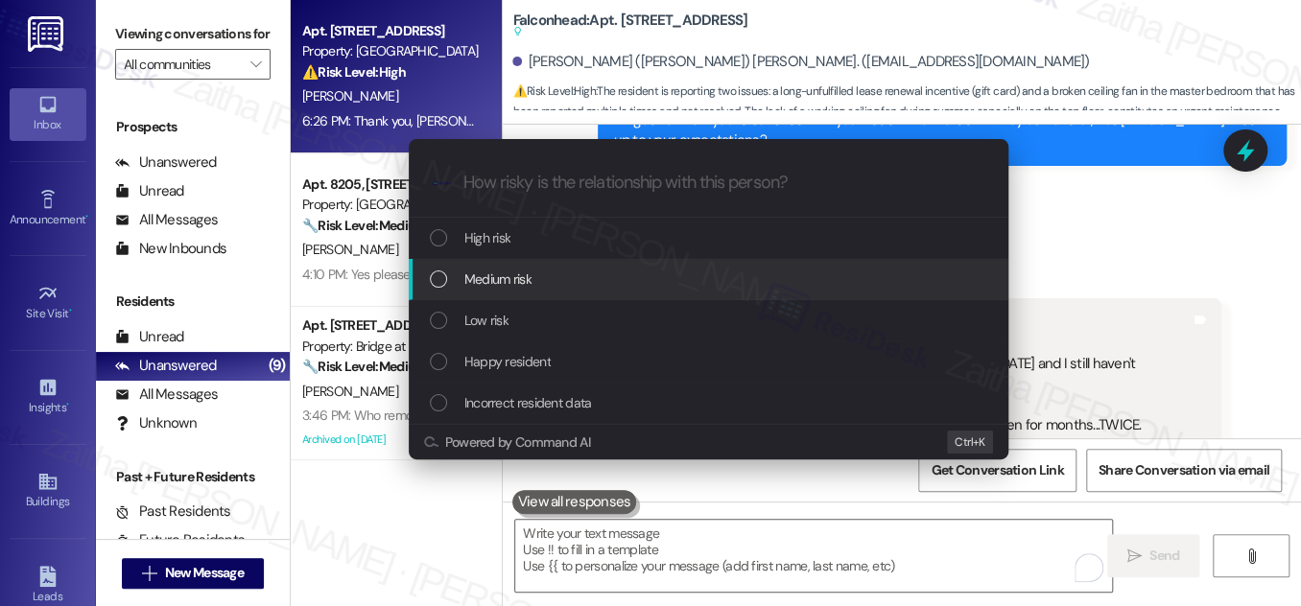
click at [566, 277] on div "Medium risk" at bounding box center [710, 279] width 561 height 21
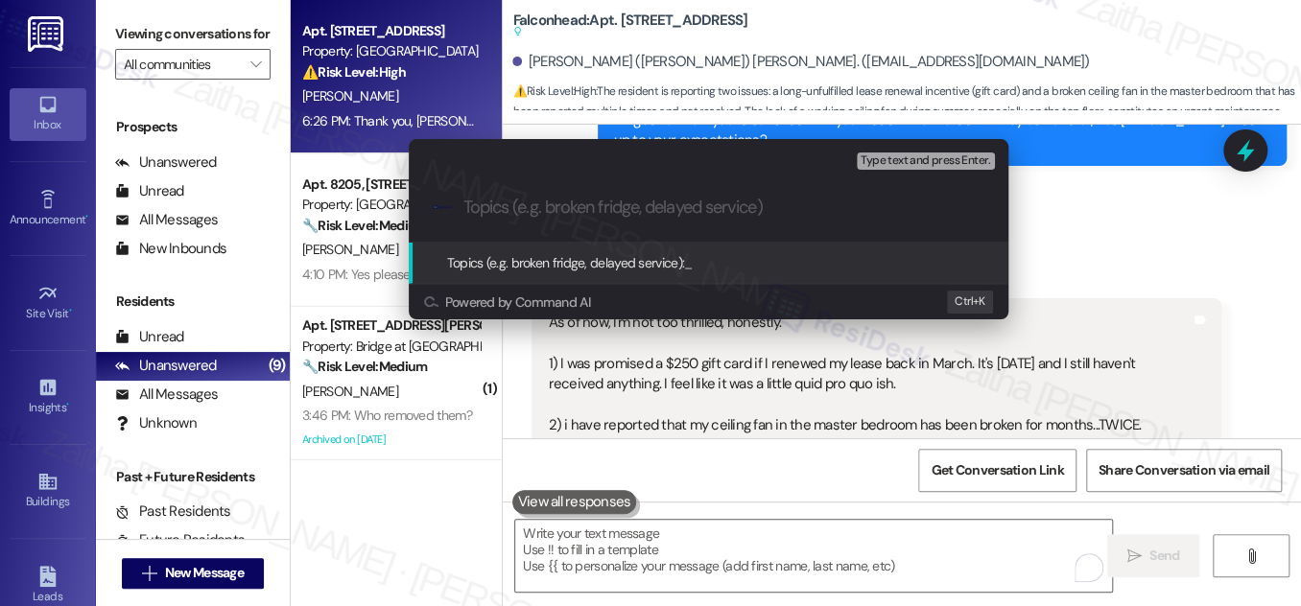
paste input "Thanks for clarifying! I’ll follow up with the team to get an update and timeli…"
type input "Thanks for clarifying! I’ll follow up with the team to get an update and timeli…"
click at [1168, 205] on div "Escalate Conversation Medium risk Topics (e.g. broken fridge, delayed service) …" at bounding box center [650, 303] width 1301 height 606
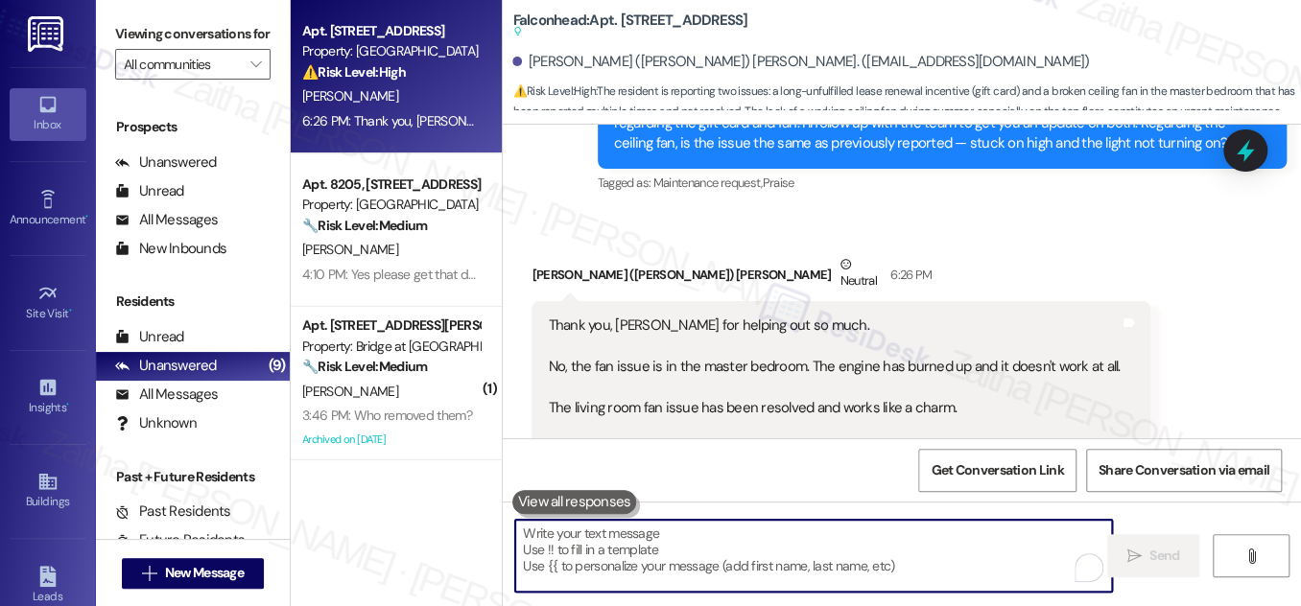
scroll to position [9897, 0]
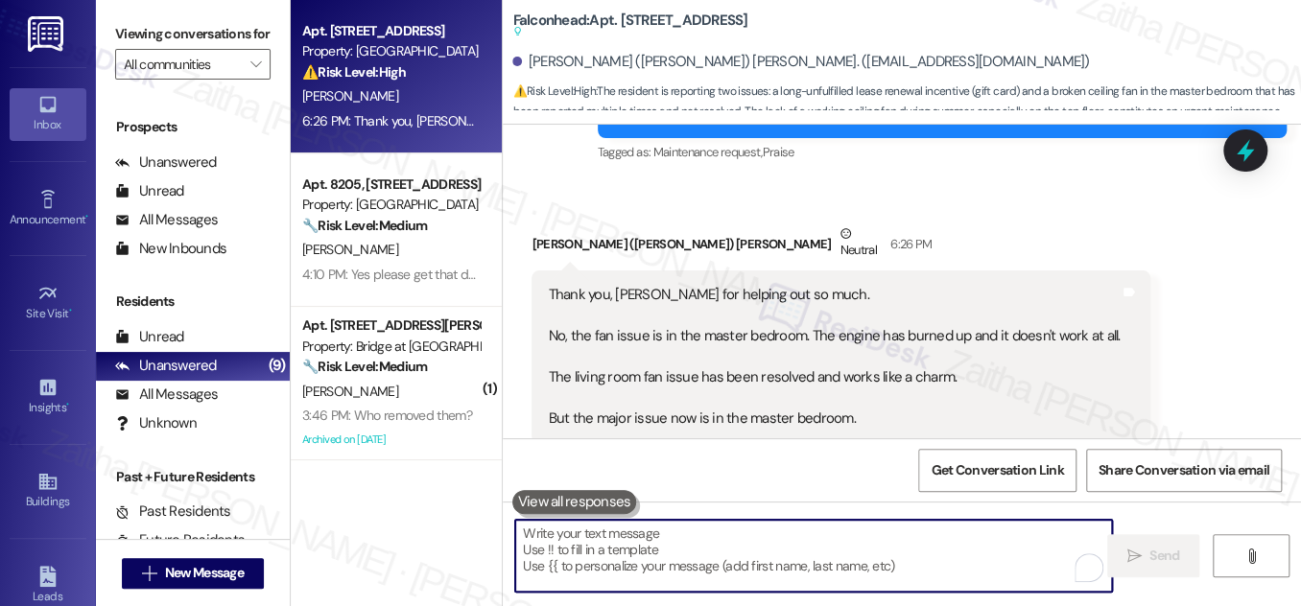
paste textarea "Thanks for clarifying! I’ll follow up with the team to get an update and timeli…"
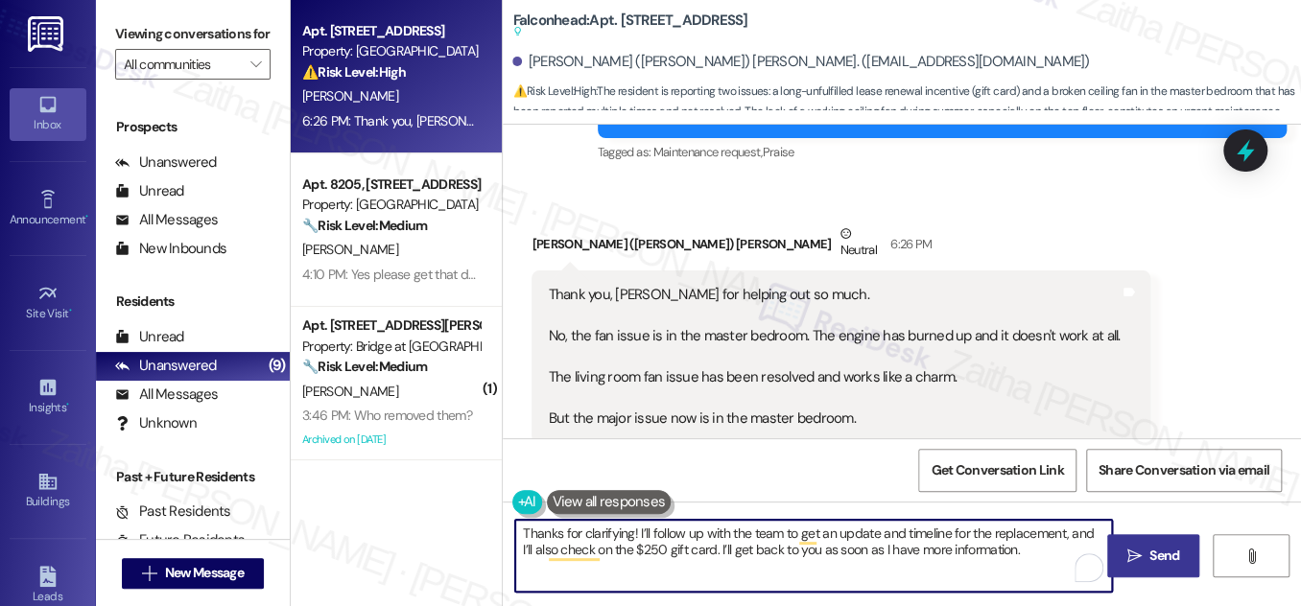
type textarea "Thanks for clarifying! I’ll follow up with the team to get an update and timeli…"
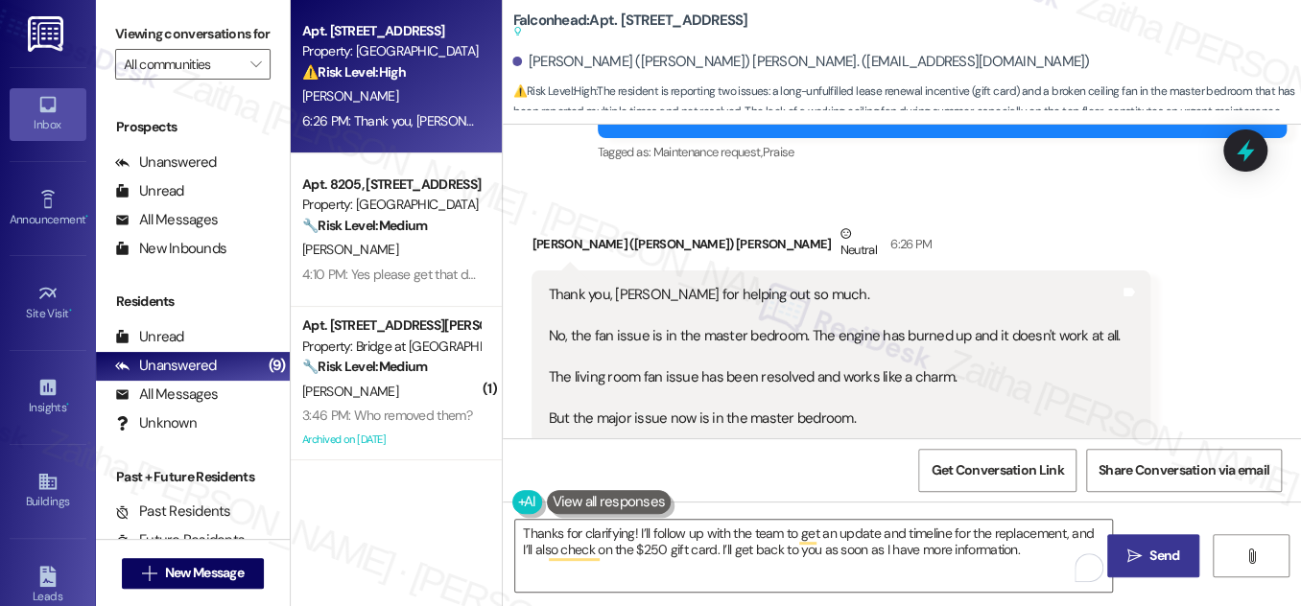
click at [1160, 544] on button " Send" at bounding box center [1153, 555] width 93 height 43
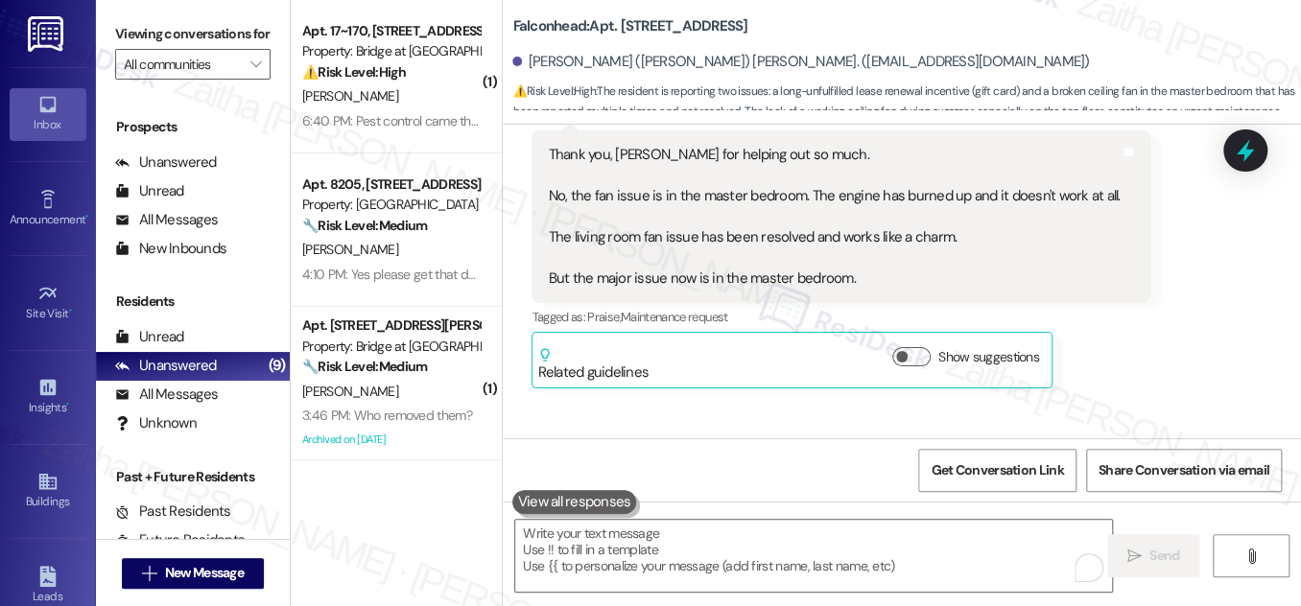
scroll to position [10050, 0]
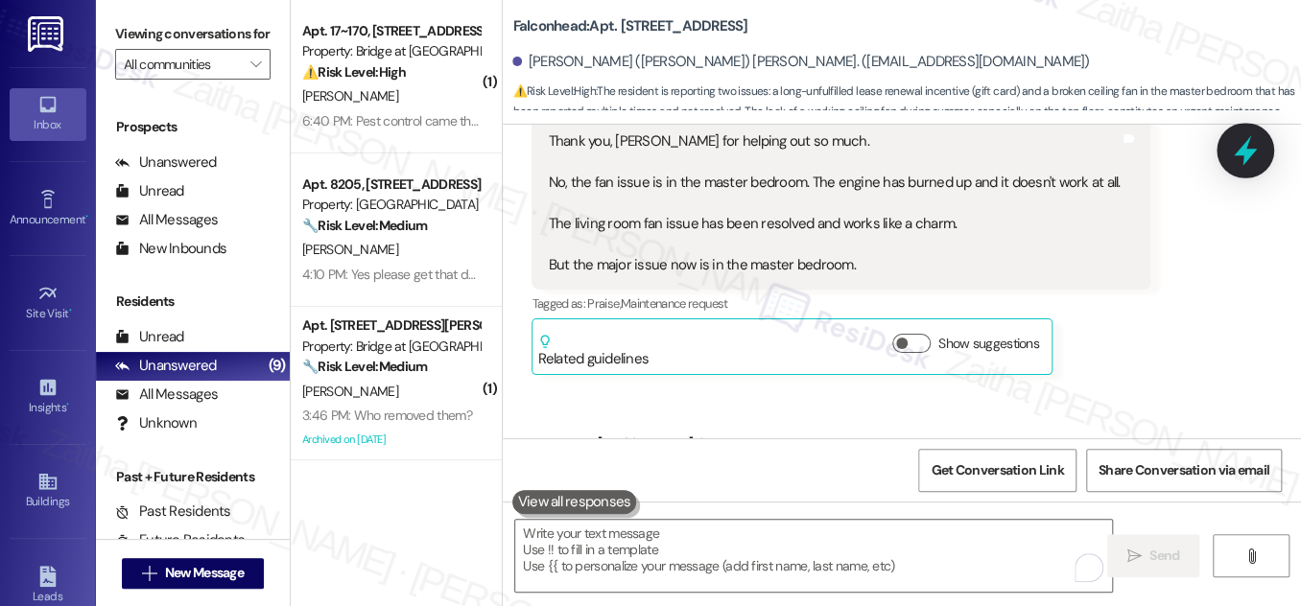
click at [1259, 148] on icon at bounding box center [1245, 150] width 33 height 33
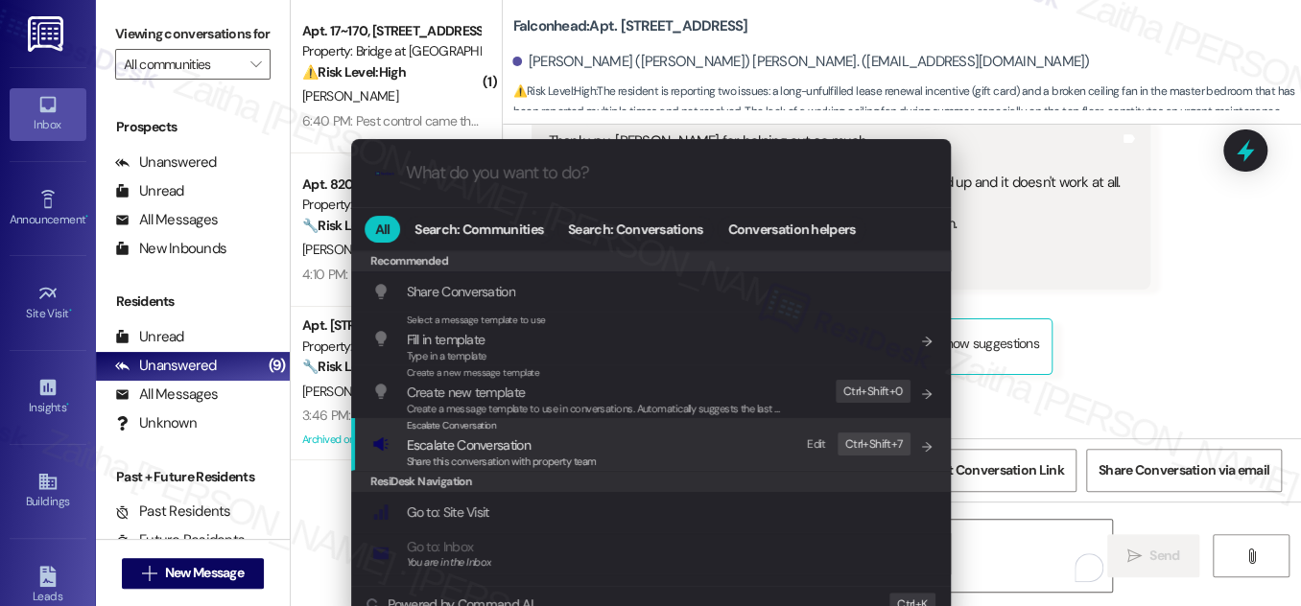
click at [497, 445] on span "Escalate Conversation" at bounding box center [469, 444] width 124 height 17
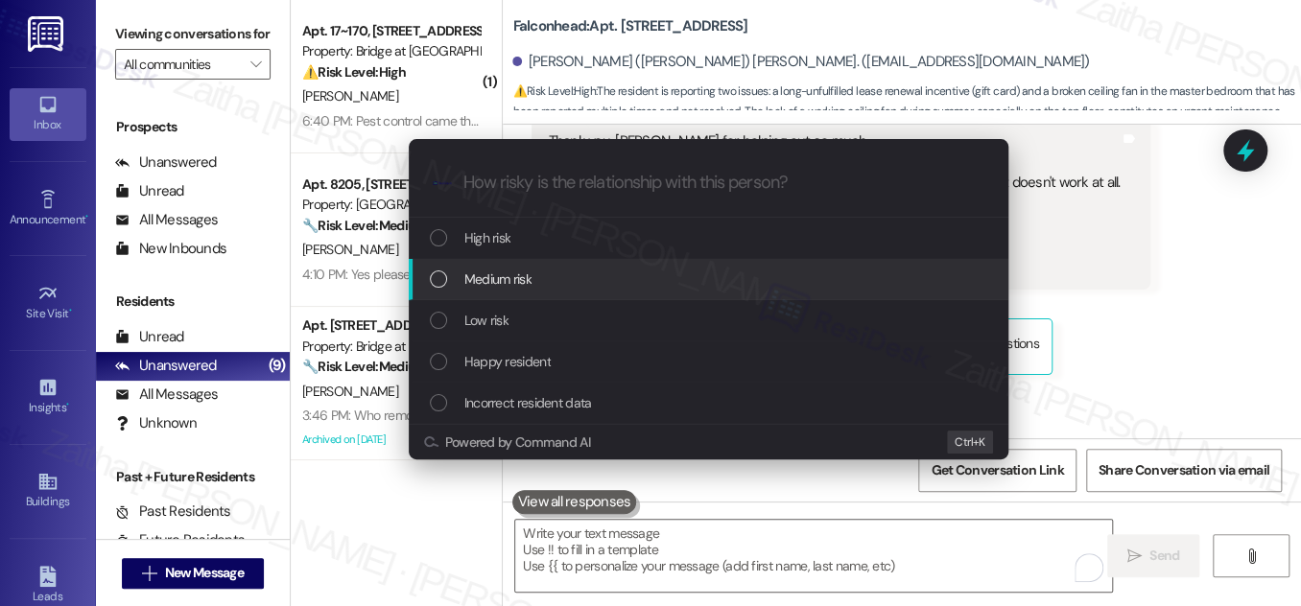
click at [528, 275] on span "Medium risk" at bounding box center [497, 279] width 67 height 21
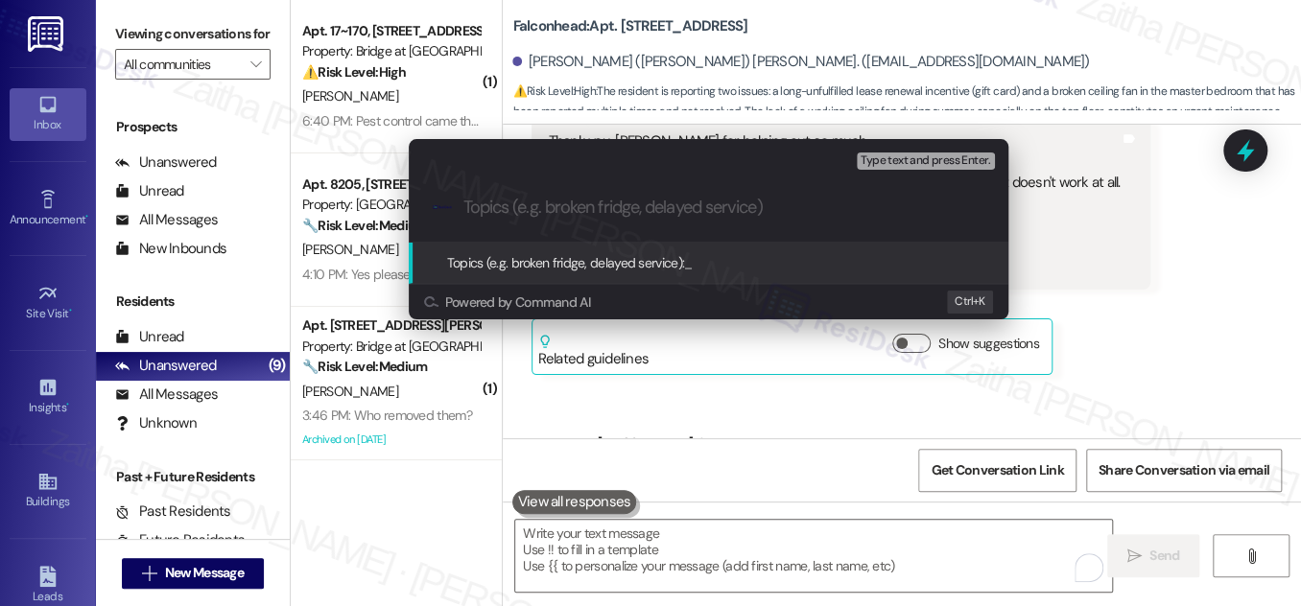
paste input "Follow-Up on Ceiling Fan Replacement and $250 Gift Card"
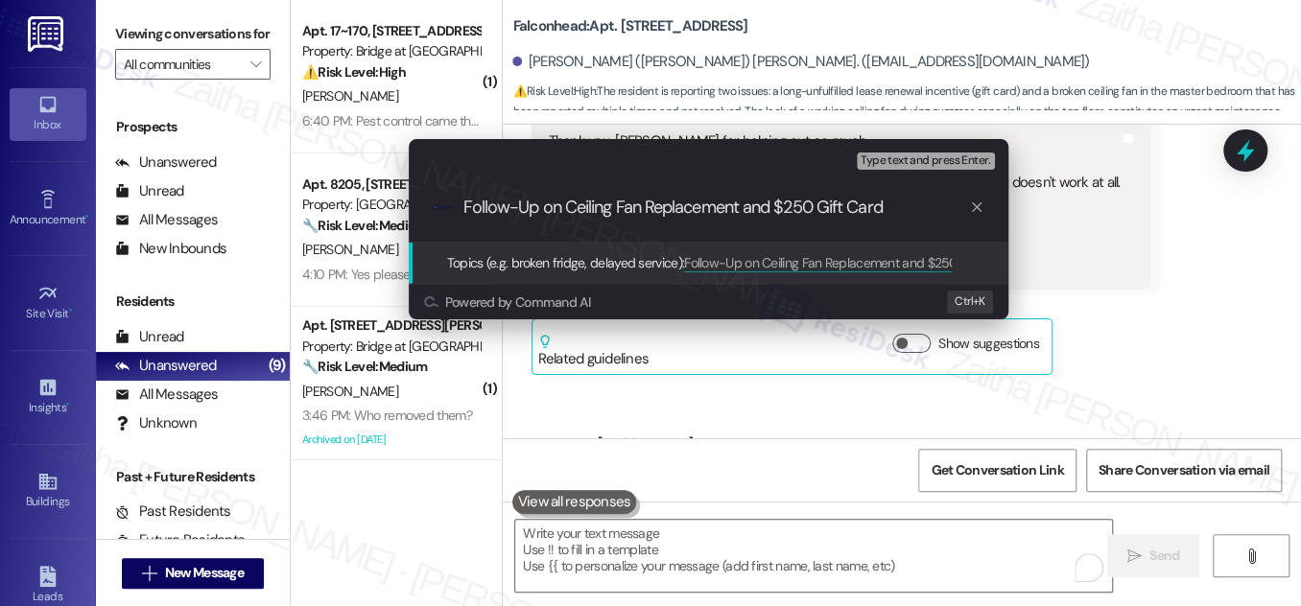
type input "Follow-Up on Ceiling Fan Replacement and $250 Gift Card"
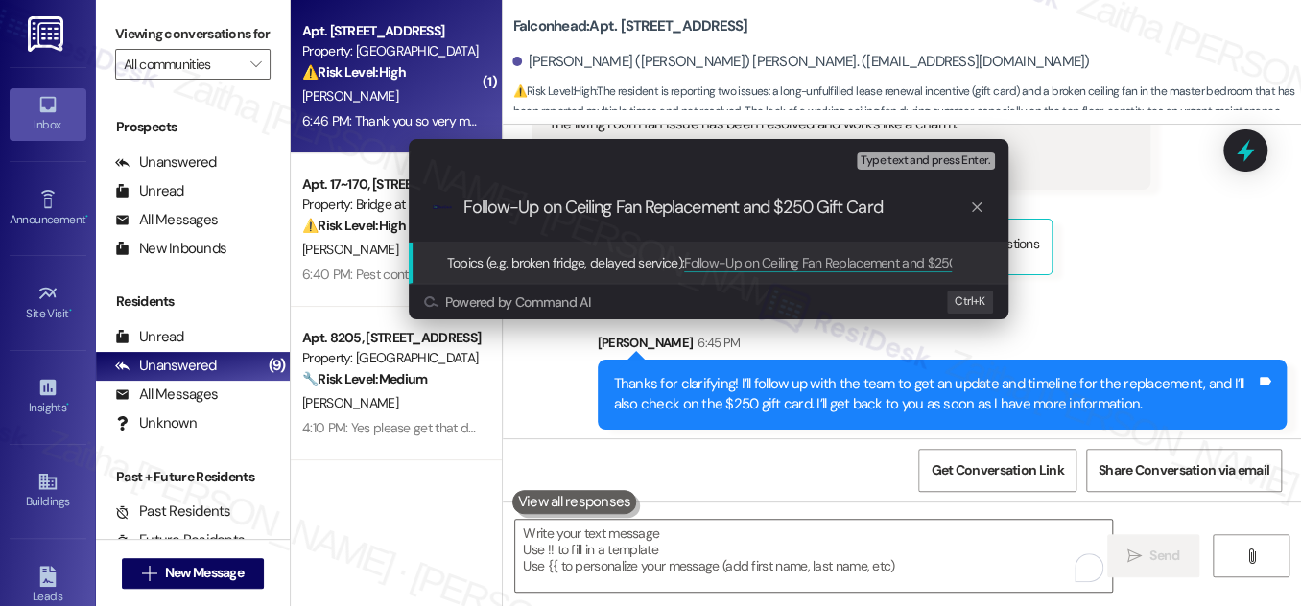
scroll to position [10184, 0]
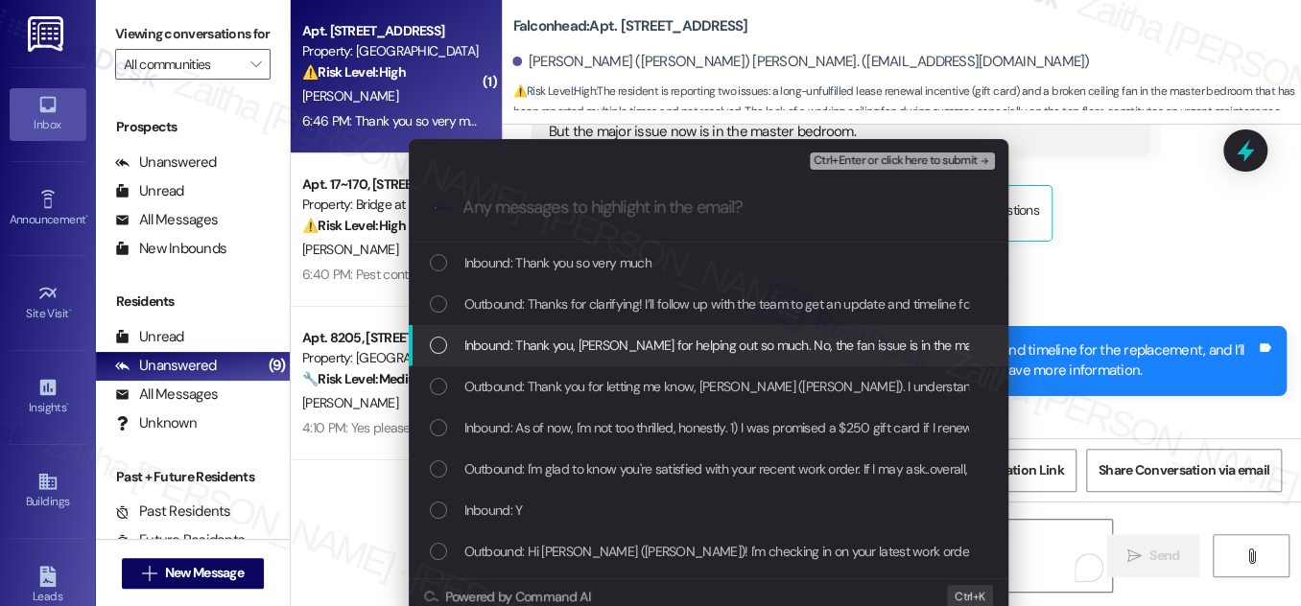
click at [441, 348] on div "List of options" at bounding box center [438, 345] width 17 height 17
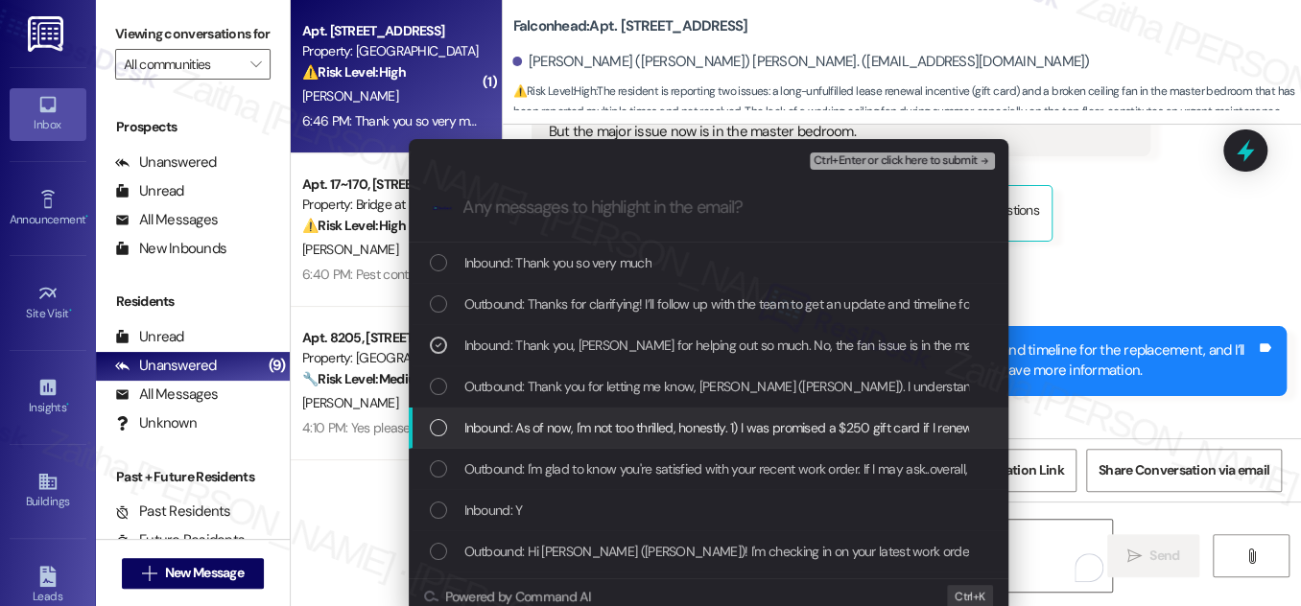
click at [443, 428] on div "Inbound: As of now, I'm not too thrilled, honestly. 1) I was promised a $250 gi…" at bounding box center [710, 427] width 561 height 21
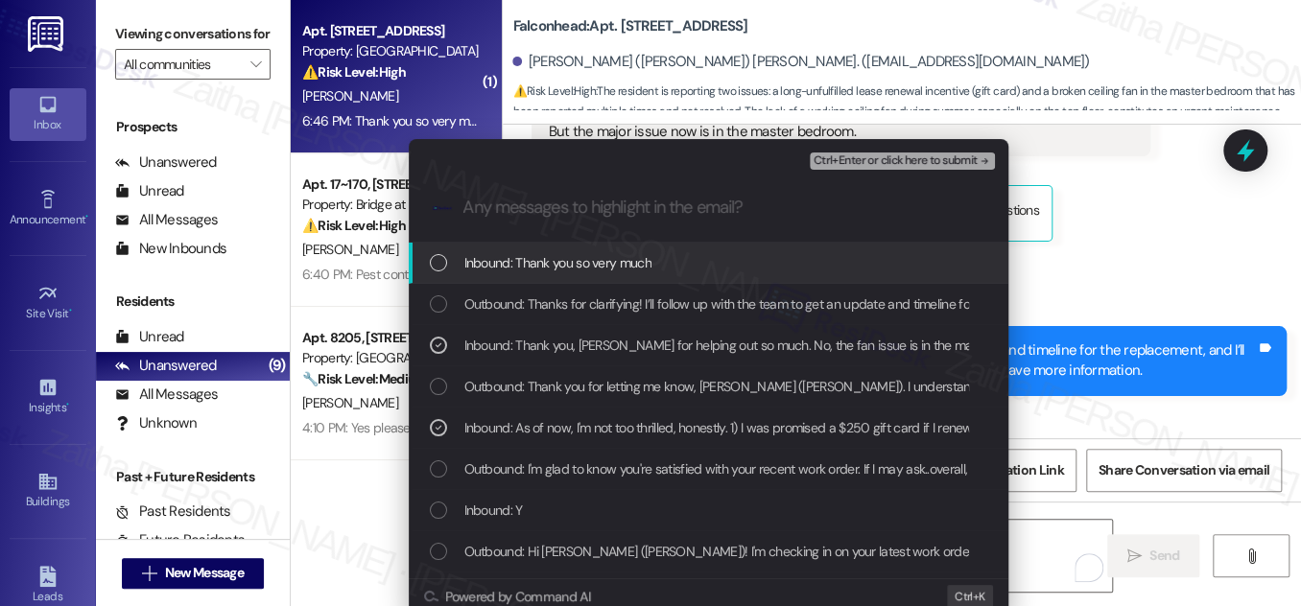
click at [882, 160] on span "Ctrl+Enter or click here to submit" at bounding box center [895, 160] width 164 height 13
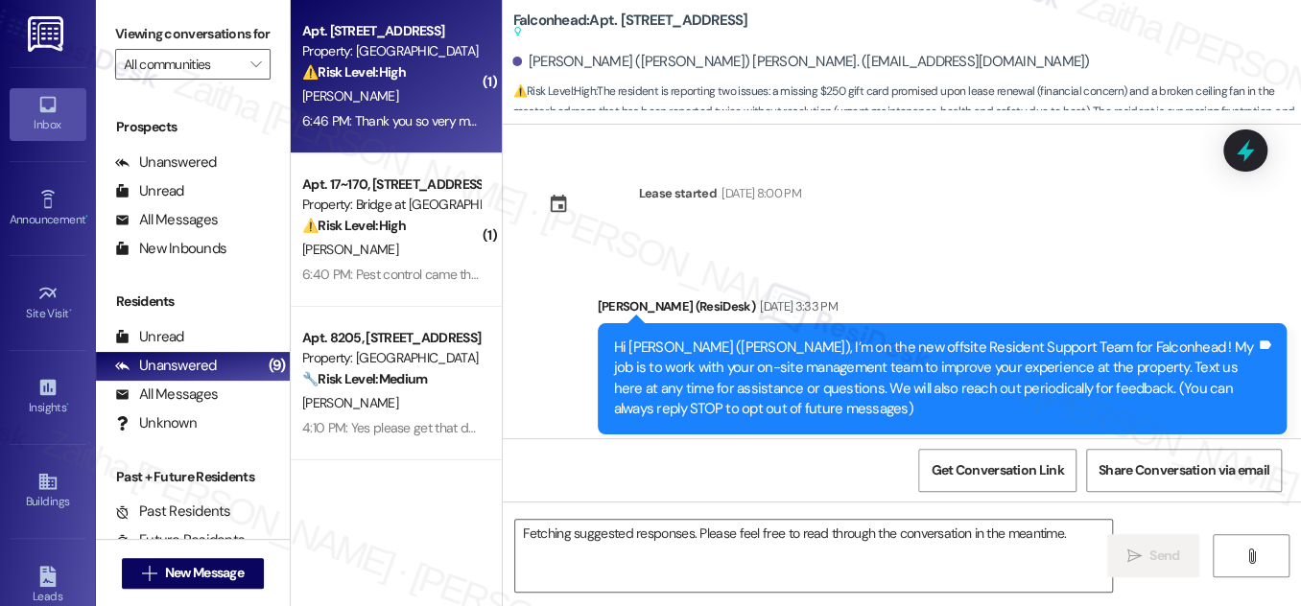
scroll to position [10239, 0]
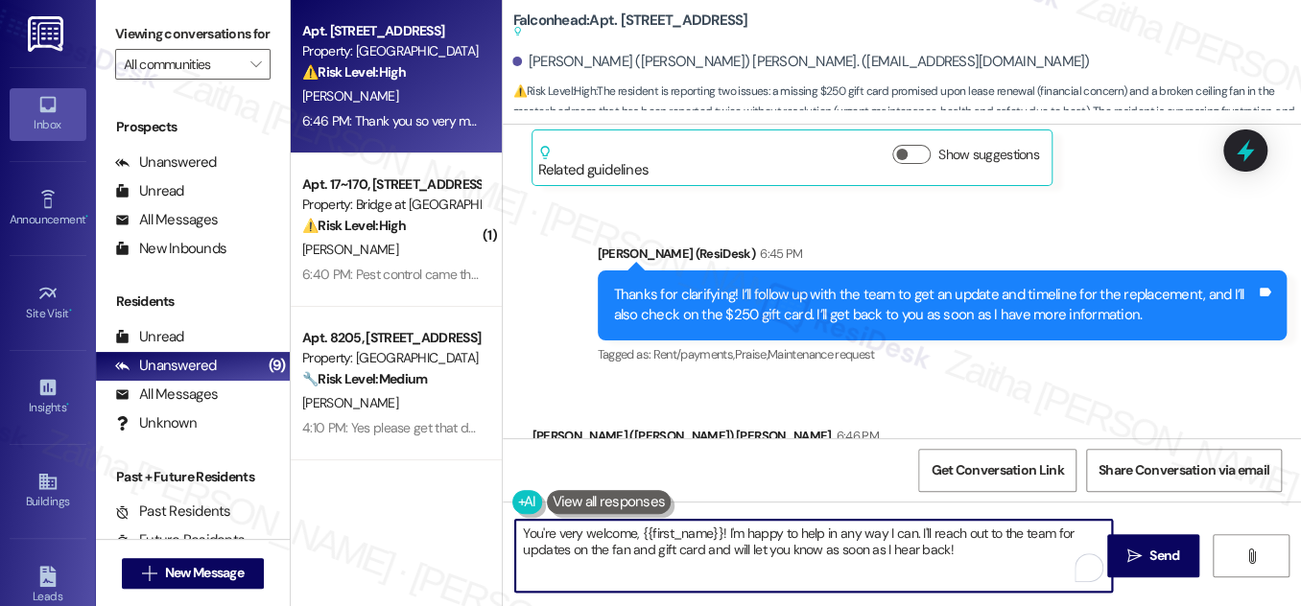
drag, startPoint x: 913, startPoint y: 527, endPoint x: 963, endPoint y: 562, distance: 61.2
click at [963, 562] on textarea "You're very welcome, {{first_name}}! I'm happy to help in any way I can. I'll r…" at bounding box center [813, 556] width 597 height 72
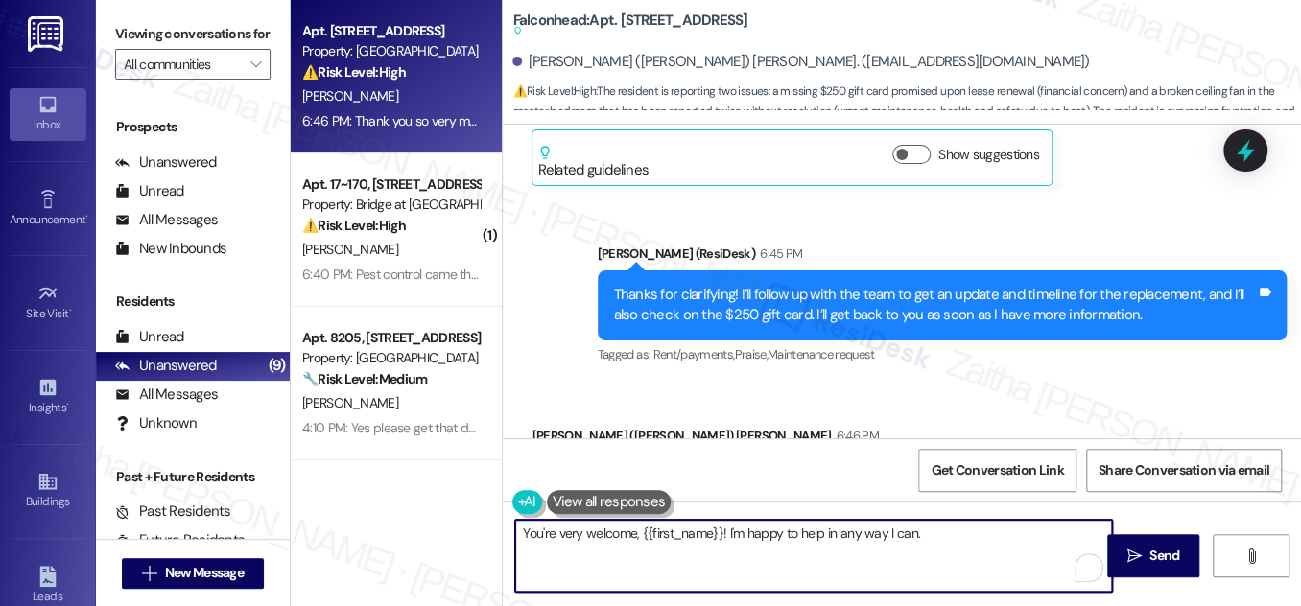
scroll to position [10240, 0]
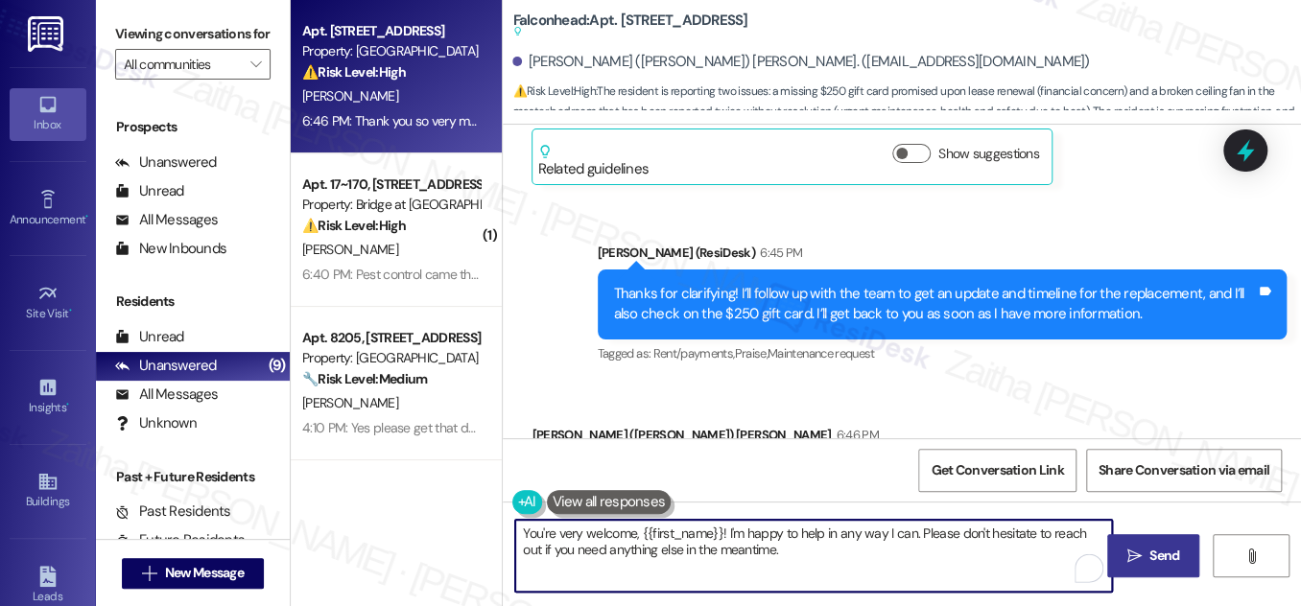
type textarea "You're very welcome, {{first_name}}! I'm happy to help in any way I can. Please…"
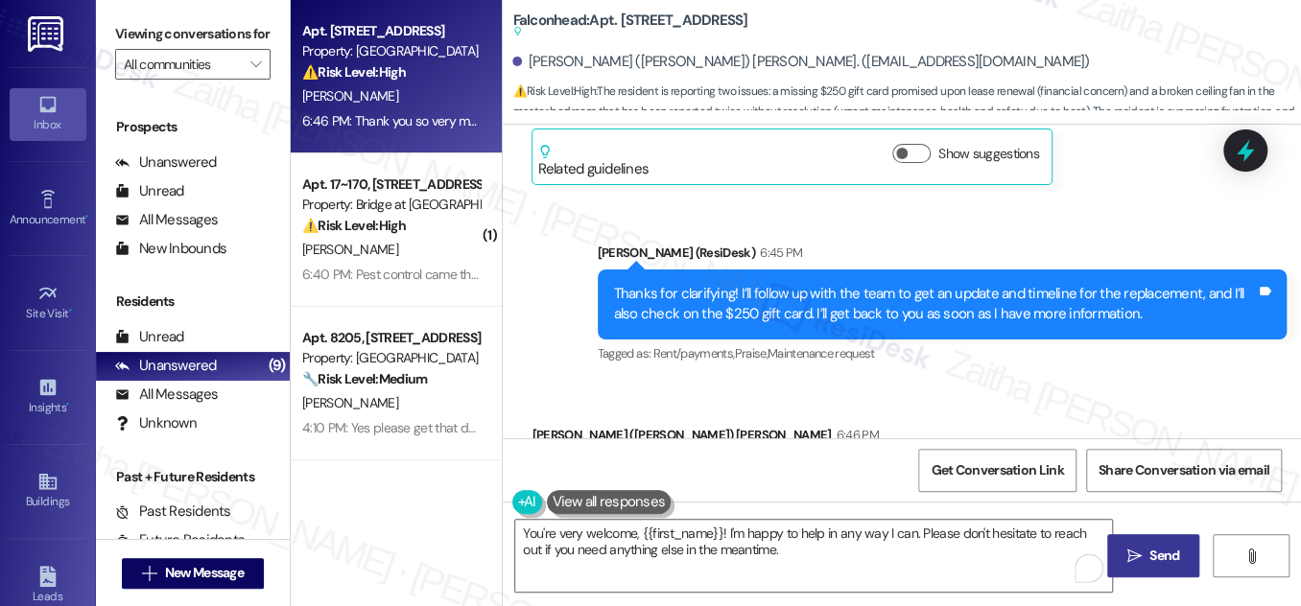
click at [1145, 552] on span "Send" at bounding box center [1163, 556] width 37 height 20
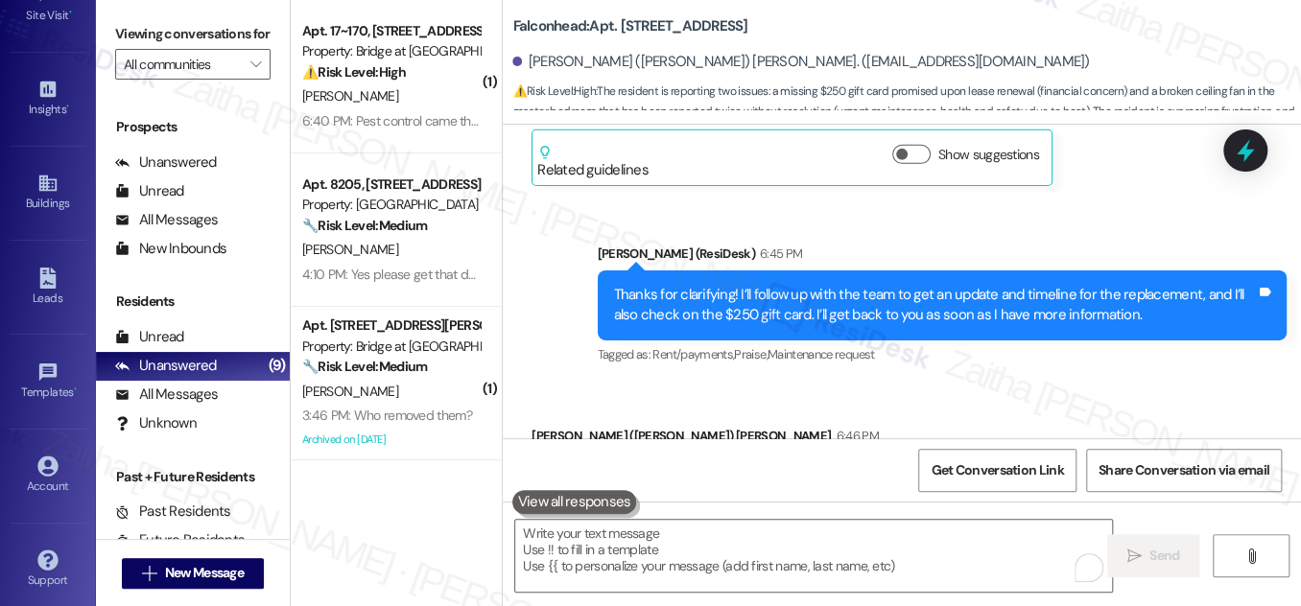
scroll to position [301, 0]
click at [40, 474] on div "Account" at bounding box center [48, 483] width 96 height 19
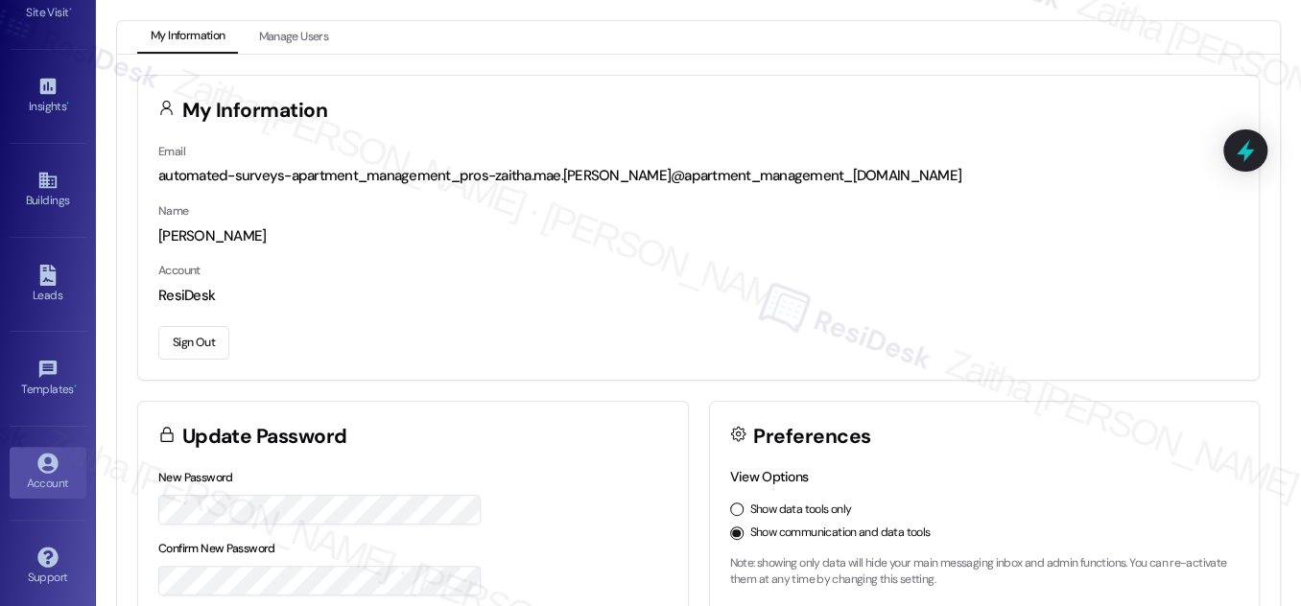
click at [200, 349] on button "Sign Out" at bounding box center [193, 343] width 71 height 34
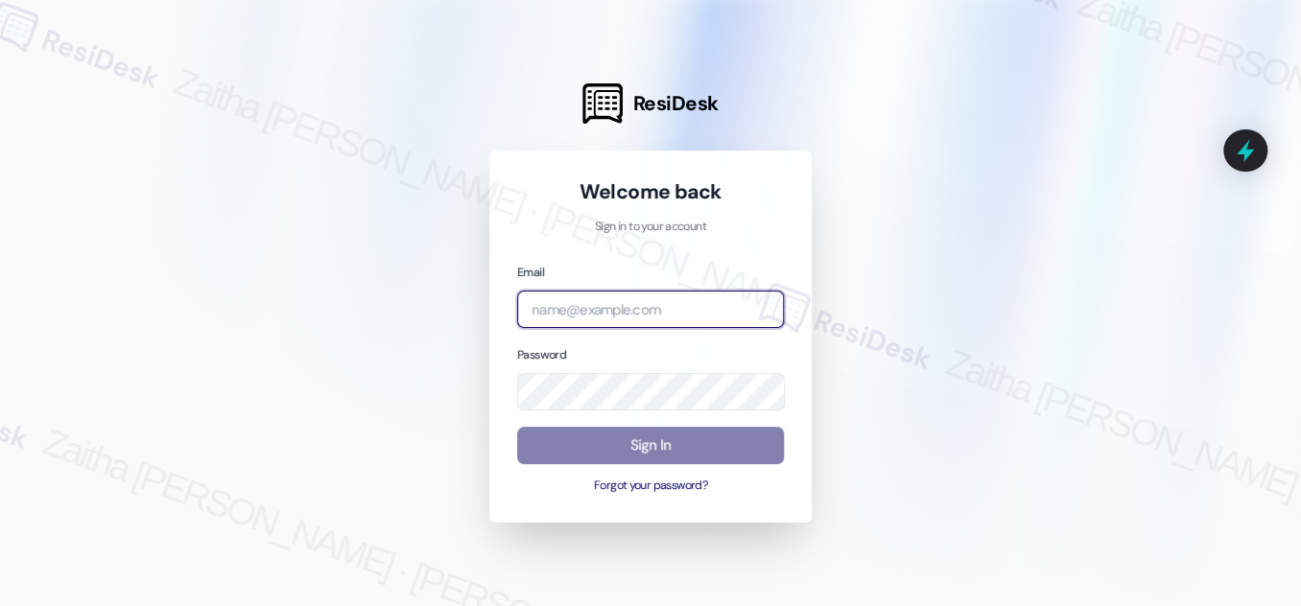
click at [619, 304] on input "email" at bounding box center [650, 309] width 267 height 37
type input "automated-surveys-brickvine-zaitha.mae.garcia@brickvine.com"
